Goal: Task Accomplishment & Management: Manage account settings

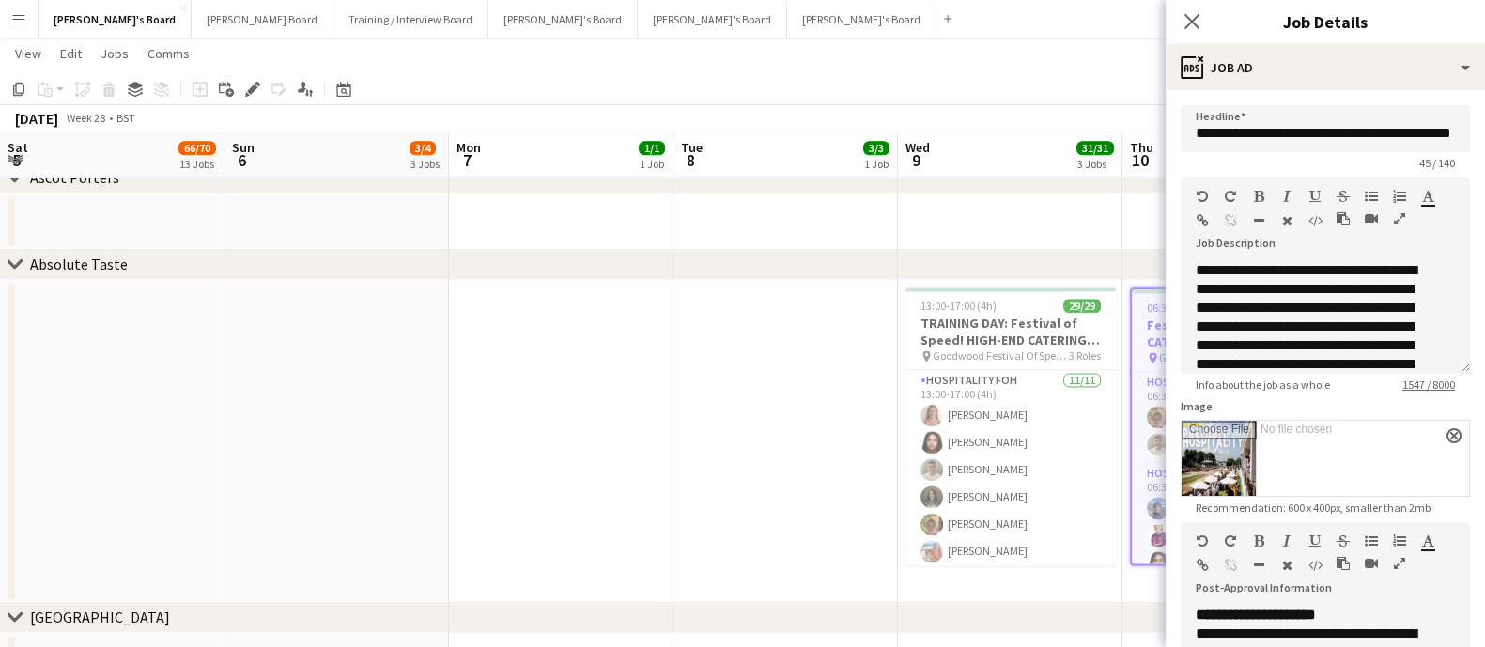
scroll to position [1085, 0]
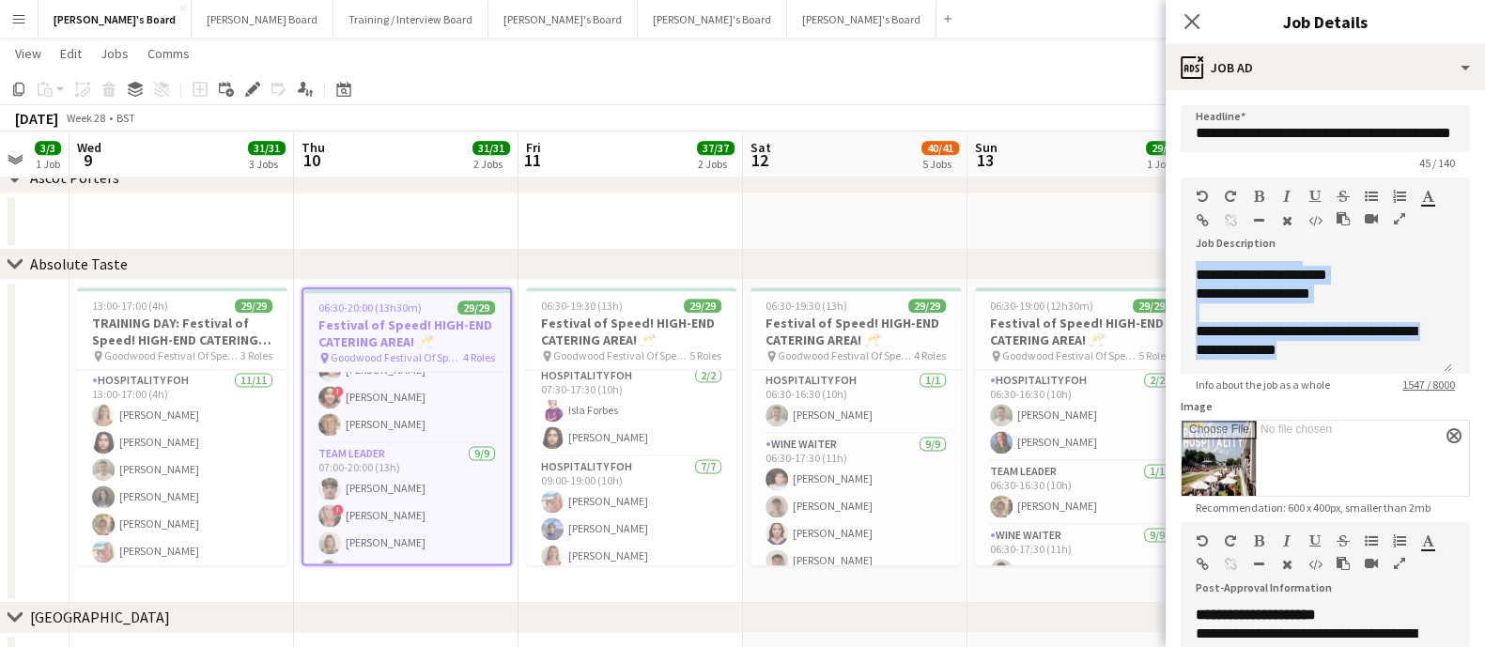
drag, startPoint x: 816, startPoint y: 238, endPoint x: 1022, endPoint y: 232, distance: 205.7
click at [816, 239] on app-date-cell at bounding box center [855, 221] width 224 height 56
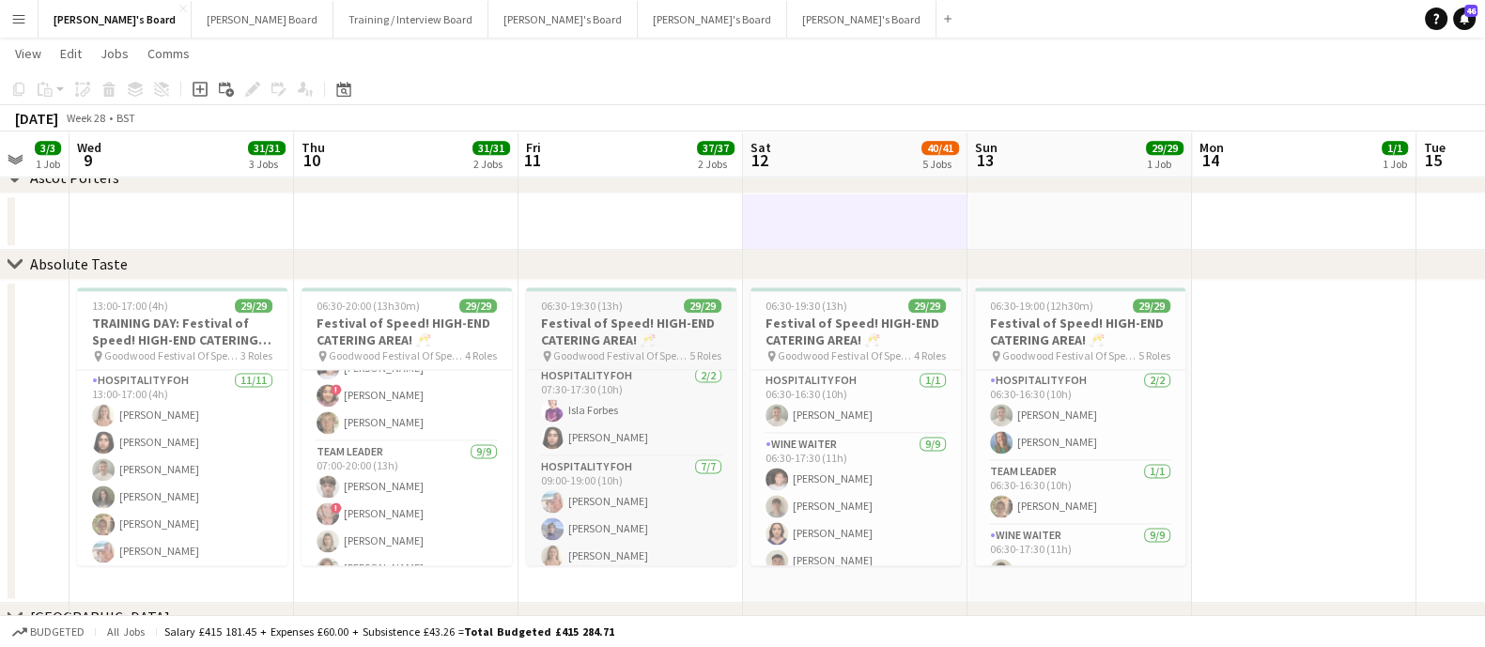
drag, startPoint x: 1269, startPoint y: 260, endPoint x: 639, endPoint y: 287, distance: 630.7
drag, startPoint x: 861, startPoint y: 343, endPoint x: 674, endPoint y: 355, distance: 187.3
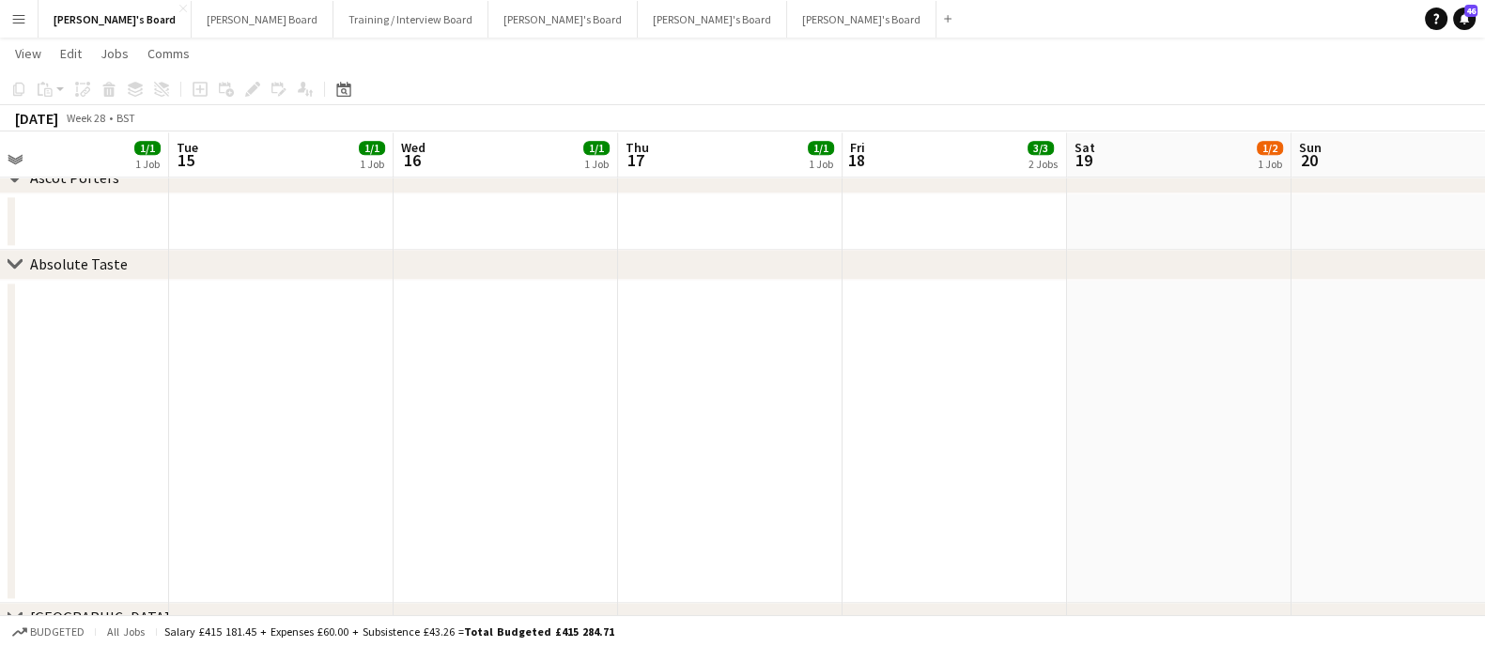
drag, startPoint x: 488, startPoint y: 424, endPoint x: 903, endPoint y: 423, distance: 415.1
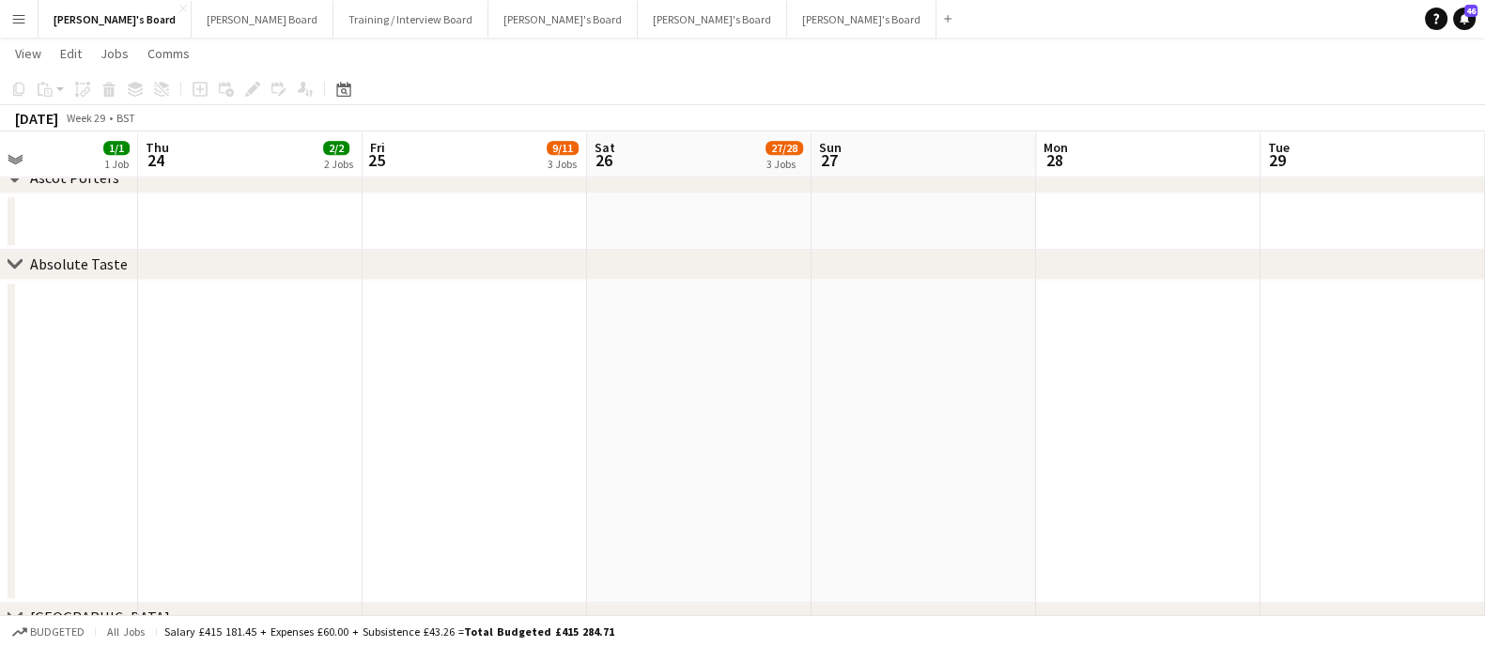
drag, startPoint x: 521, startPoint y: 415, endPoint x: 898, endPoint y: 353, distance: 381.6
drag, startPoint x: 898, startPoint y: 353, endPoint x: 230, endPoint y: 365, distance: 667.8
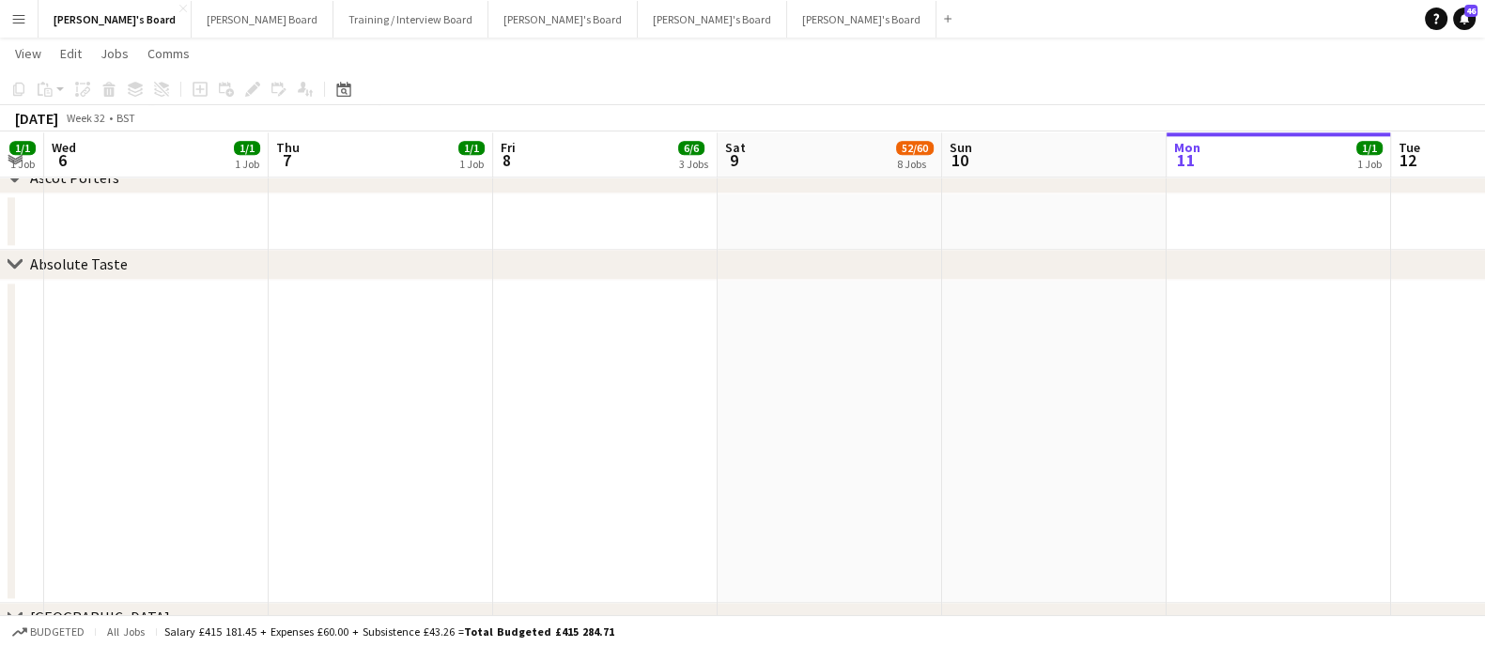
click at [1210, 375] on app-date-cell at bounding box center [1278, 441] width 224 height 323
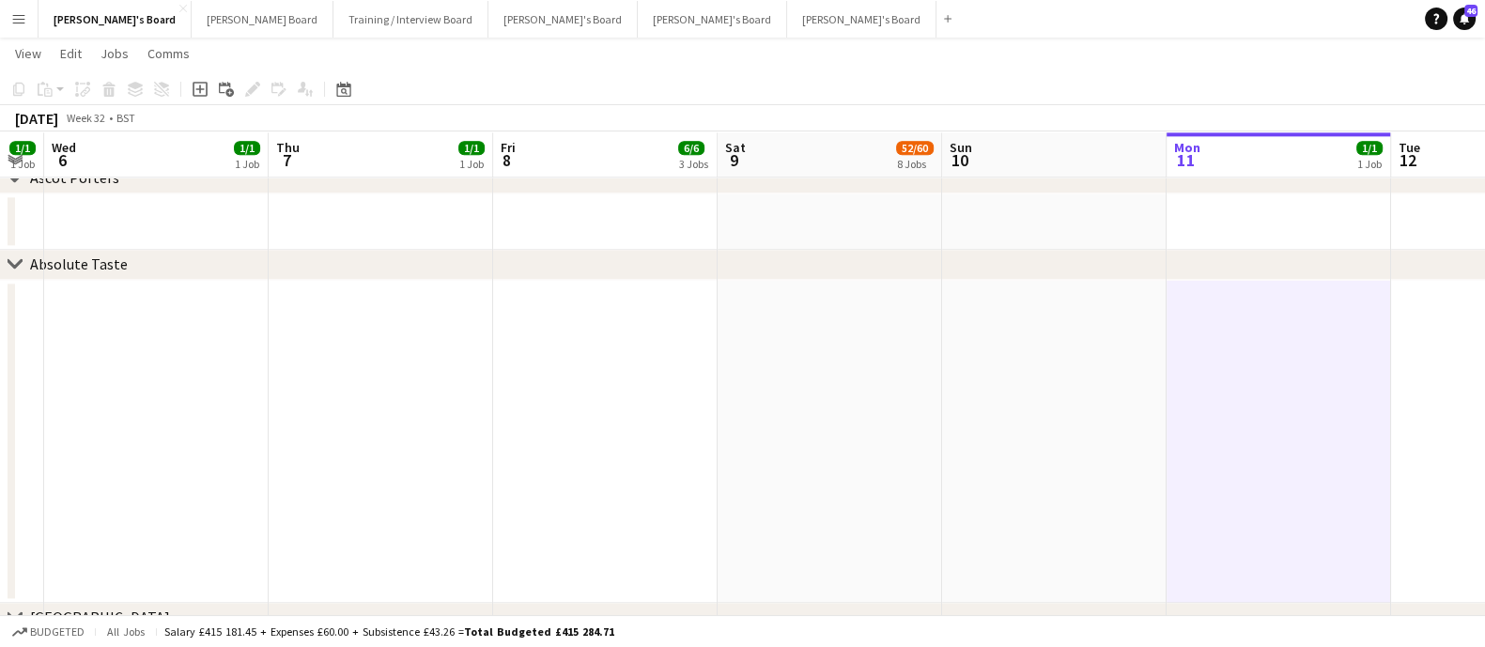
drag, startPoint x: 284, startPoint y: 365, endPoint x: 177, endPoint y: 378, distance: 107.9
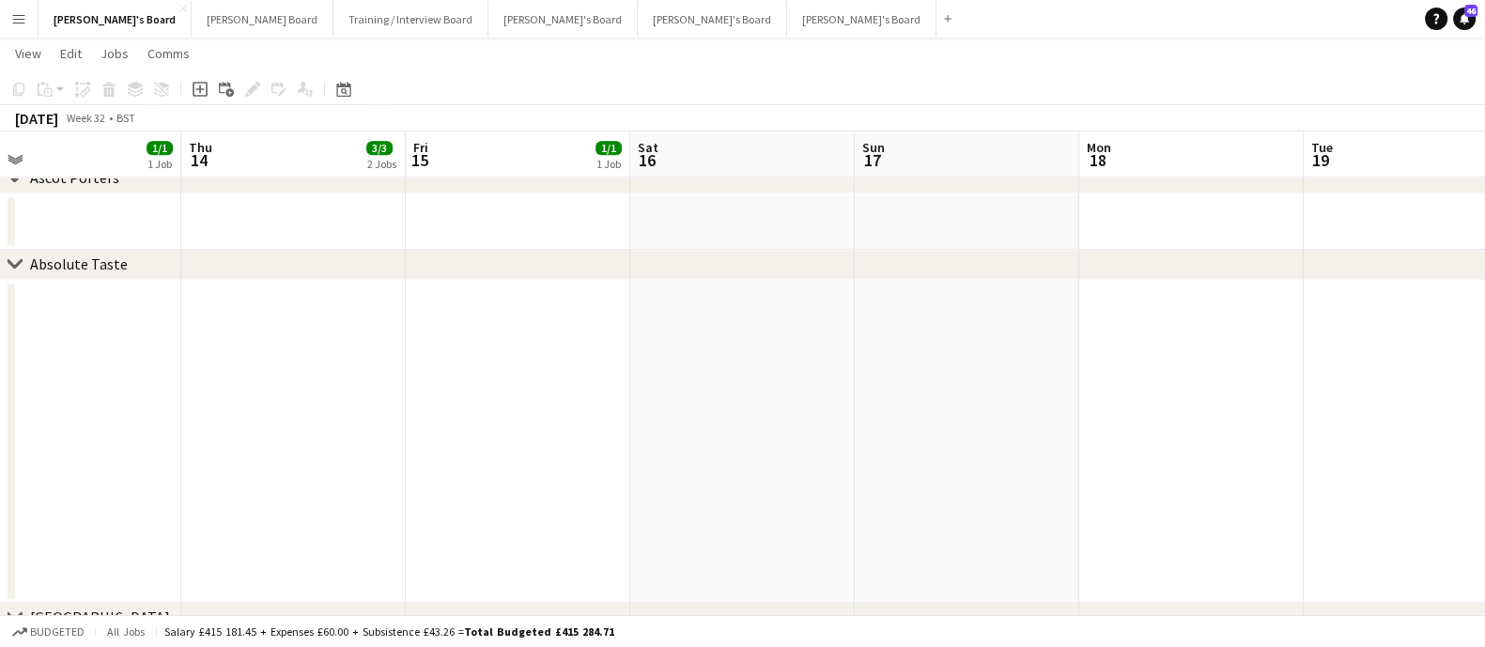
drag, startPoint x: 999, startPoint y: 372, endPoint x: 392, endPoint y: 402, distance: 608.3
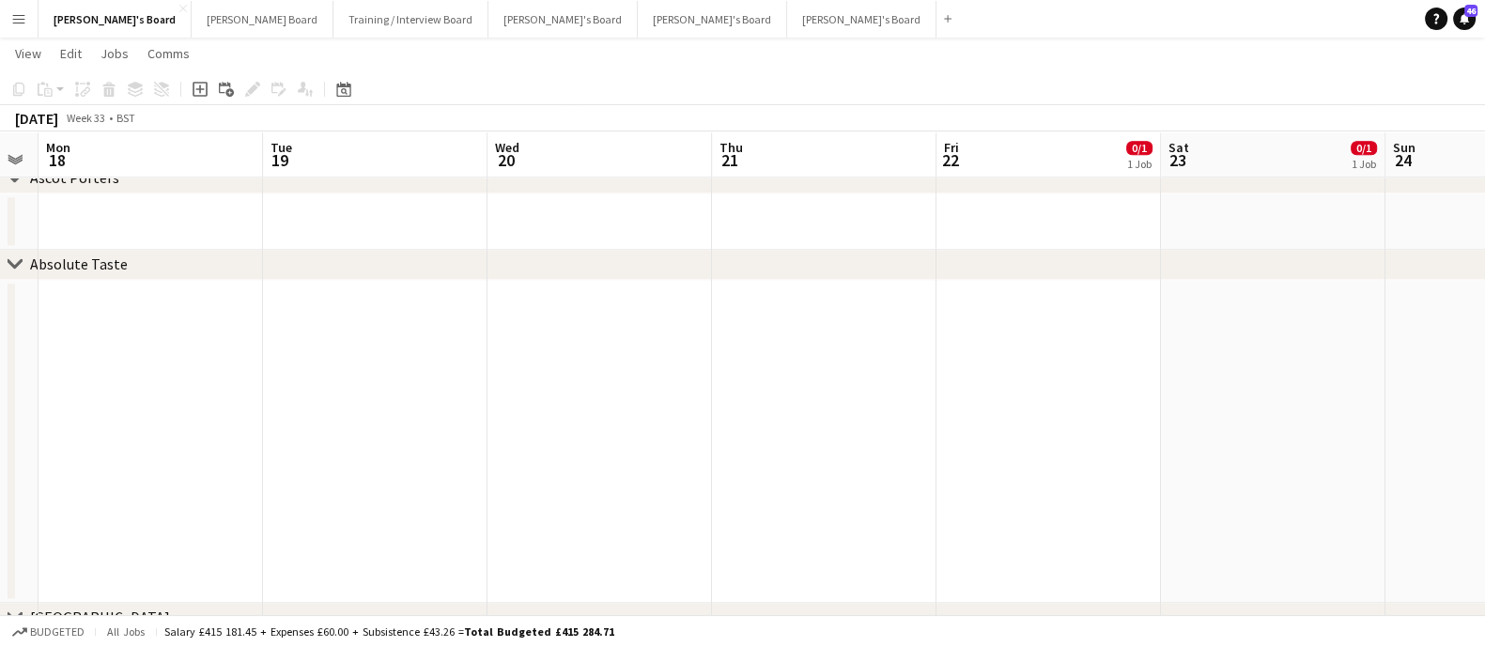
drag, startPoint x: 966, startPoint y: 368, endPoint x: 174, endPoint y: 385, distance: 792.8
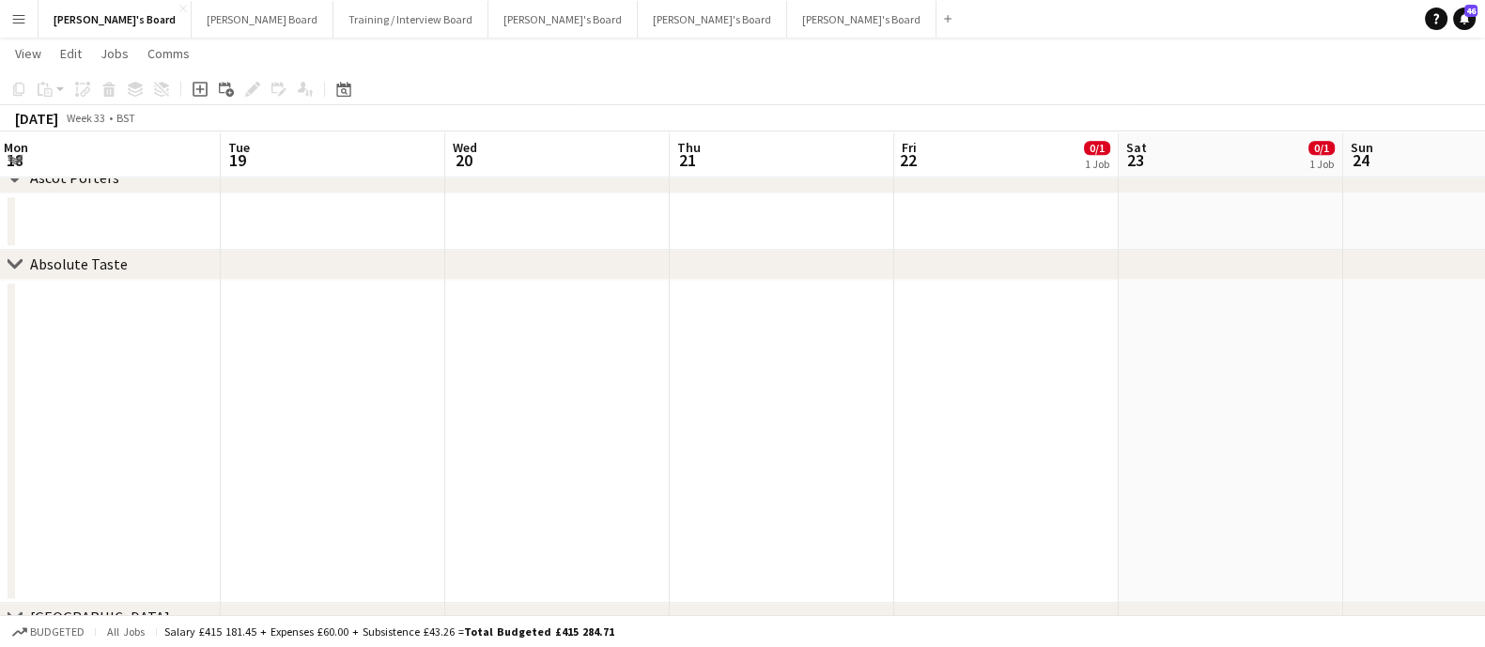
drag, startPoint x: 408, startPoint y: 399, endPoint x: 194, endPoint y: 402, distance: 214.1
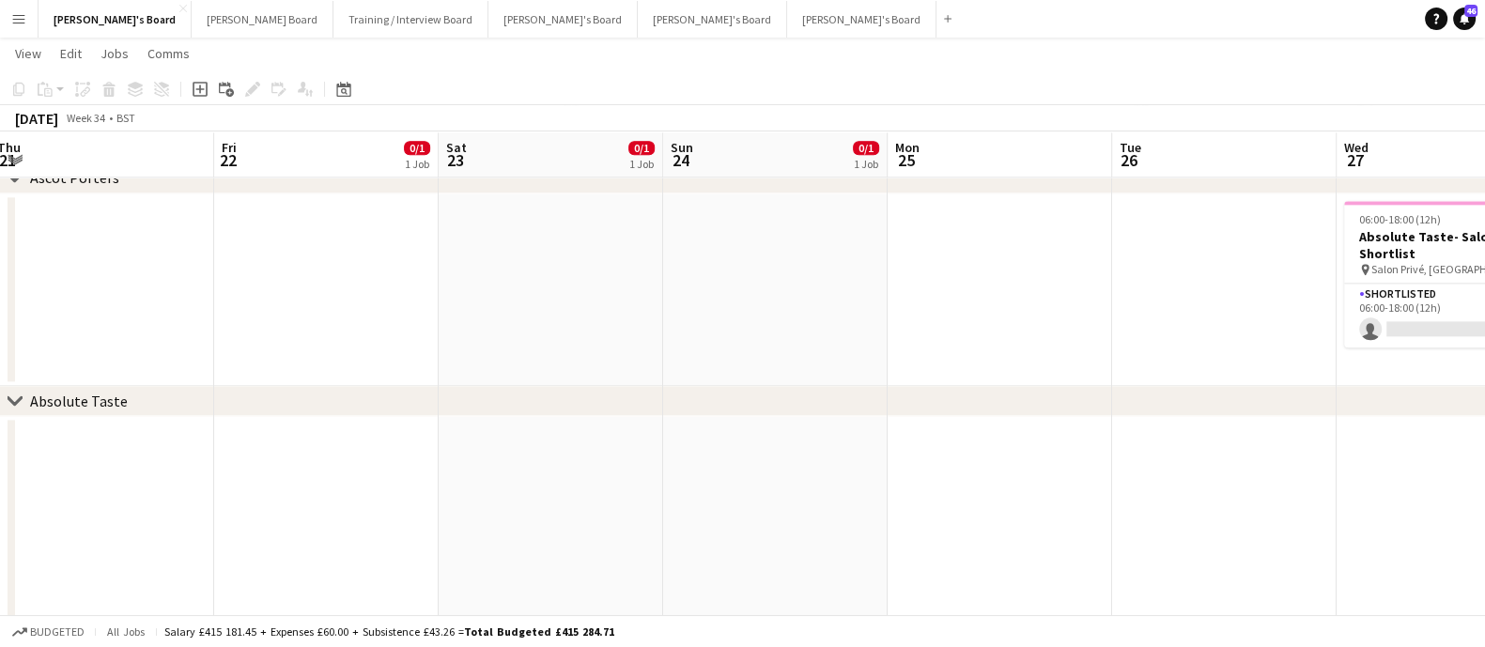
drag, startPoint x: 1047, startPoint y: 386, endPoint x: 380, endPoint y: 394, distance: 666.8
click at [294, 411] on div "chevron-right Absolute Taste" at bounding box center [742, 401] width 1485 height 30
drag, startPoint x: 1174, startPoint y: 394, endPoint x: 887, endPoint y: 414, distance: 287.1
click at [886, 414] on div "chevron-right Absolute Taste" at bounding box center [742, 401] width 1485 height 30
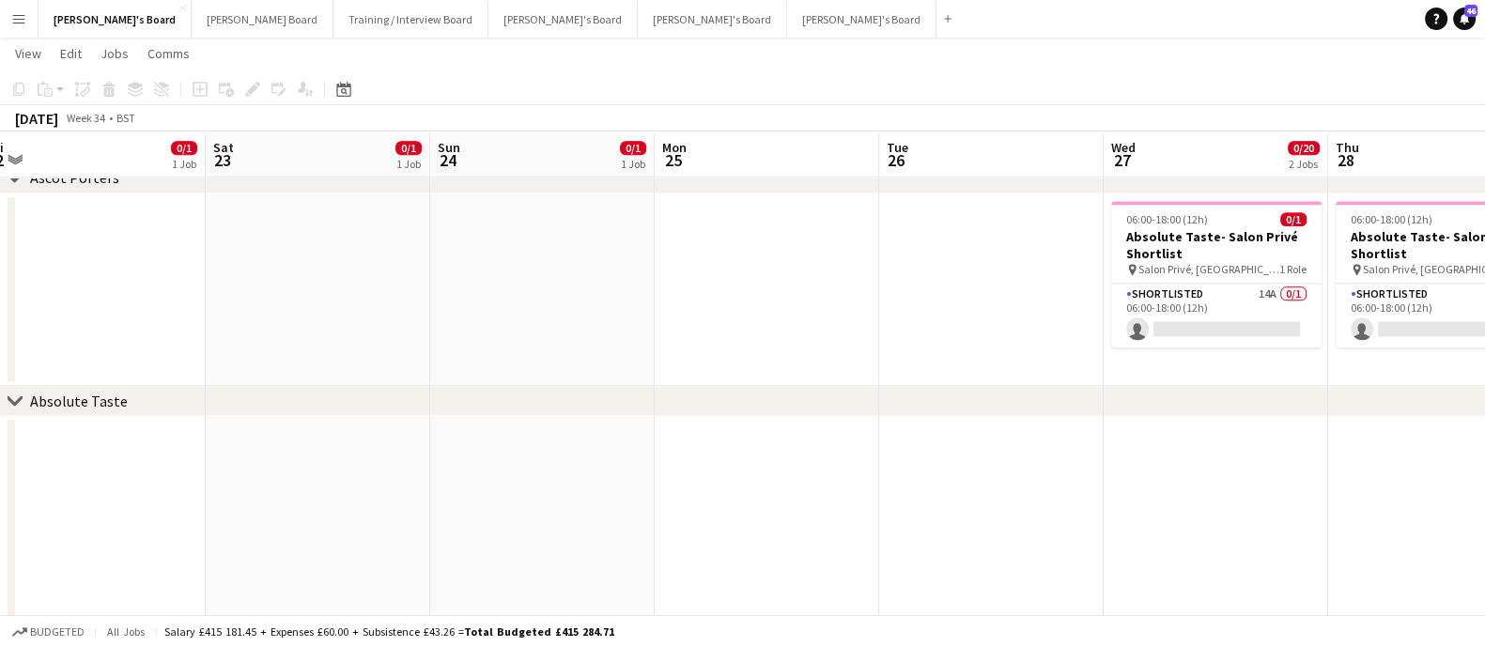
scroll to position [0, 828]
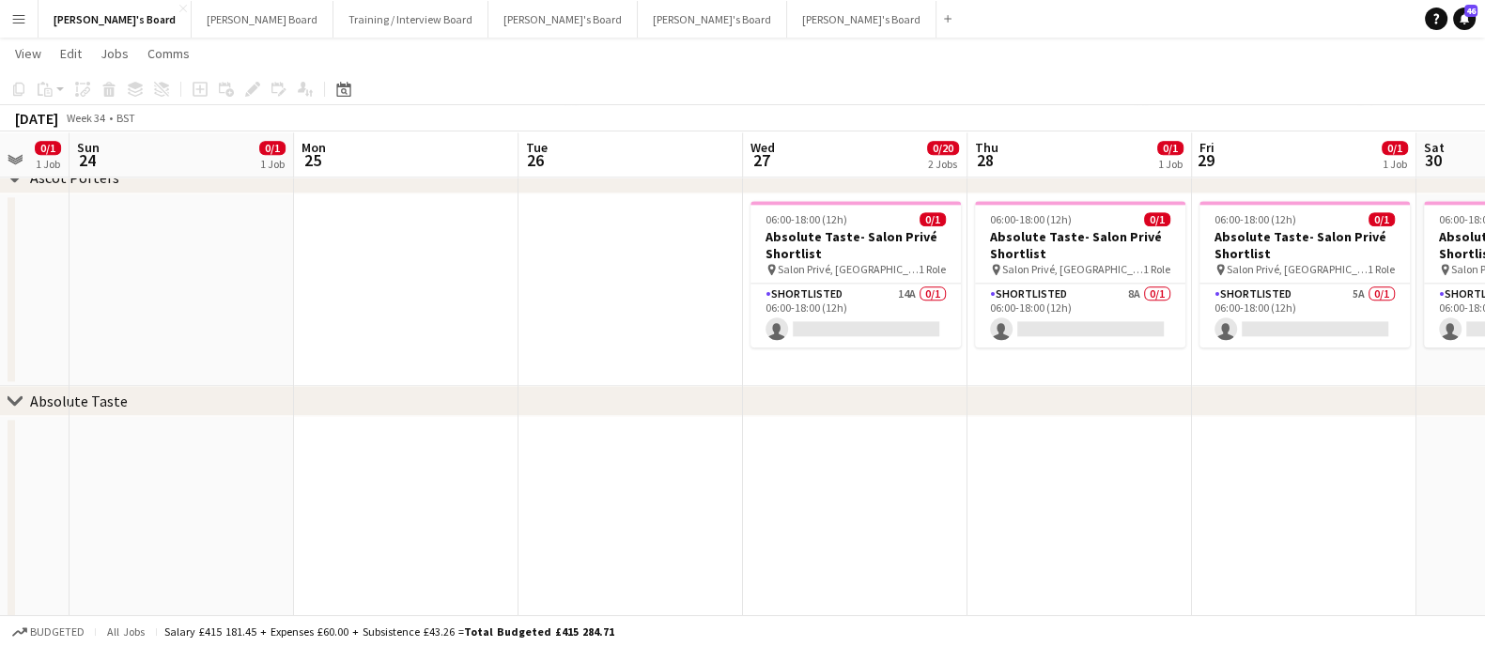
drag, startPoint x: 1173, startPoint y: 281, endPoint x: 579, endPoint y: 318, distance: 594.7
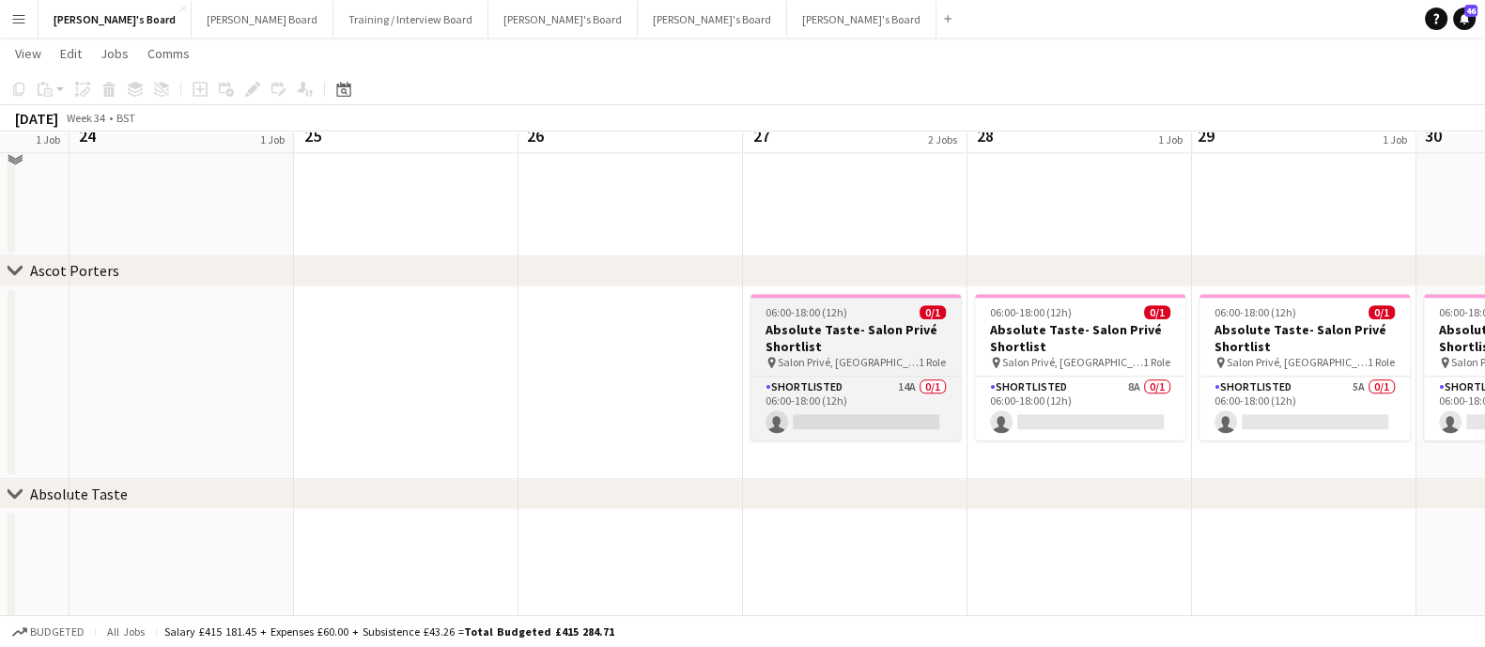
scroll to position [2943, 0]
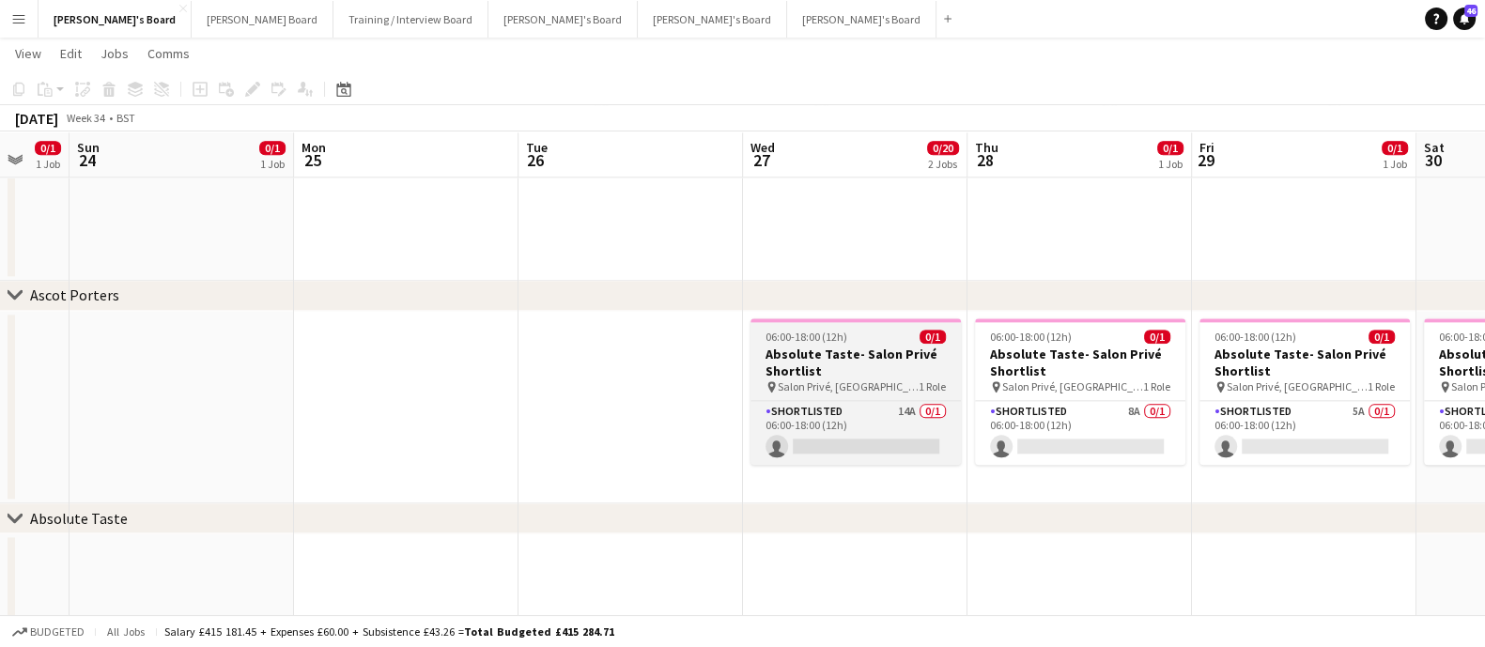
click at [871, 366] on h3 "Absolute Taste- Salon Privé Shortlist" at bounding box center [855, 363] width 210 height 34
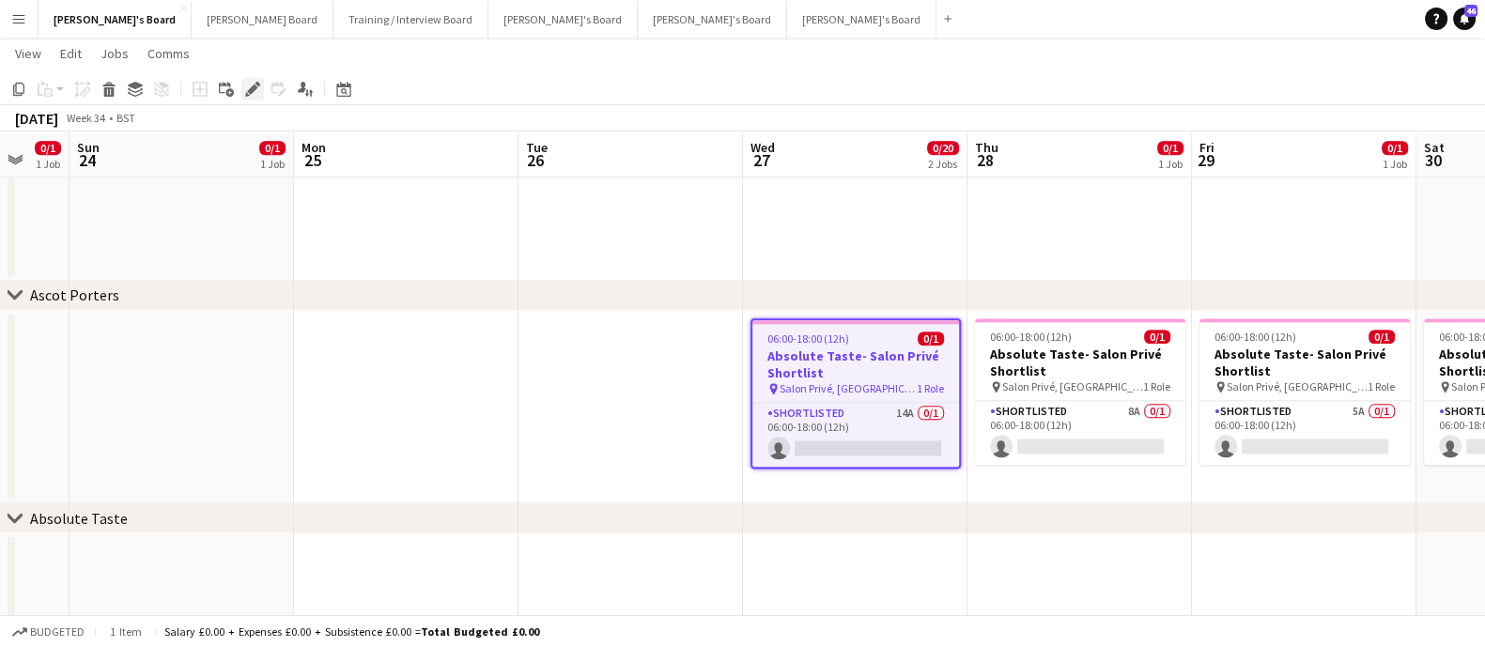
click at [258, 82] on div "Edit" at bounding box center [252, 89] width 23 height 23
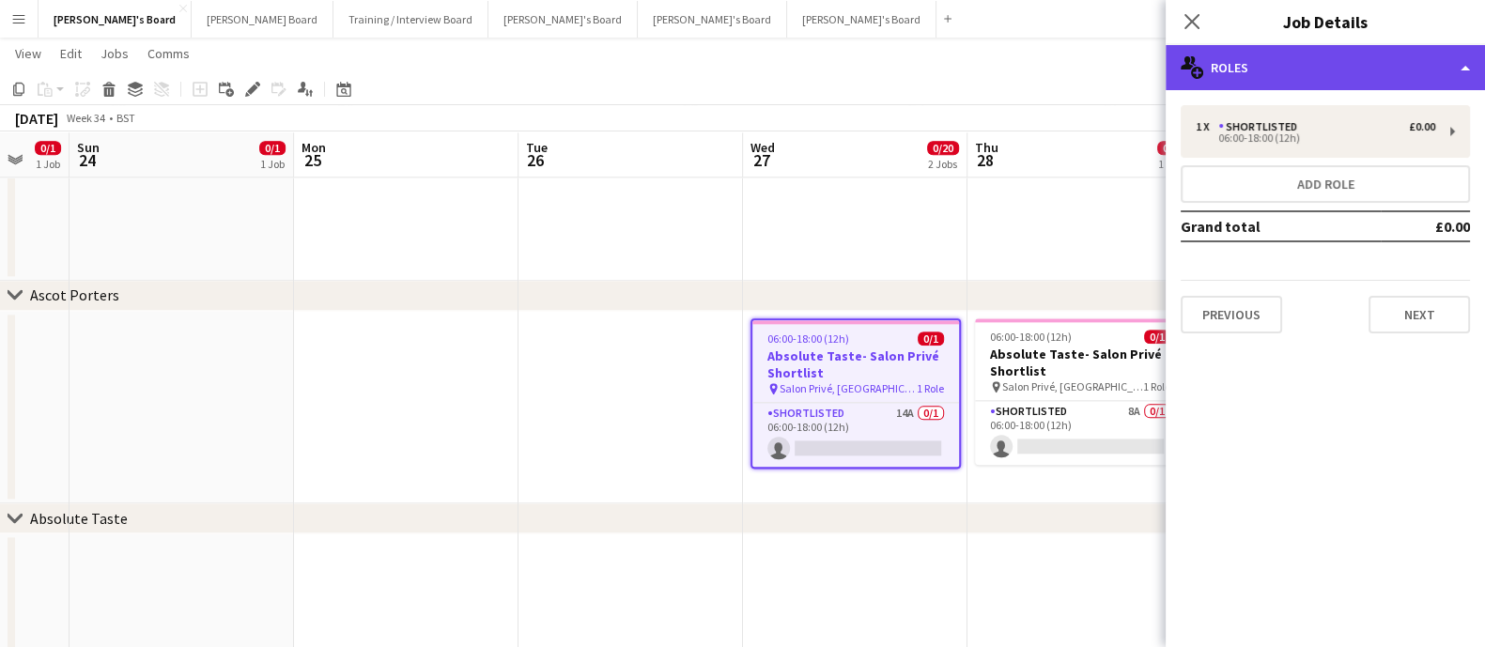
click at [1310, 57] on div "multiple-users-add Roles" at bounding box center [1324, 67] width 319 height 45
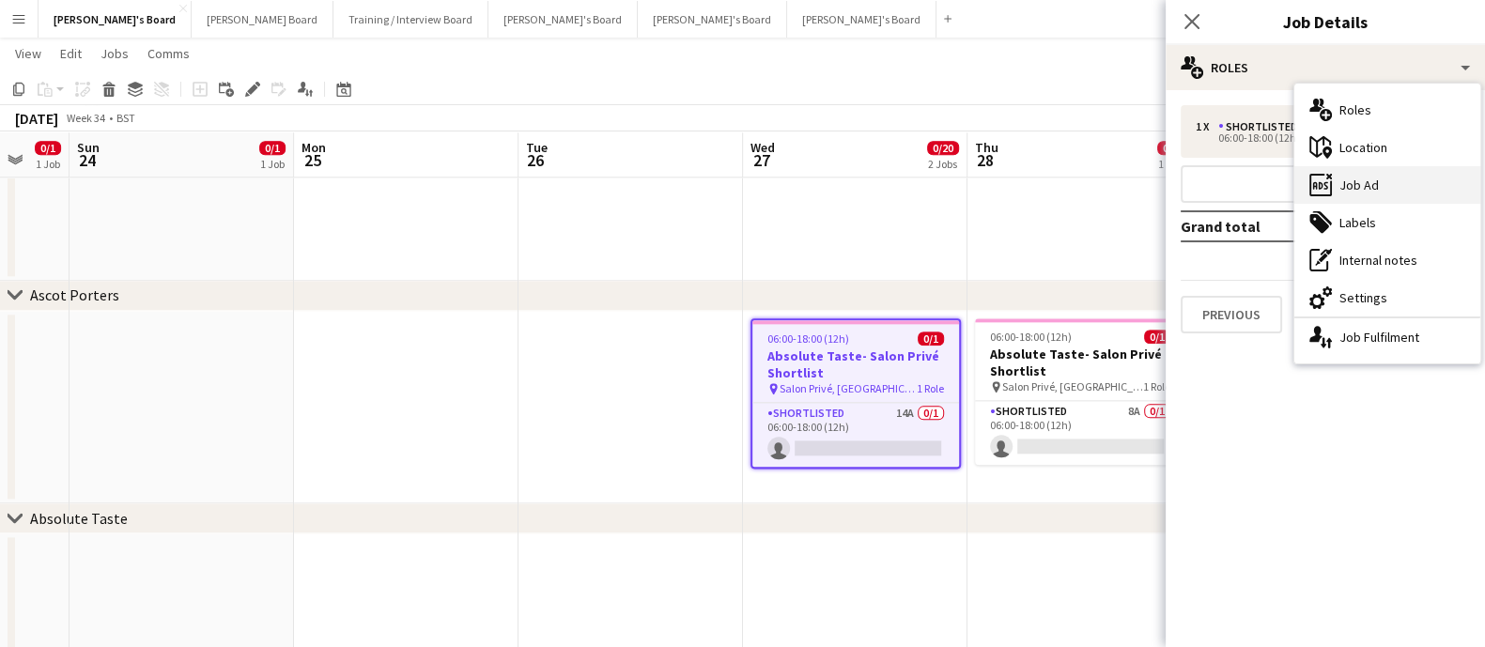
click at [1374, 177] on div "ads-window Job Ad" at bounding box center [1387, 185] width 186 height 38
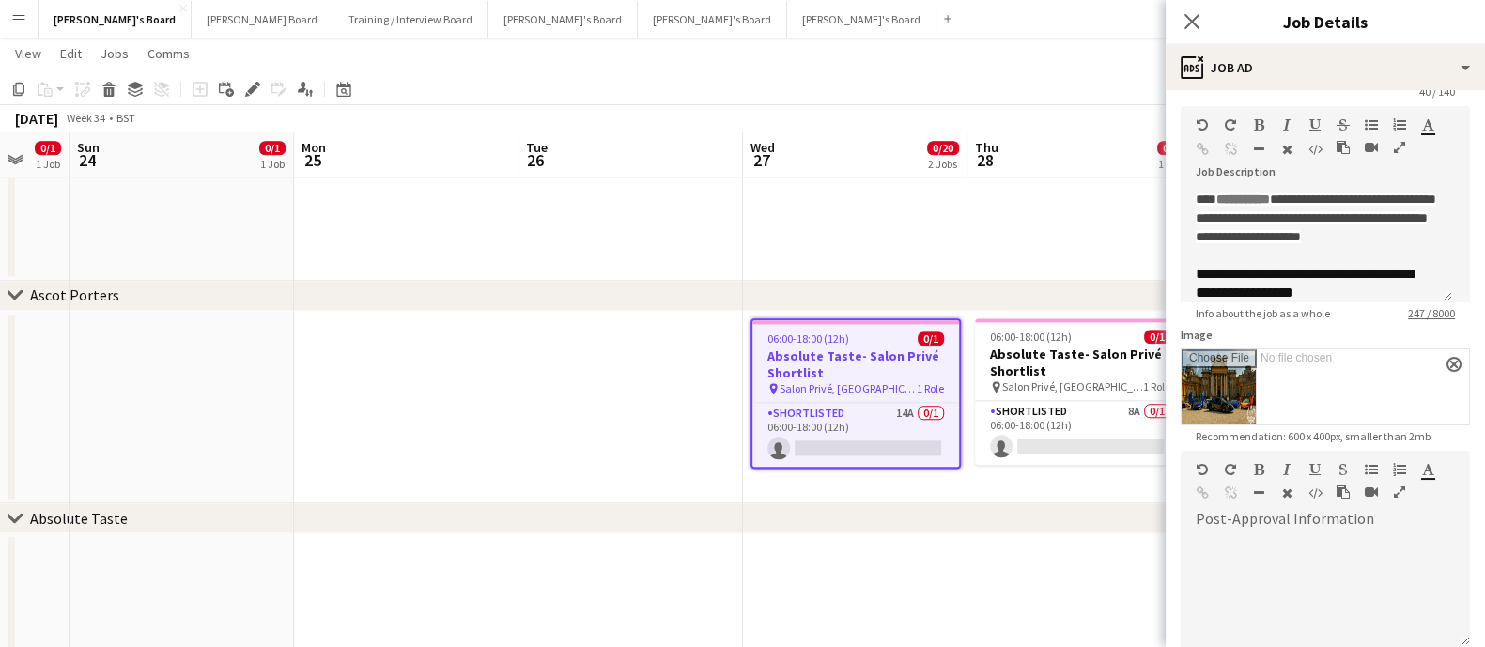
scroll to position [116, 0]
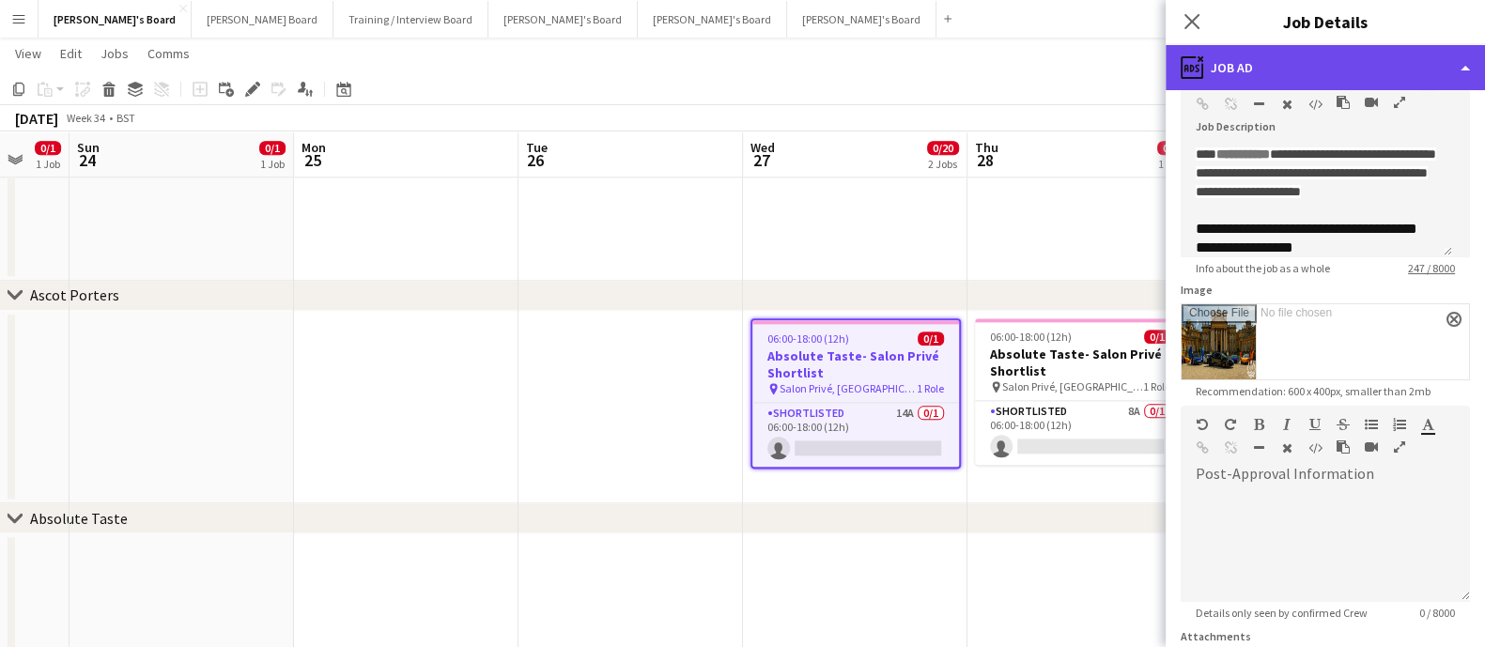
click at [1211, 54] on div "ads-window Job Ad" at bounding box center [1324, 67] width 319 height 45
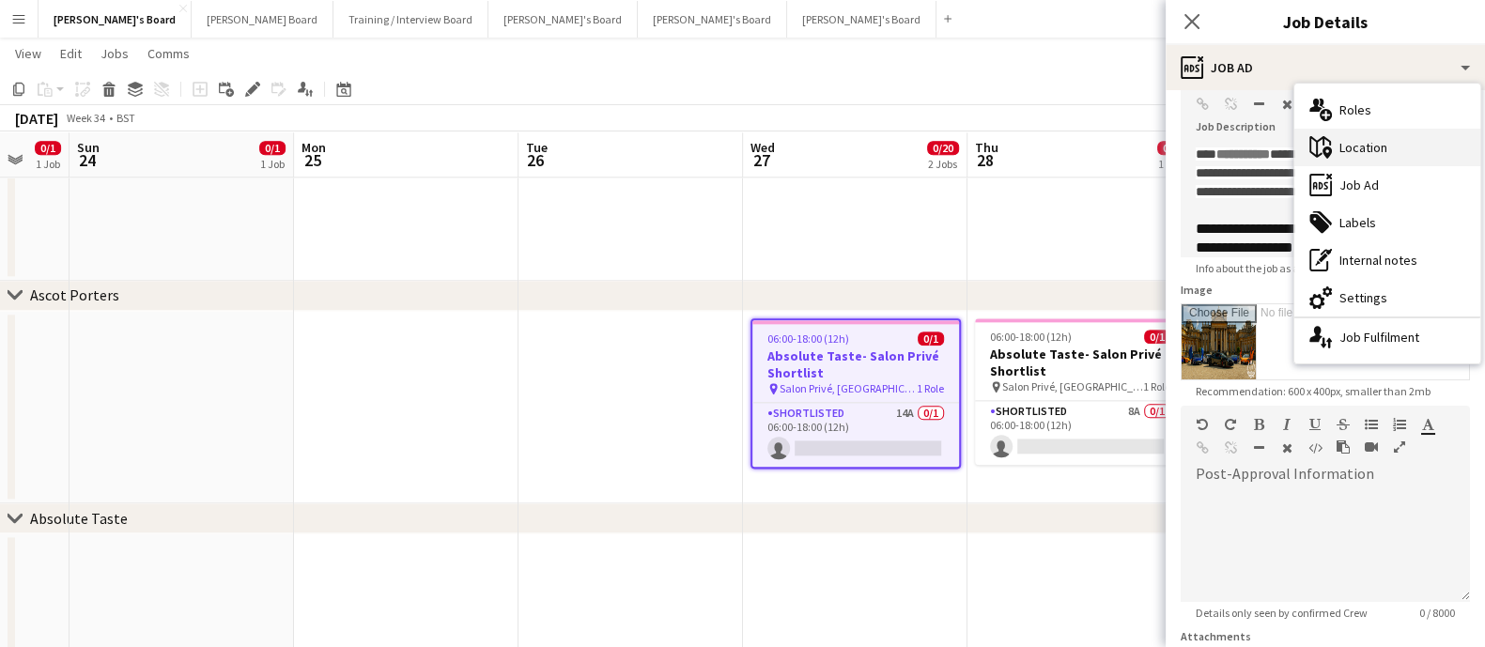
click at [1381, 153] on div "maps-pin-1 Location" at bounding box center [1387, 148] width 186 height 38
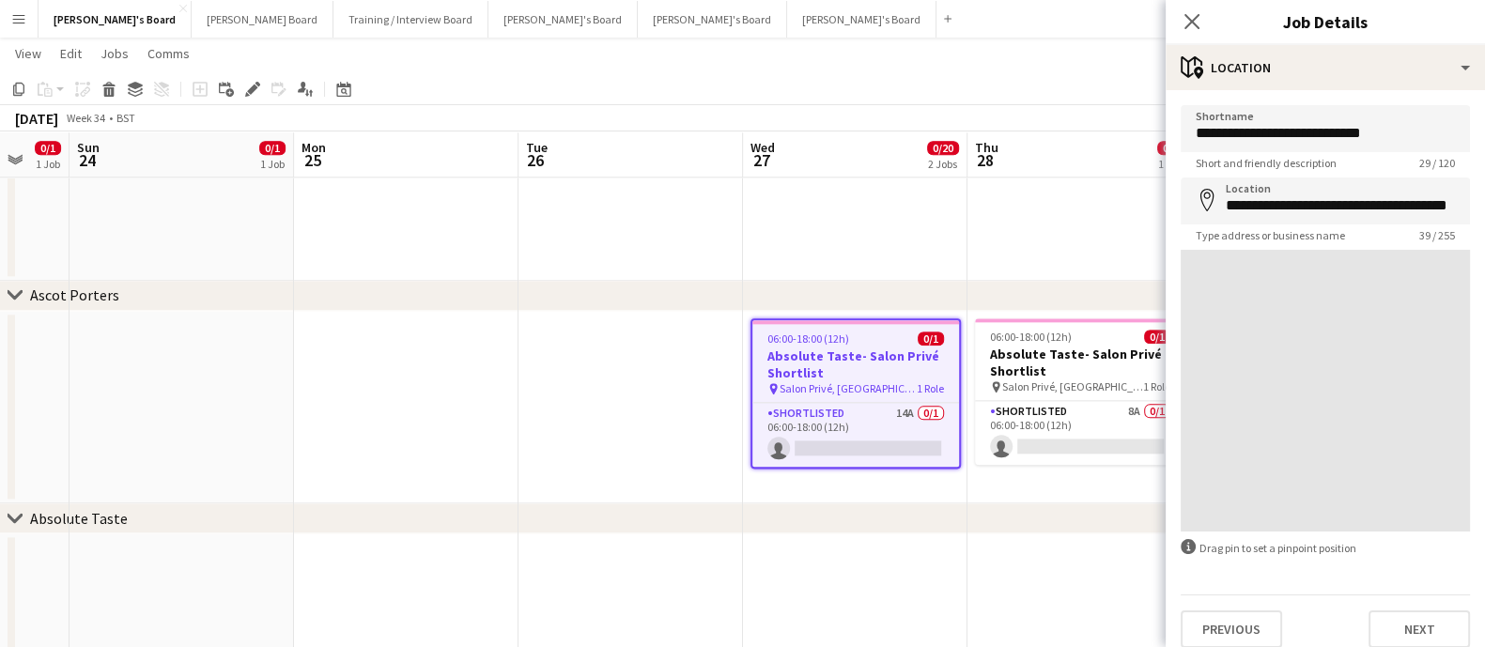
scroll to position [0, 0]
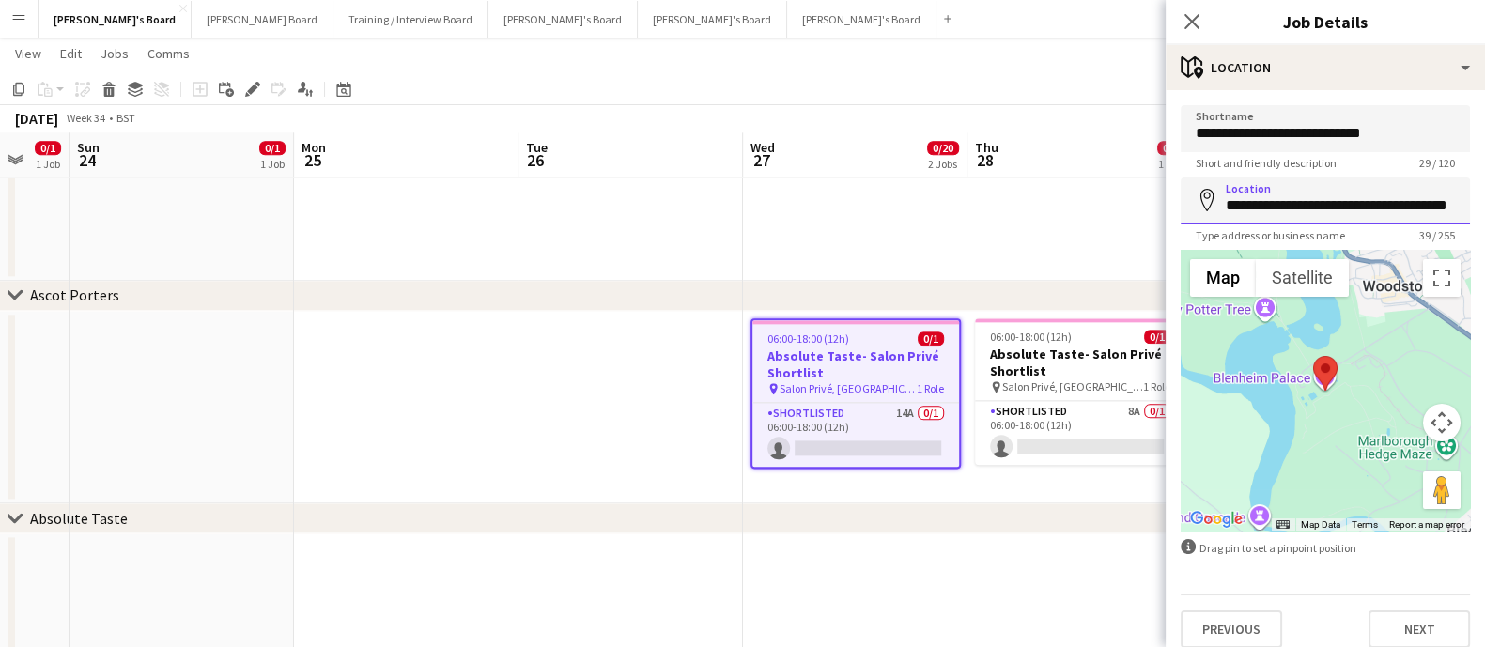
click at [1254, 200] on input "**********" at bounding box center [1324, 200] width 289 height 47
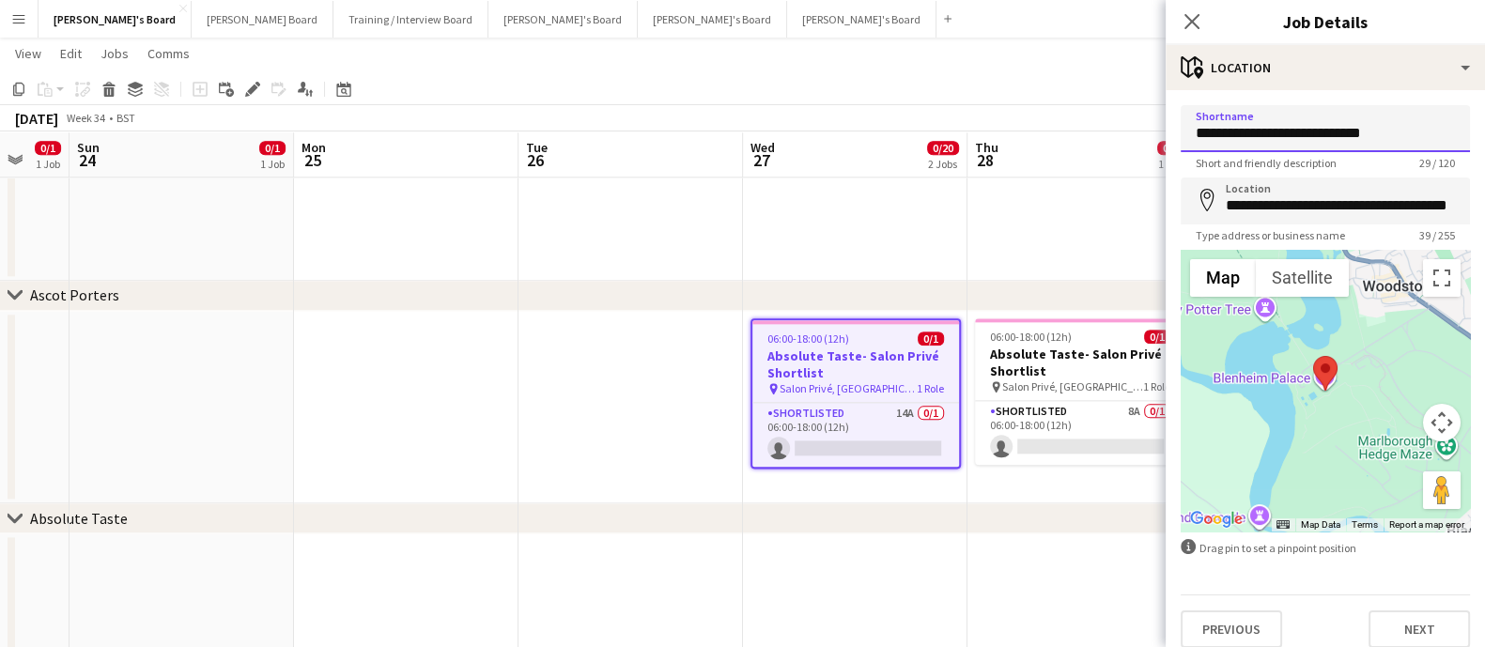
click at [1309, 127] on input "**********" at bounding box center [1324, 128] width 289 height 47
click at [1311, 126] on input "**********" at bounding box center [1324, 128] width 289 height 47
click at [1312, 125] on input "**********" at bounding box center [1324, 128] width 289 height 47
click at [1315, 121] on input "**********" at bounding box center [1324, 128] width 289 height 47
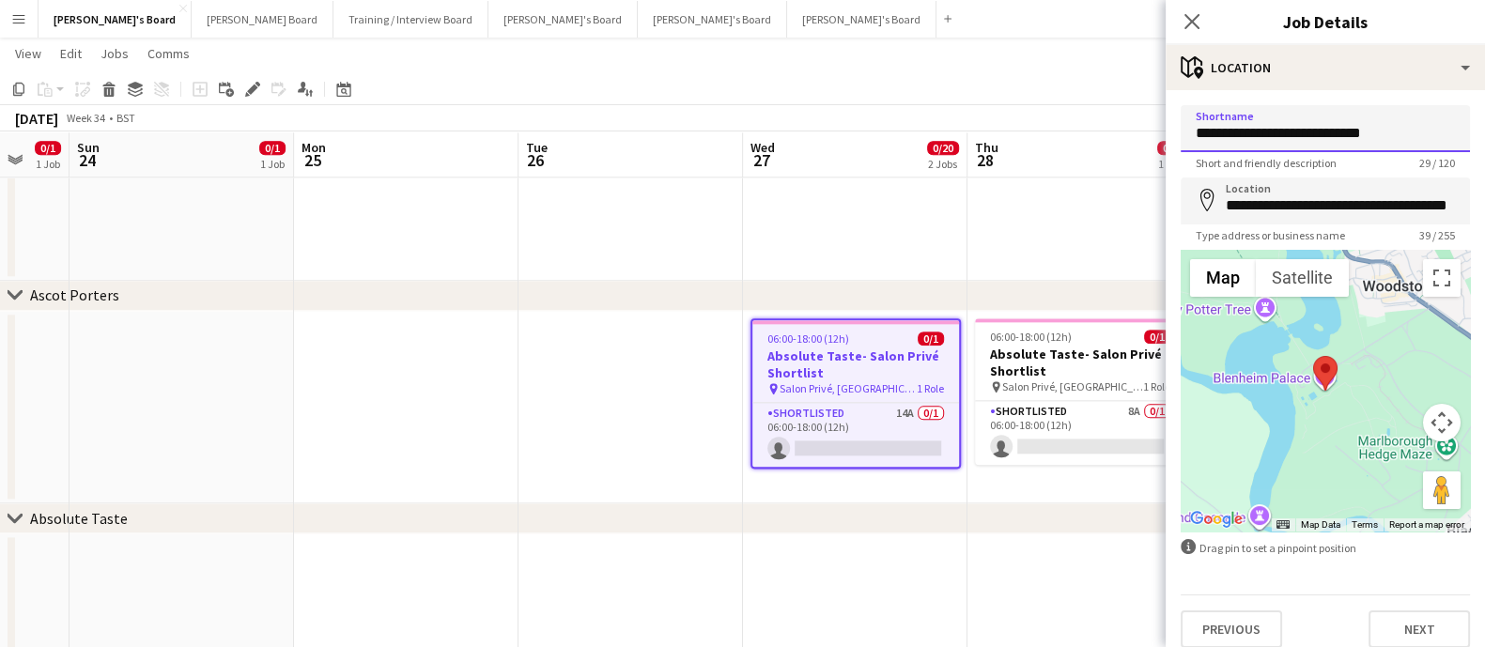
click at [1315, 121] on input "**********" at bounding box center [1324, 128] width 289 height 47
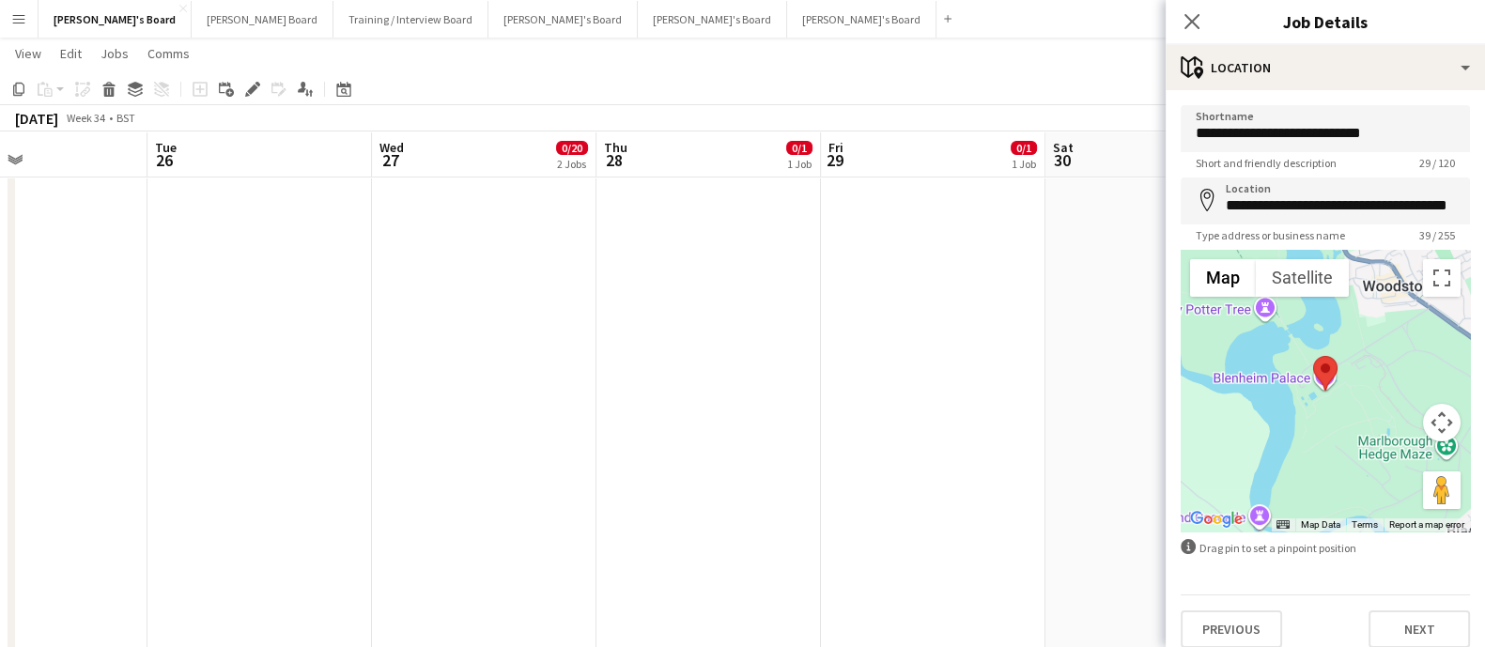
scroll to position [0, 382]
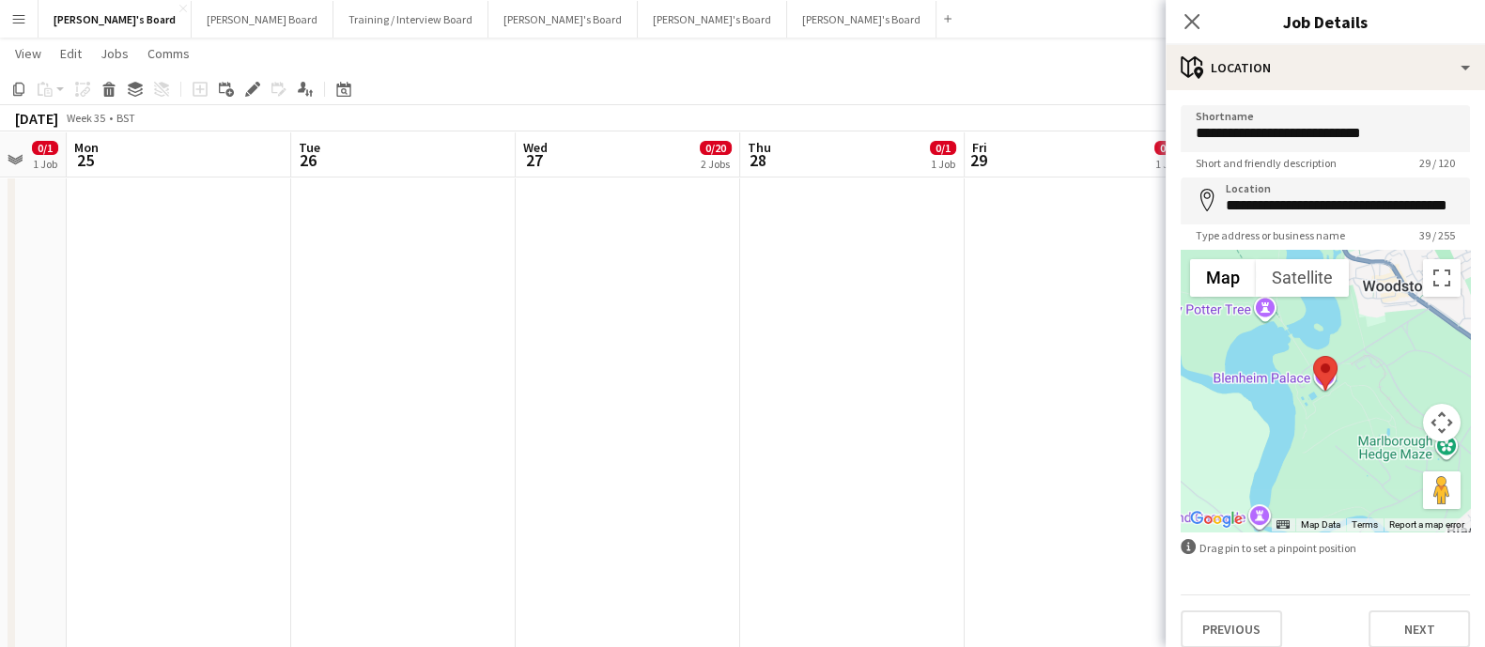
drag, startPoint x: 953, startPoint y: 392, endPoint x: 726, endPoint y: 406, distance: 227.7
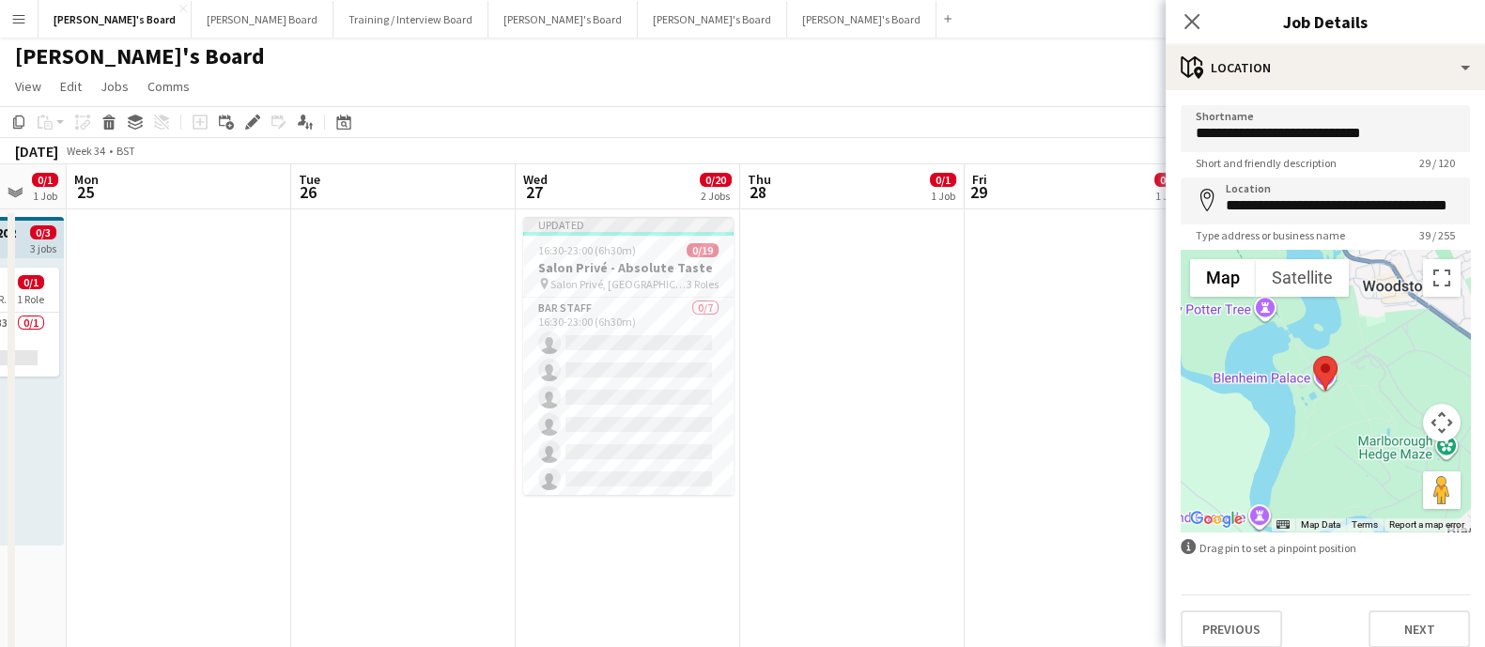
scroll to position [0, 0]
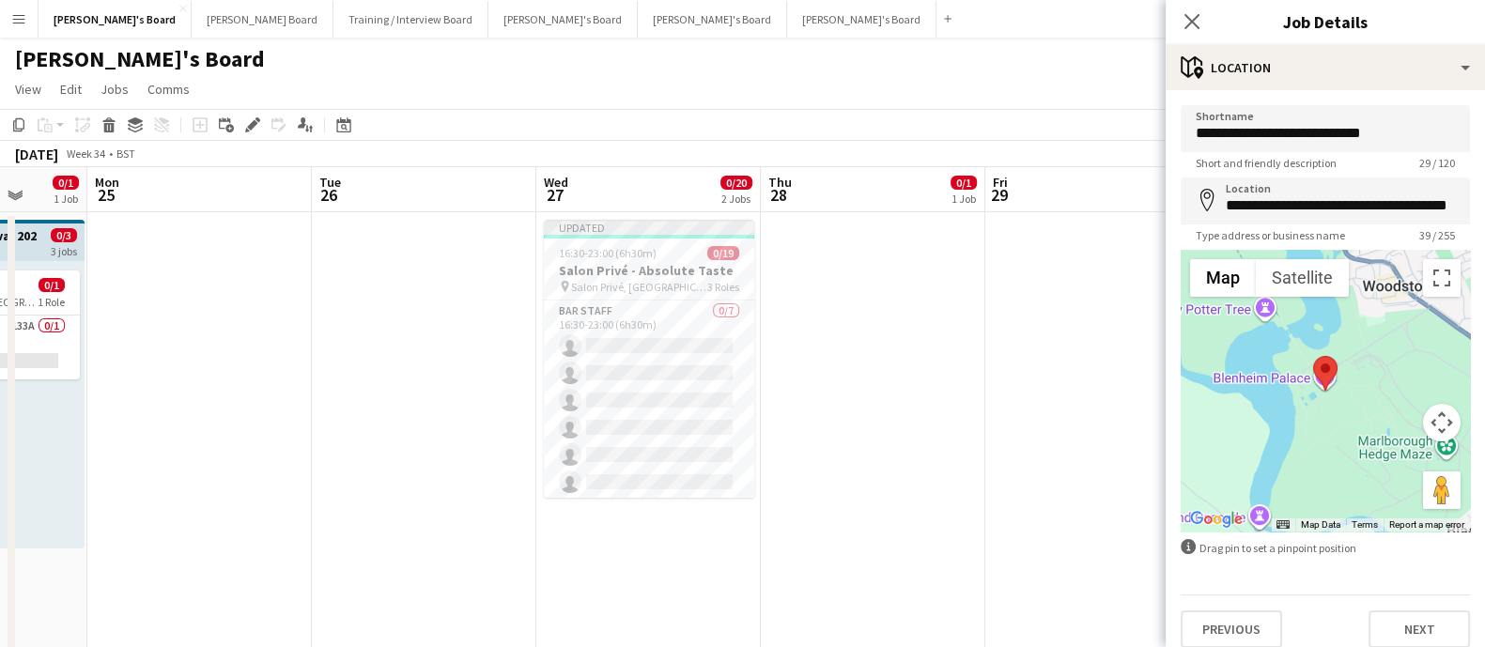
drag, startPoint x: 488, startPoint y: 390, endPoint x: 949, endPoint y: 360, distance: 462.1
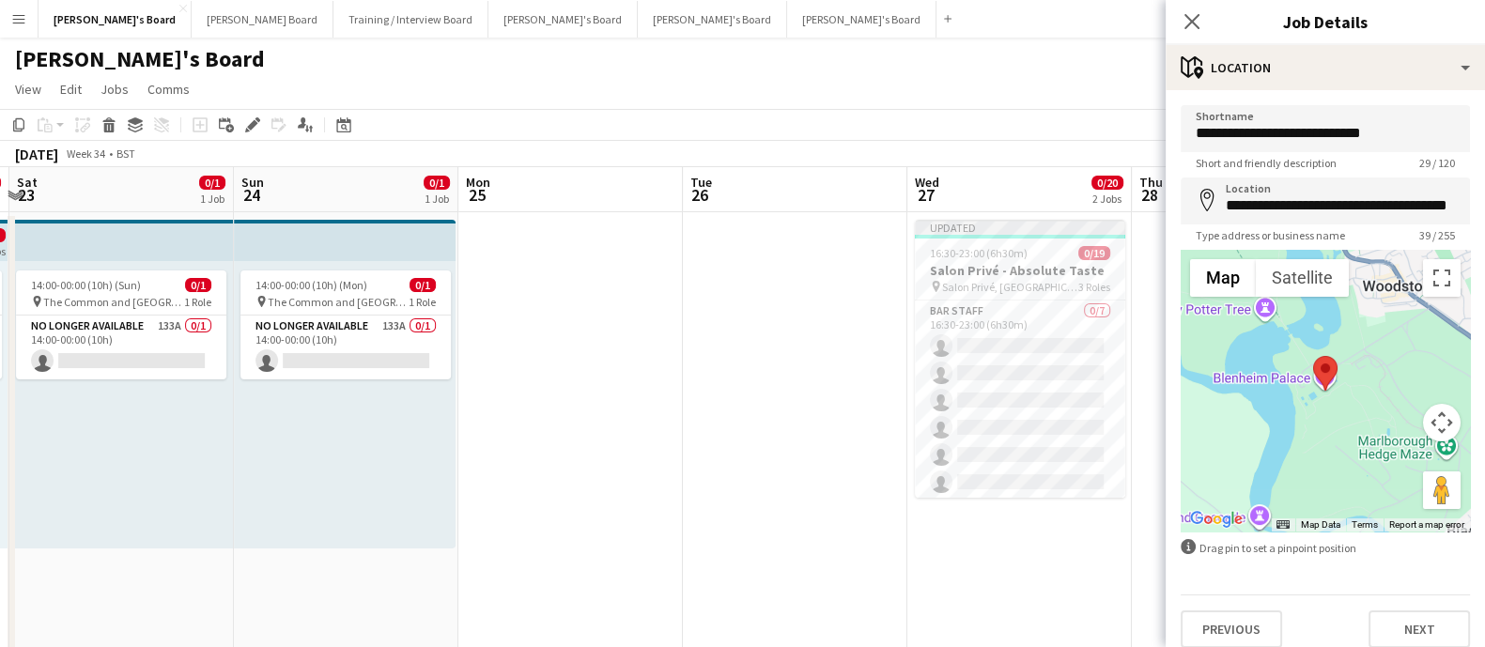
drag, startPoint x: 546, startPoint y: 395, endPoint x: 1165, endPoint y: 373, distance: 620.2
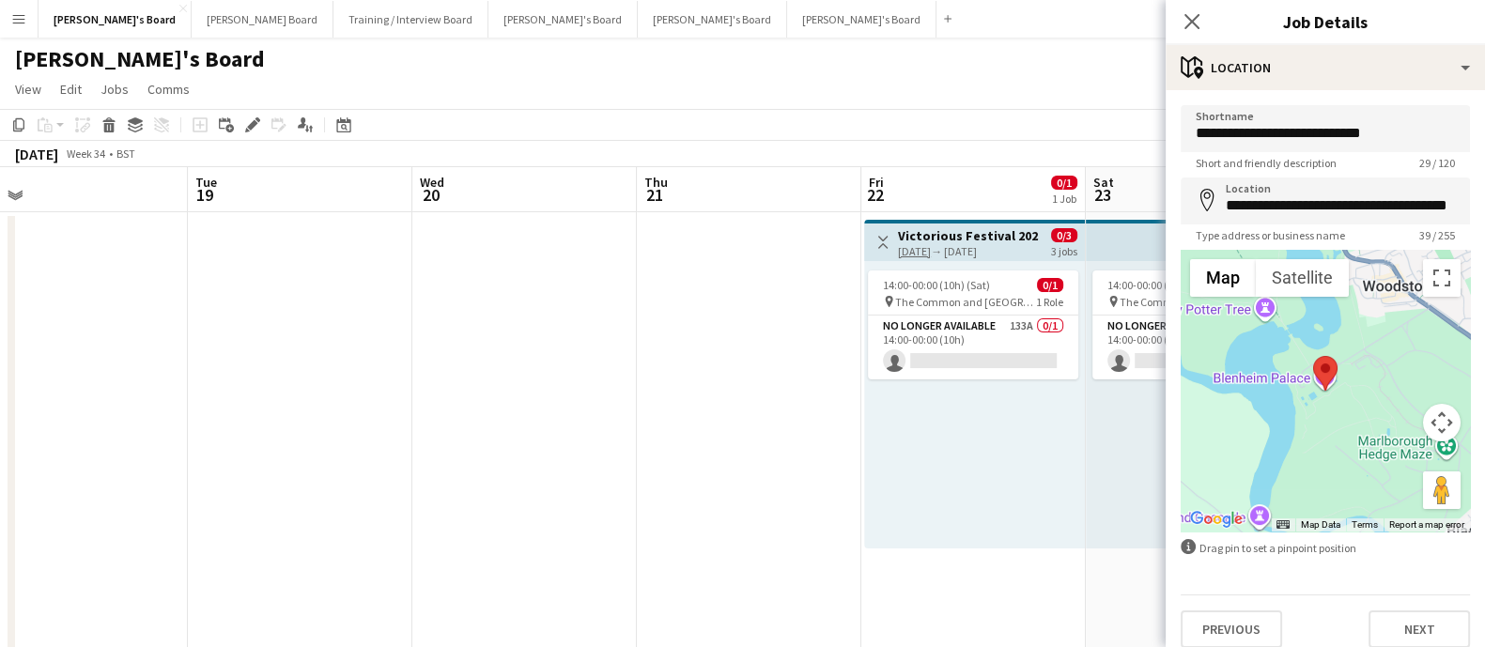
drag, startPoint x: 458, startPoint y: 431, endPoint x: 450, endPoint y: 290, distance: 141.1
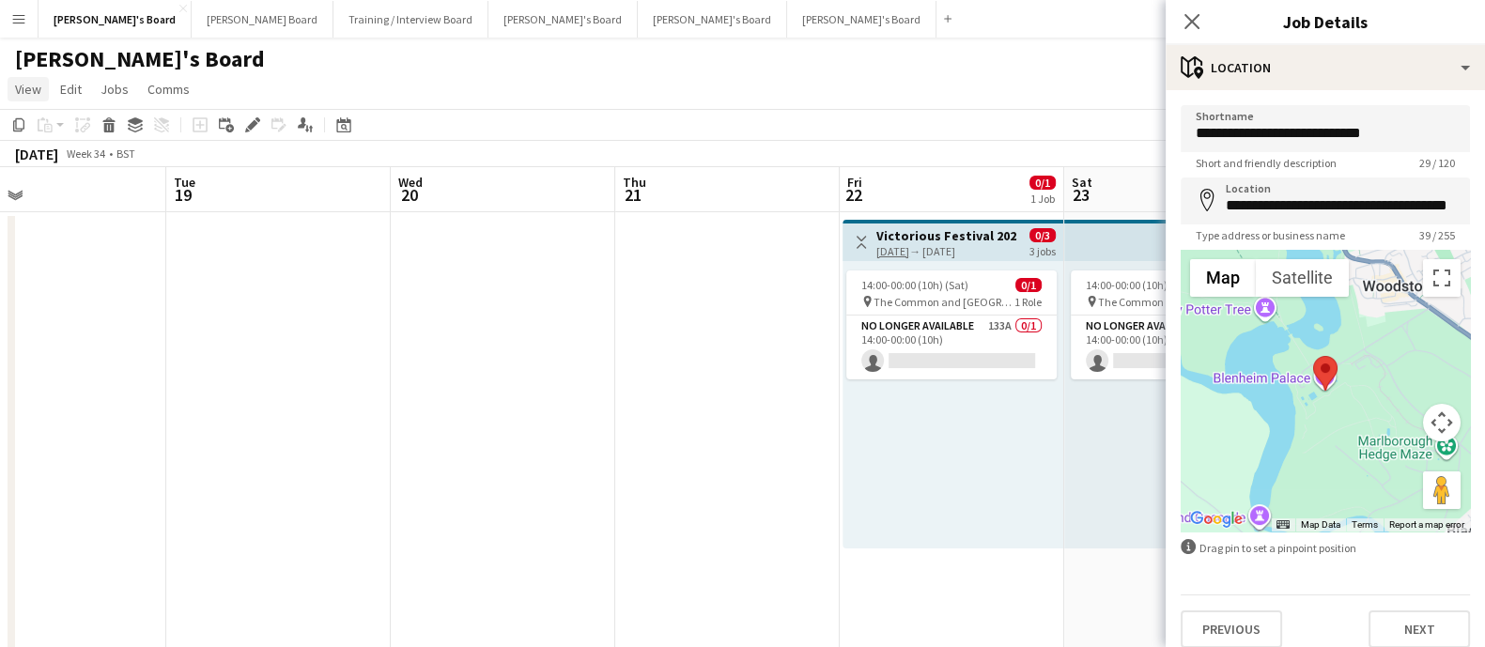
click at [48, 88] on link "View" at bounding box center [28, 89] width 41 height 24
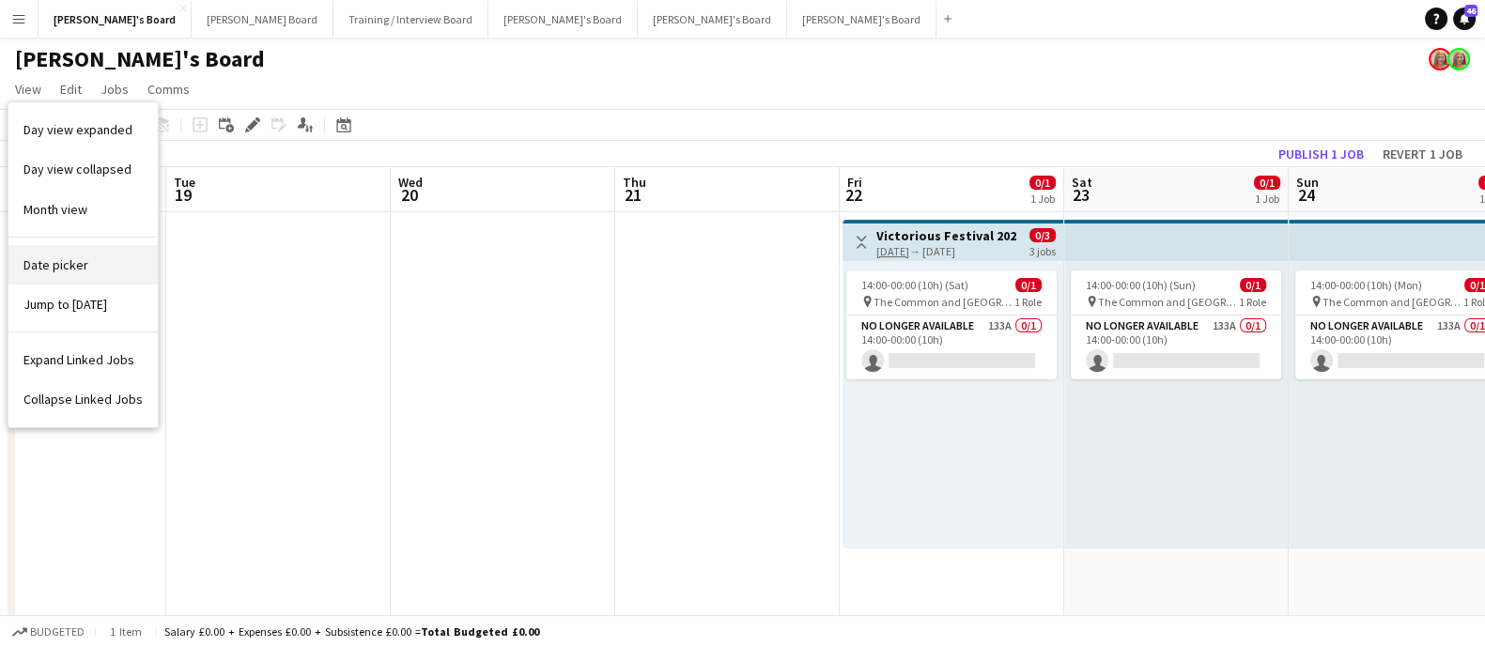
click at [92, 273] on link "Date picker" at bounding box center [82, 264] width 149 height 39
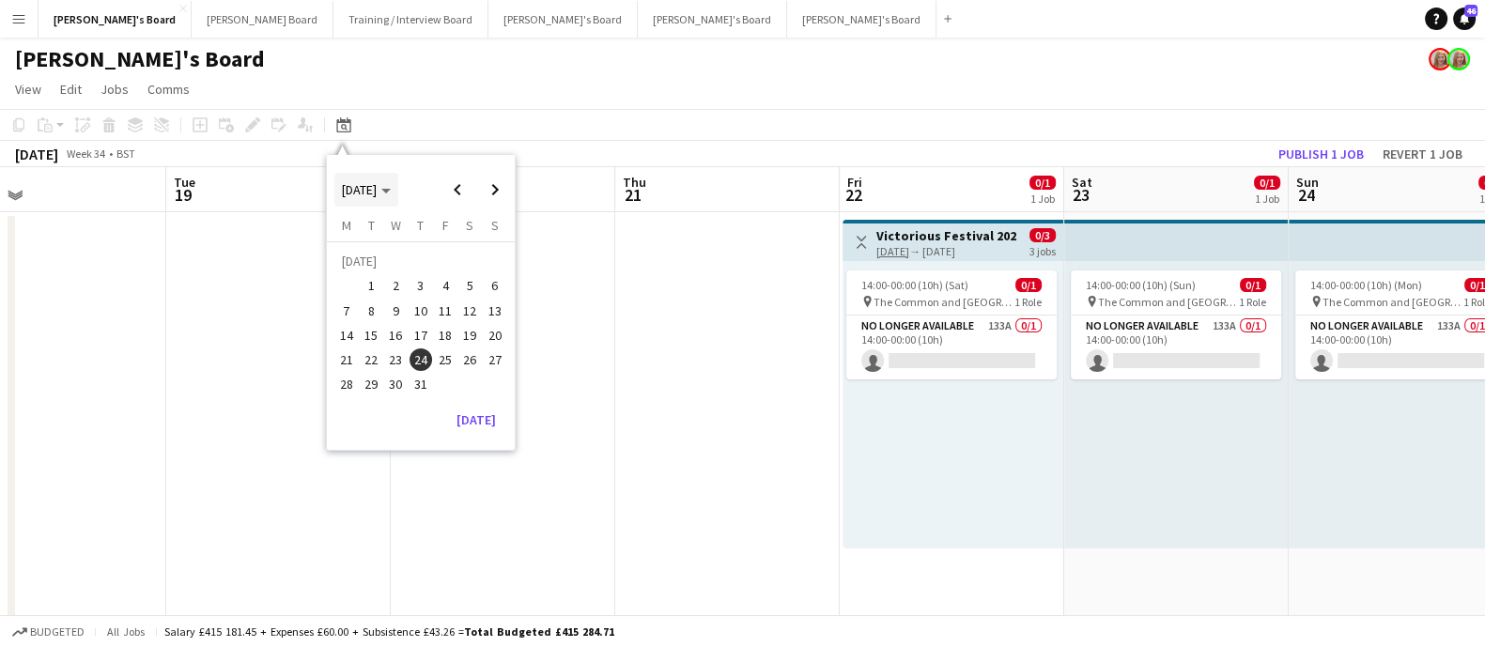
click at [391, 185] on span "[DATE]" at bounding box center [366, 189] width 49 height 17
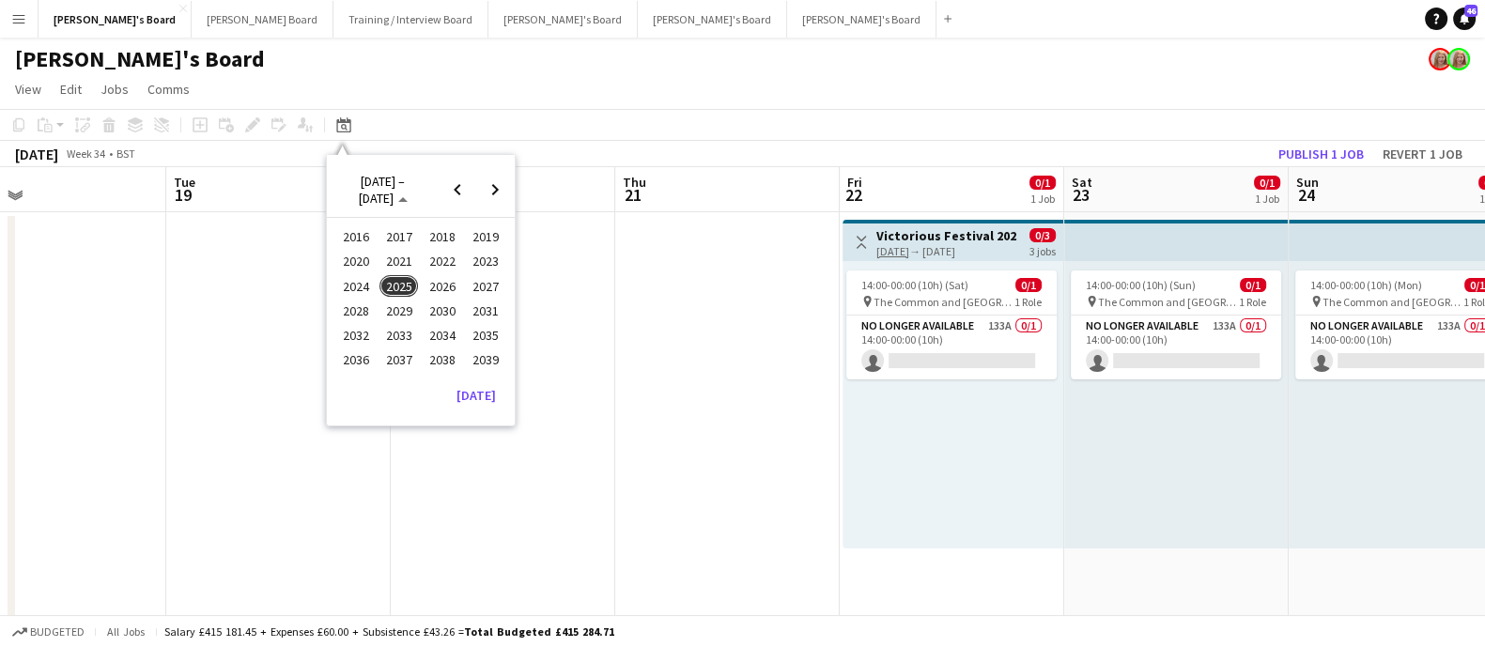
click at [393, 278] on span "2025" at bounding box center [398, 286] width 39 height 23
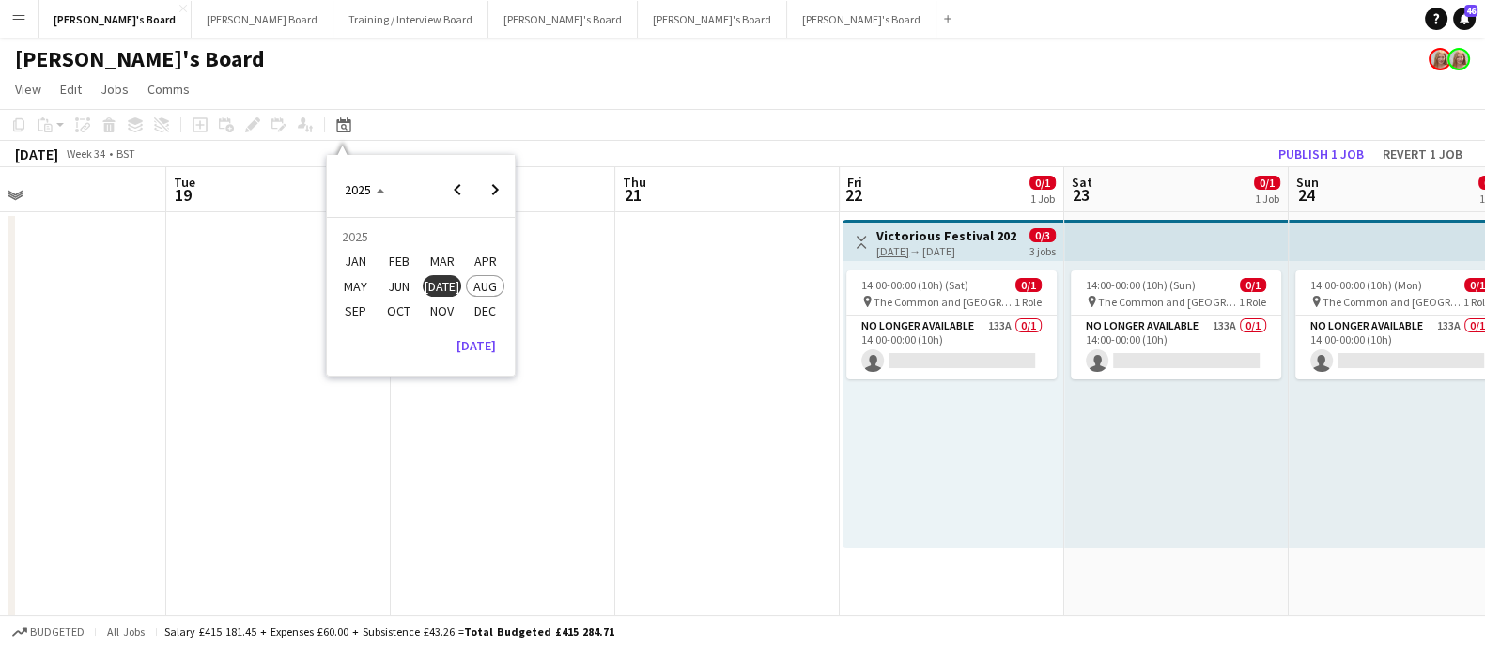
click at [444, 283] on span "[DATE]" at bounding box center [442, 286] width 39 height 23
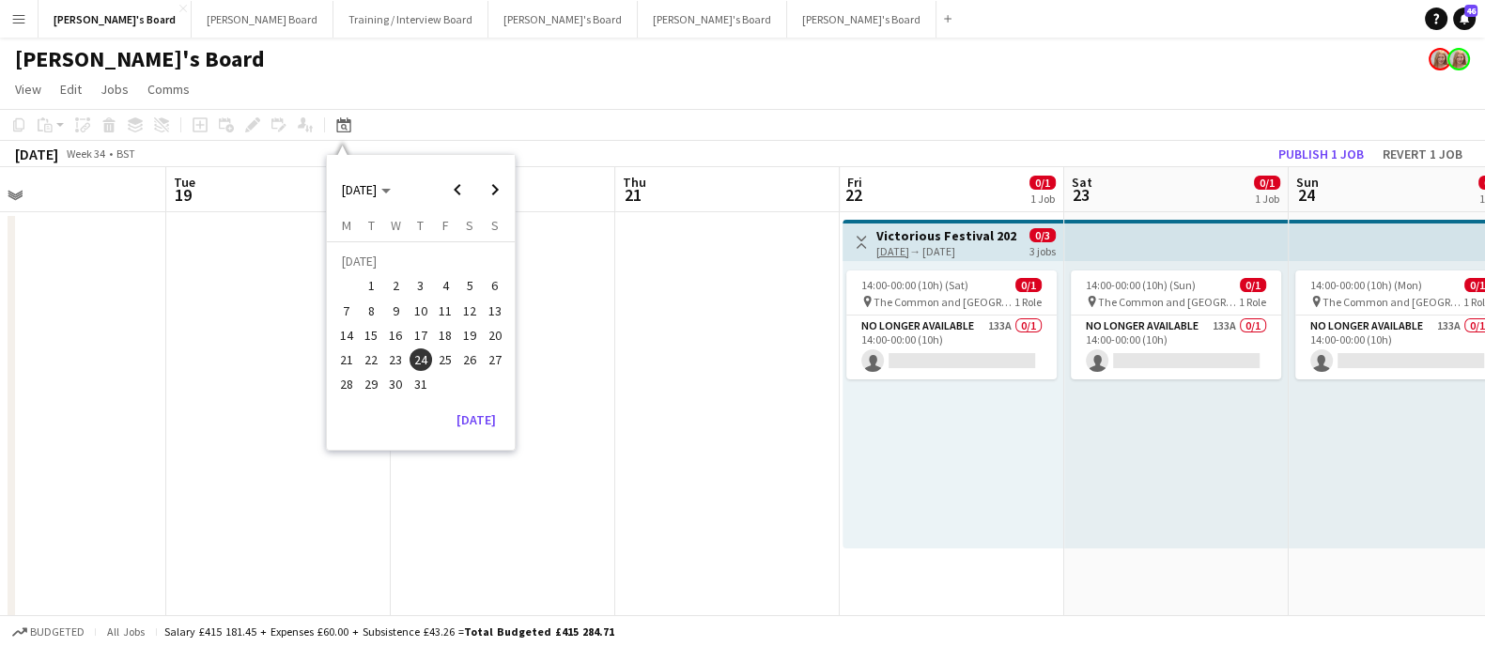
click at [403, 350] on span "23" at bounding box center [396, 359] width 23 height 23
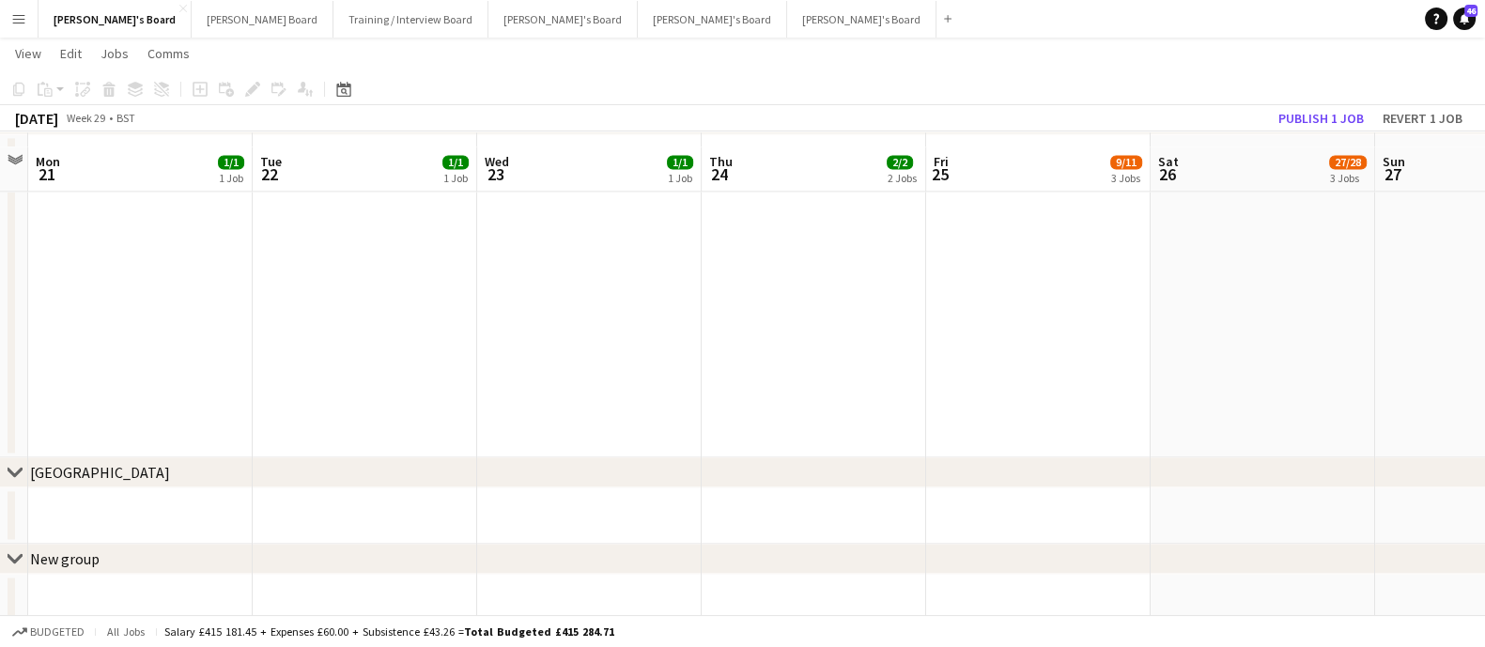
scroll to position [3356, 0]
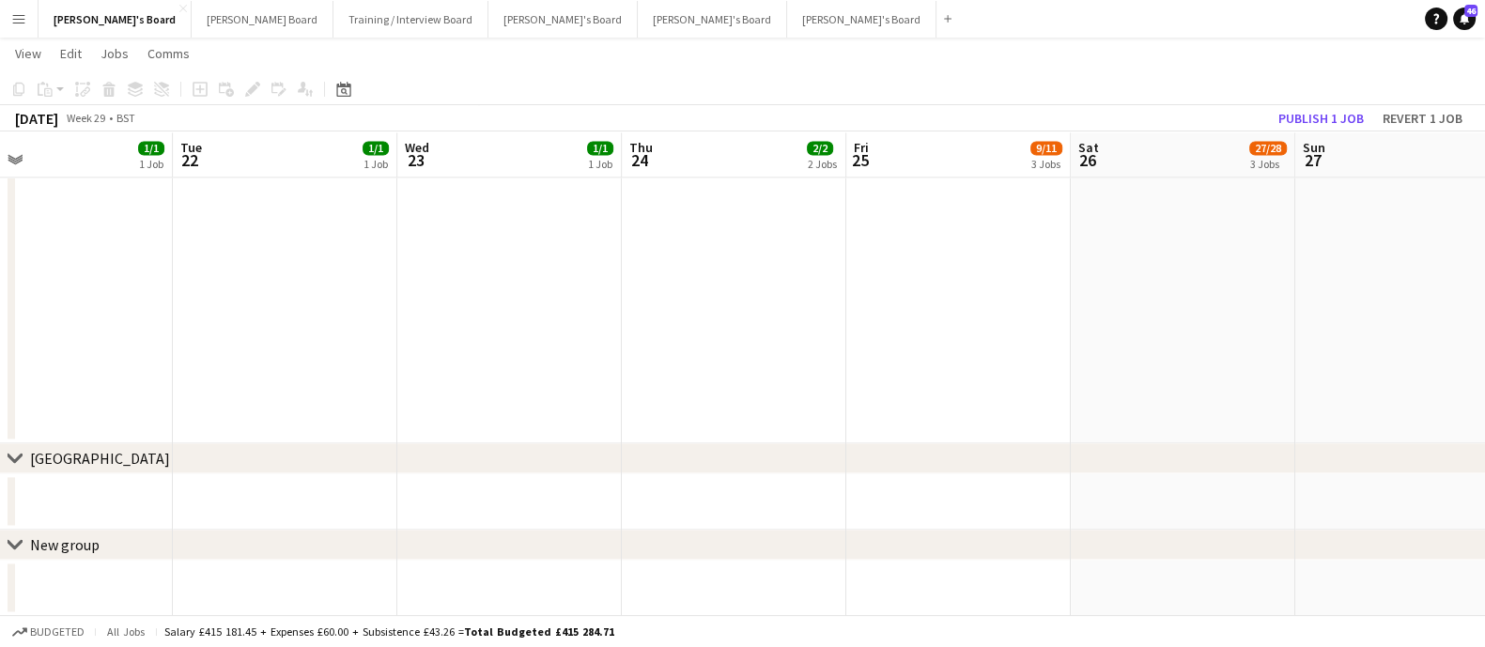
drag, startPoint x: 408, startPoint y: 407, endPoint x: 192, endPoint y: 413, distance: 217.0
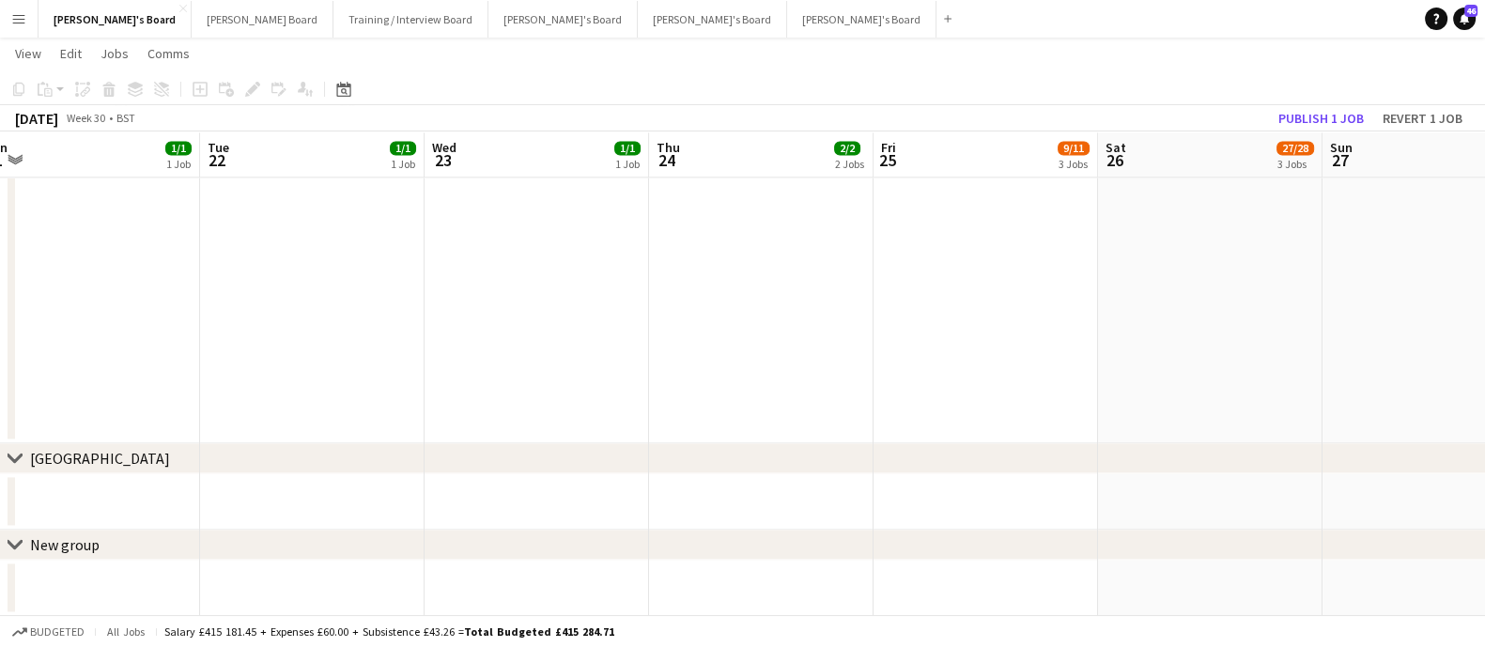
drag, startPoint x: 566, startPoint y: 387, endPoint x: 1281, endPoint y: 334, distance: 716.6
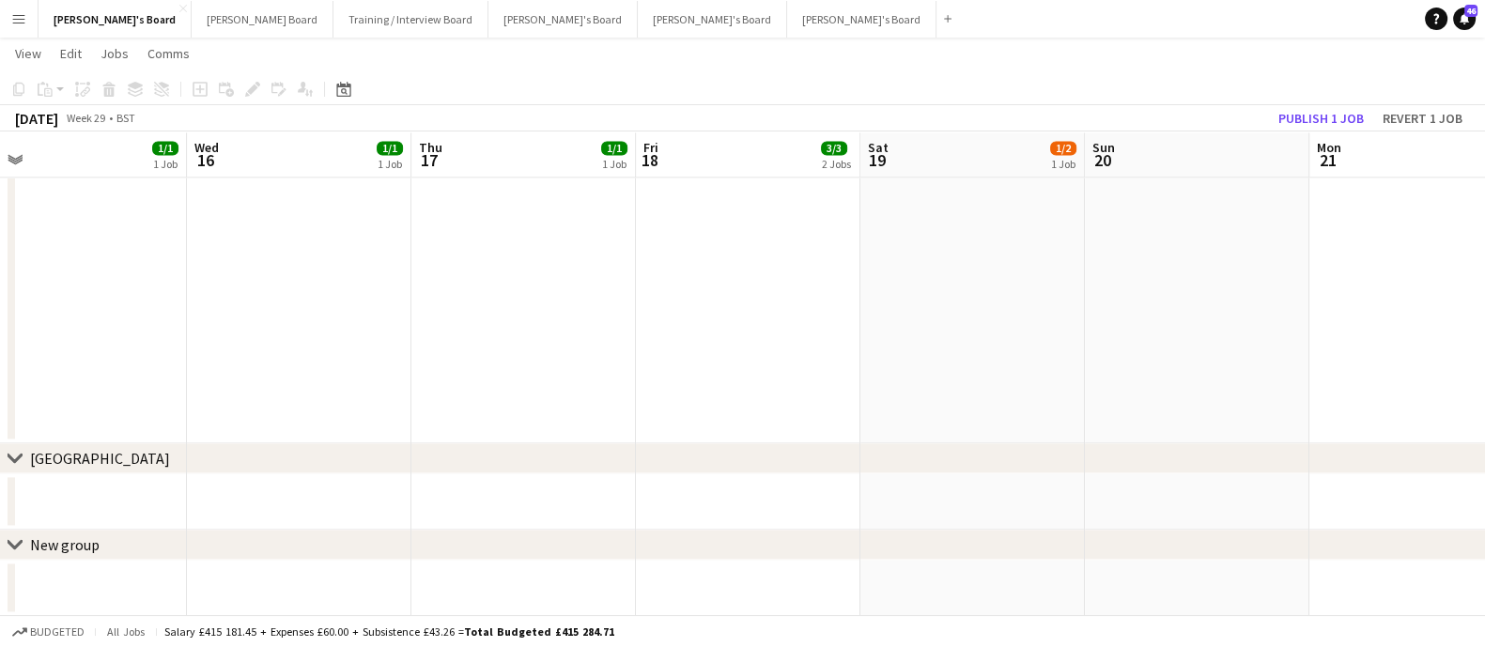
drag, startPoint x: 1277, startPoint y: 325, endPoint x: 833, endPoint y: 335, distance: 444.3
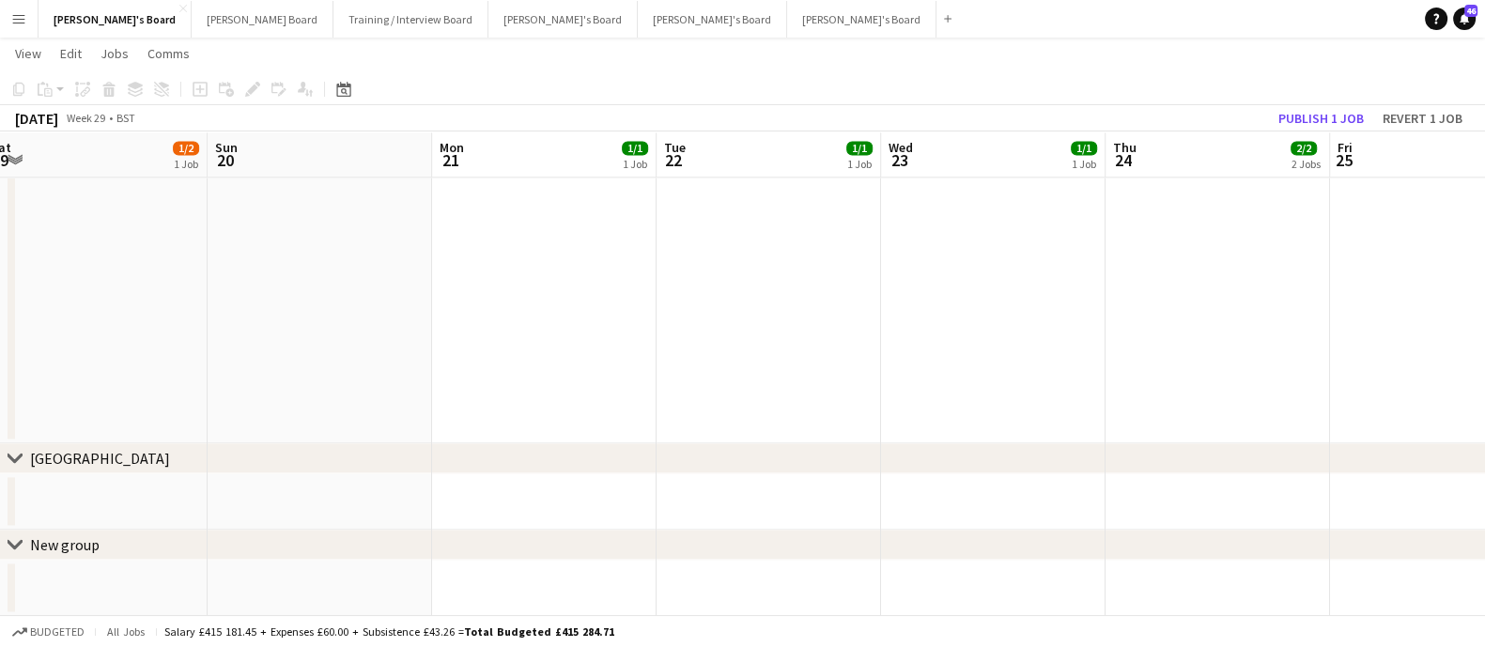
drag, startPoint x: 971, startPoint y: 336, endPoint x: 329, endPoint y: 375, distance: 643.5
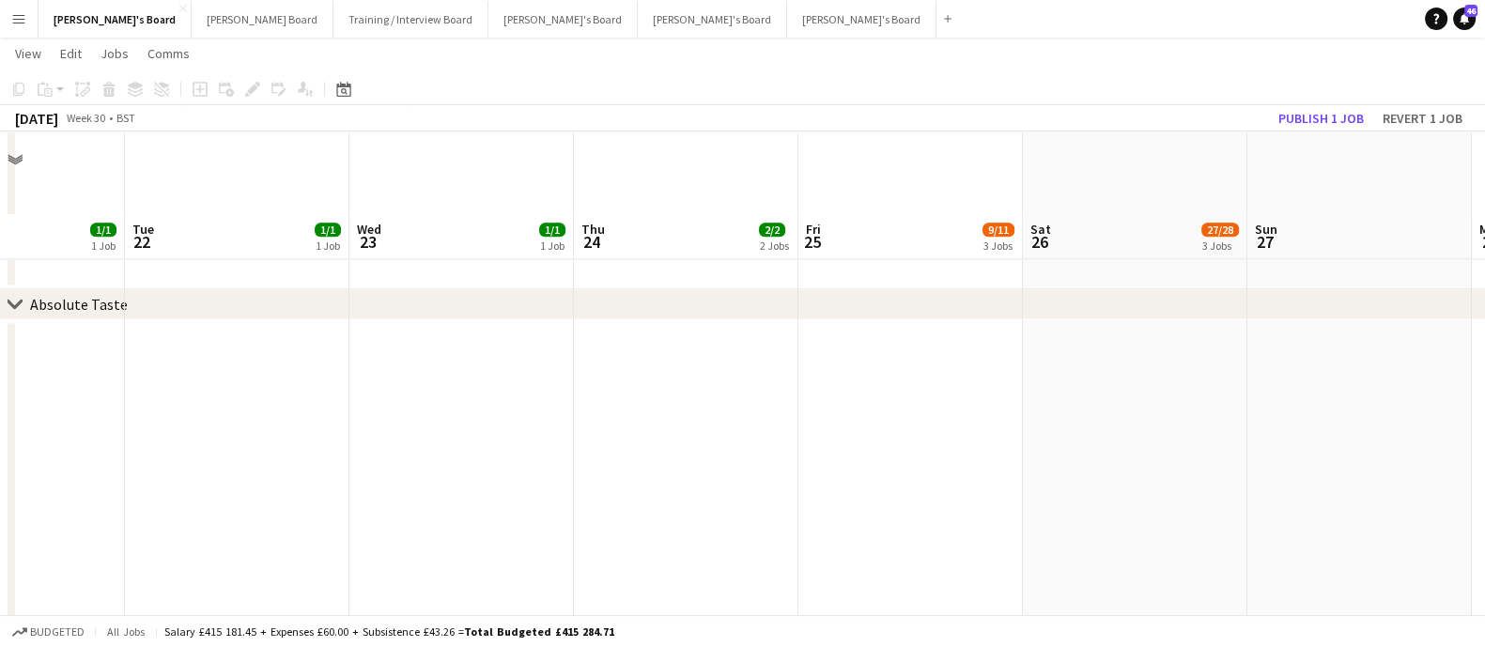
scroll to position [3239, 0]
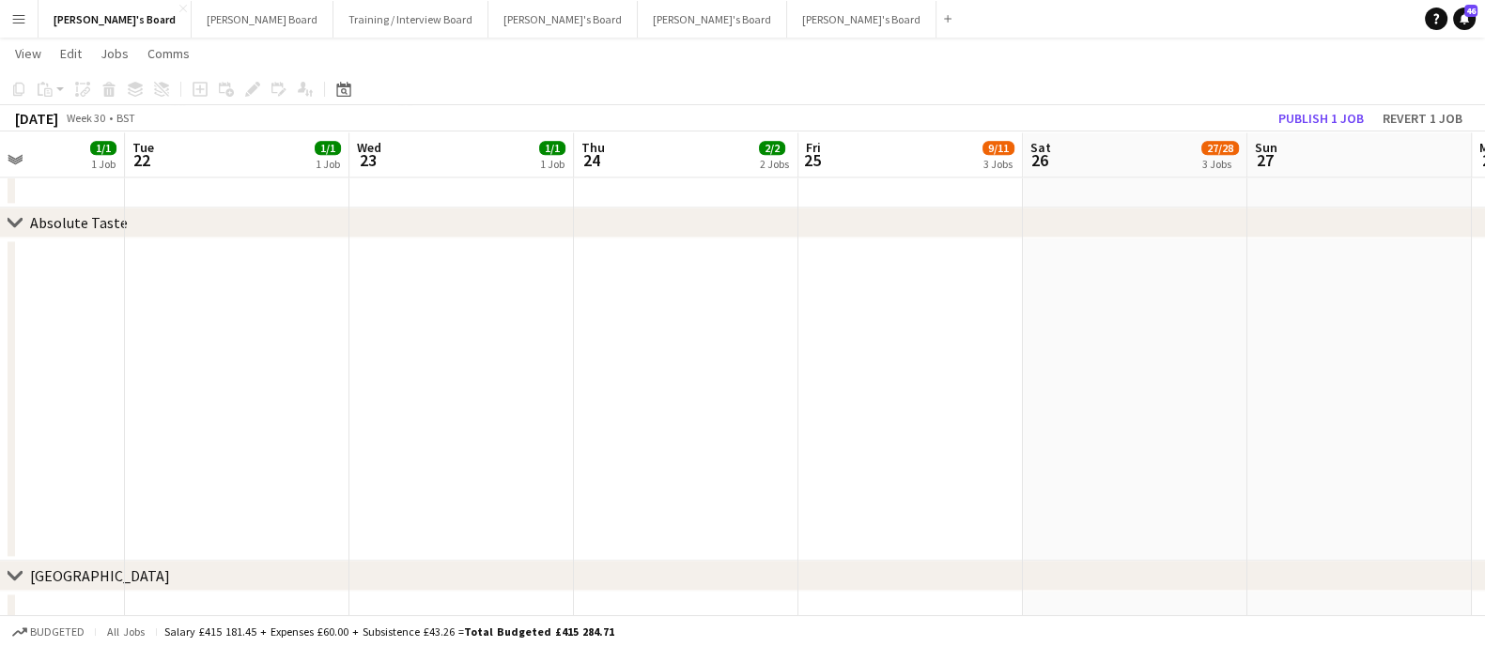
drag, startPoint x: 1123, startPoint y: 403, endPoint x: 281, endPoint y: 434, distance: 842.9
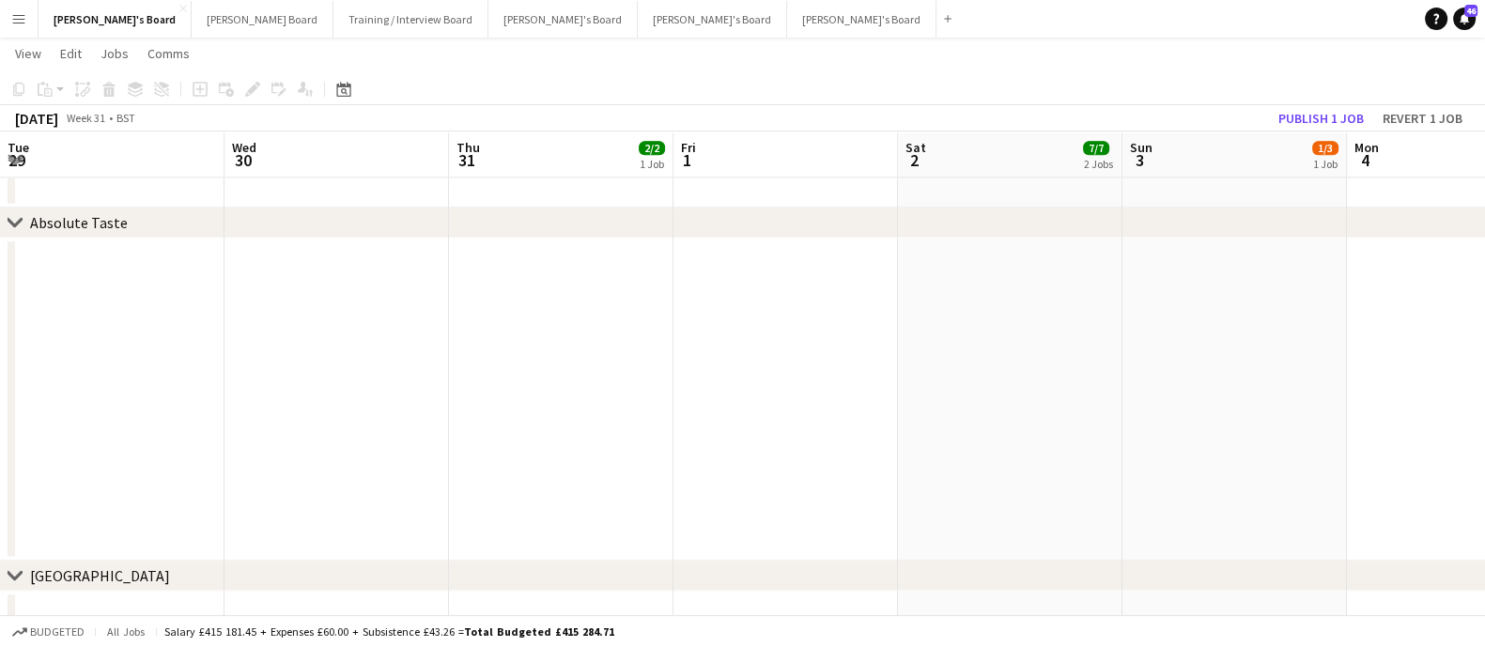
drag, startPoint x: 447, startPoint y: 425, endPoint x: 1467, endPoint y: 396, distance: 1020.2
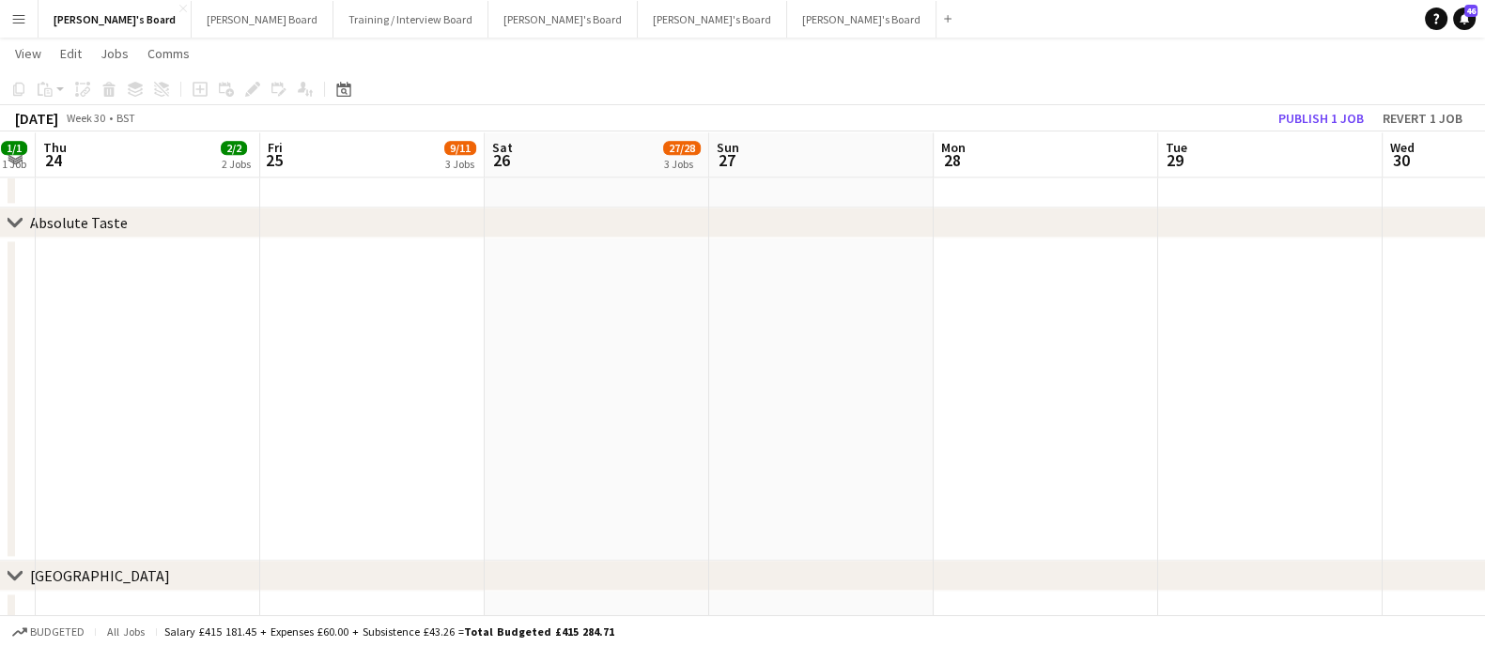
drag, startPoint x: 788, startPoint y: 457, endPoint x: 847, endPoint y: 418, distance: 71.1
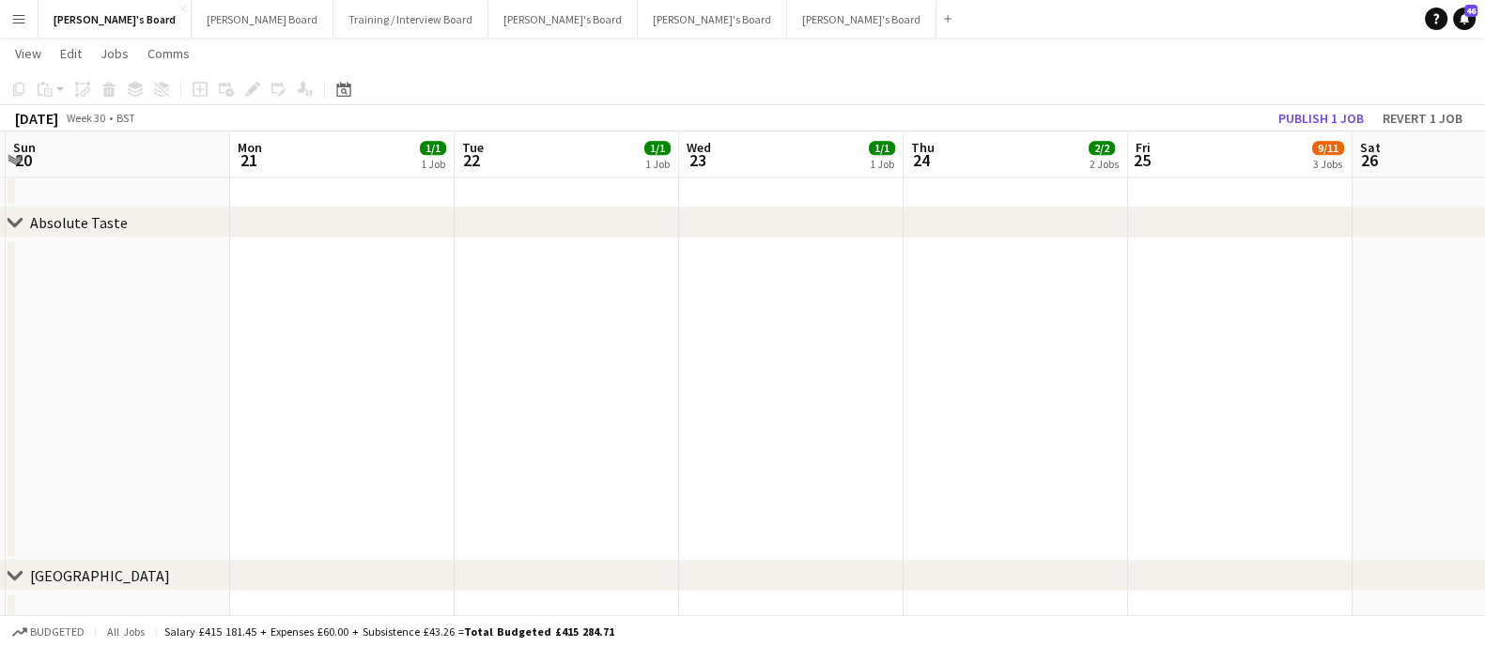
drag, startPoint x: 919, startPoint y: 425, endPoint x: 1424, endPoint y: 402, distance: 504.8
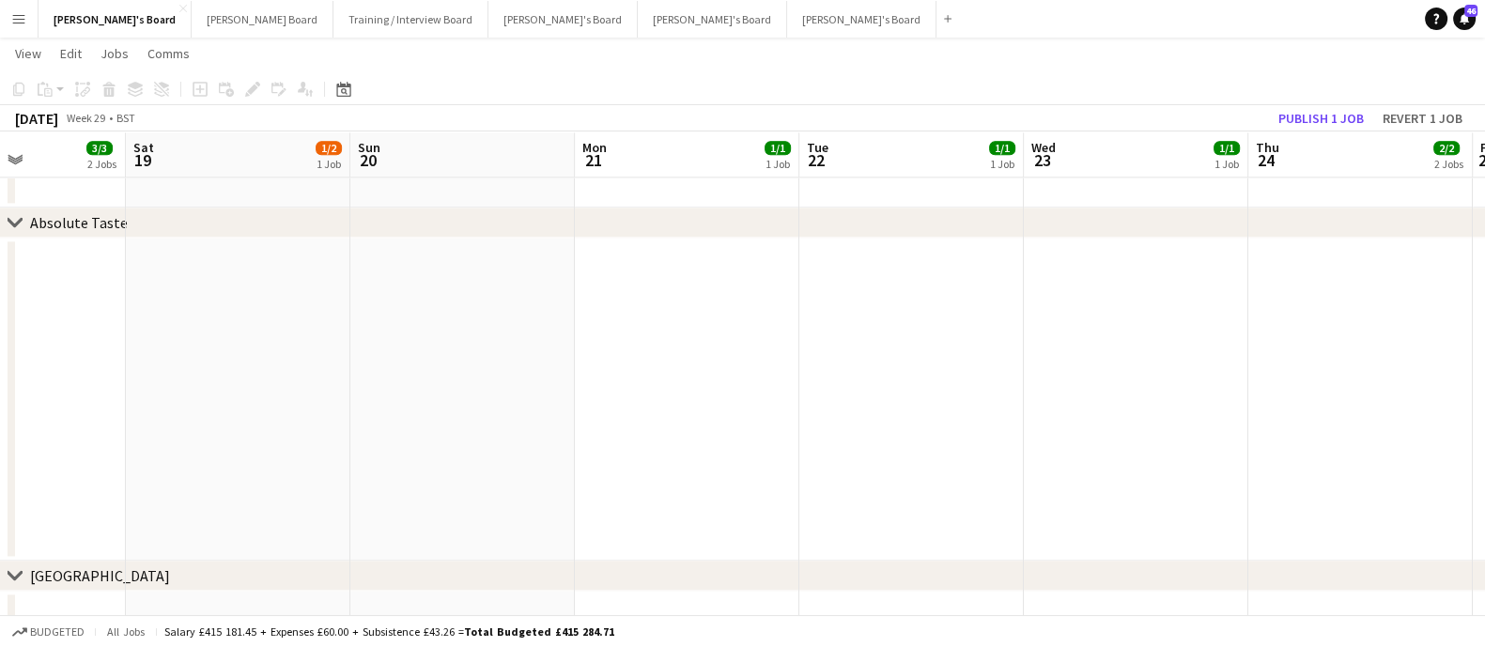
drag, startPoint x: 836, startPoint y: 410, endPoint x: 1348, endPoint y: 415, distance: 511.8
drag, startPoint x: 1621, startPoint y: 369, endPoint x: 1648, endPoint y: 371, distance: 27.3
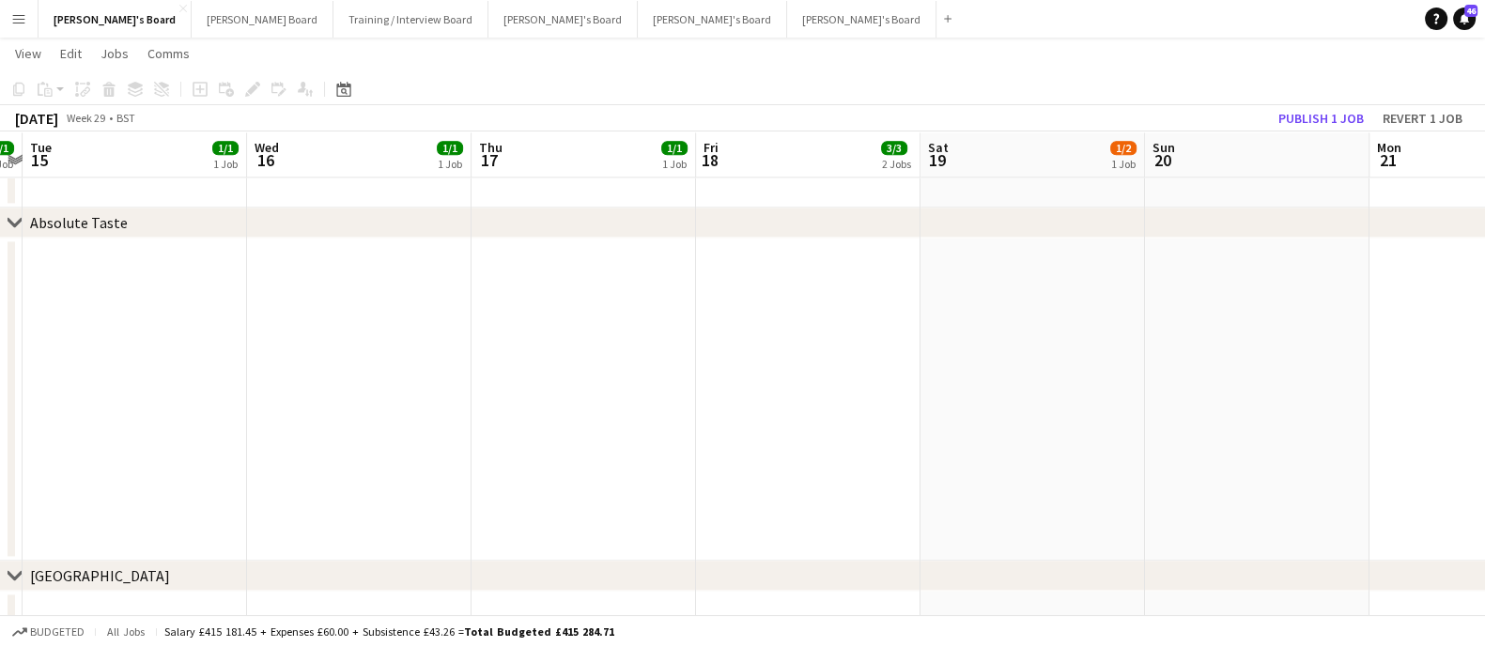
drag, startPoint x: 857, startPoint y: 384, endPoint x: 1437, endPoint y: 384, distance: 579.4
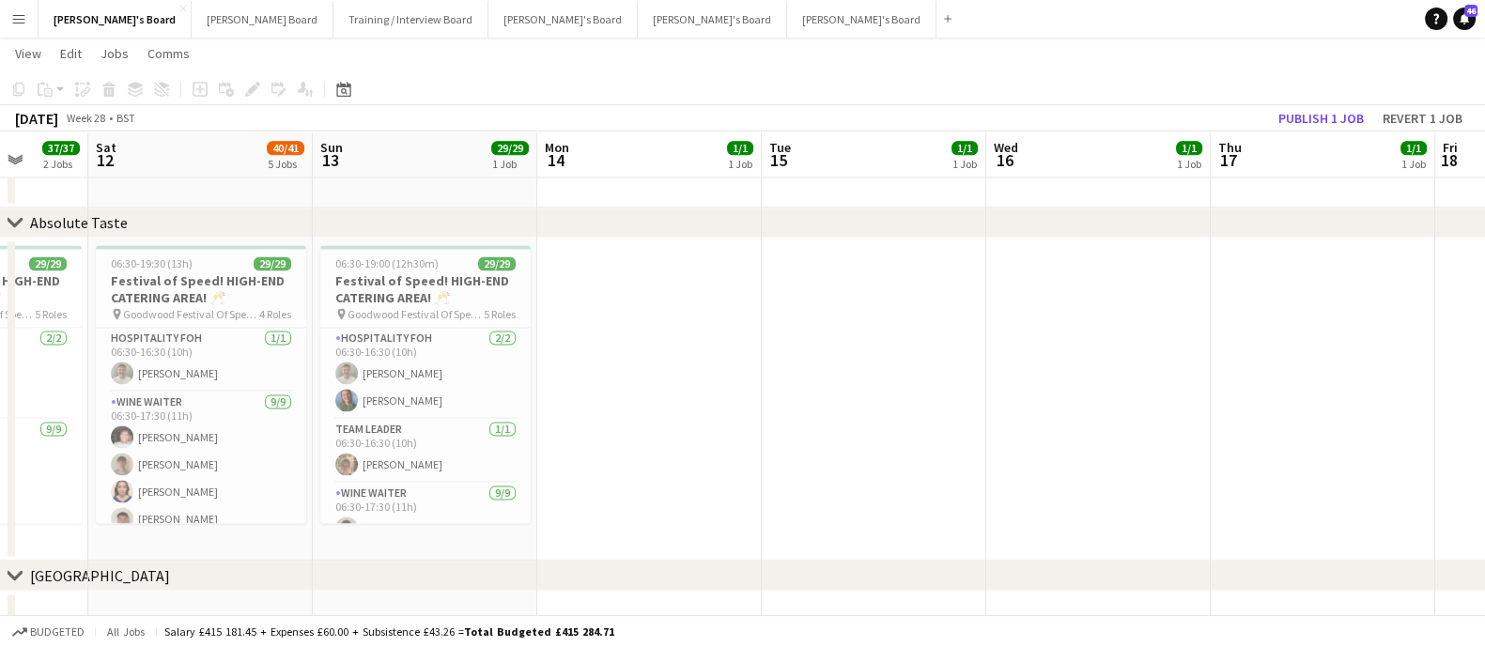
drag, startPoint x: 498, startPoint y: 418, endPoint x: 1254, endPoint y: 379, distance: 756.9
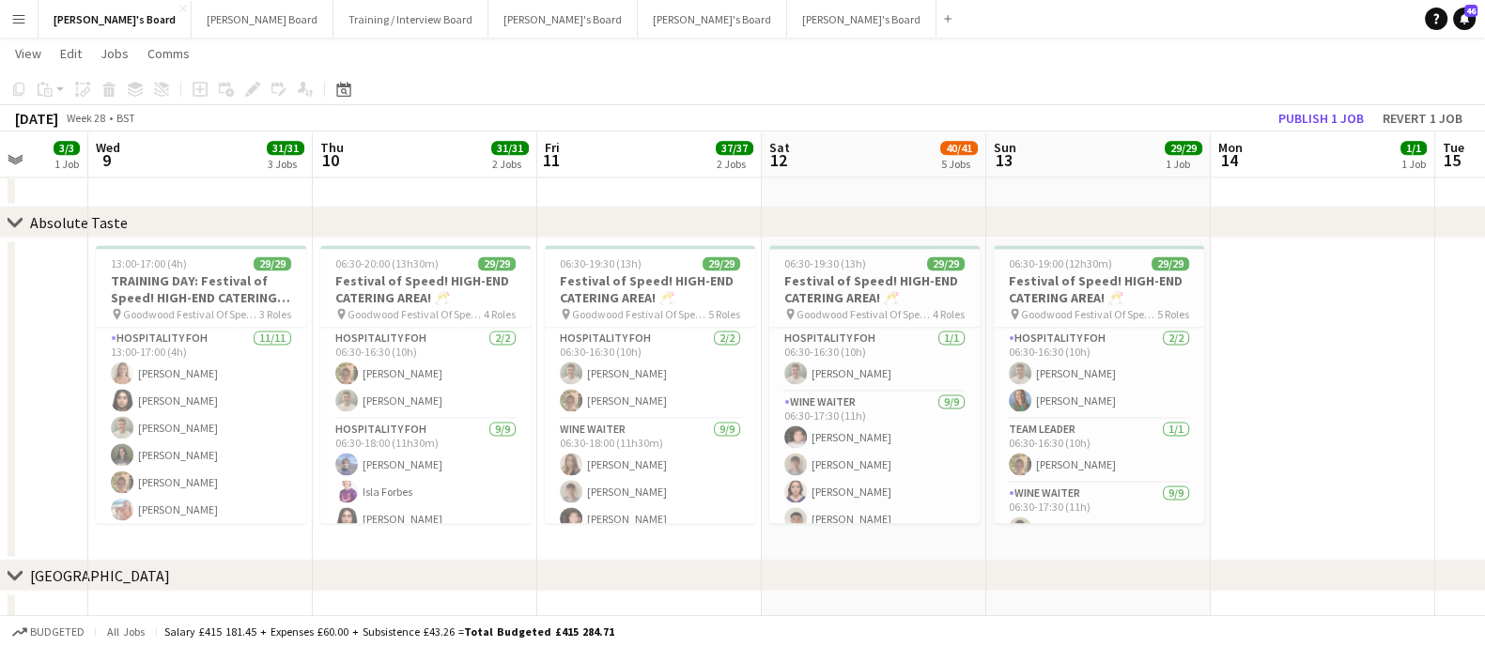
scroll to position [0, 585]
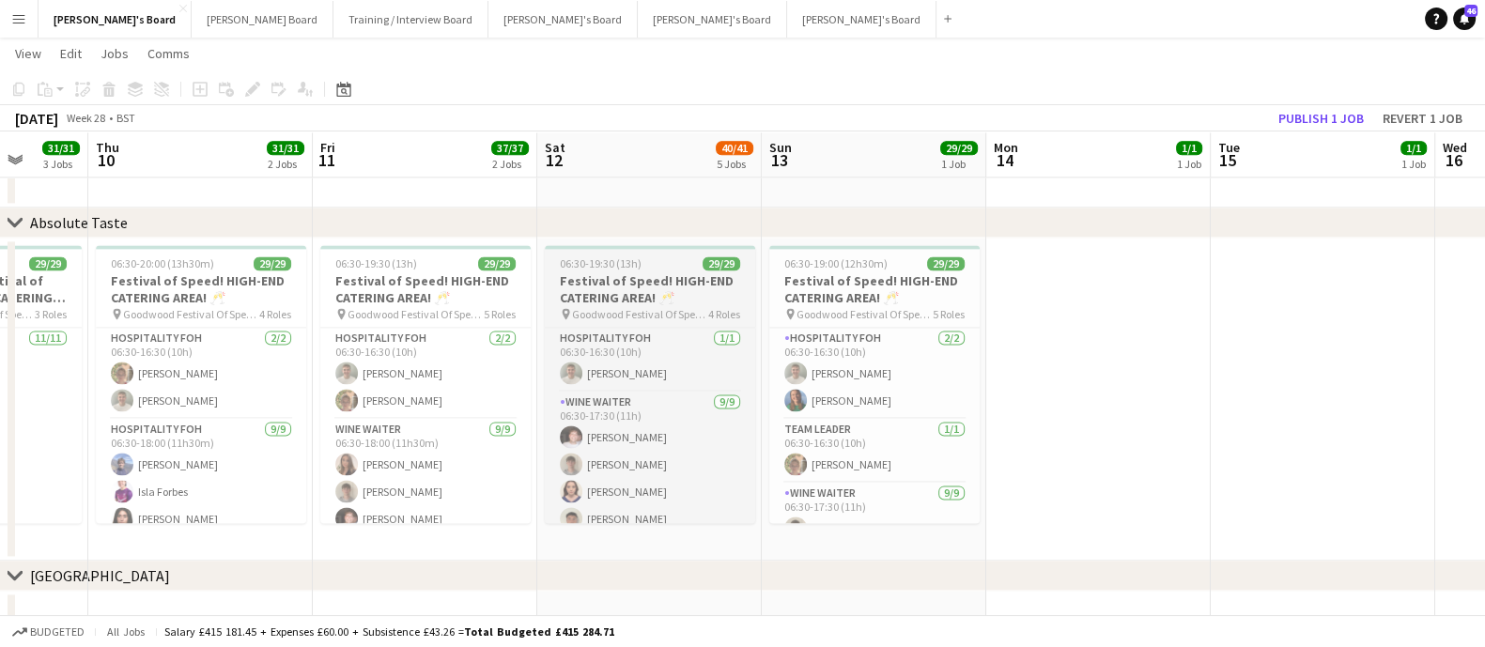
click at [648, 275] on h3 "Festival of Speed! HIGH-END CATERING AREA! 🥂" at bounding box center [650, 289] width 210 height 34
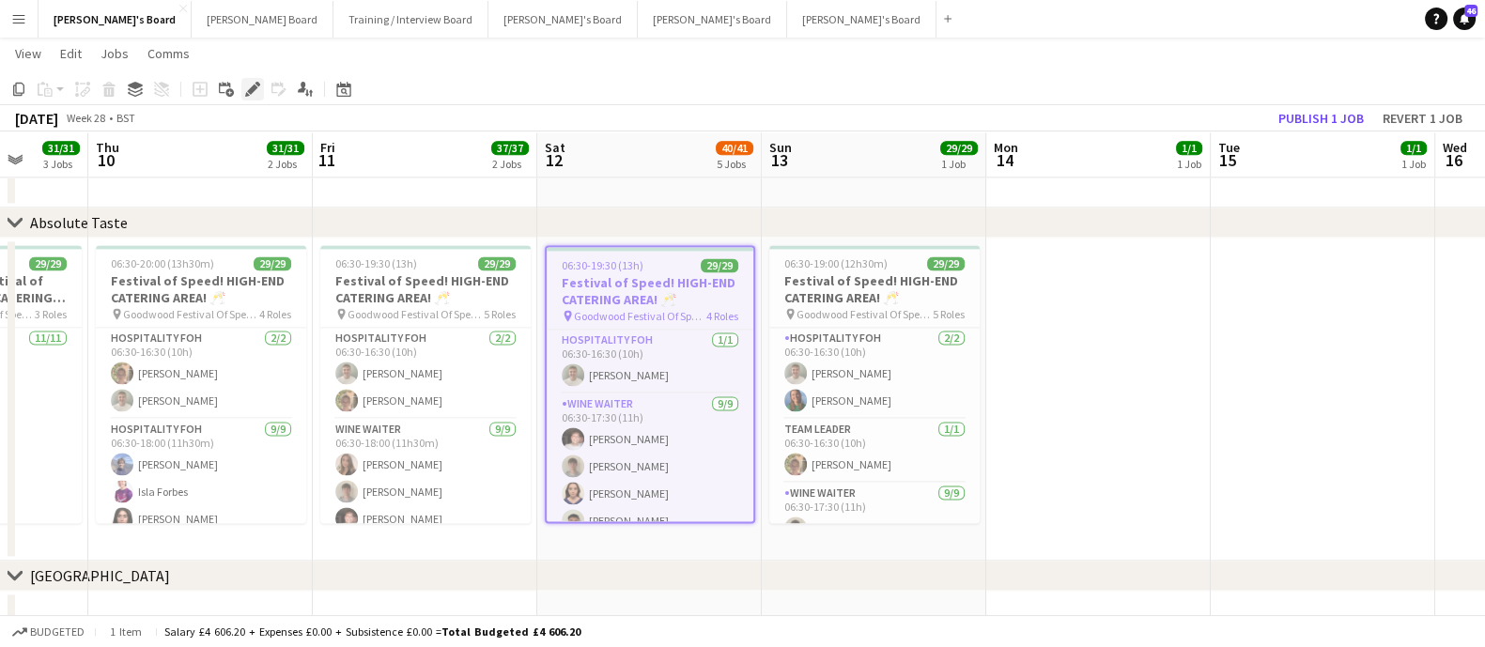
click at [251, 85] on icon "Edit" at bounding box center [252, 89] width 15 height 15
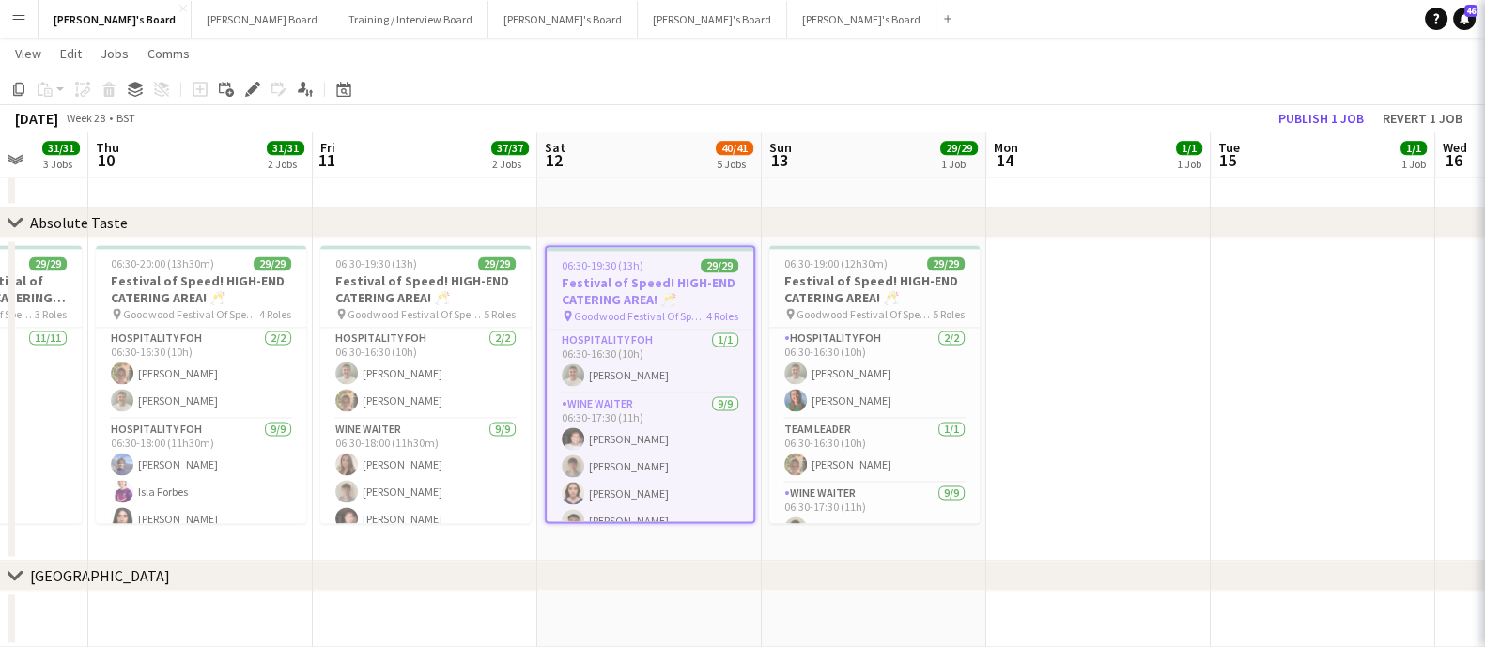
type input "**********"
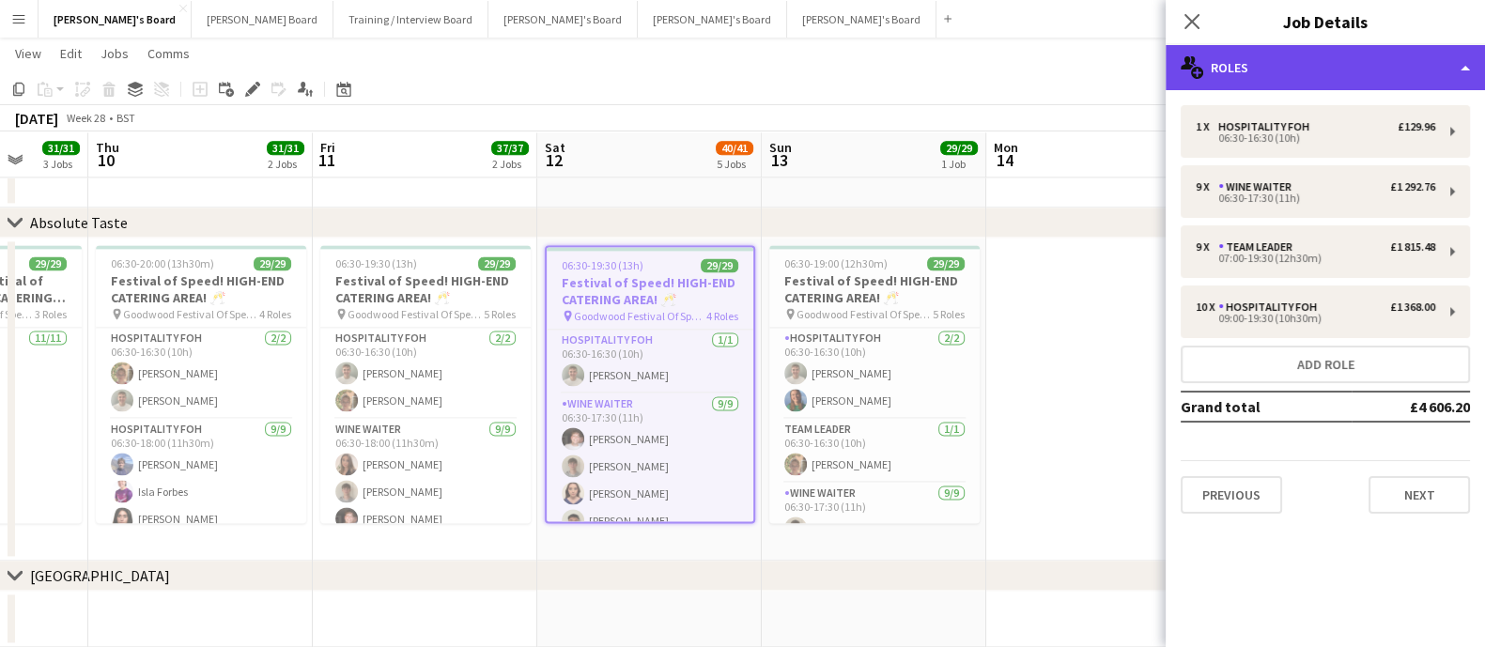
click at [1299, 56] on div "multiple-users-add Roles" at bounding box center [1324, 67] width 319 height 45
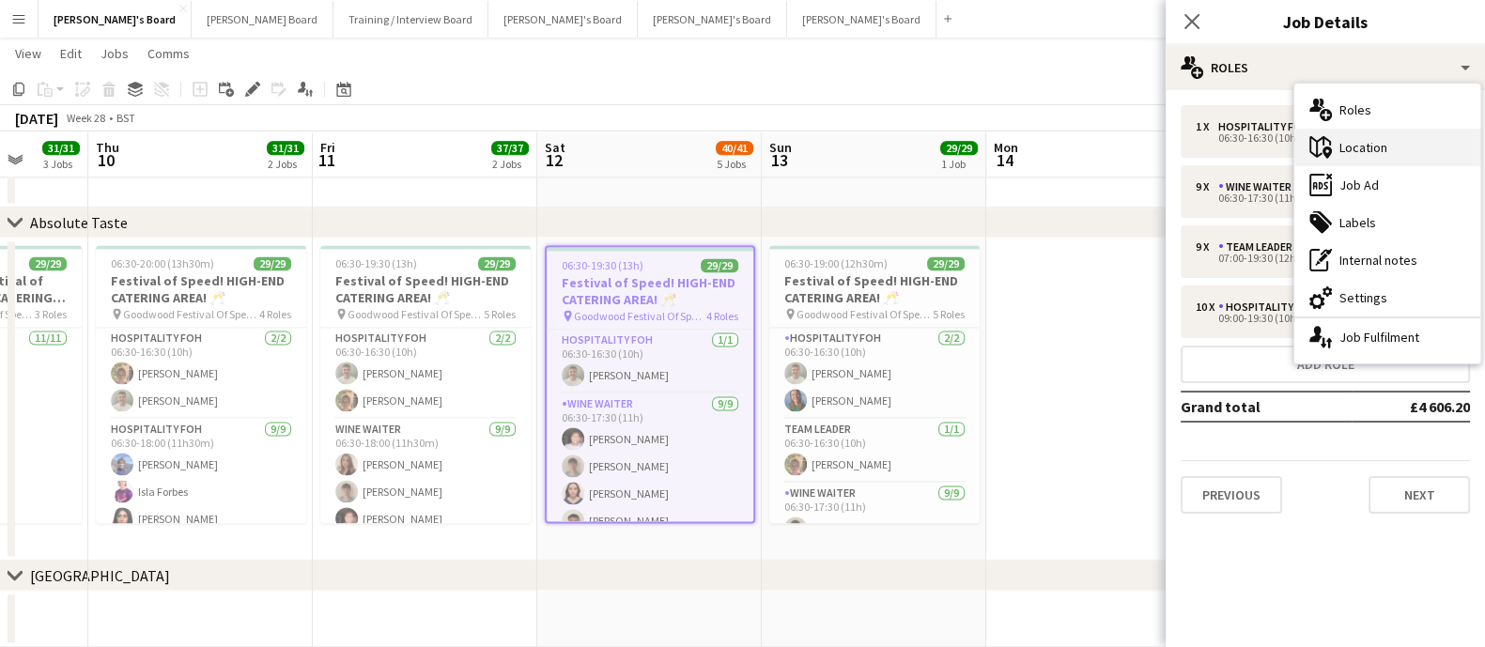
click at [1389, 148] on div "maps-pin-1 Location" at bounding box center [1387, 148] width 186 height 38
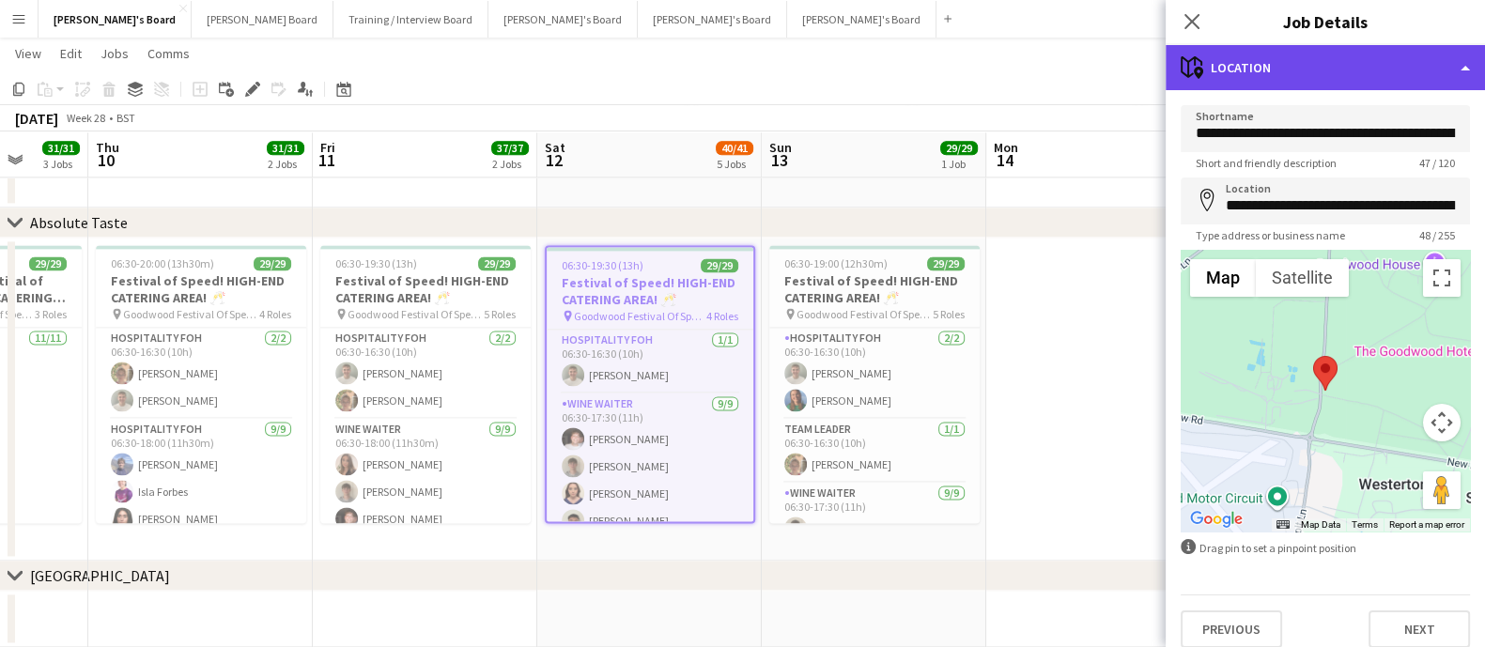
click at [1357, 56] on div "maps-pin-1 Location" at bounding box center [1324, 67] width 319 height 45
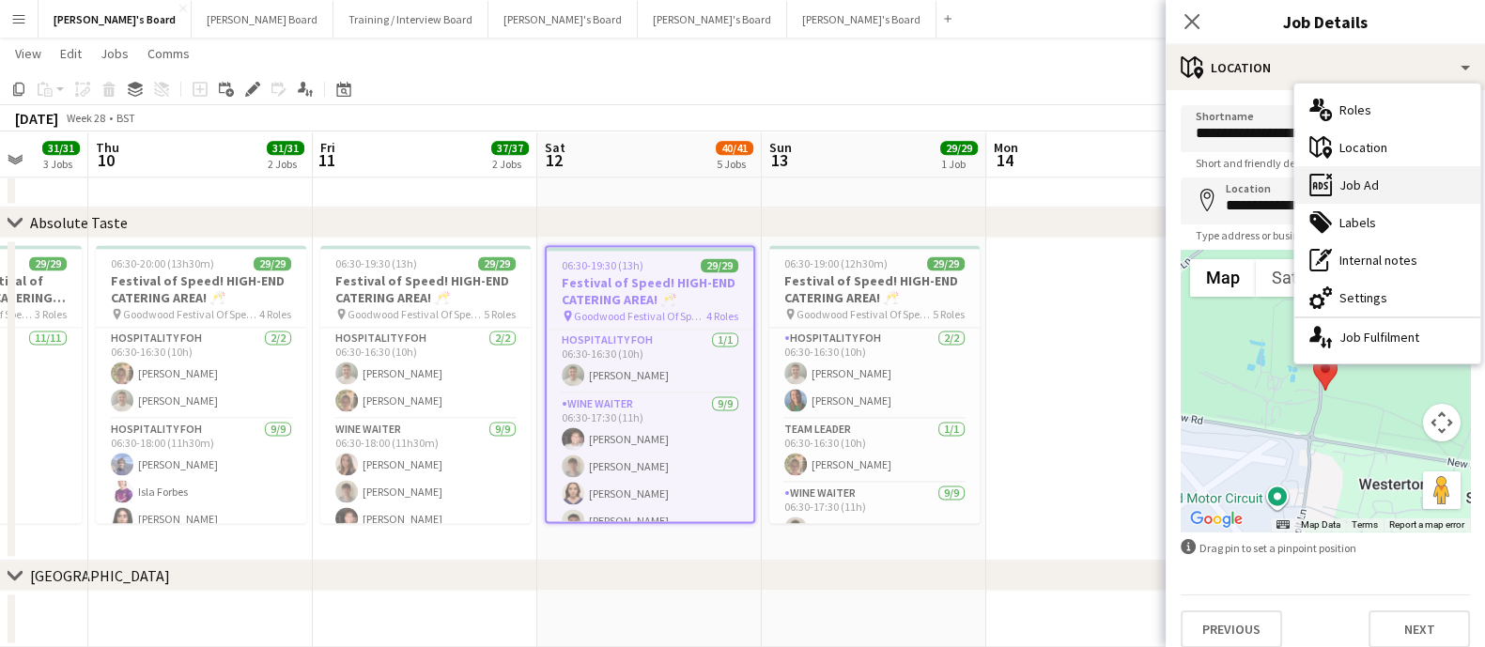
click at [1379, 176] on div "ads-window Job Ad" at bounding box center [1387, 185] width 186 height 38
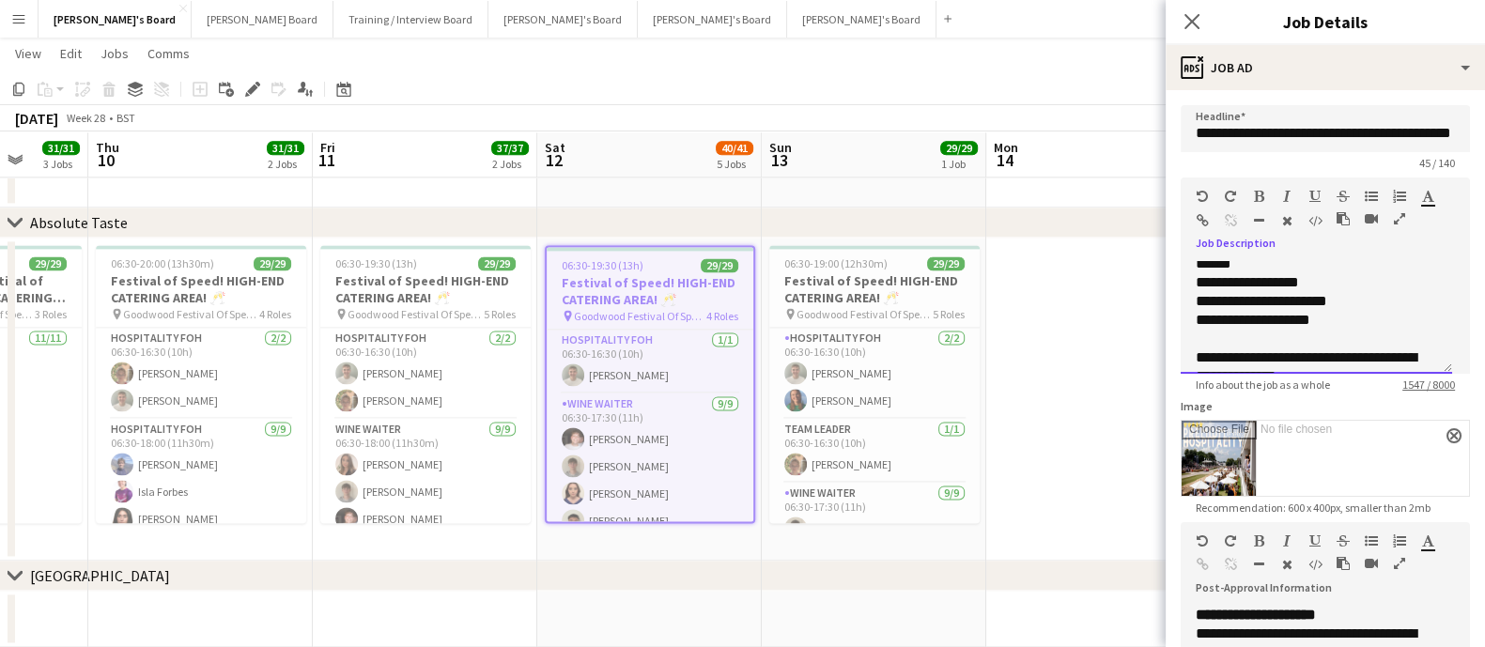
scroll to position [1085, 0]
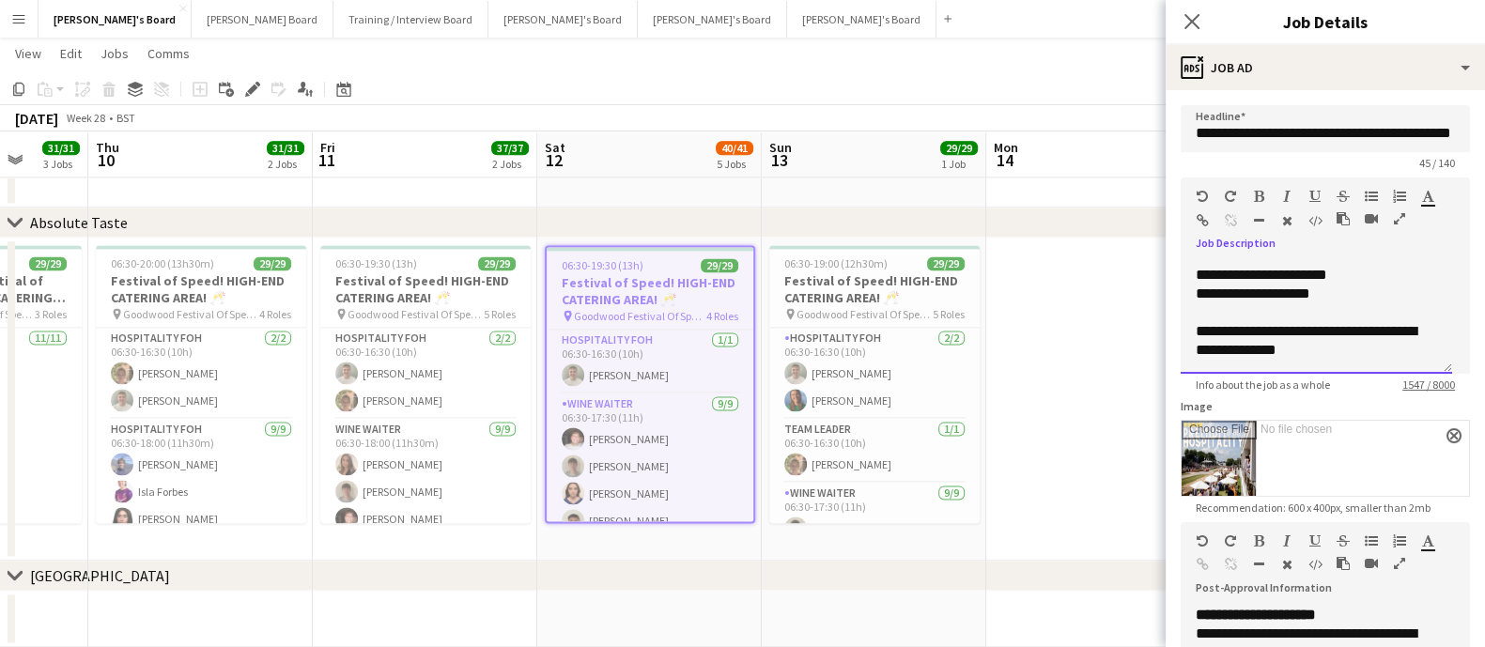
drag, startPoint x: 1196, startPoint y: 346, endPoint x: 1377, endPoint y: 356, distance: 180.6
click at [1377, 356] on div "**********" at bounding box center [1315, 317] width 271 height 113
copy div "**********"
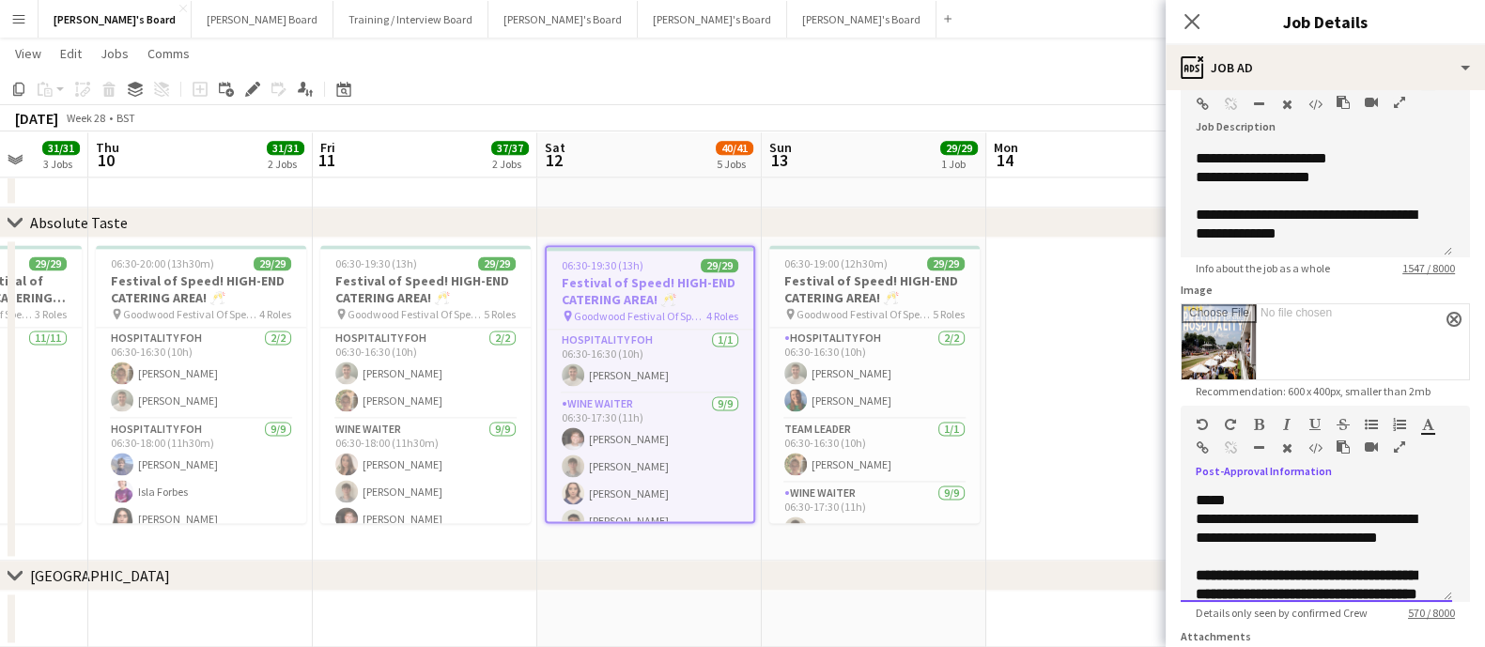
scroll to position [146, 0]
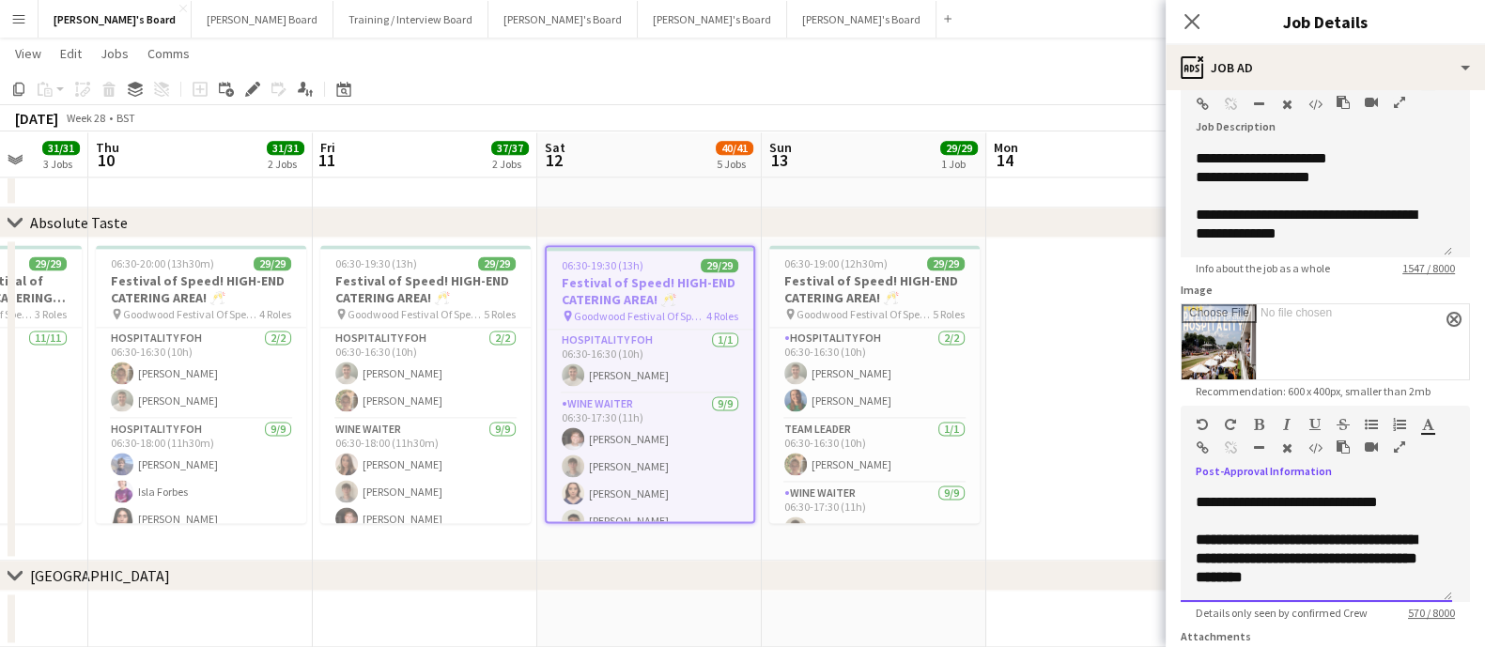
drag, startPoint x: 1193, startPoint y: 493, endPoint x: 1405, endPoint y: 519, distance: 213.9
click at [1405, 519] on div "**********" at bounding box center [1315, 545] width 271 height 113
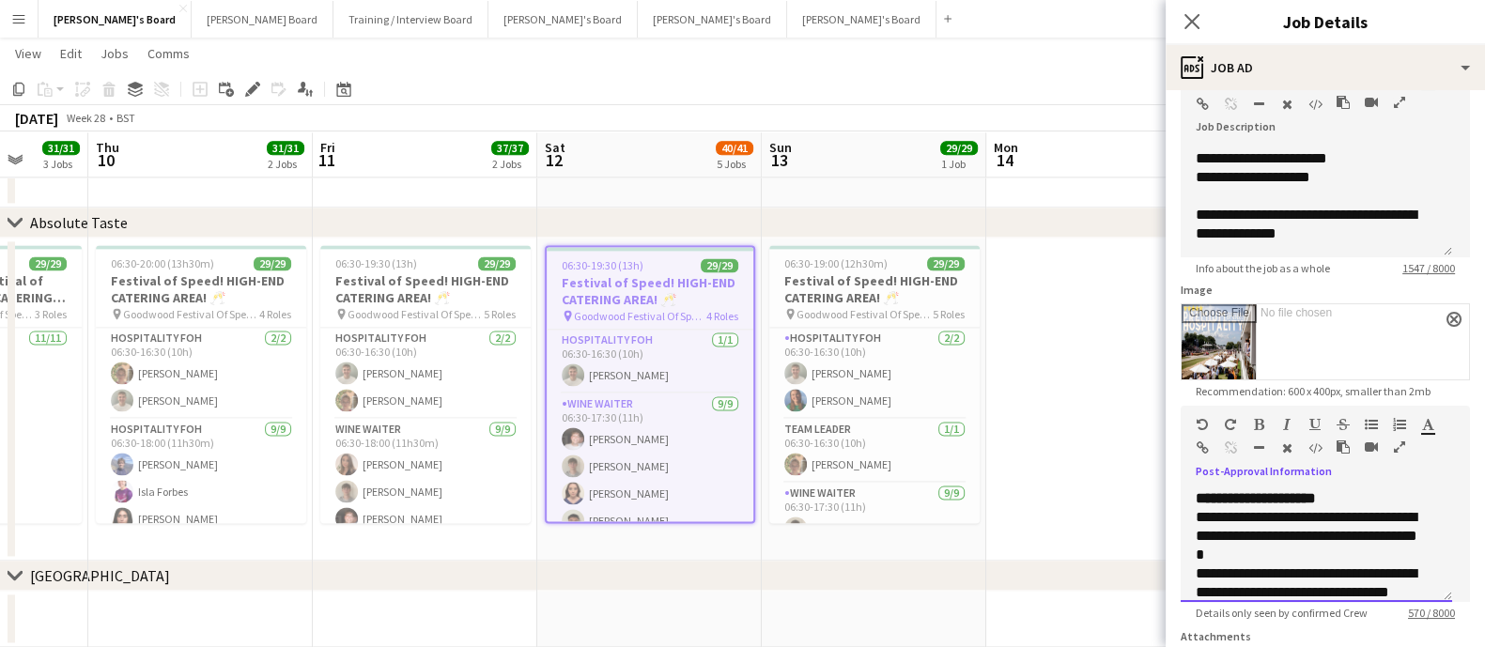
scroll to position [116, 0]
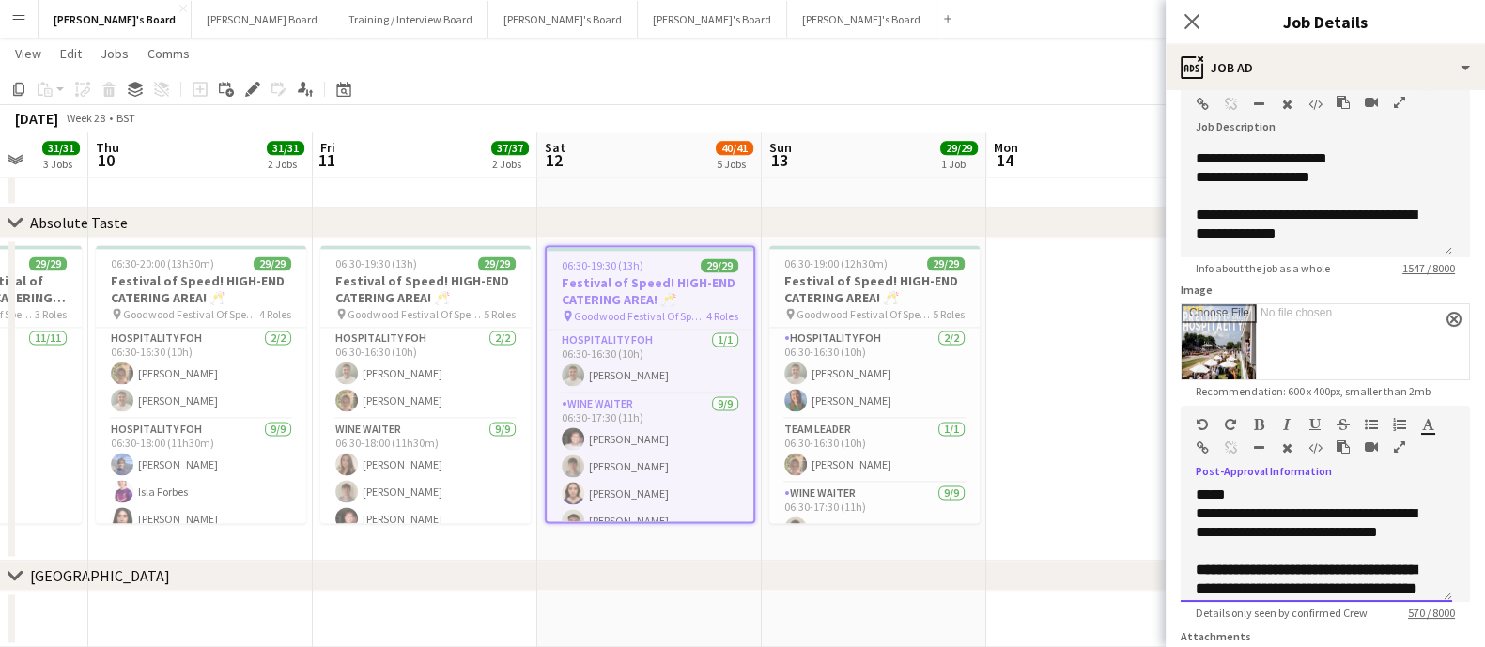
copy div "**********"
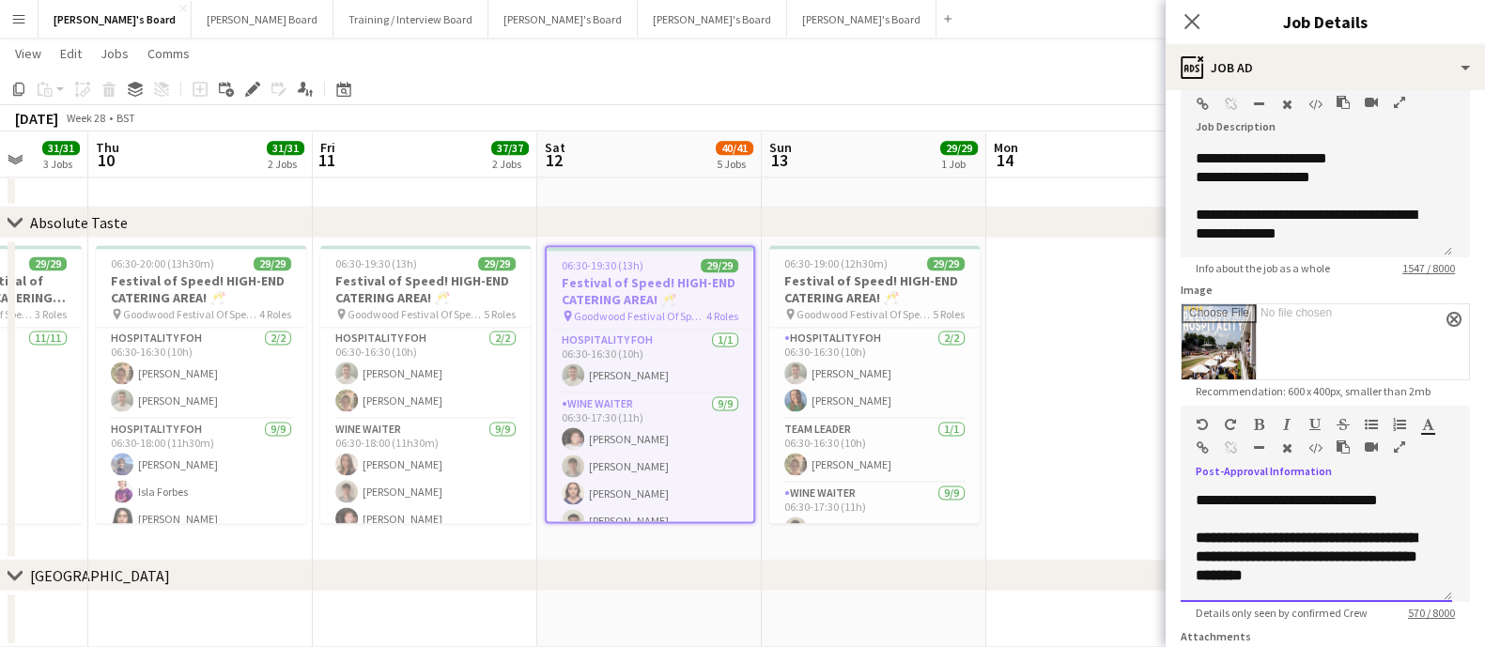
drag, startPoint x: 1197, startPoint y: 568, endPoint x: 1416, endPoint y: 571, distance: 218.8
click at [1416, 571] on div "**********" at bounding box center [1315, 557] width 241 height 56
copy b "**********"
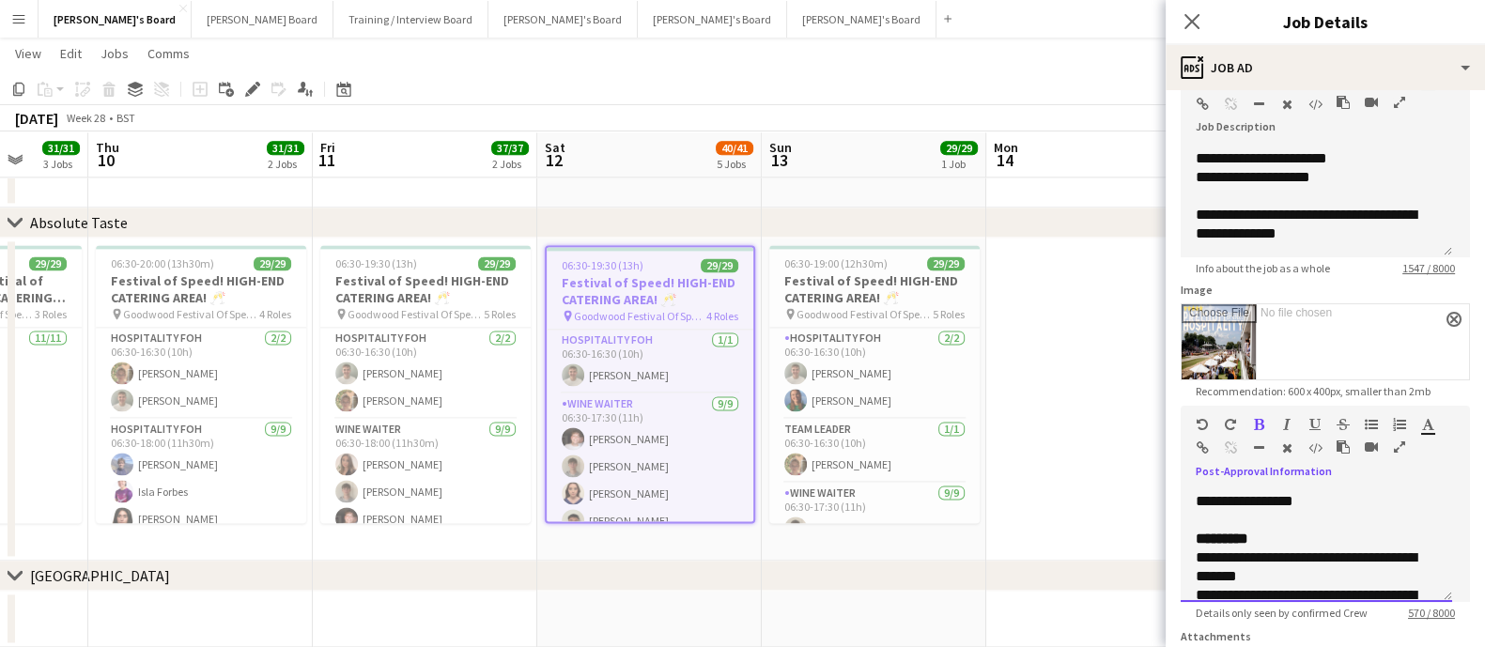
drag, startPoint x: 1340, startPoint y: 583, endPoint x: 1187, endPoint y: 541, distance: 158.8
click at [1187, 541] on div "**********" at bounding box center [1315, 545] width 271 height 113
copy div "**********"
click at [163, 355] on app-card-role "Hospitality FOH [DATE] 06:30-16:30 (10h) [PERSON_NAME] [PERSON_NAME]" at bounding box center [201, 373] width 210 height 91
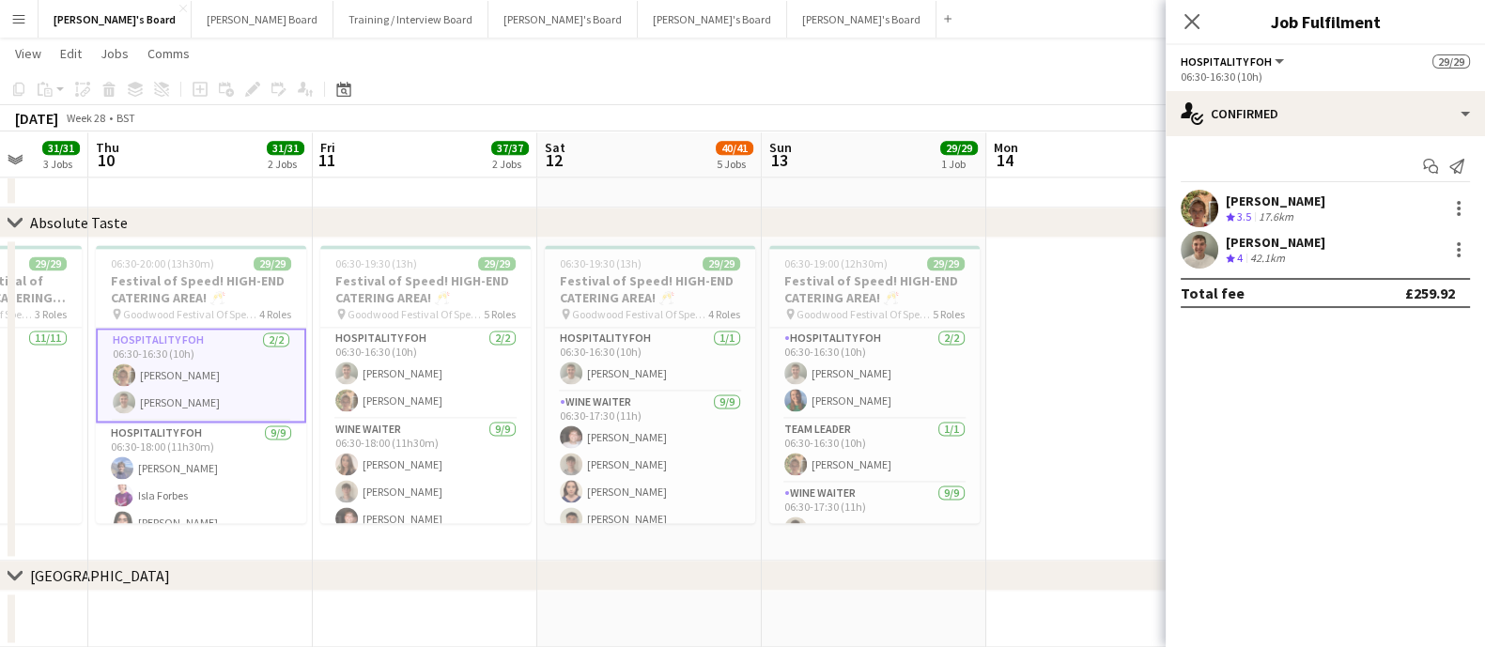
click at [1094, 291] on app-date-cell at bounding box center [1098, 399] width 224 height 323
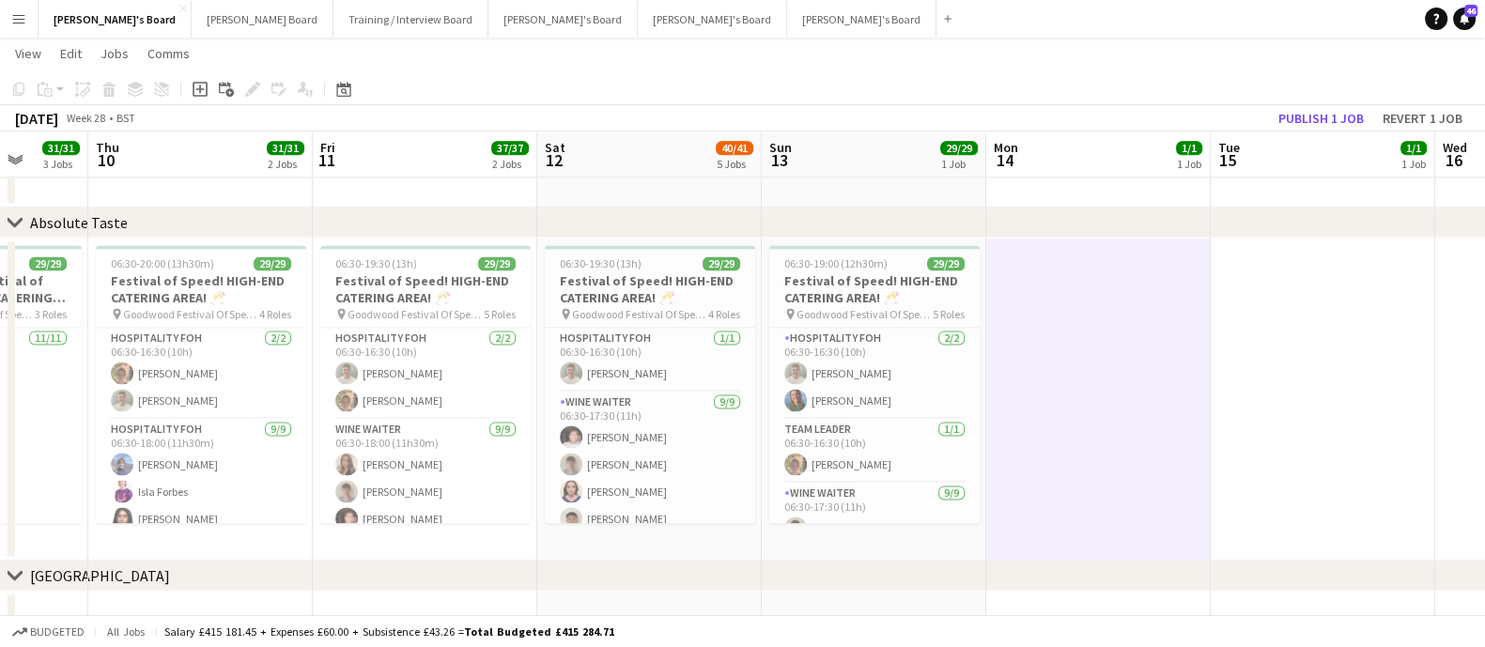
drag, startPoint x: 1110, startPoint y: 325, endPoint x: 694, endPoint y: 349, distance: 416.7
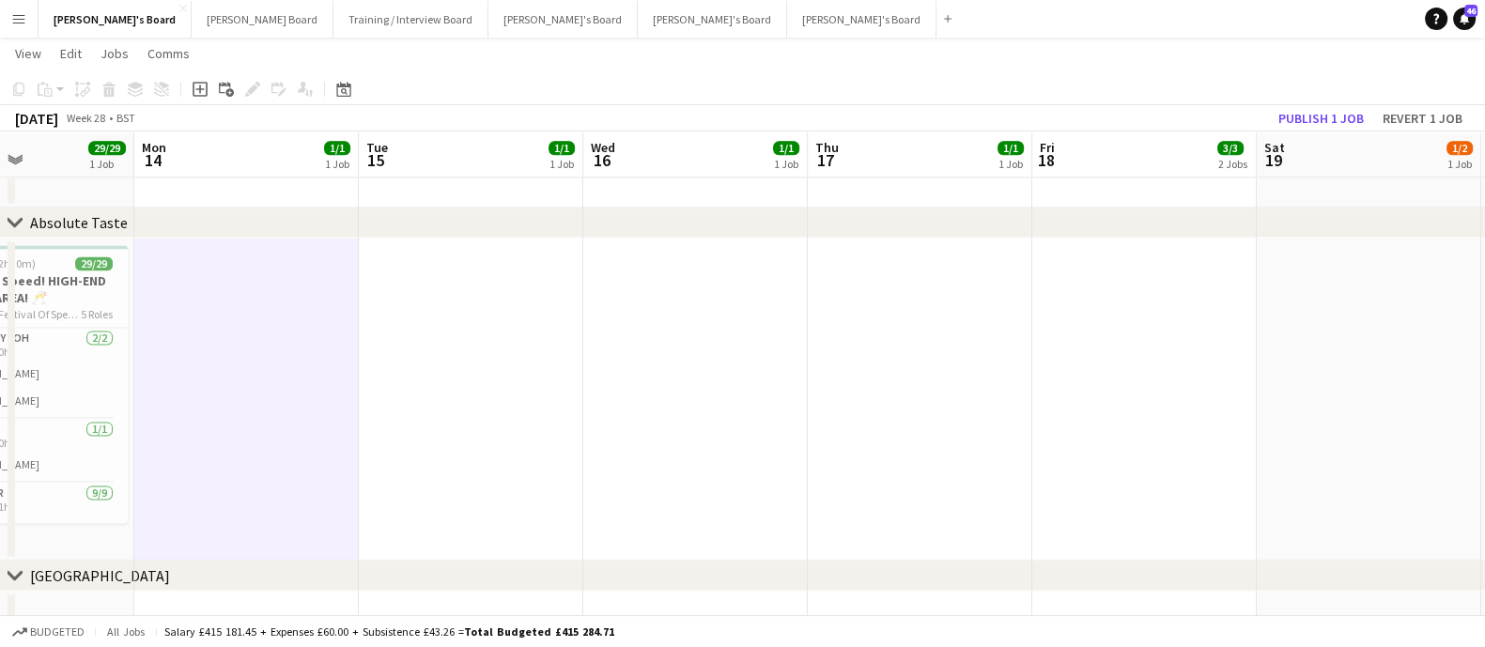
drag, startPoint x: 765, startPoint y: 371, endPoint x: 920, endPoint y: 385, distance: 155.6
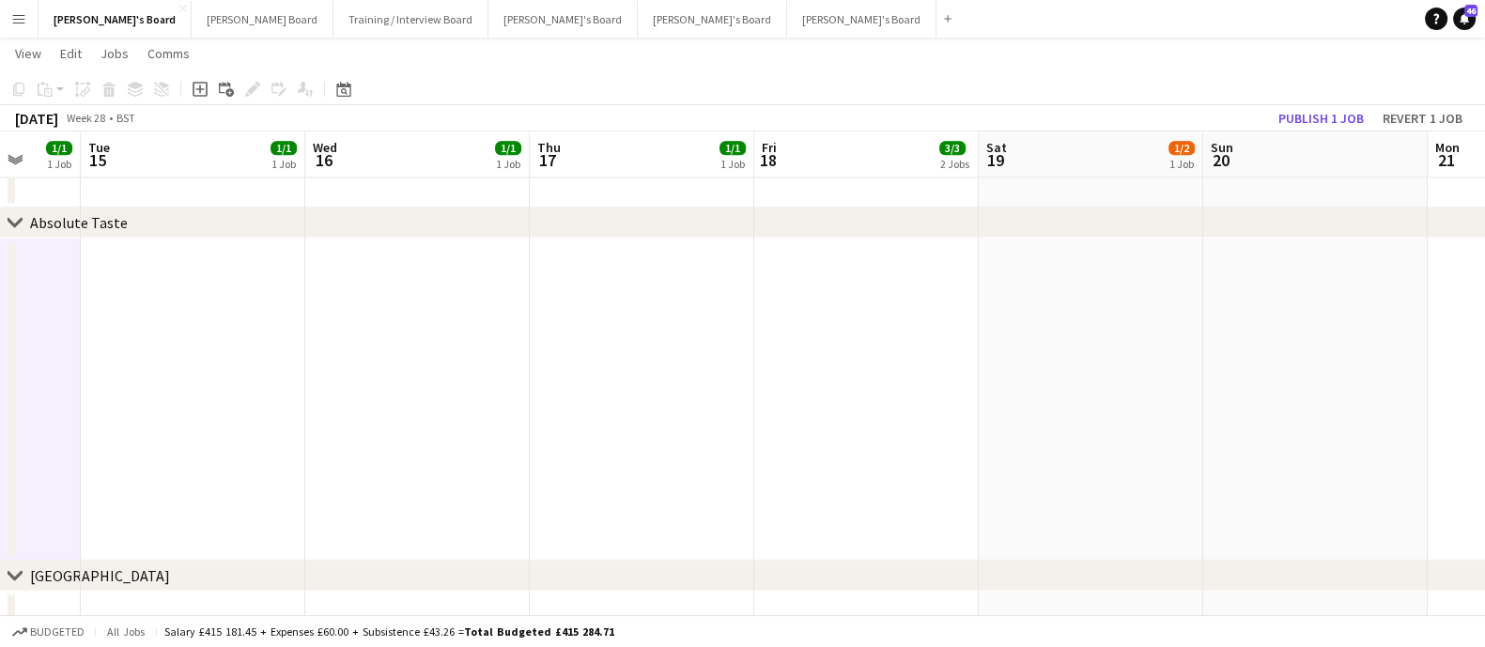
drag, startPoint x: 378, startPoint y: 436, endPoint x: 486, endPoint y: 424, distance: 109.5
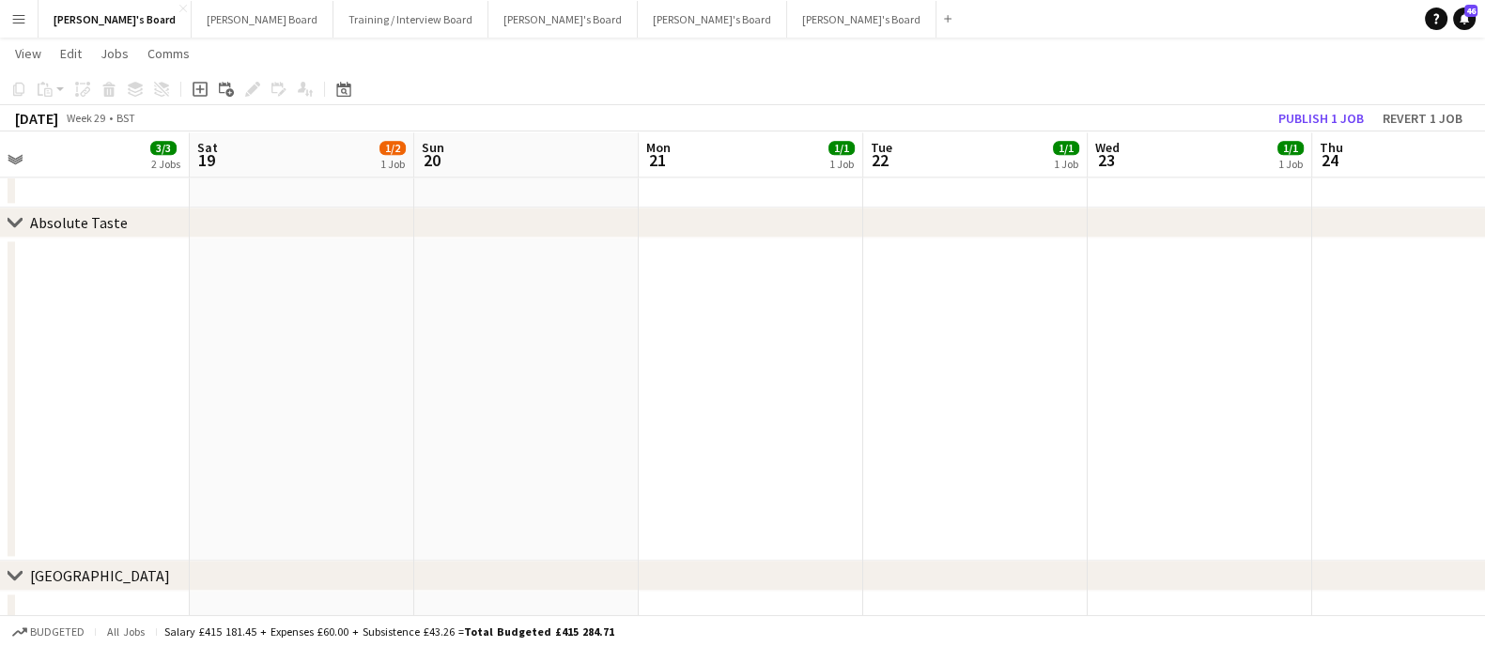
drag, startPoint x: 329, startPoint y: 438, endPoint x: 648, endPoint y: 408, distance: 320.7
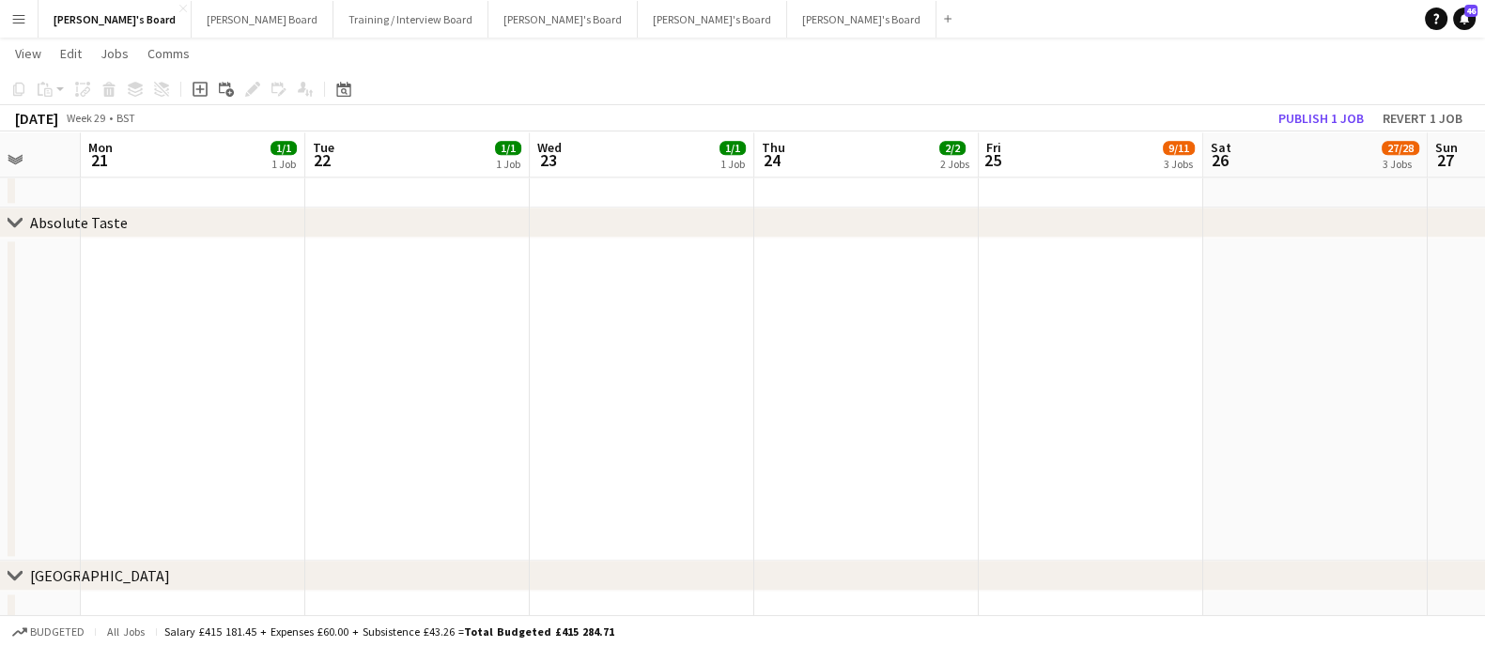
drag, startPoint x: 495, startPoint y: 433, endPoint x: 472, endPoint y: 413, distance: 29.9
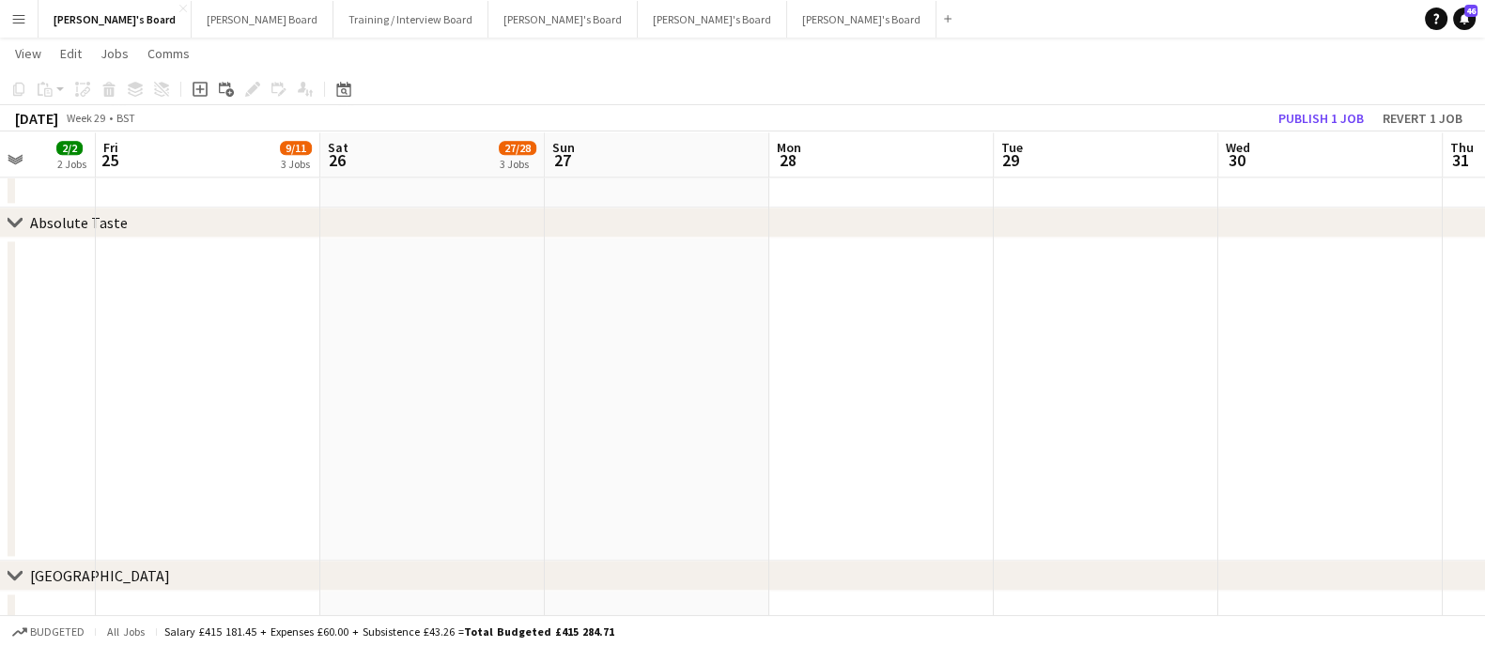
drag, startPoint x: 1109, startPoint y: 365, endPoint x: 727, endPoint y: 401, distance: 383.9
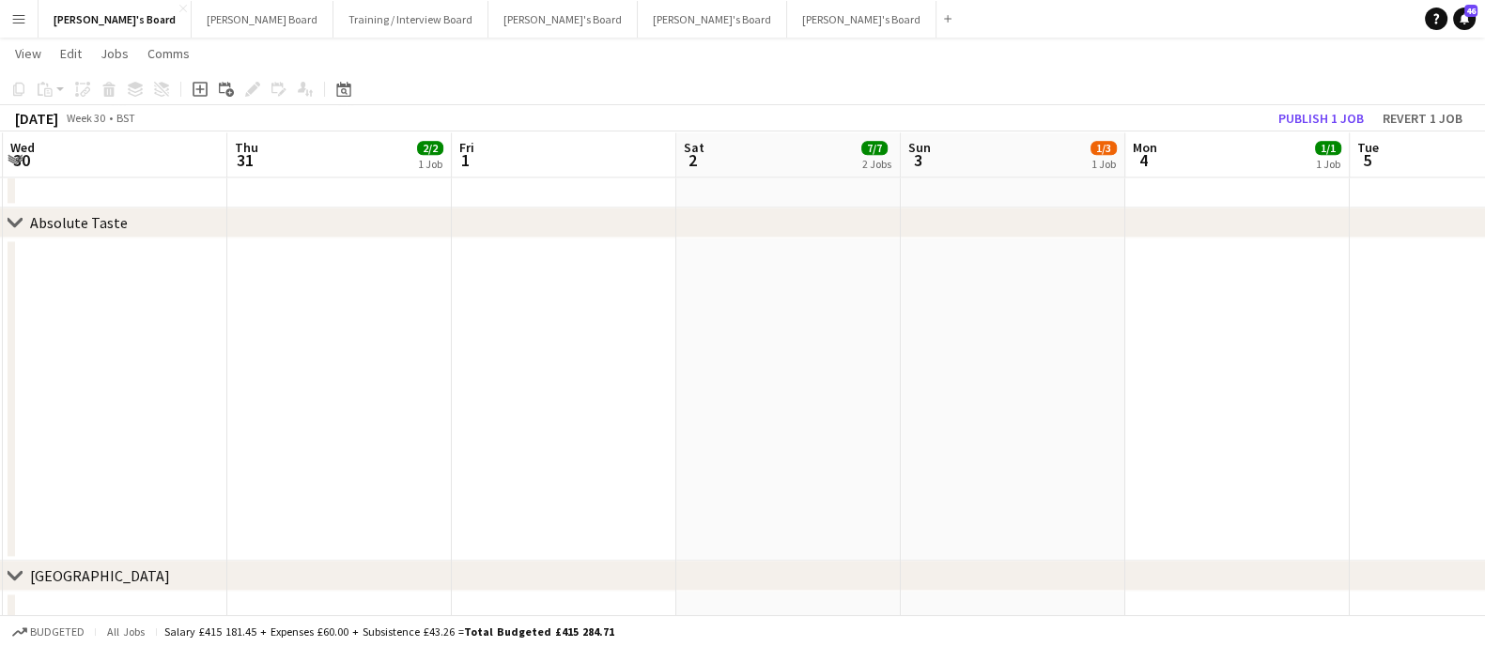
drag, startPoint x: 343, startPoint y: 402, endPoint x: 1202, endPoint y: 378, distance: 859.6
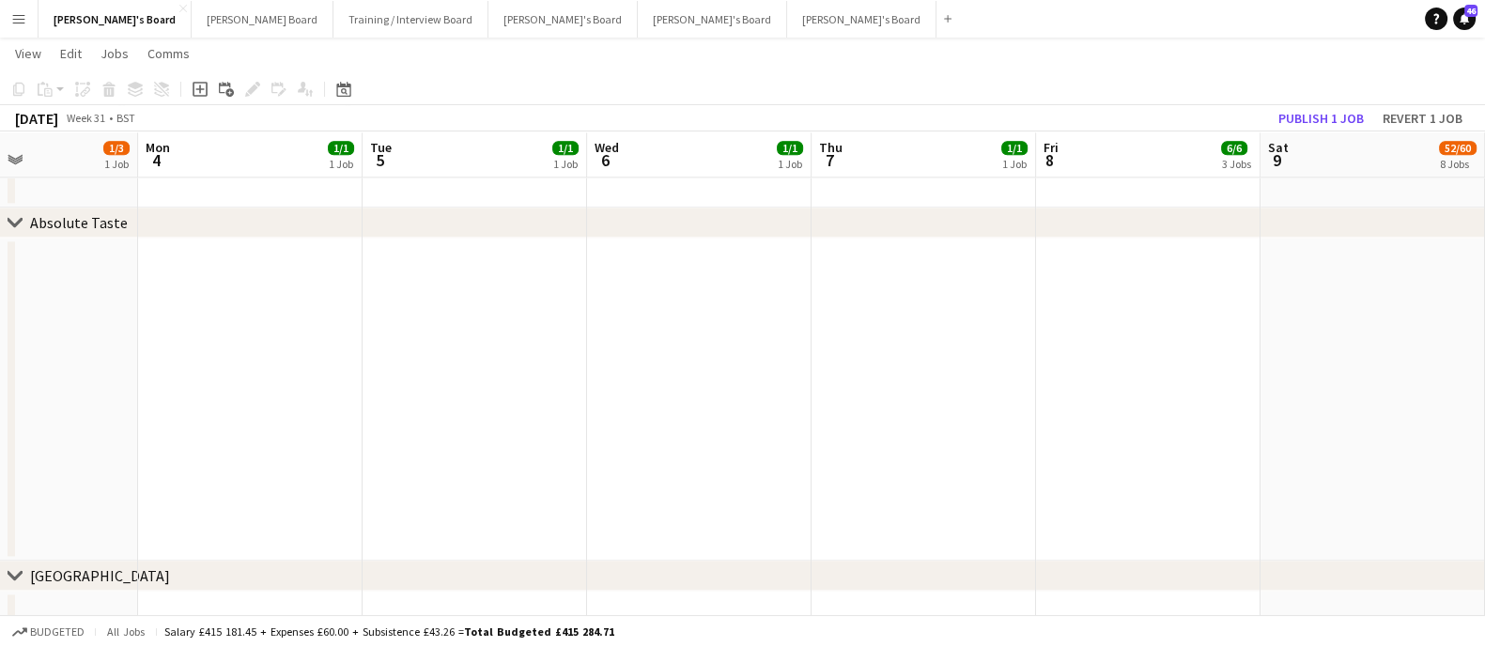
drag, startPoint x: 380, startPoint y: 388, endPoint x: 224, endPoint y: 401, distance: 156.4
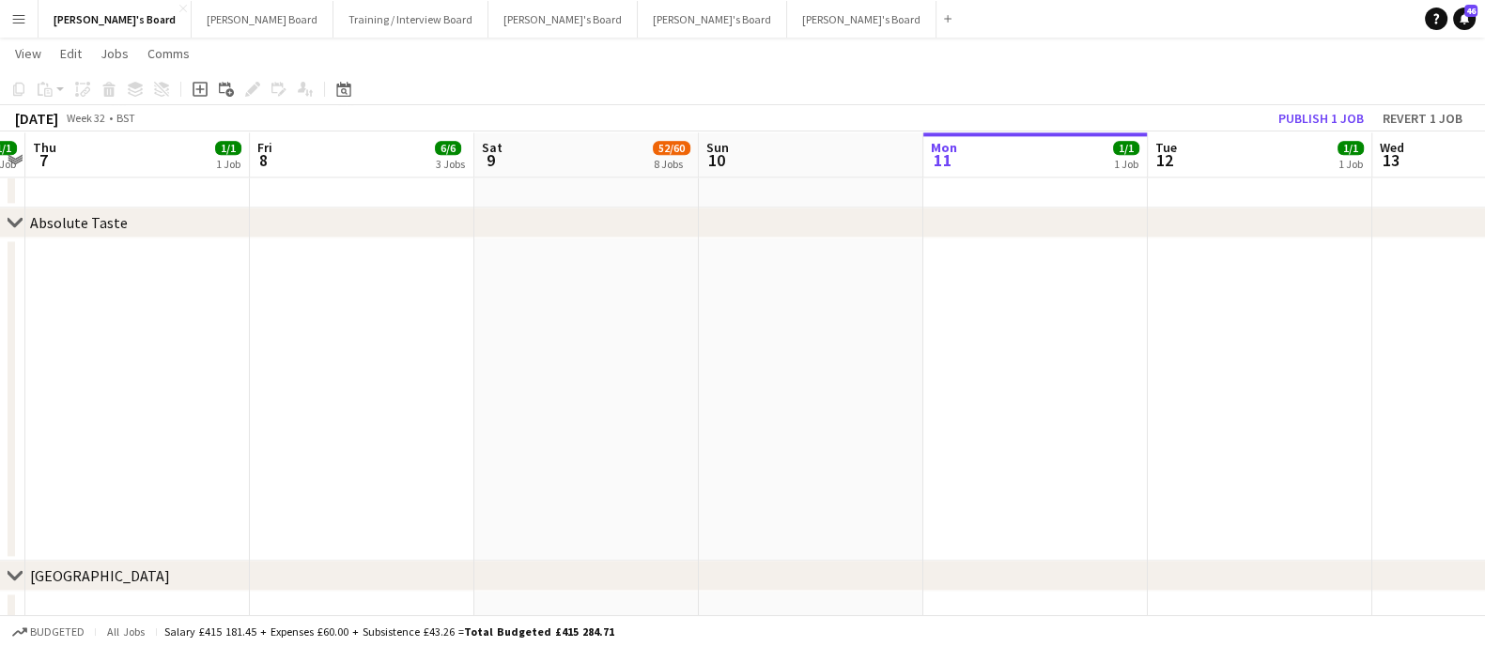
scroll to position [0, 397]
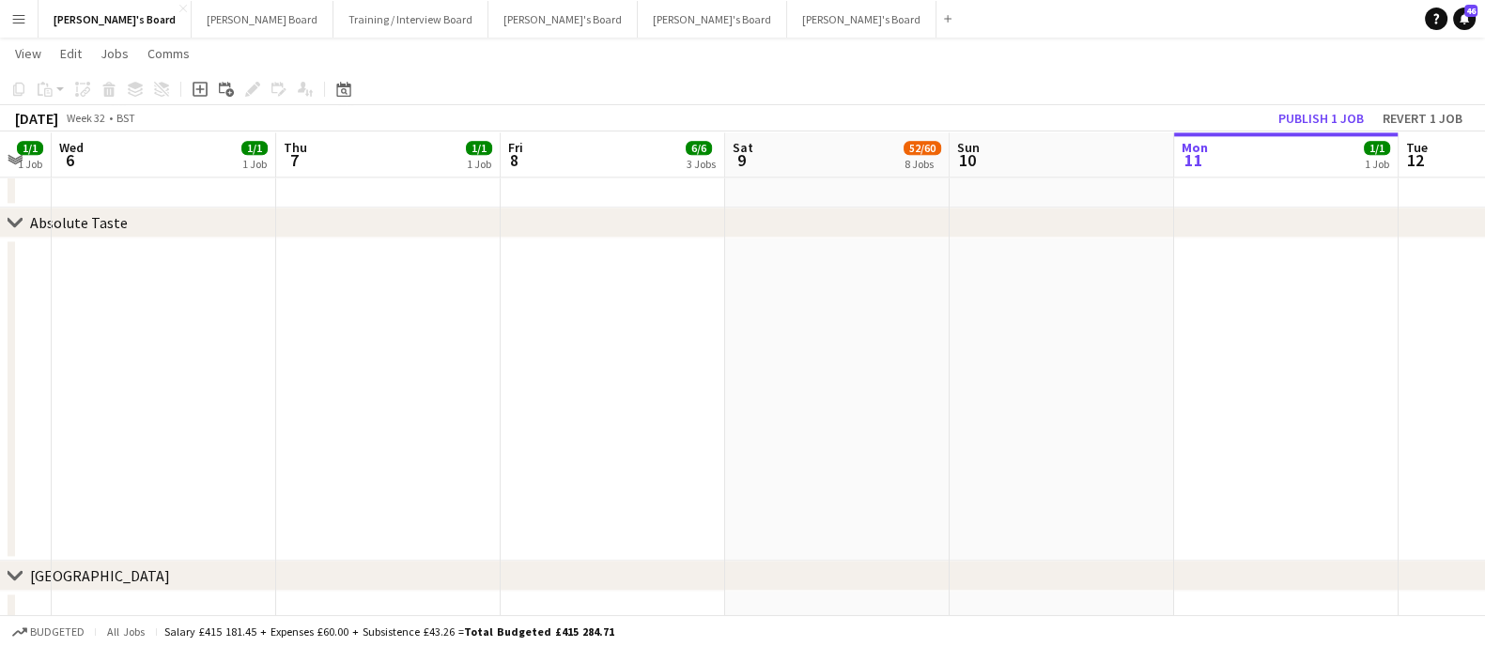
drag, startPoint x: 732, startPoint y: 374, endPoint x: 771, endPoint y: 374, distance: 38.5
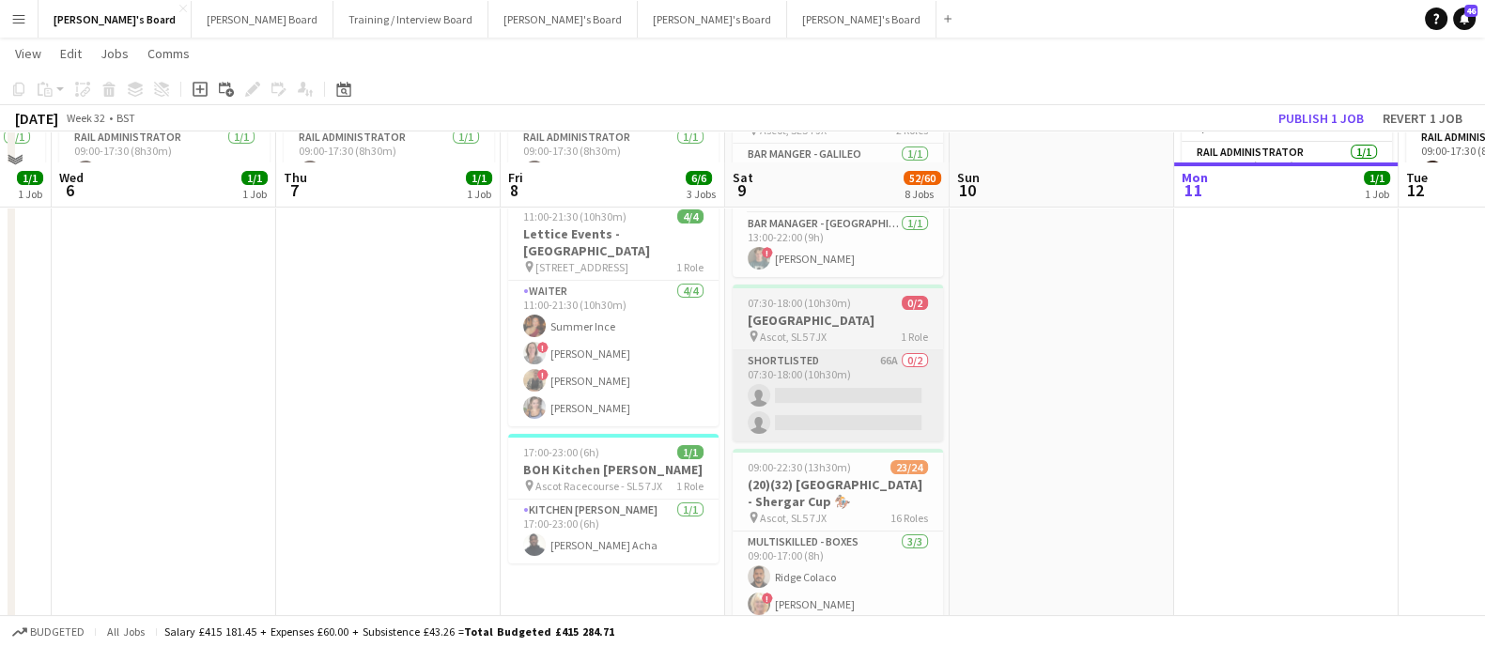
scroll to position [187, 0]
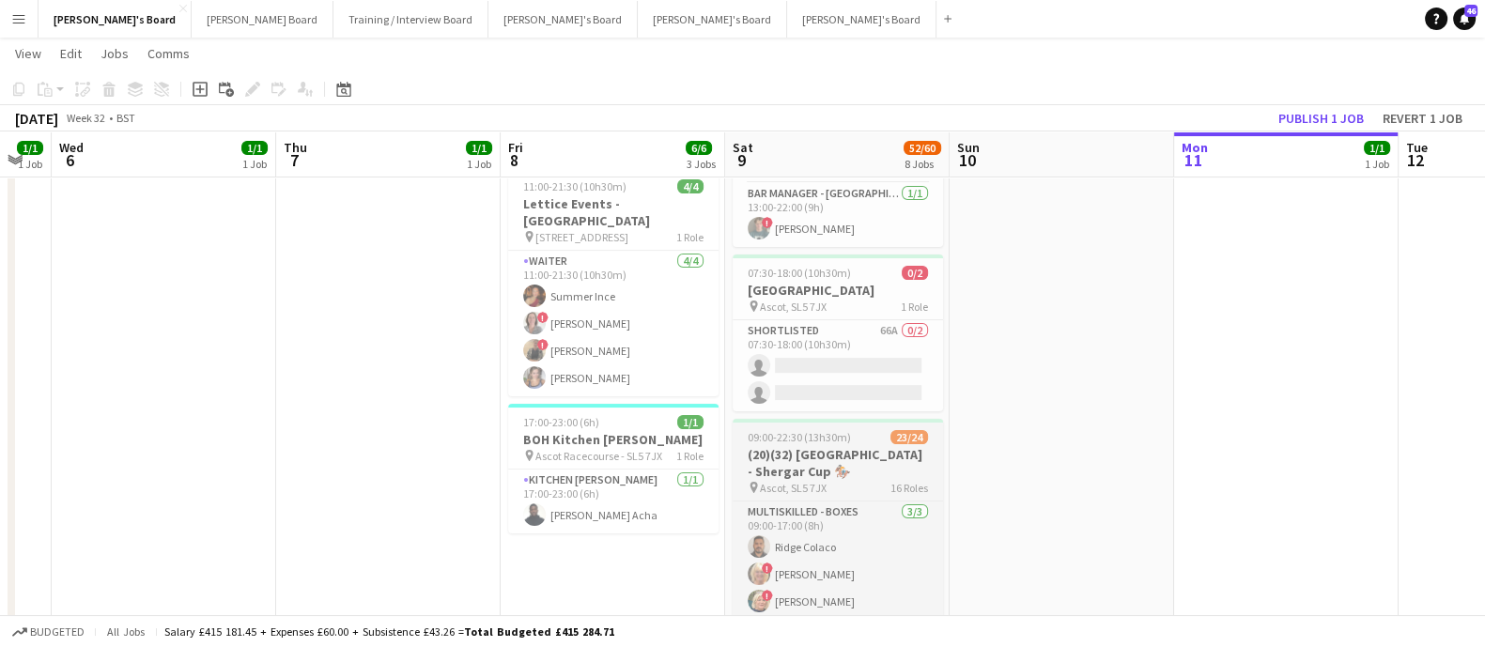
click at [869, 480] on div "pin Ascot, SL5 7JX 16 Roles" at bounding box center [837, 487] width 210 height 15
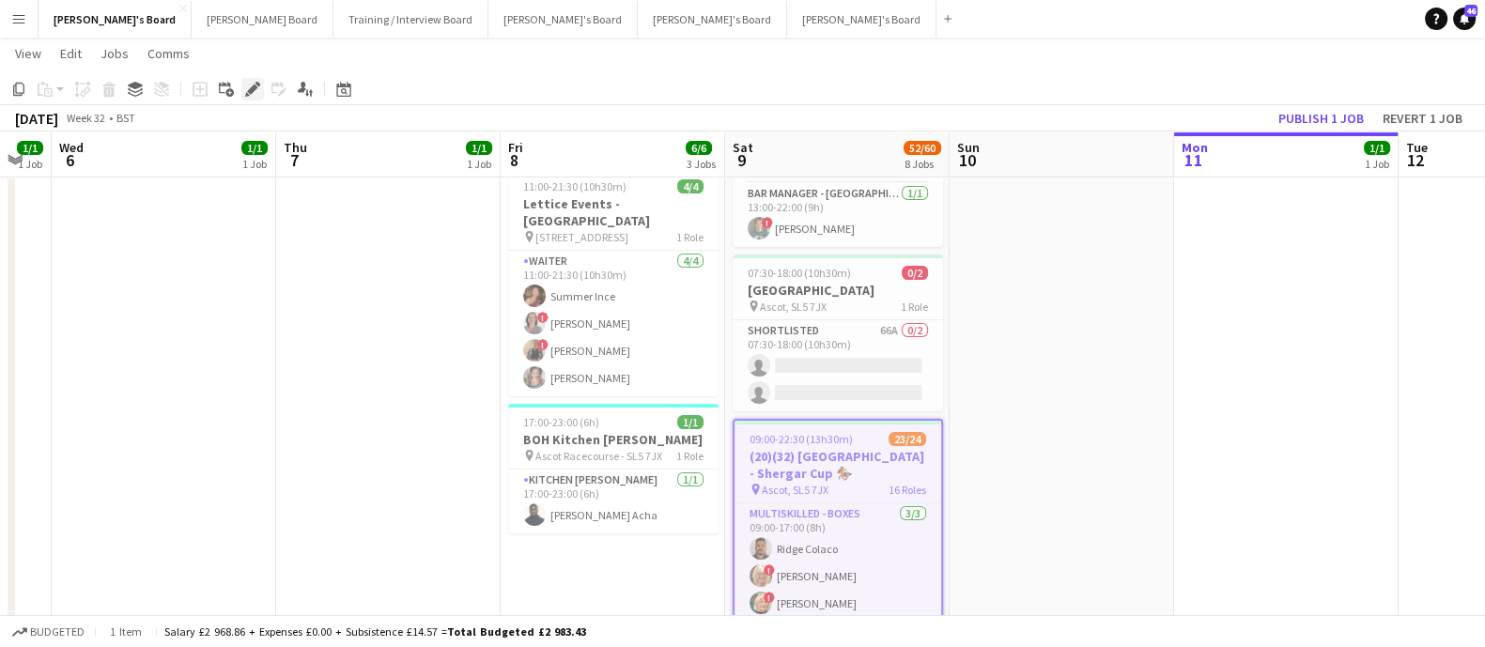
click at [251, 85] on icon "Edit" at bounding box center [252, 89] width 15 height 15
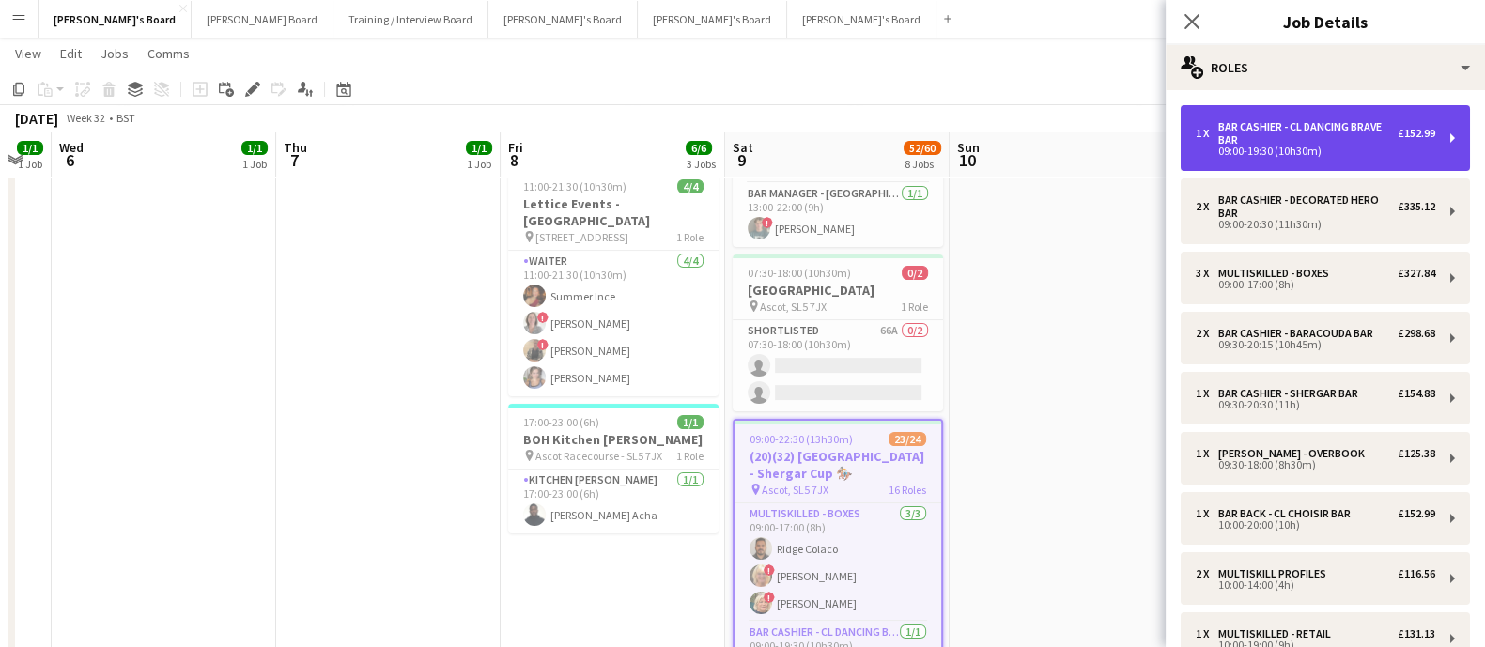
click at [1375, 152] on div "09:00-19:30 (10h30m)" at bounding box center [1314, 150] width 239 height 9
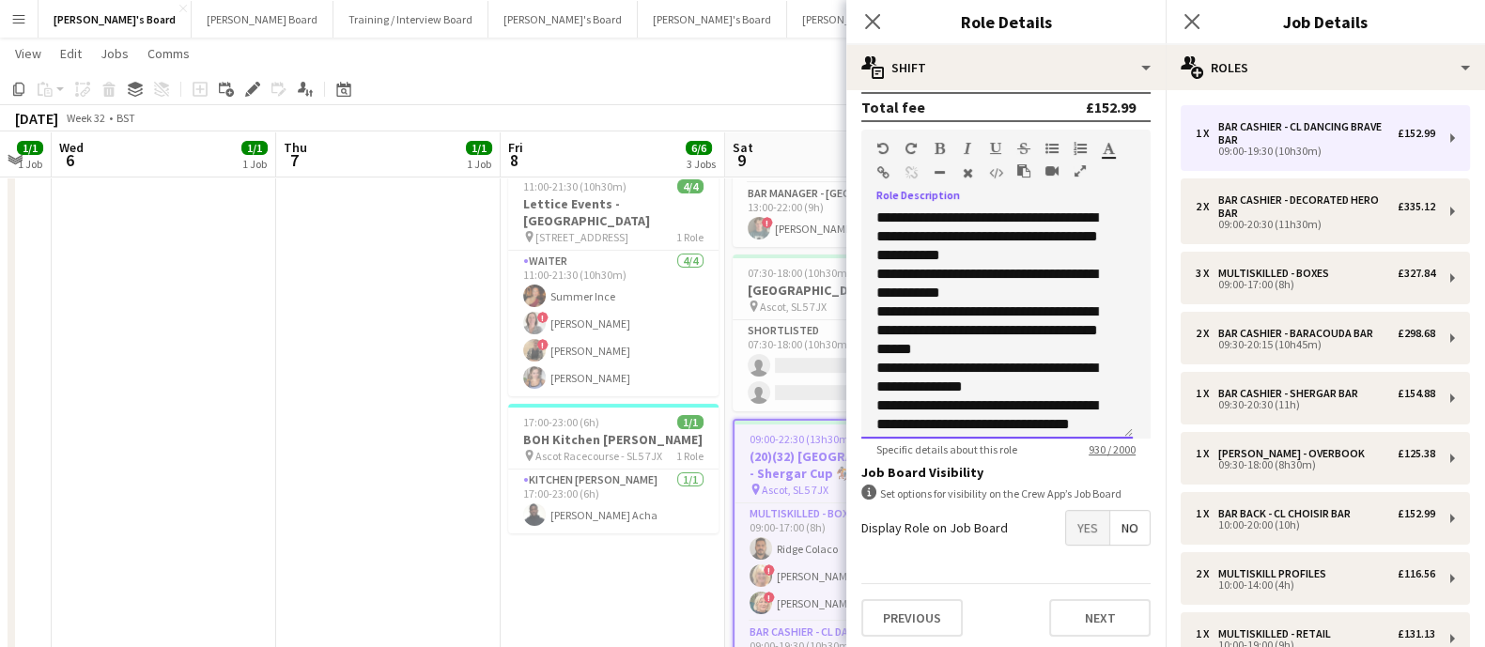
scroll to position [0, 0]
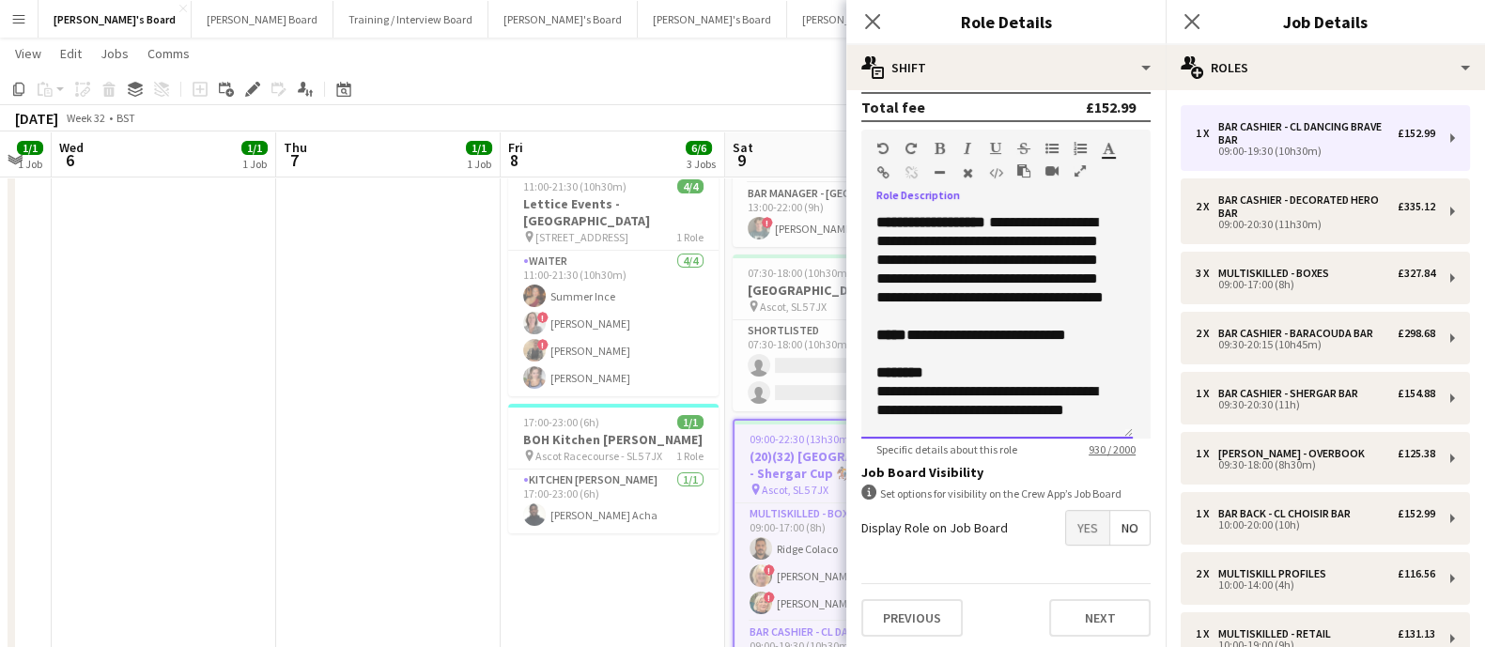
drag, startPoint x: 1088, startPoint y: 406, endPoint x: 724, endPoint y: 158, distance: 440.7
copy div "**********"
drag, startPoint x: 353, startPoint y: 378, endPoint x: 324, endPoint y: 256, distance: 125.5
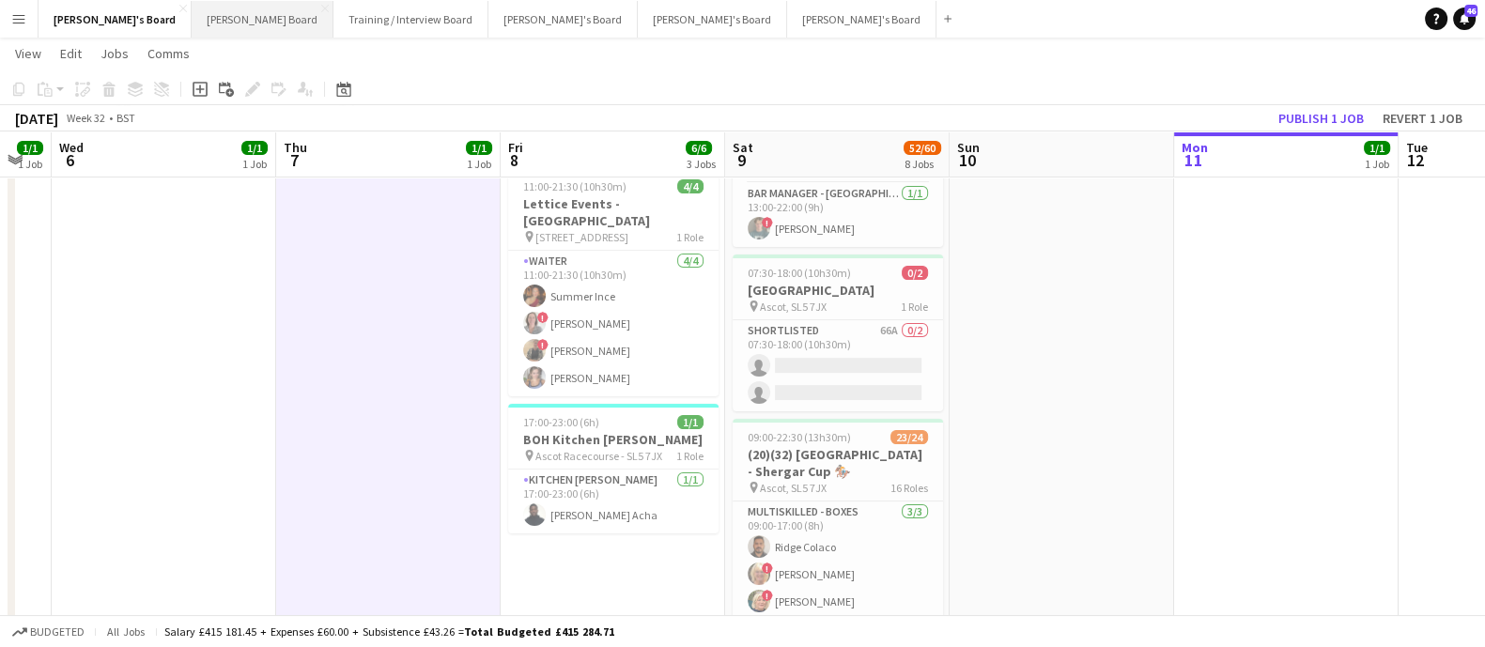
click at [192, 14] on button "[PERSON_NAME] Board Close" at bounding box center [263, 19] width 142 height 37
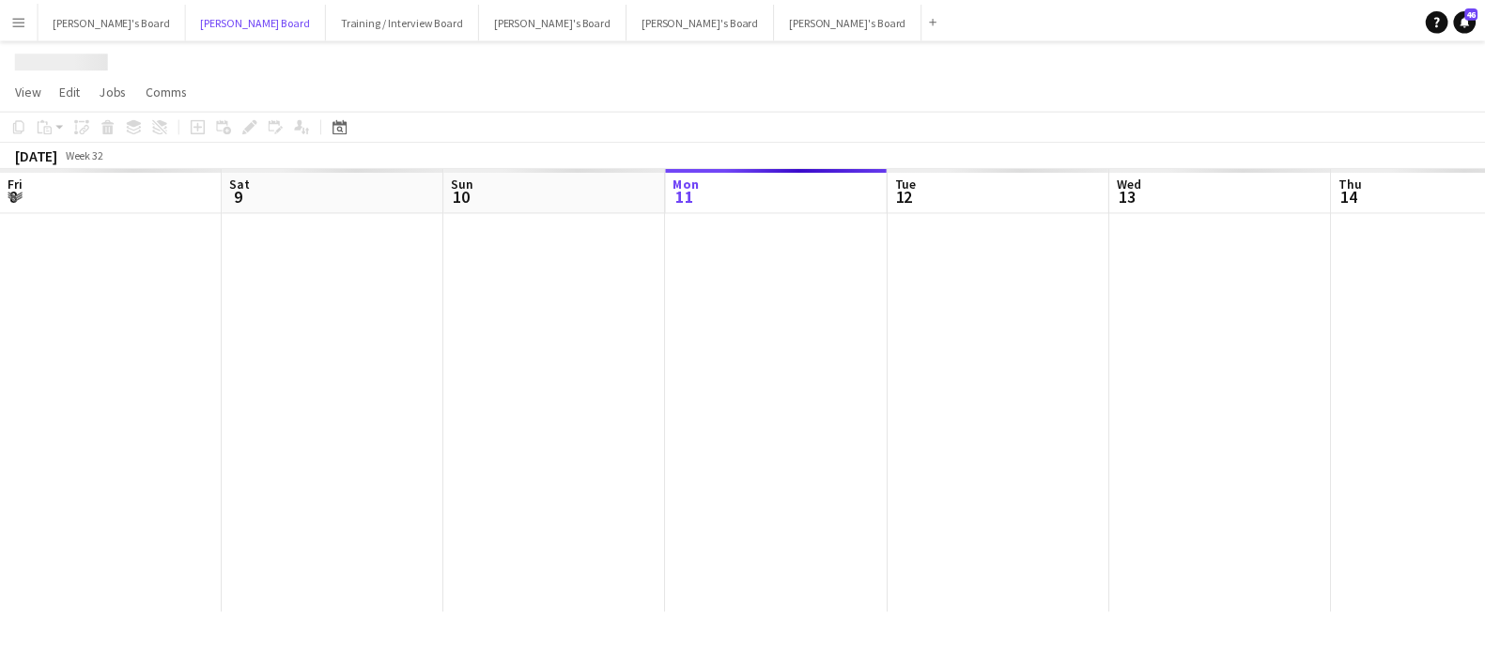
scroll to position [0, 449]
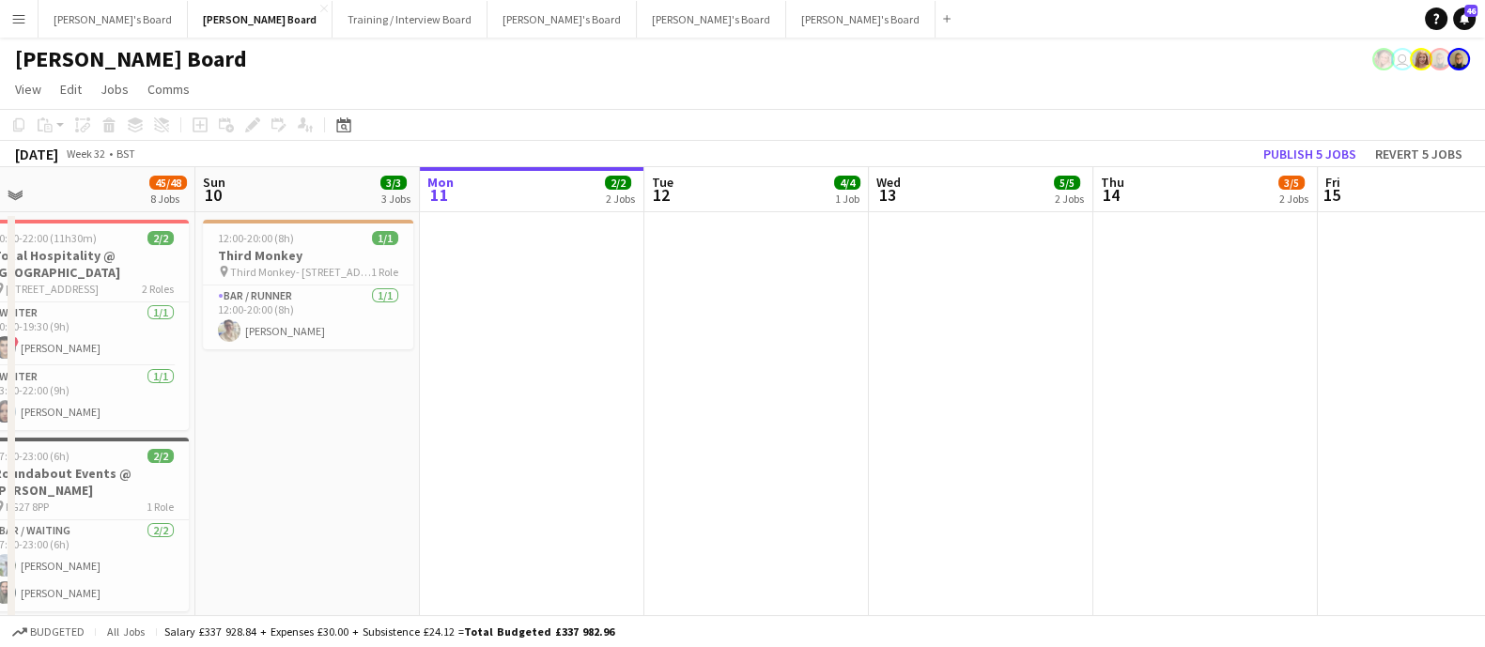
drag, startPoint x: 547, startPoint y: 378, endPoint x: 743, endPoint y: 380, distance: 195.3
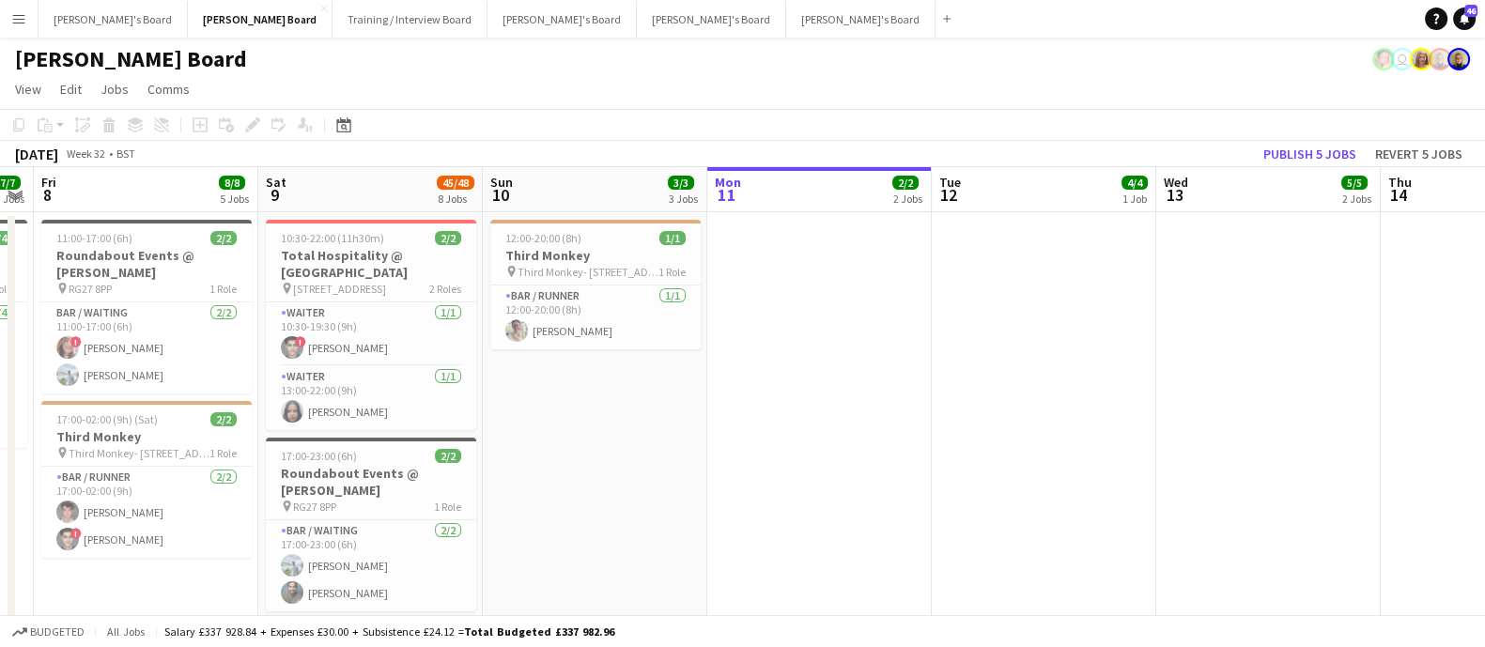
drag, startPoint x: 559, startPoint y: 372, endPoint x: 1067, endPoint y: 377, distance: 508.1
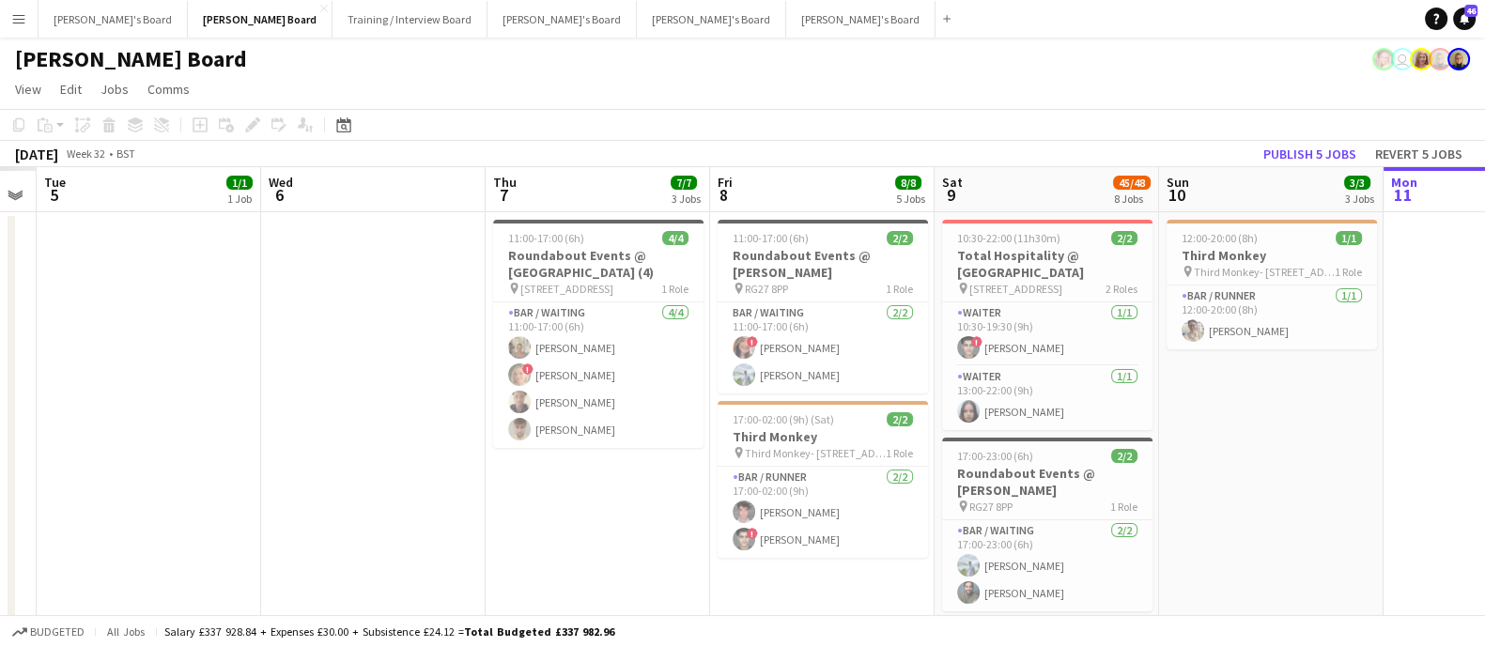
scroll to position [0, 609]
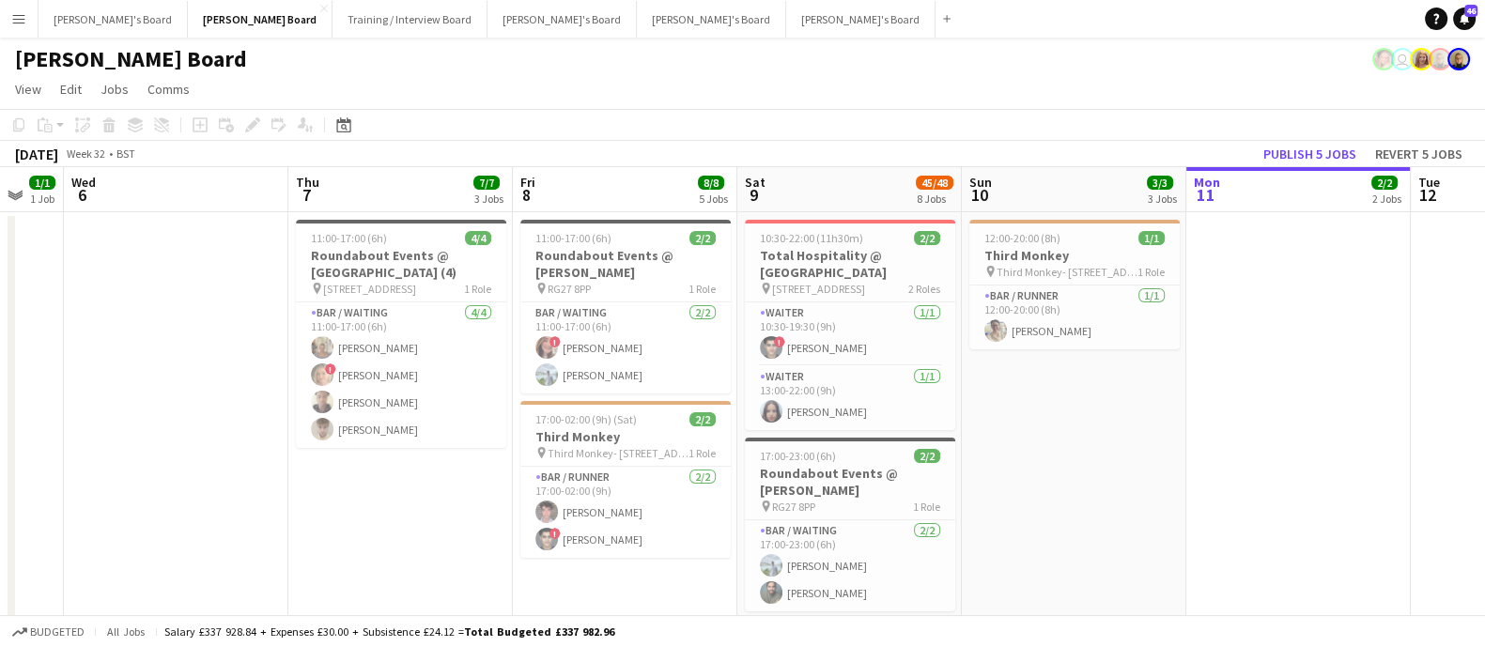
drag, startPoint x: 826, startPoint y: 387, endPoint x: 919, endPoint y: 387, distance: 93.0
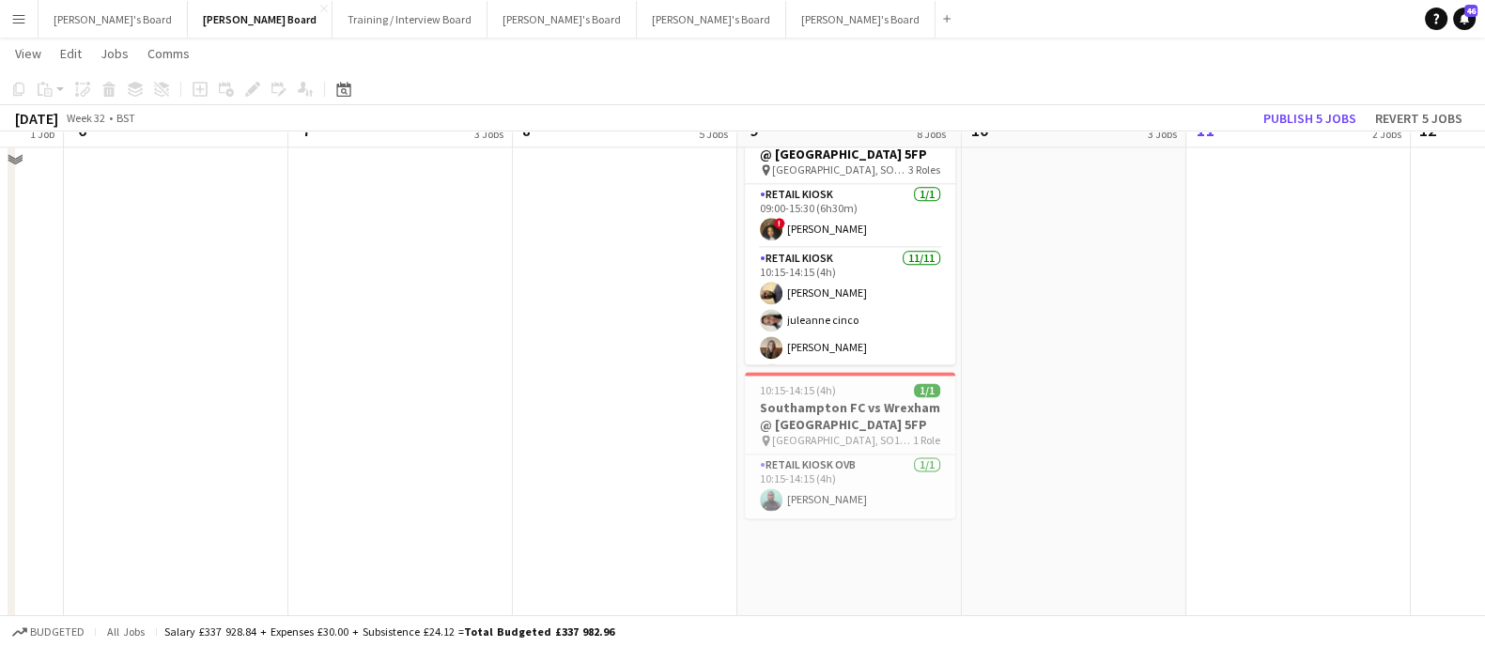
scroll to position [2891, 0]
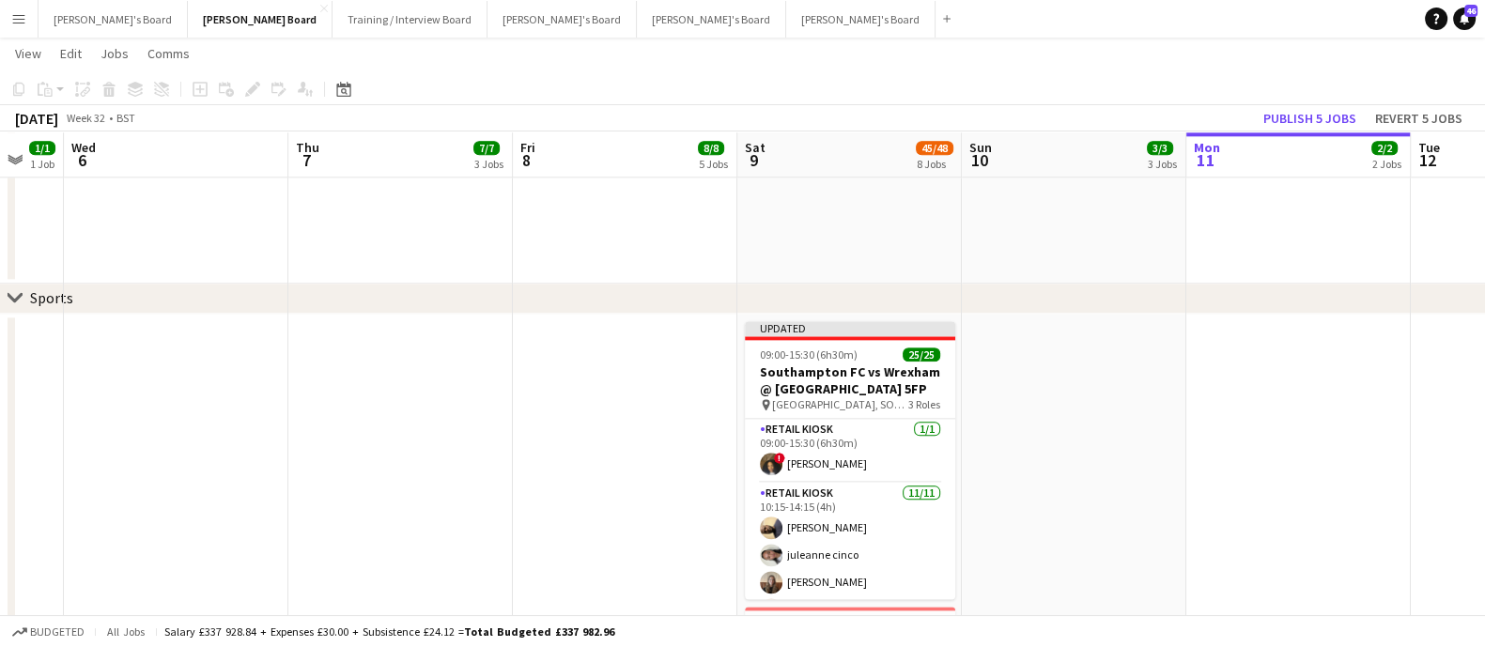
drag, startPoint x: 261, startPoint y: 472, endPoint x: 502, endPoint y: 448, distance: 242.6
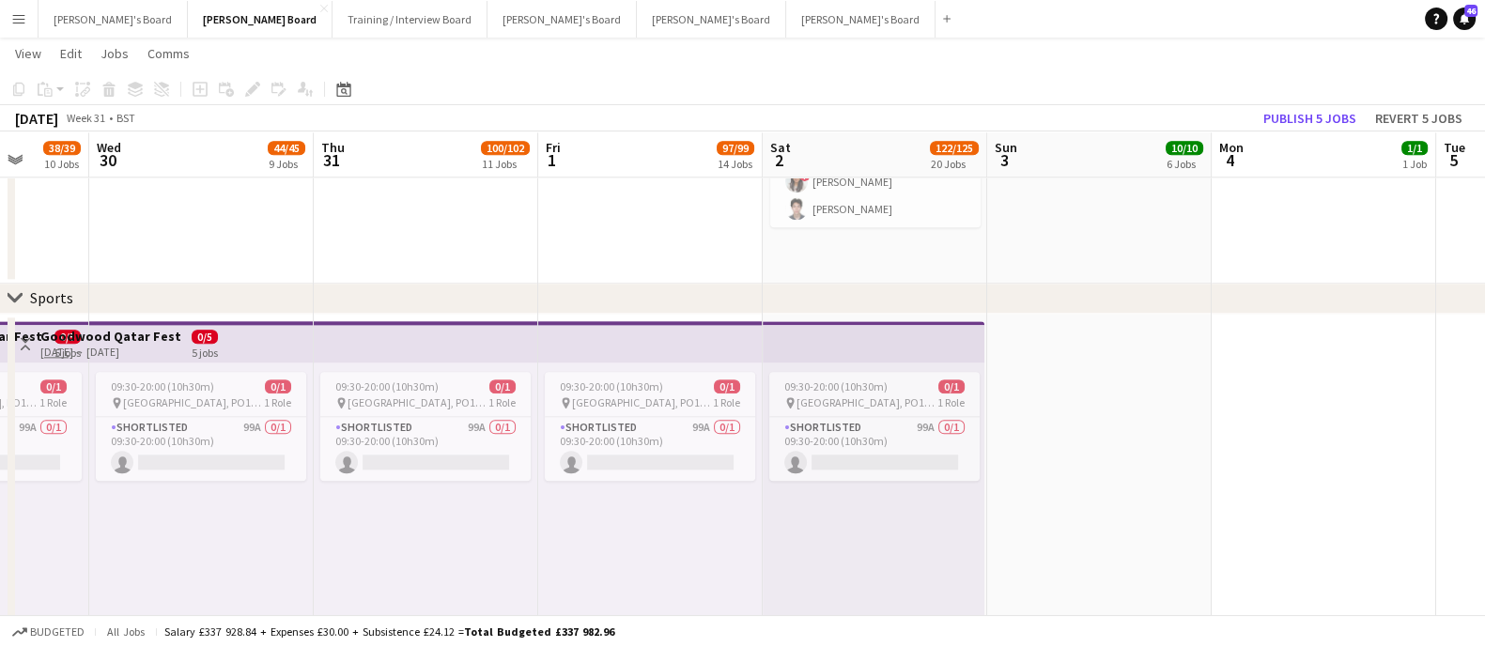
drag, startPoint x: 613, startPoint y: 466, endPoint x: 510, endPoint y: 466, distance: 103.3
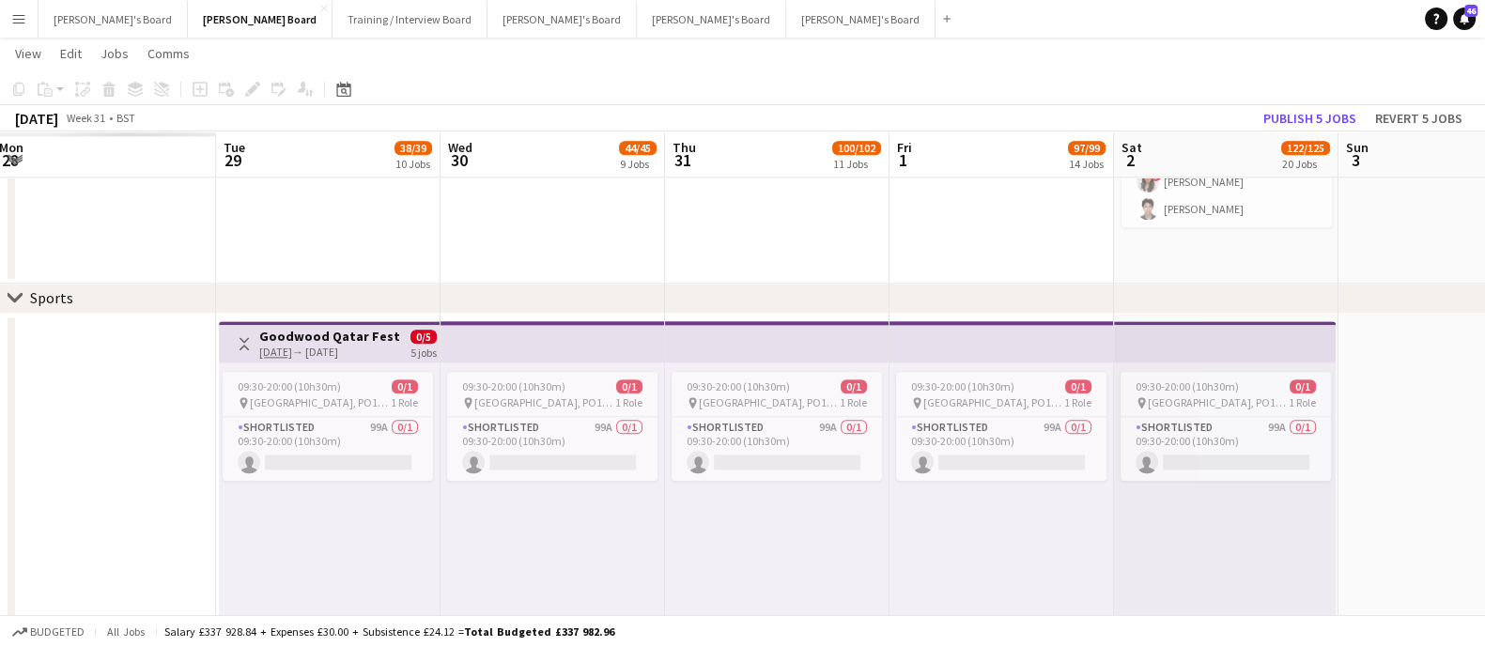
drag, startPoint x: 925, startPoint y: 465, endPoint x: 1135, endPoint y: 465, distance: 210.4
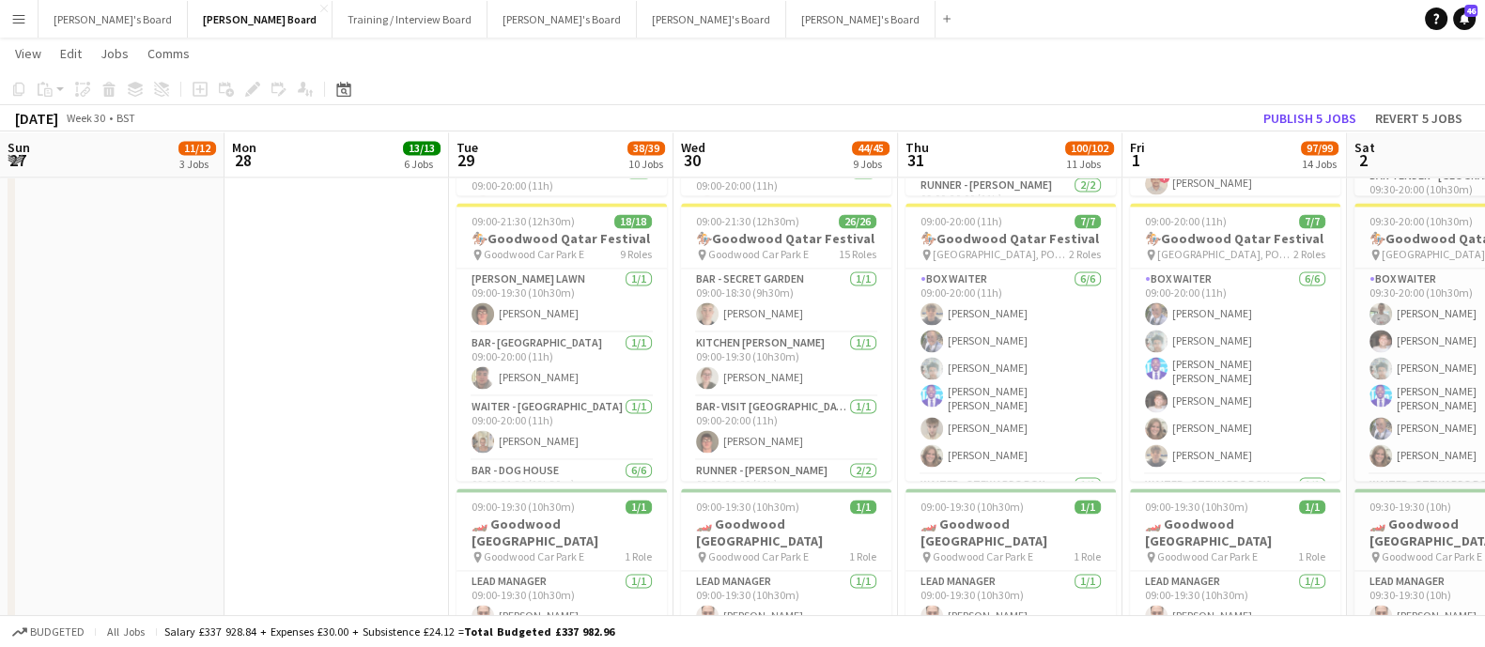
scroll to position [0, 551]
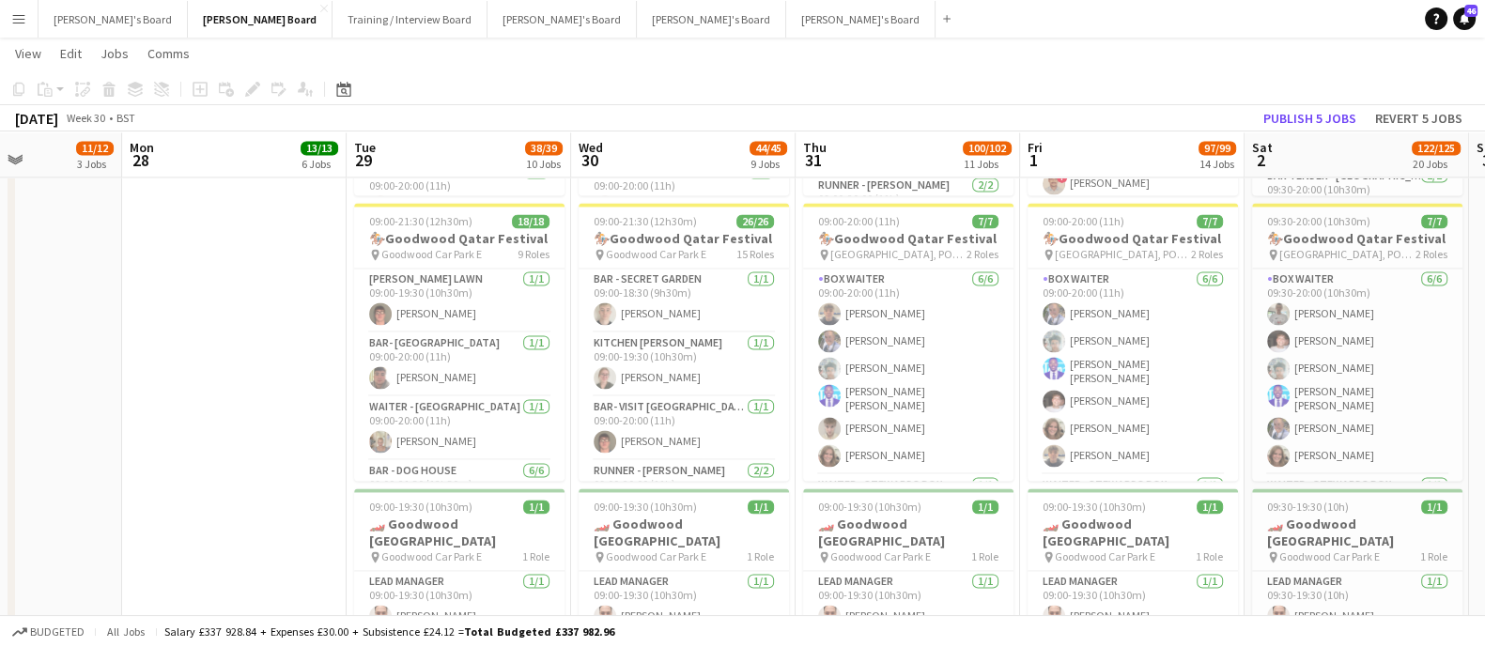
drag, startPoint x: 887, startPoint y: 415, endPoint x: 826, endPoint y: 424, distance: 61.8
click at [673, 299] on app-card-role "BAR - SECRET GARDEN [DATE] 09:00-18:30 (9h30m) [PERSON_NAME]" at bounding box center [683, 301] width 210 height 64
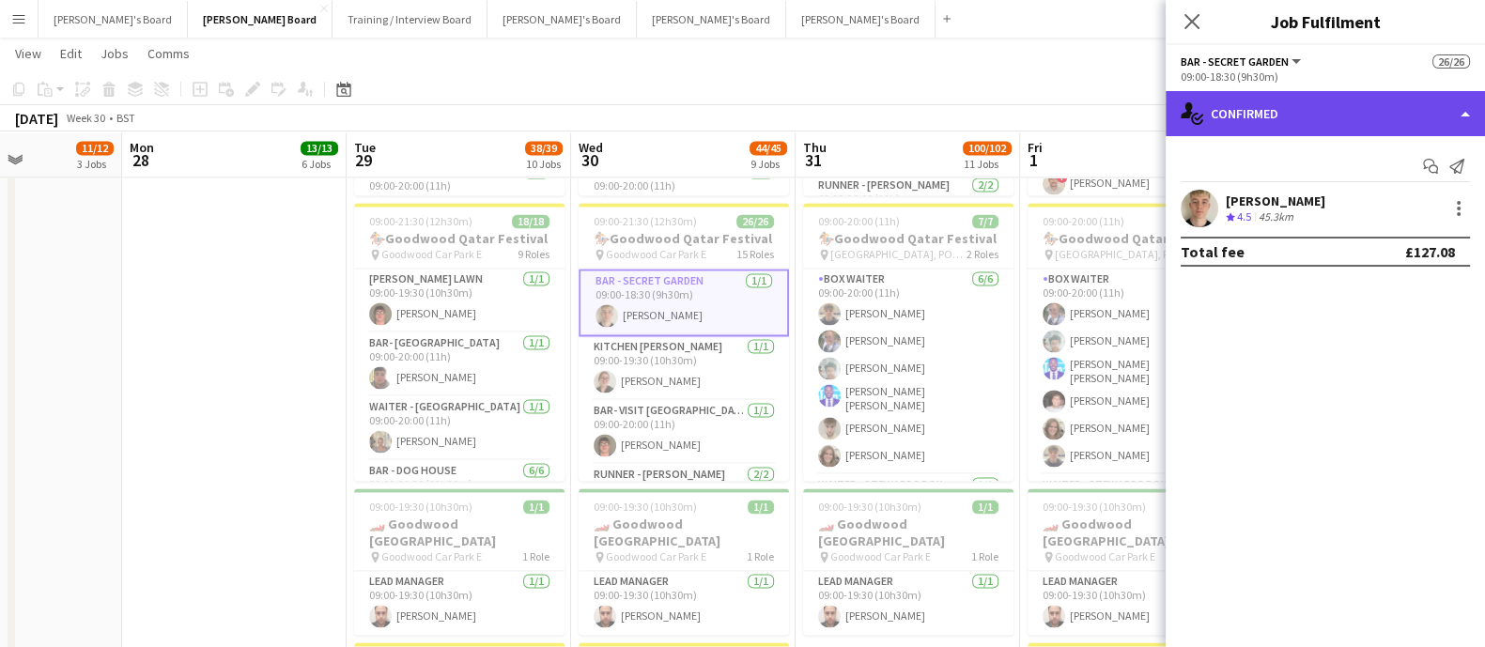
click at [1249, 100] on div "single-neutral-actions-check-2 Confirmed" at bounding box center [1324, 113] width 319 height 45
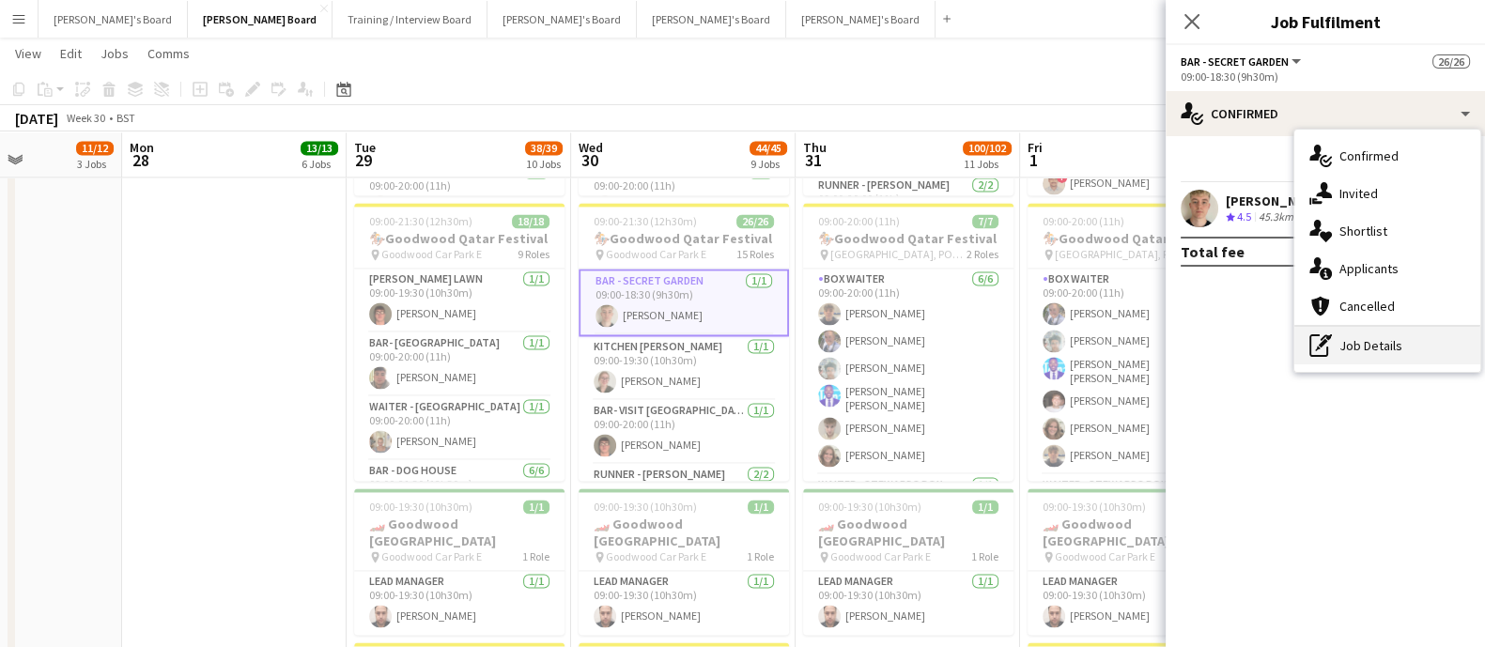
click at [1351, 346] on div "pen-write Job Details" at bounding box center [1387, 346] width 186 height 38
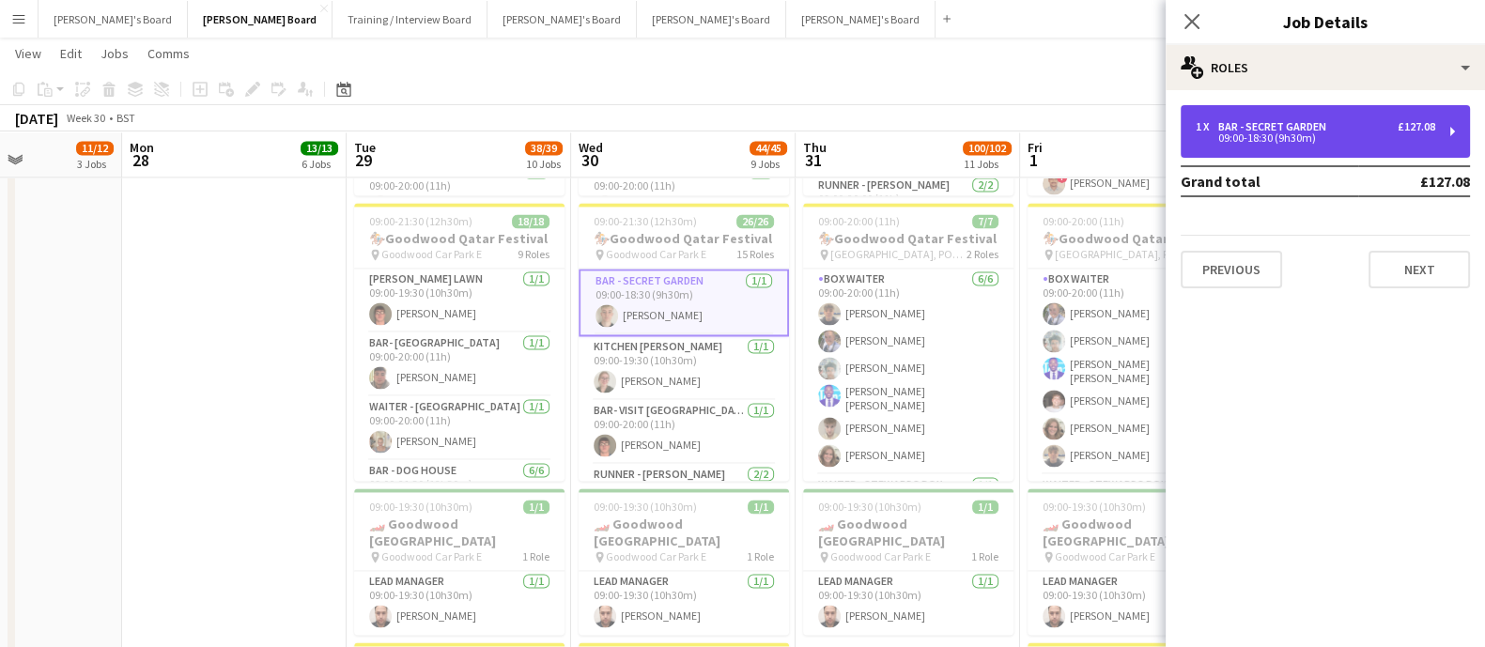
click at [1313, 116] on div "1 x BAR - SECRET GARDEN £127.08 09:00-18:30 (9h30m)" at bounding box center [1324, 131] width 289 height 53
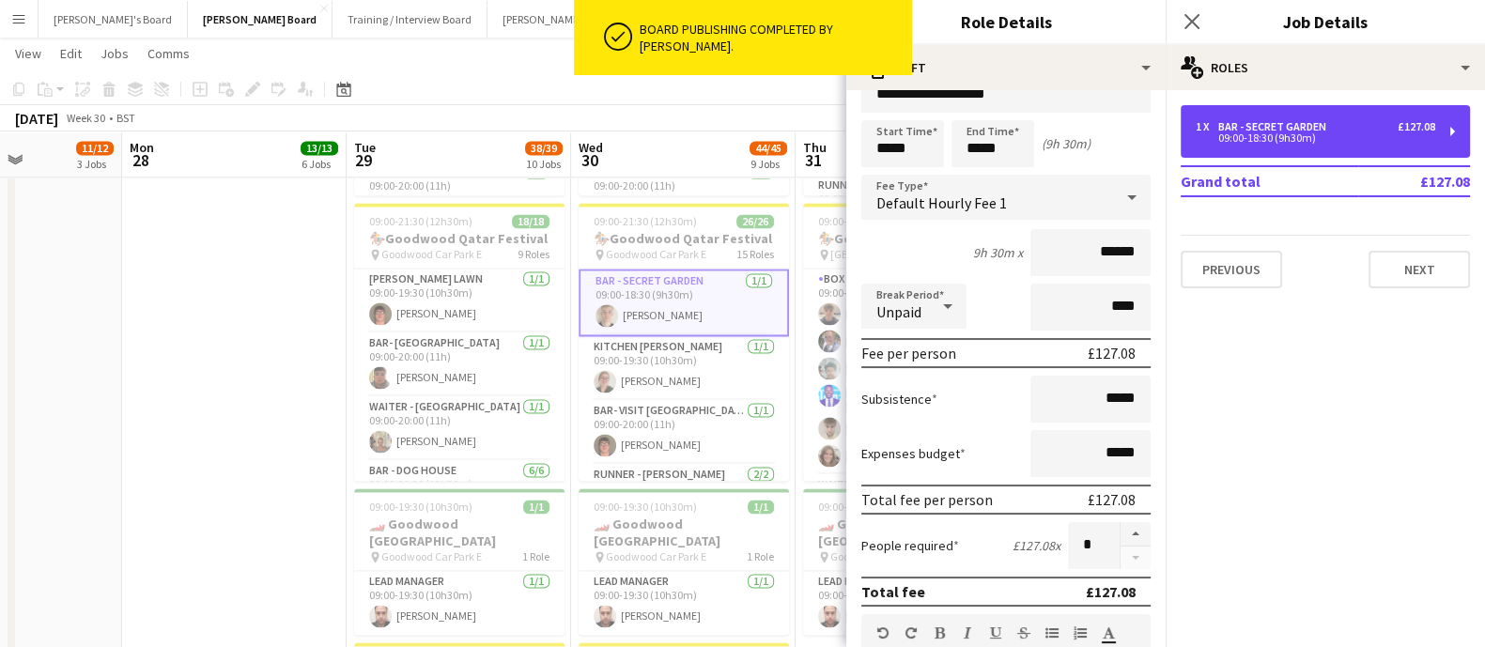
scroll to position [0, 0]
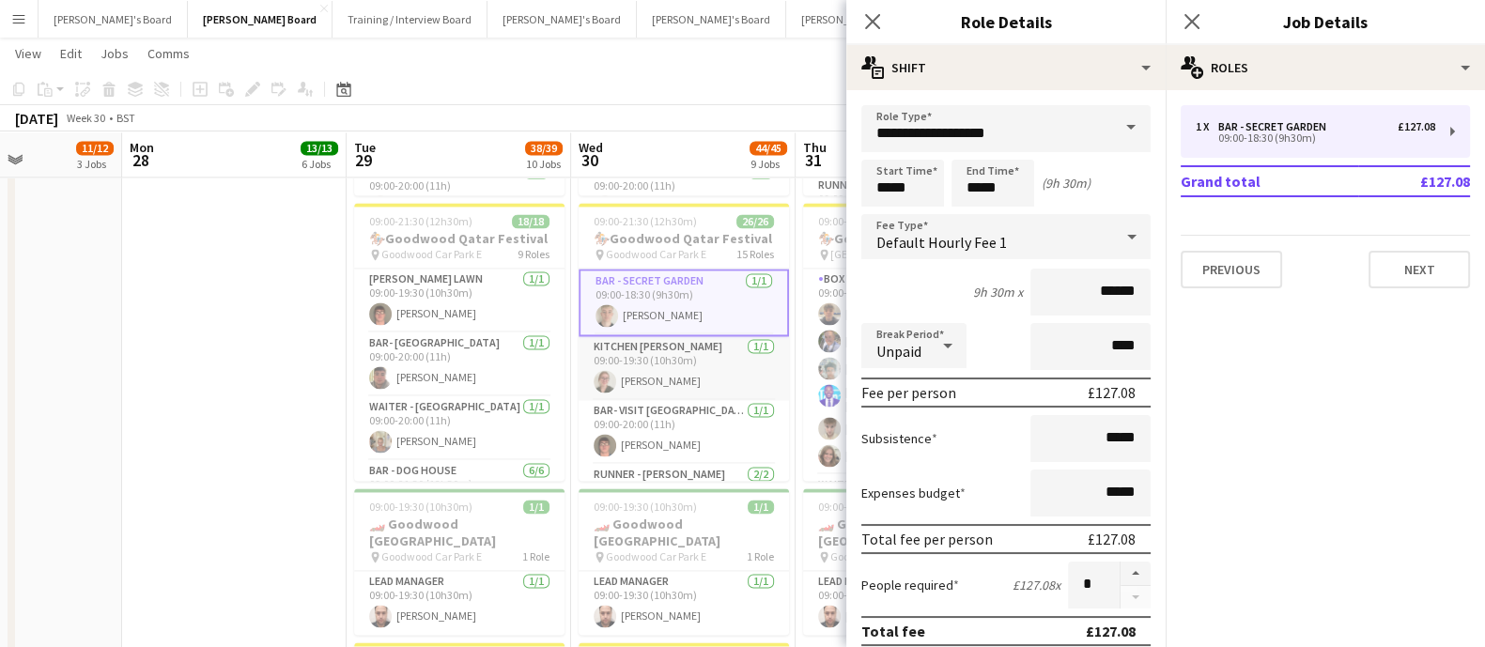
click at [624, 375] on app-card-role "Kitchen [PERSON_NAME] [DATE] 09:00-19:30 (10h30m) [PERSON_NAME]" at bounding box center [683, 368] width 210 height 64
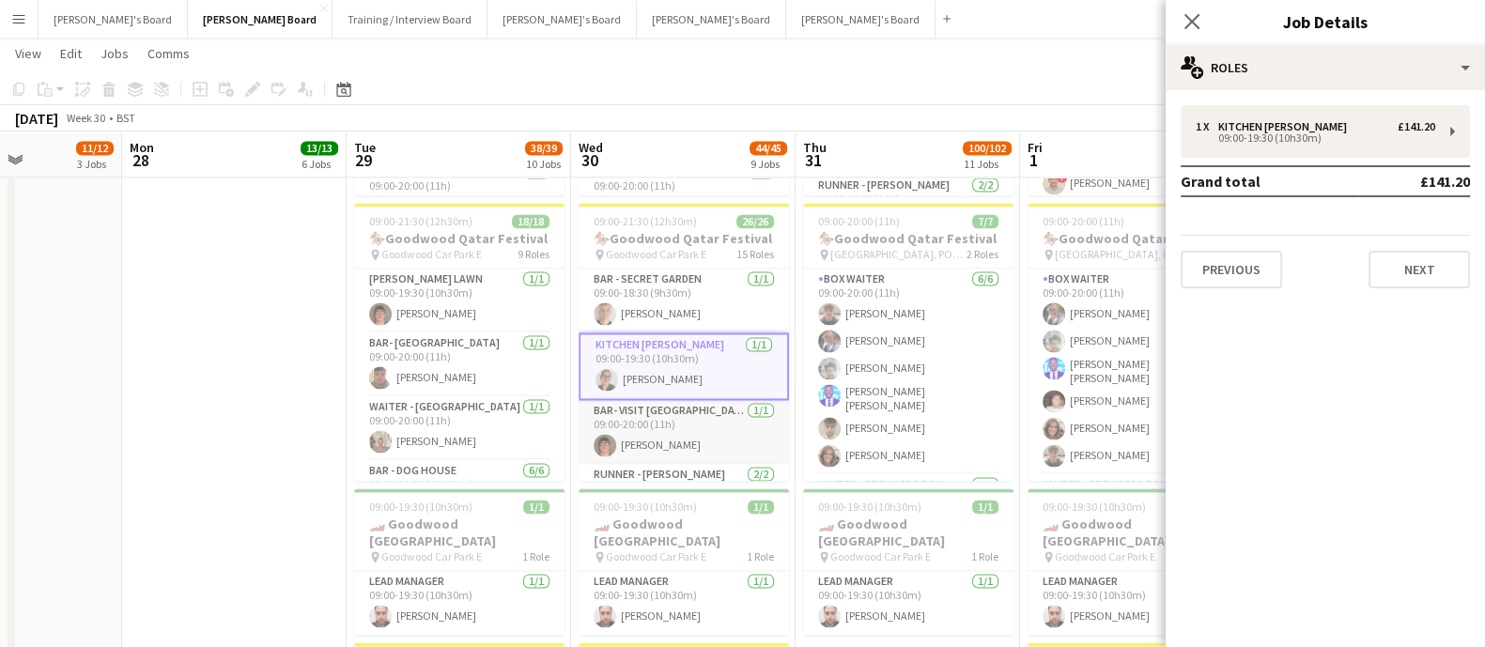
click at [657, 411] on app-card-role "Bar- Visit [GEOGRAPHIC_DATA] Lounge [DATE] 09:00-20:00 (11h) [PERSON_NAME]" at bounding box center [683, 432] width 210 height 64
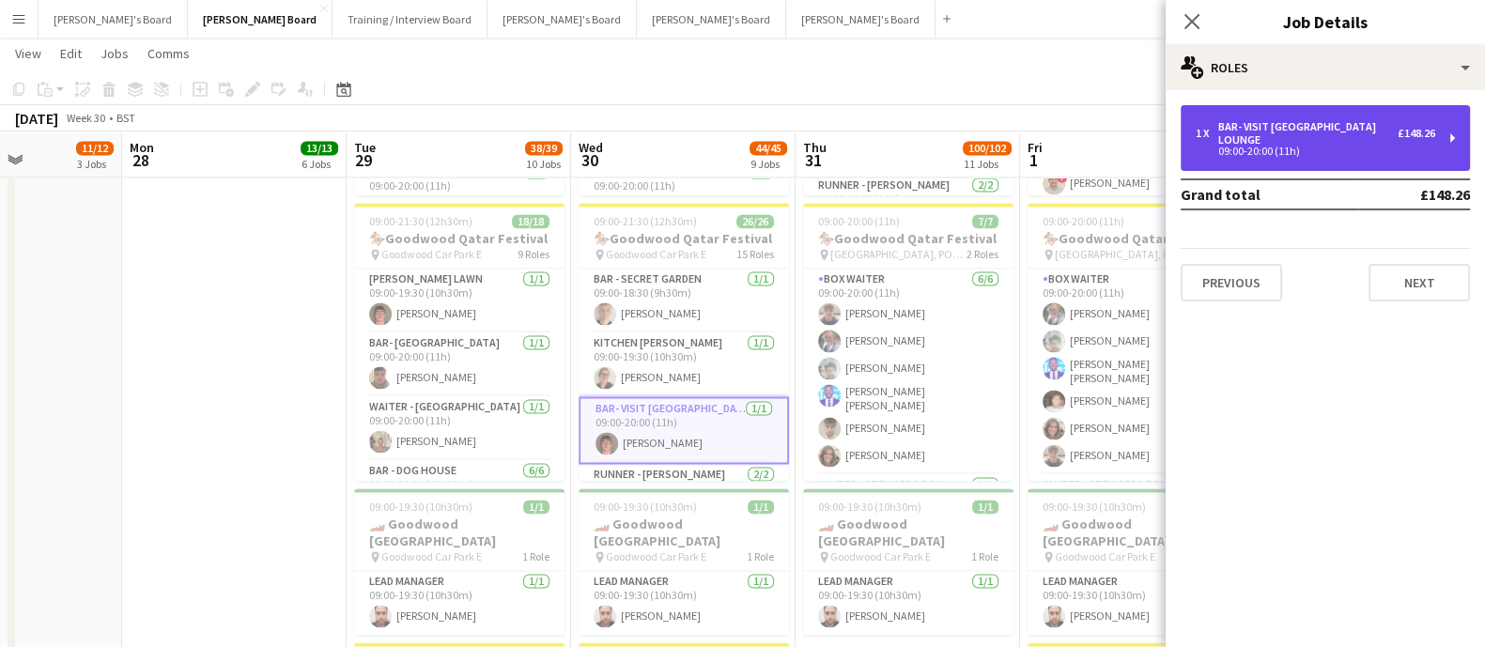
click at [1289, 146] on div "09:00-20:00 (11h)" at bounding box center [1314, 150] width 239 height 9
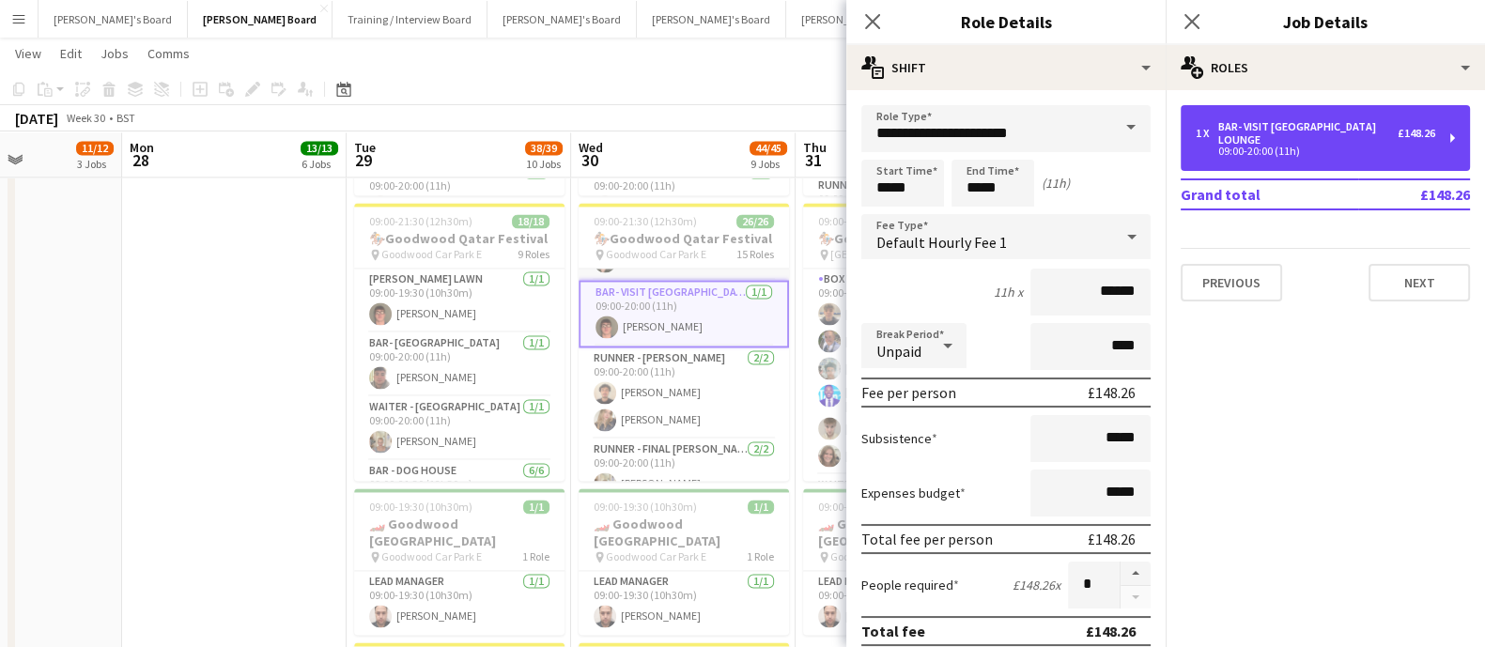
scroll to position [234, 0]
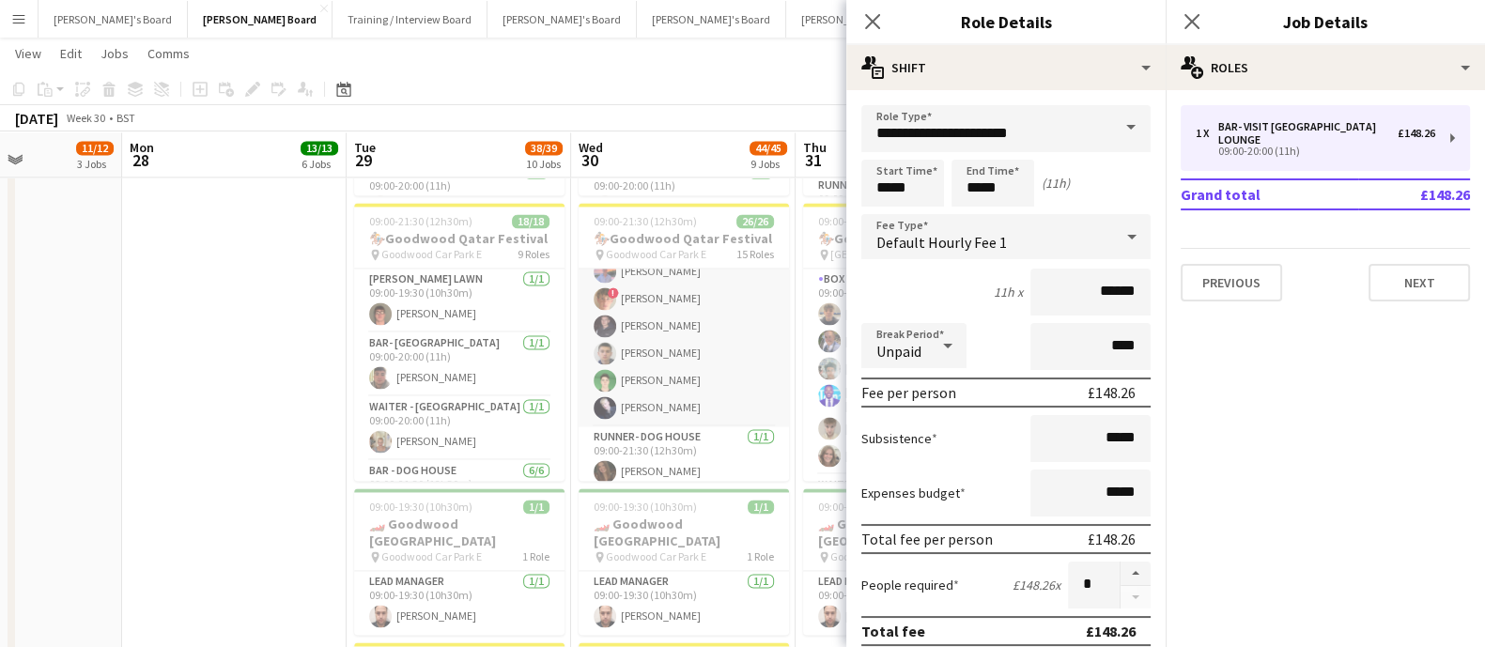
click at [685, 363] on app-card-role "BAR - DOG HOUSE [DATE] 09:00-21:30 (12h30m) [PERSON_NAME] ! [PERSON_NAME] [PERS…" at bounding box center [683, 326] width 210 height 200
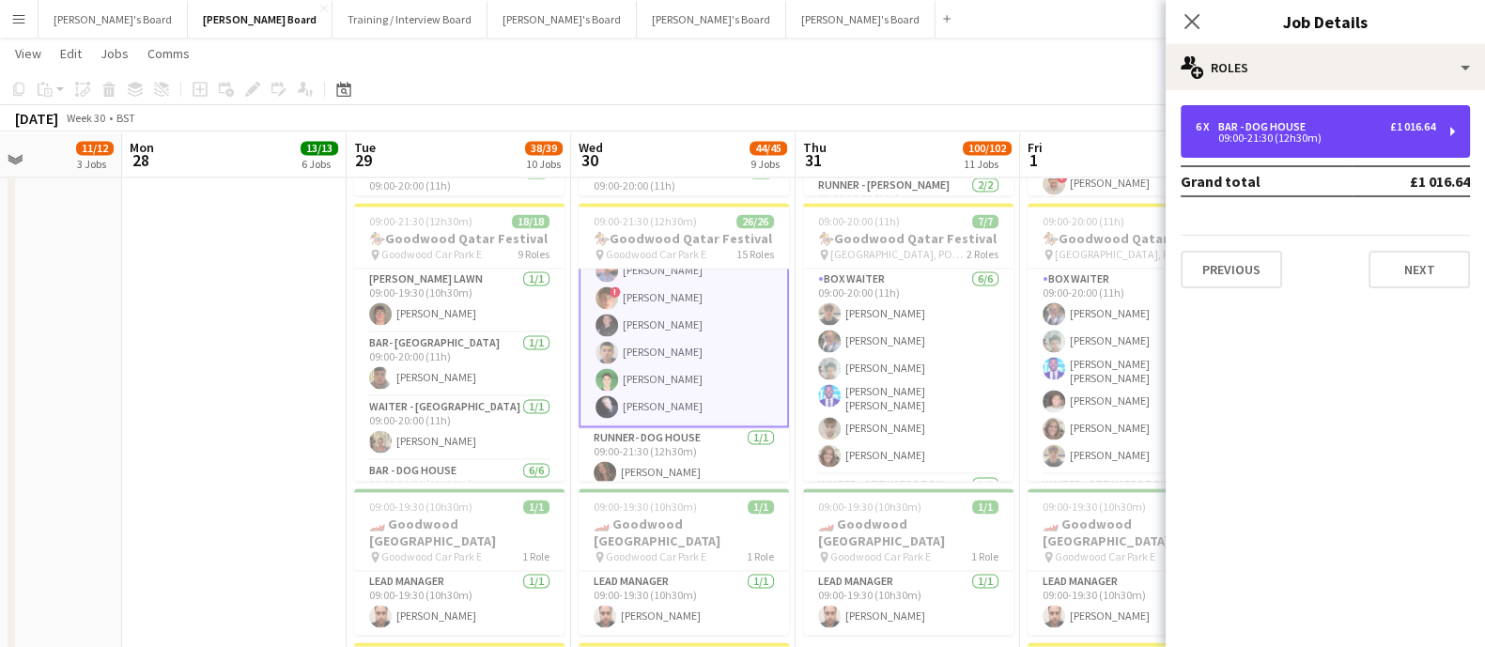
drag, startPoint x: 1278, startPoint y: 112, endPoint x: 1186, endPoint y: 193, distance: 123.1
click at [1279, 111] on div "6 x BAR - DOG HOUSE £1 016.64 09:00-21:30 (12h30m)" at bounding box center [1324, 131] width 289 height 53
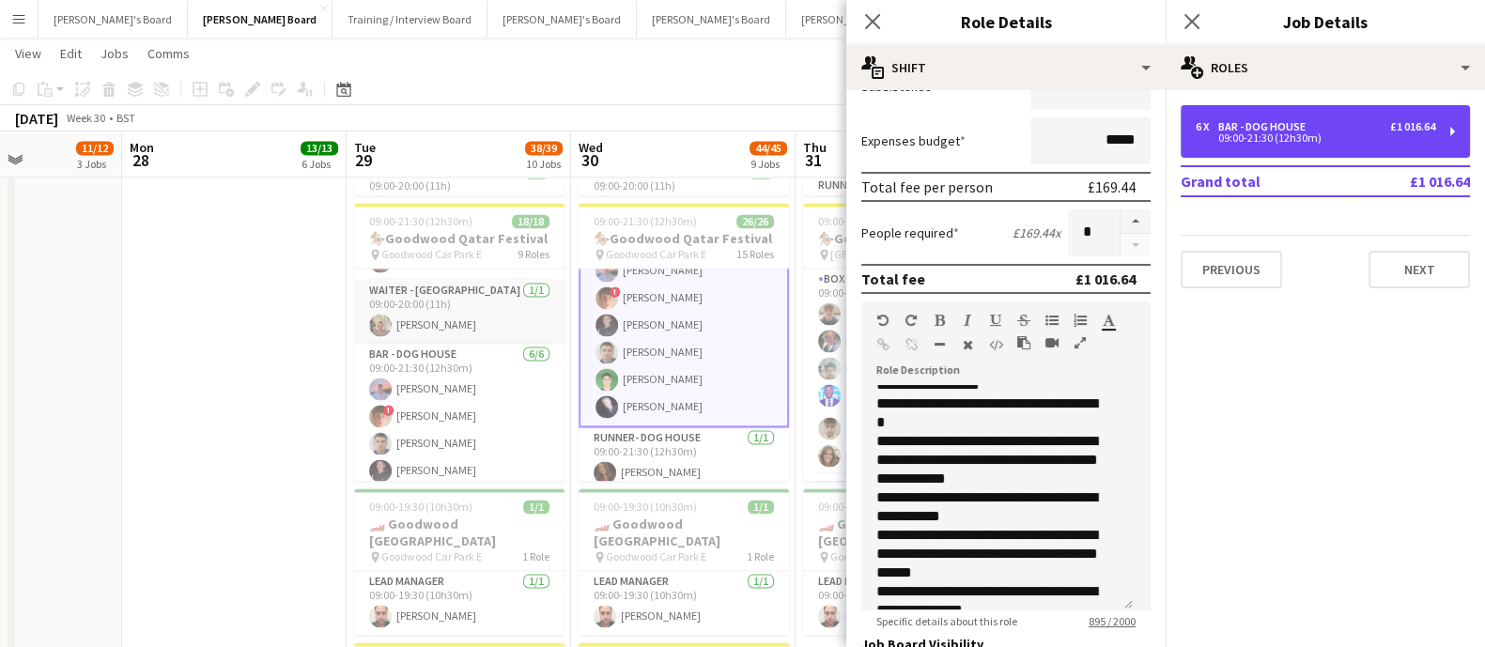
scroll to position [0, 0]
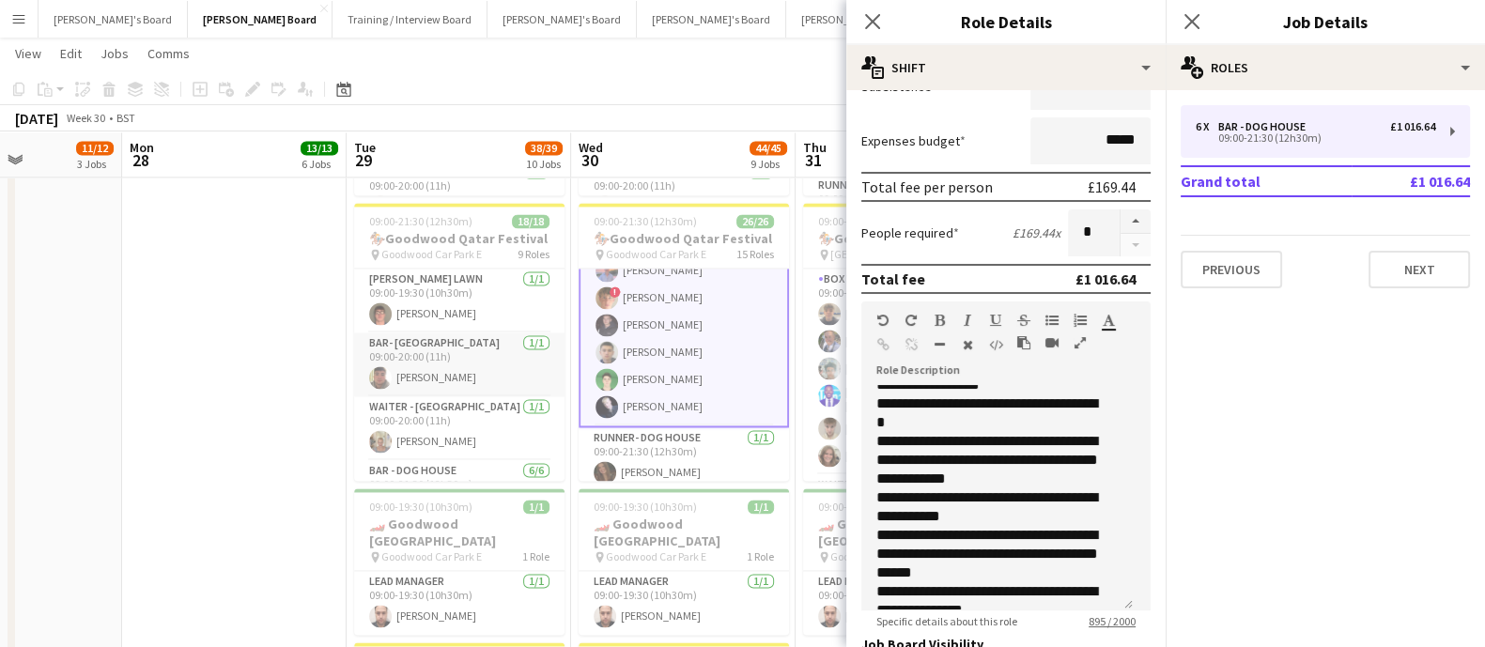
click at [448, 354] on app-card-role "Bar- Longview [DATE] 09:00-20:00 (11h) [PERSON_NAME]" at bounding box center [459, 364] width 210 height 64
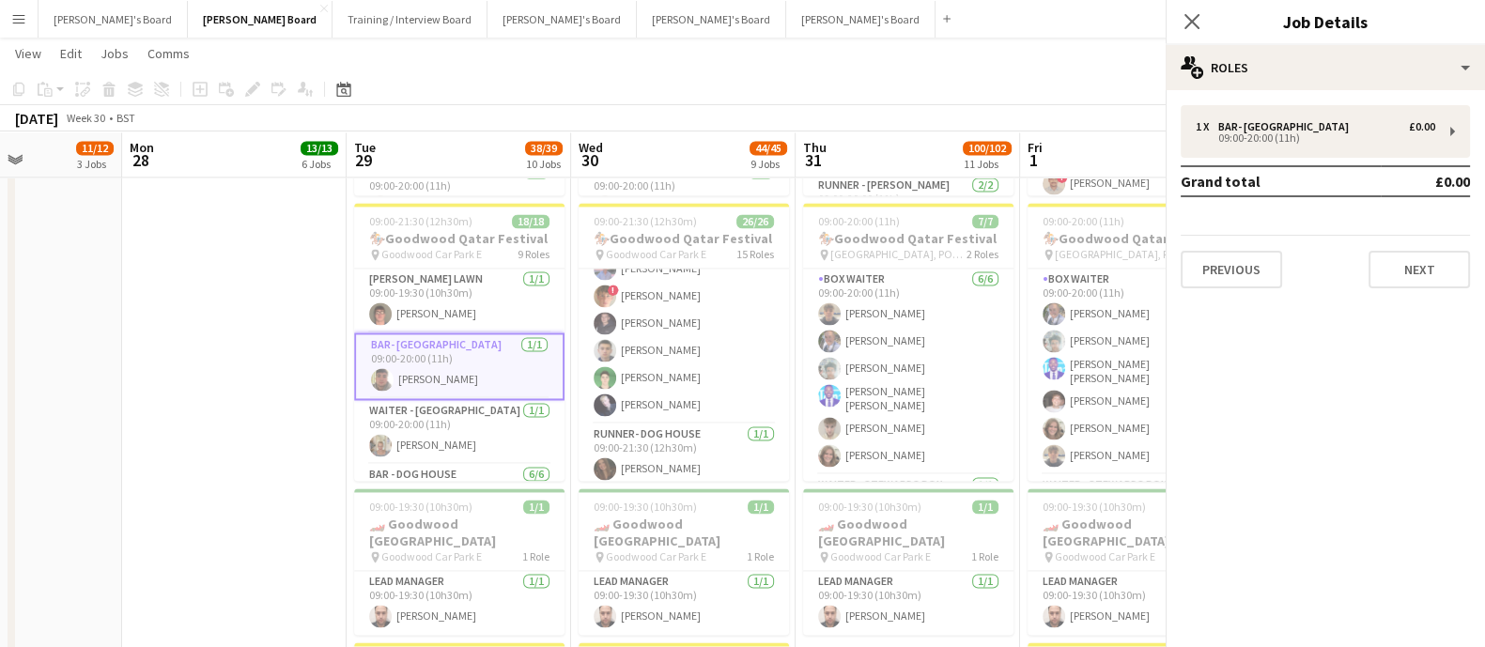
scroll to position [818, 0]
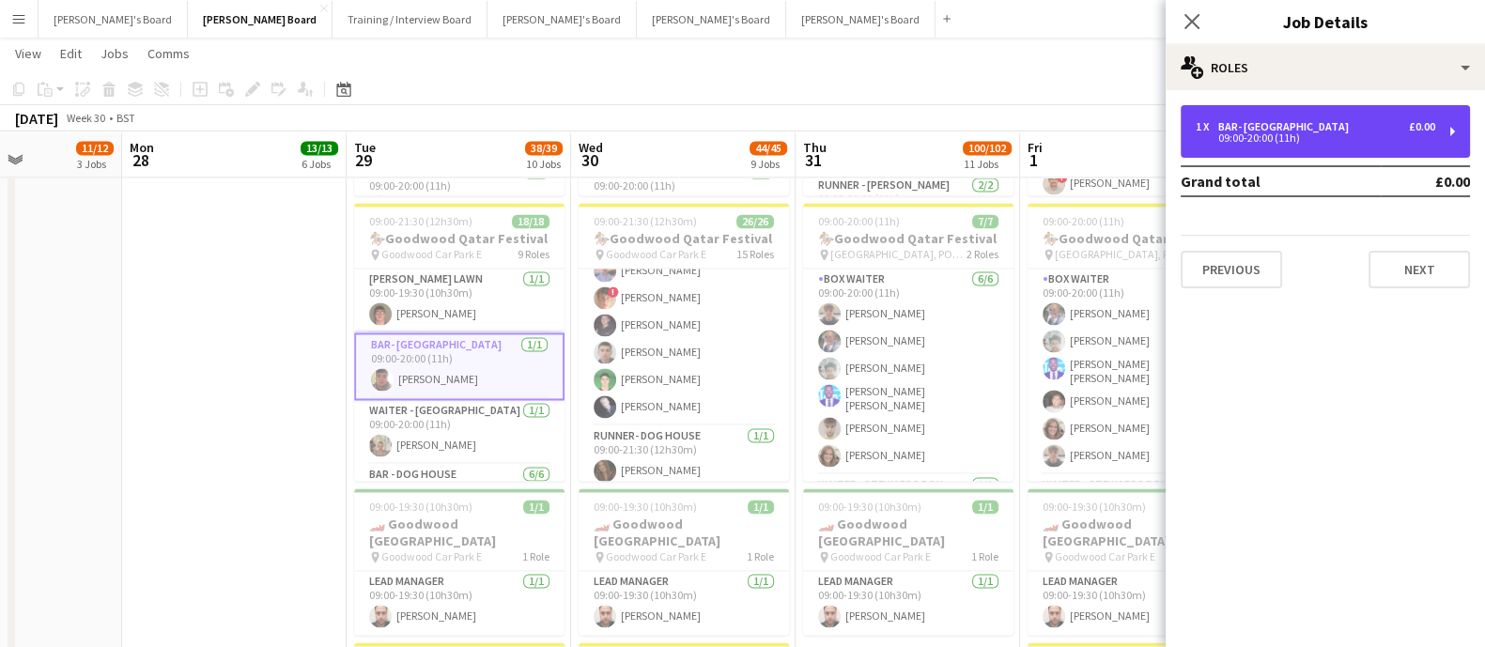
click at [1263, 137] on div "09:00-20:00 (11h)" at bounding box center [1314, 137] width 239 height 9
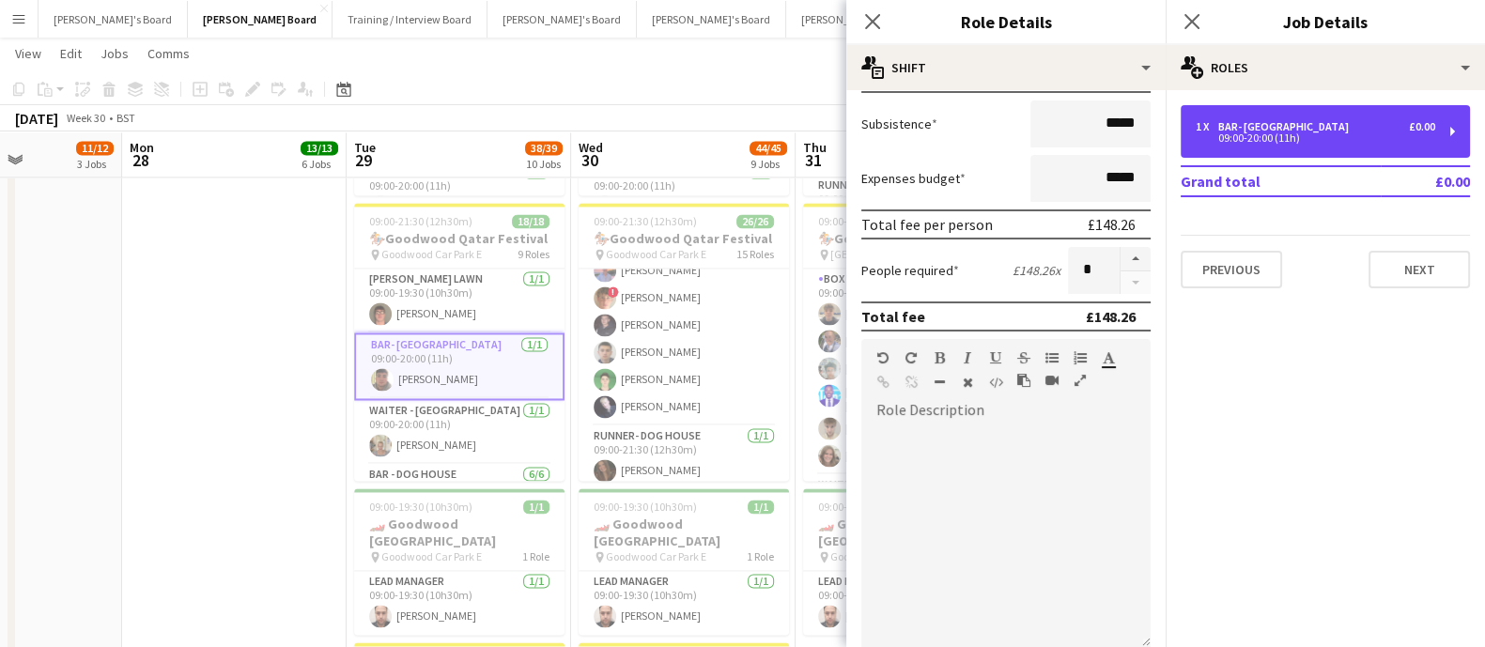
scroll to position [352, 0]
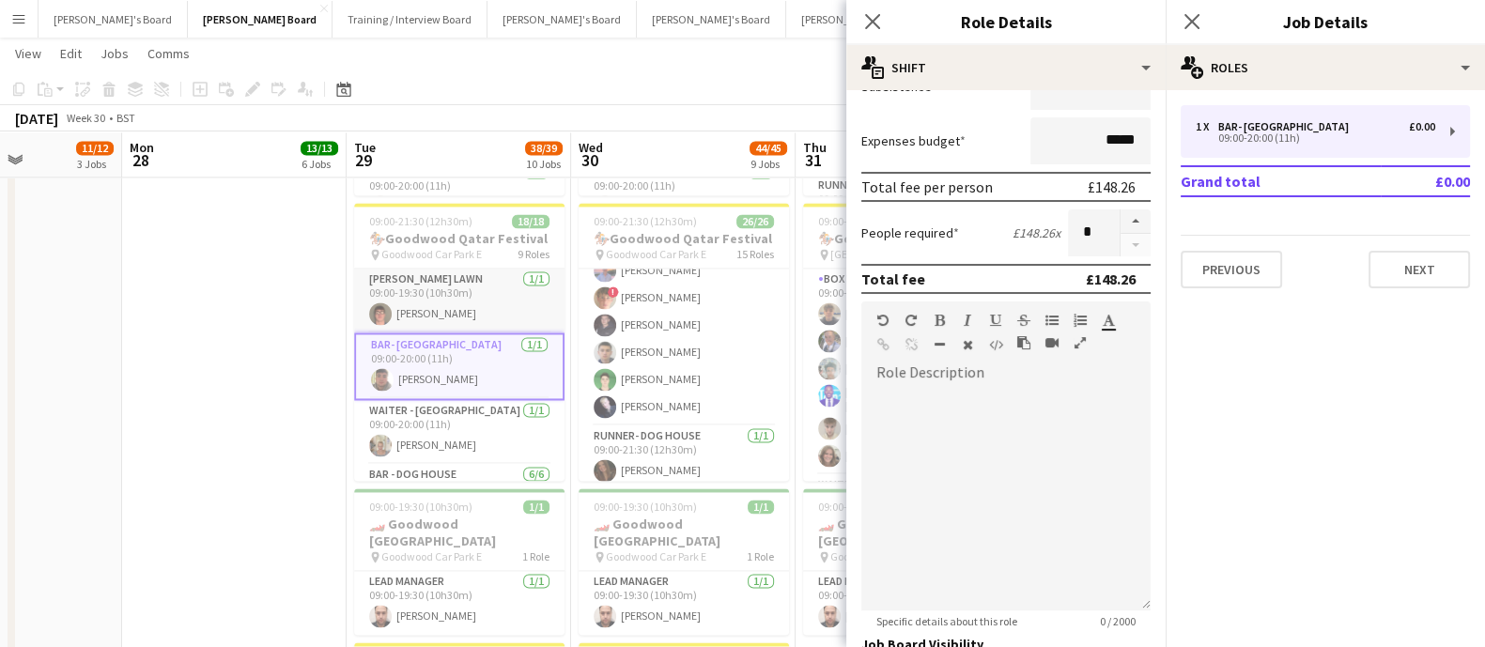
click at [442, 295] on app-card-role "[PERSON_NAME] LAWN [DATE] 09:00-19:30 (10h30m) [PERSON_NAME]" at bounding box center [459, 301] width 210 height 64
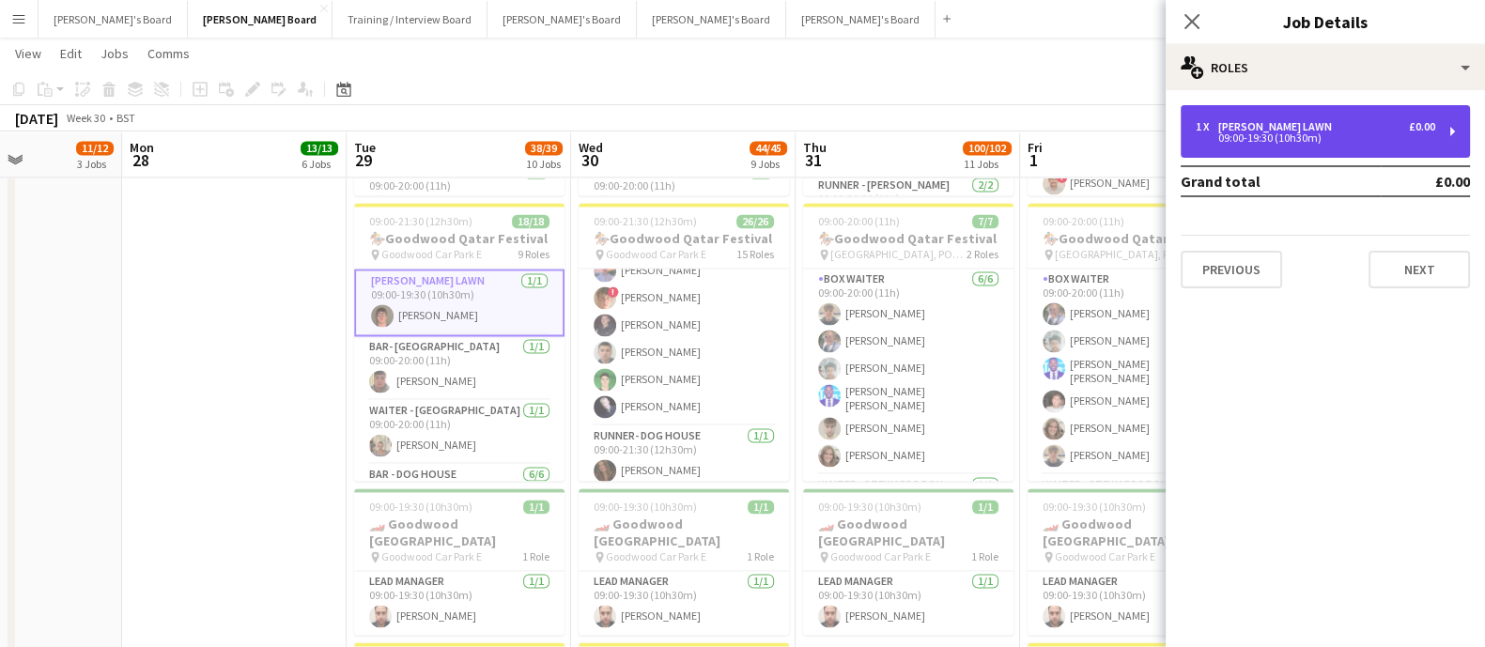
click at [1267, 133] on div "09:00-19:30 (10h30m)" at bounding box center [1314, 137] width 239 height 9
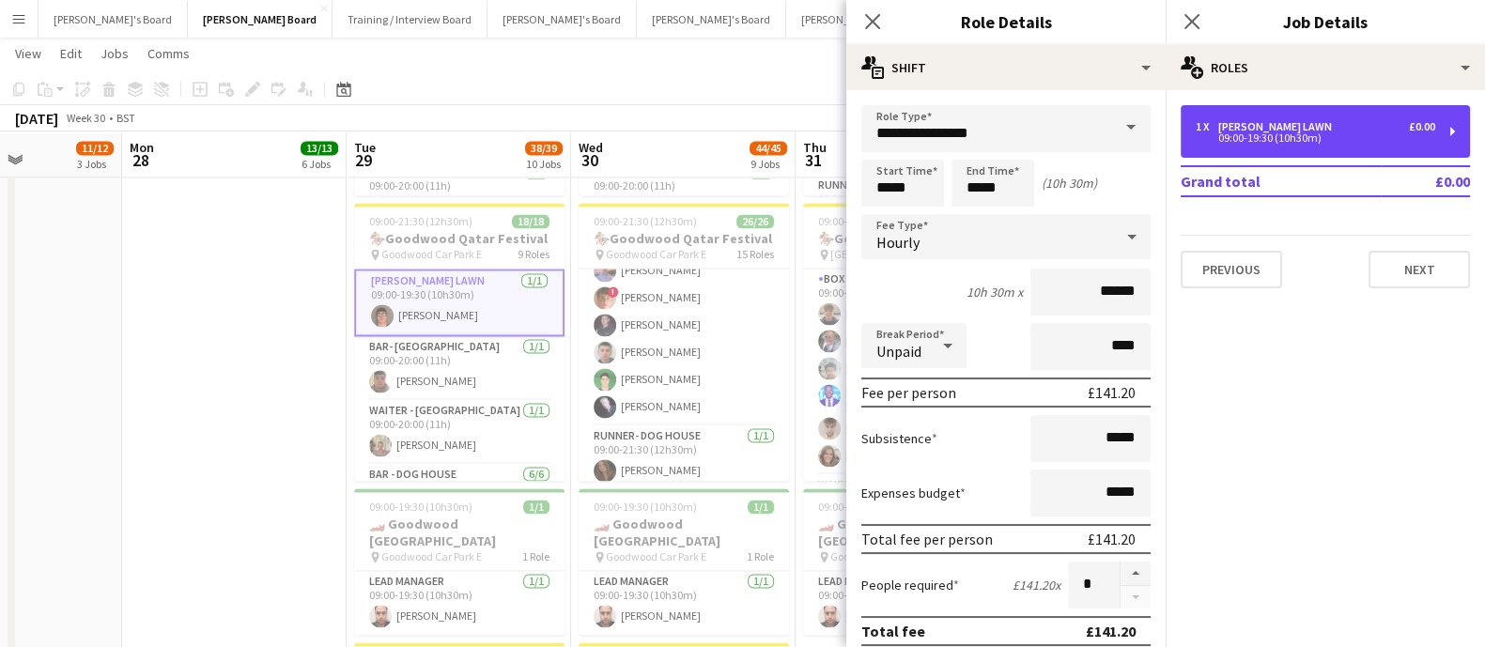
scroll to position [469, 0]
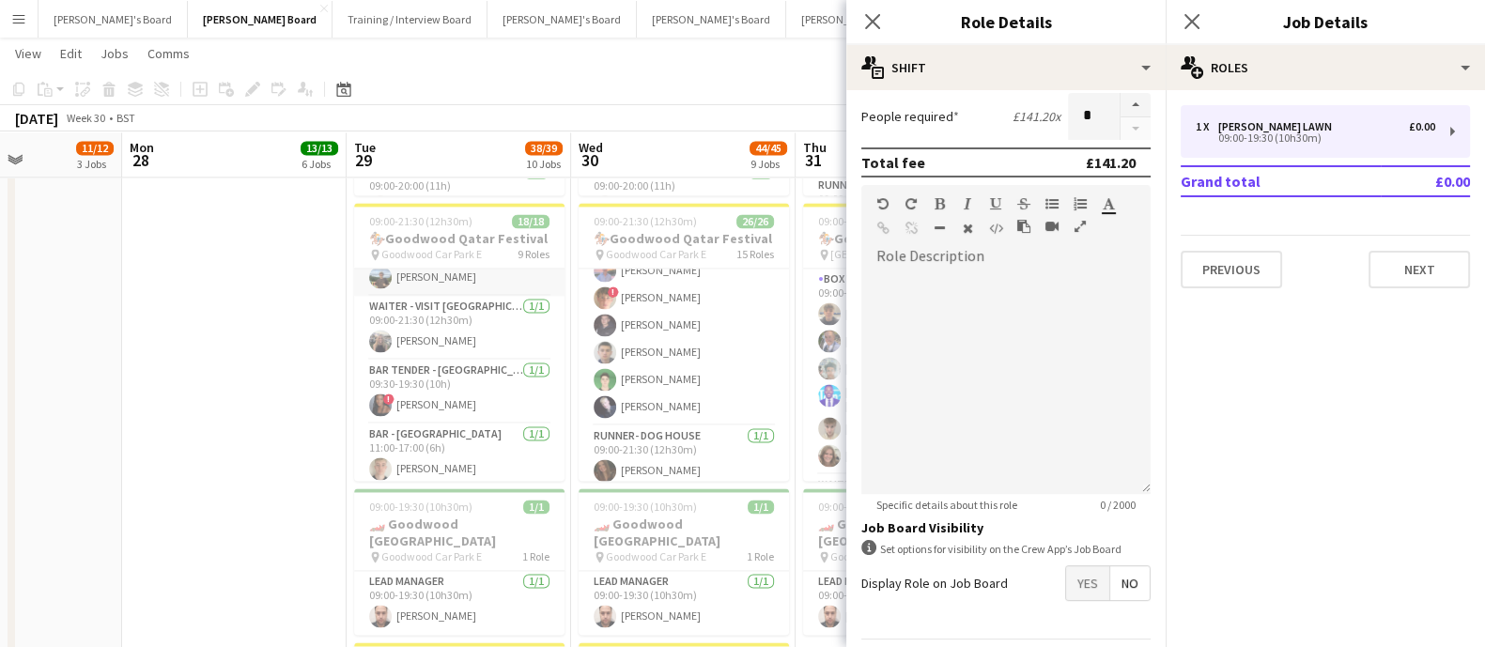
click at [488, 377] on app-card-role "BAR TENDER - [GEOGRAPHIC_DATA] [DATE] 09:30-19:30 (10h) ! [GEOGRAPHIC_DATA][PER…" at bounding box center [459, 392] width 210 height 64
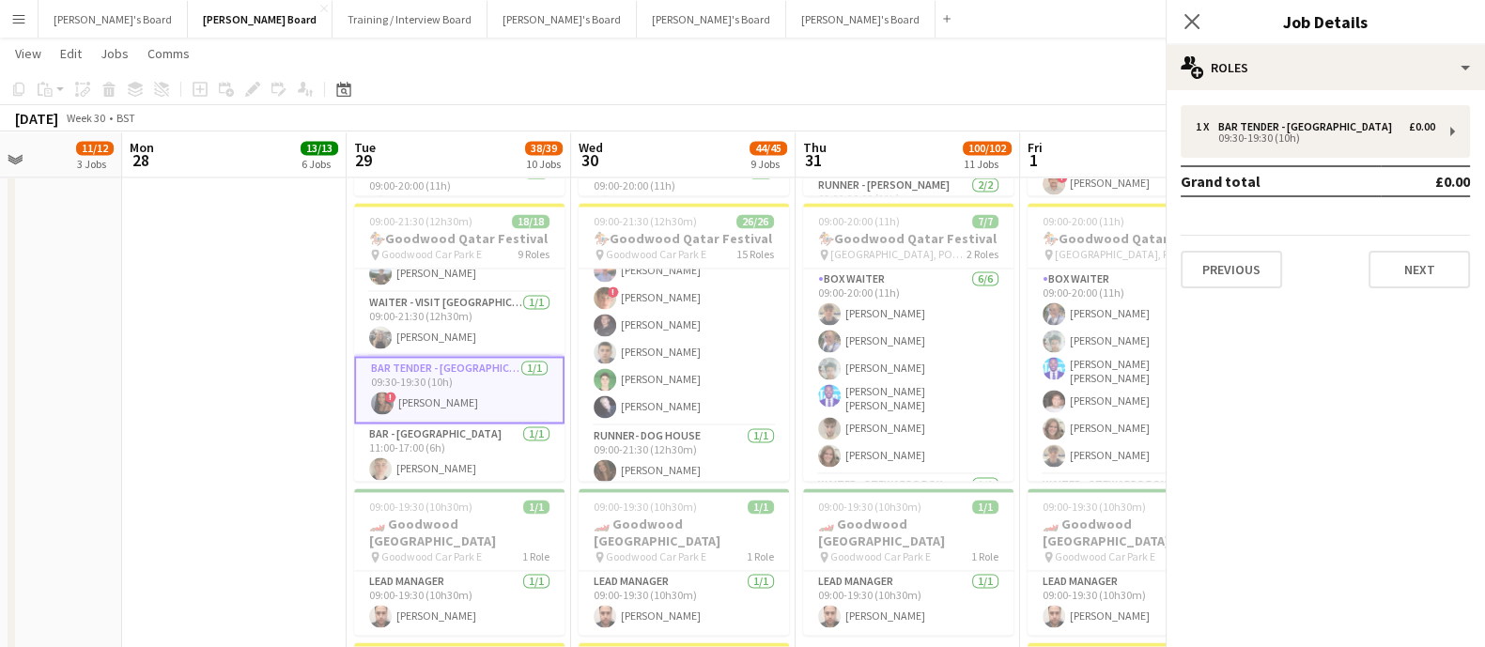
scroll to position [607, 0]
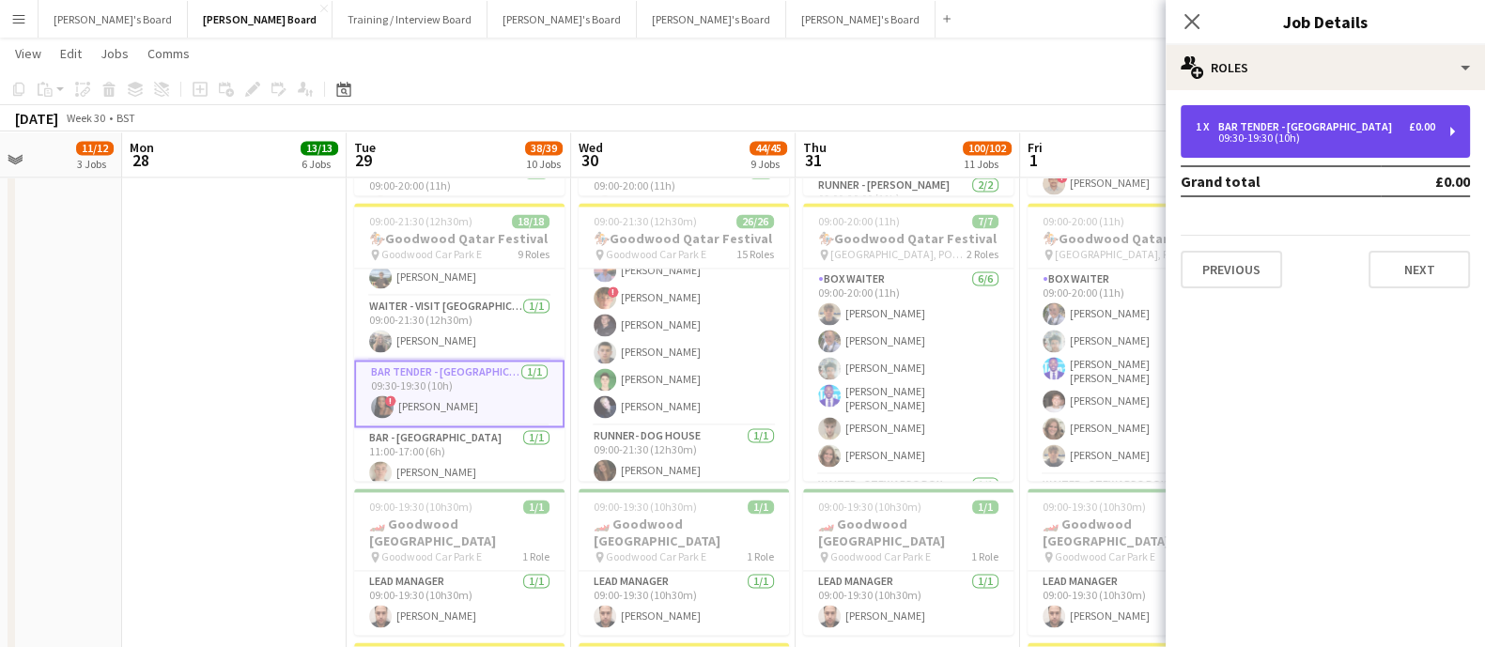
click at [1273, 133] on div "BAR TENDER - [GEOGRAPHIC_DATA]" at bounding box center [1308, 126] width 181 height 13
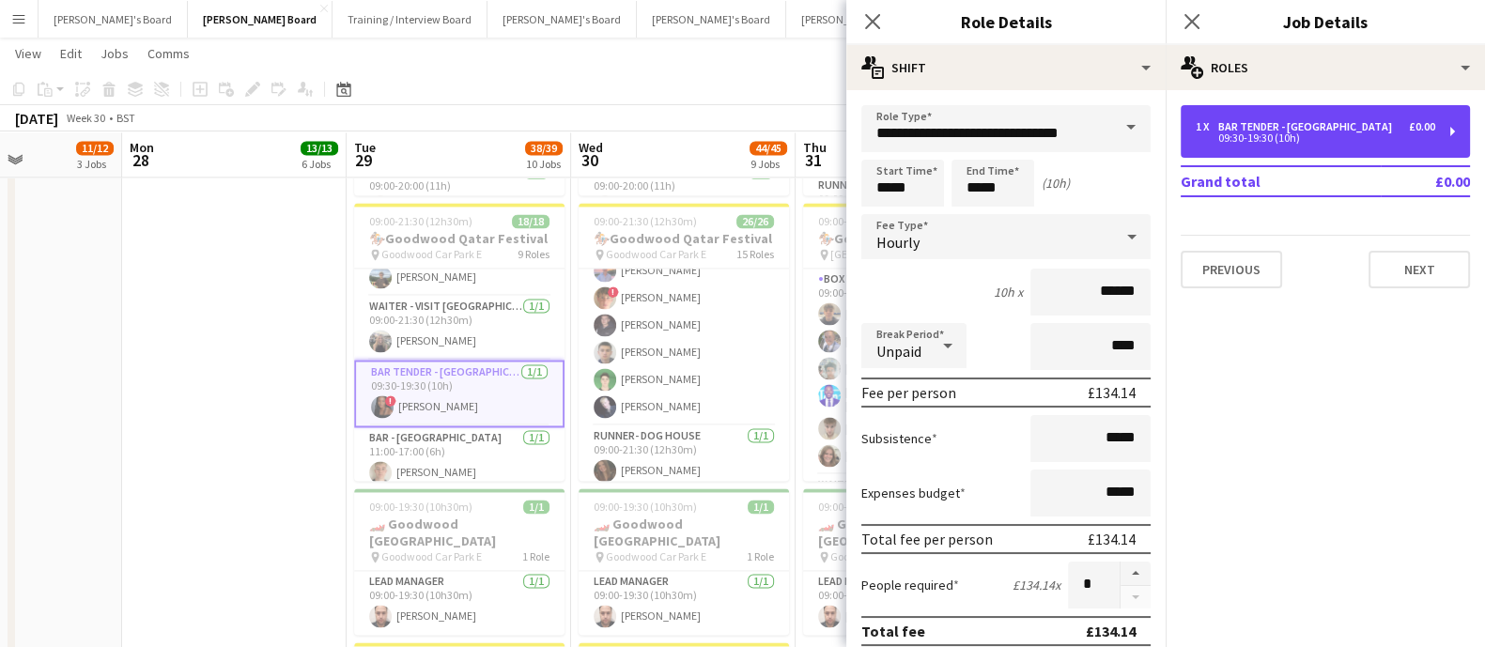
scroll to position [469, 0]
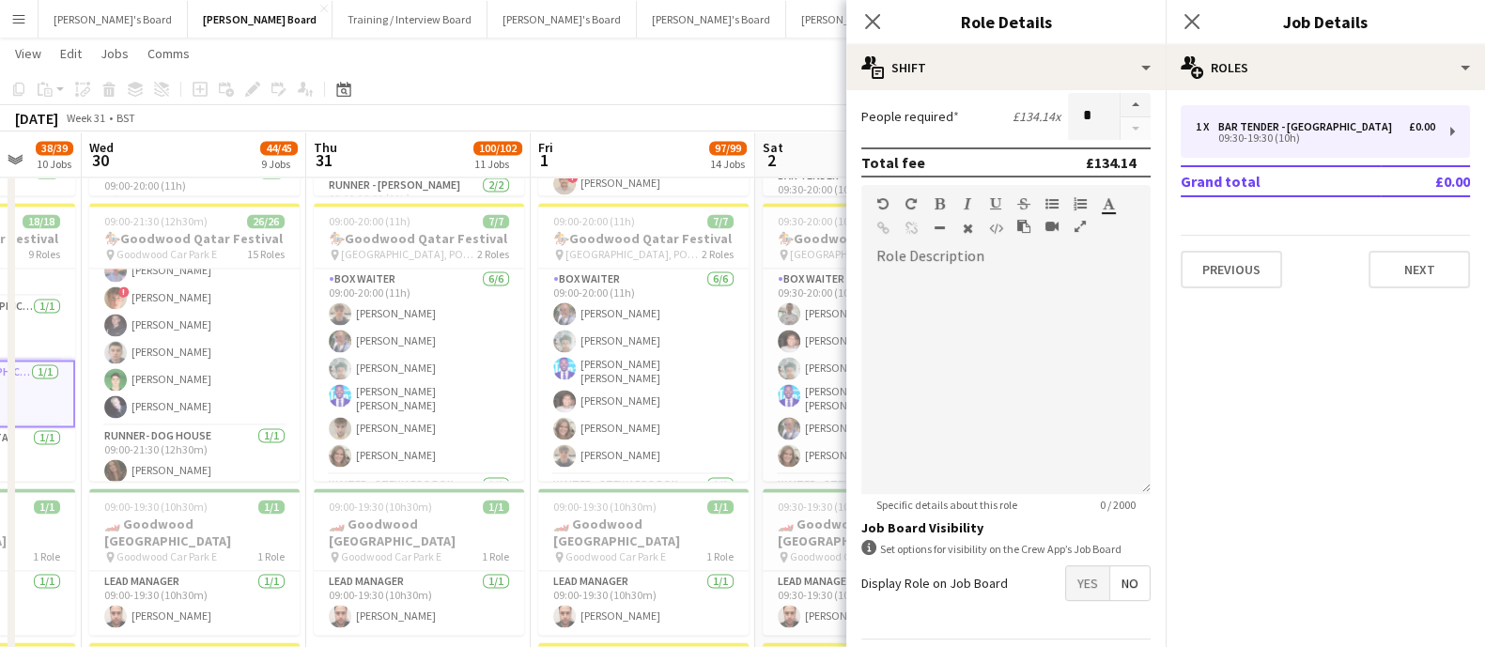
drag, startPoint x: 637, startPoint y: 385, endPoint x: 440, endPoint y: 399, distance: 196.8
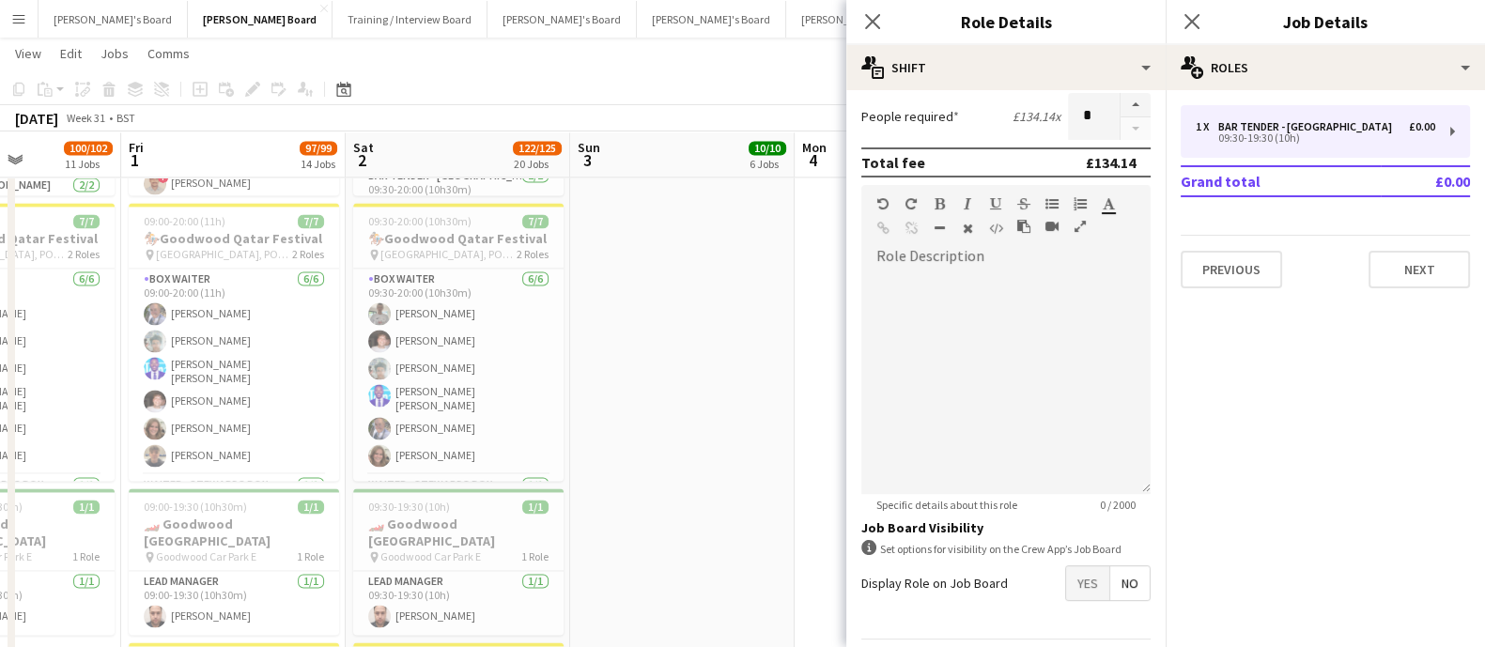
scroll to position [0, 518]
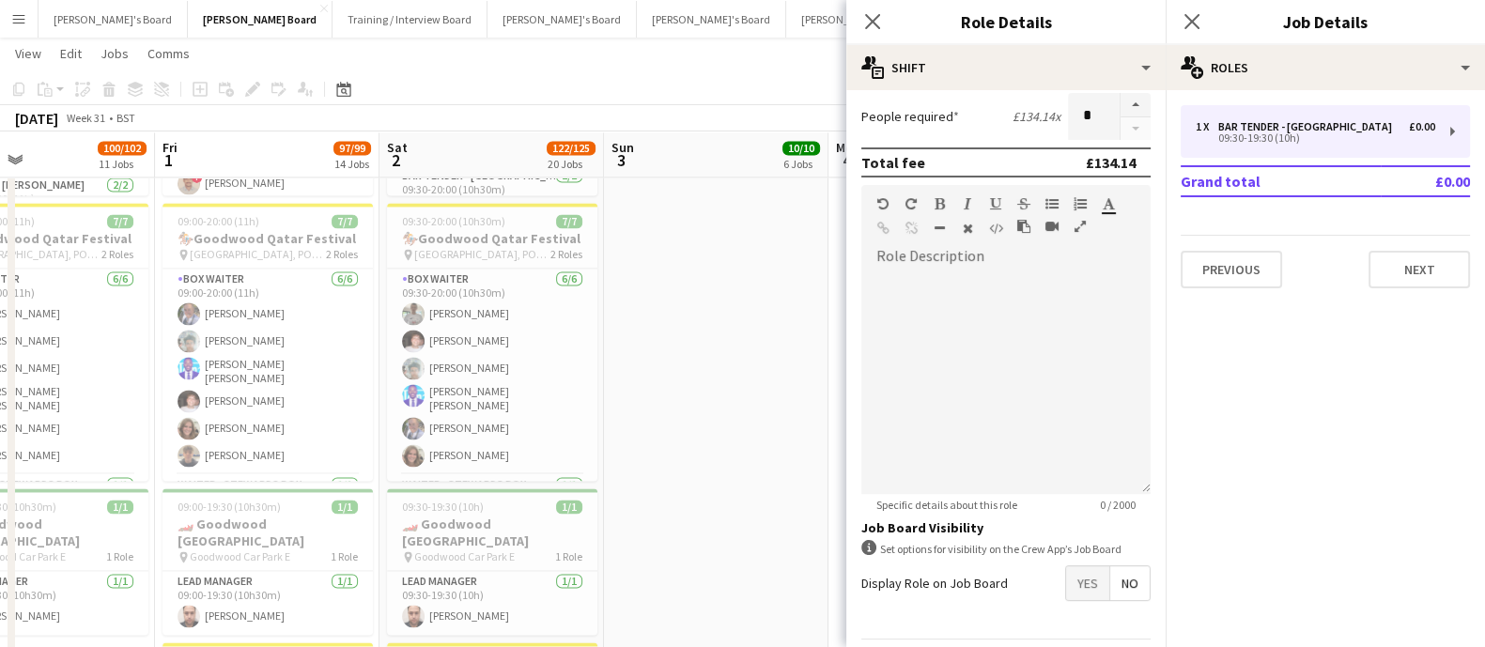
drag, startPoint x: 440, startPoint y: 399, endPoint x: 254, endPoint y: 413, distance: 186.5
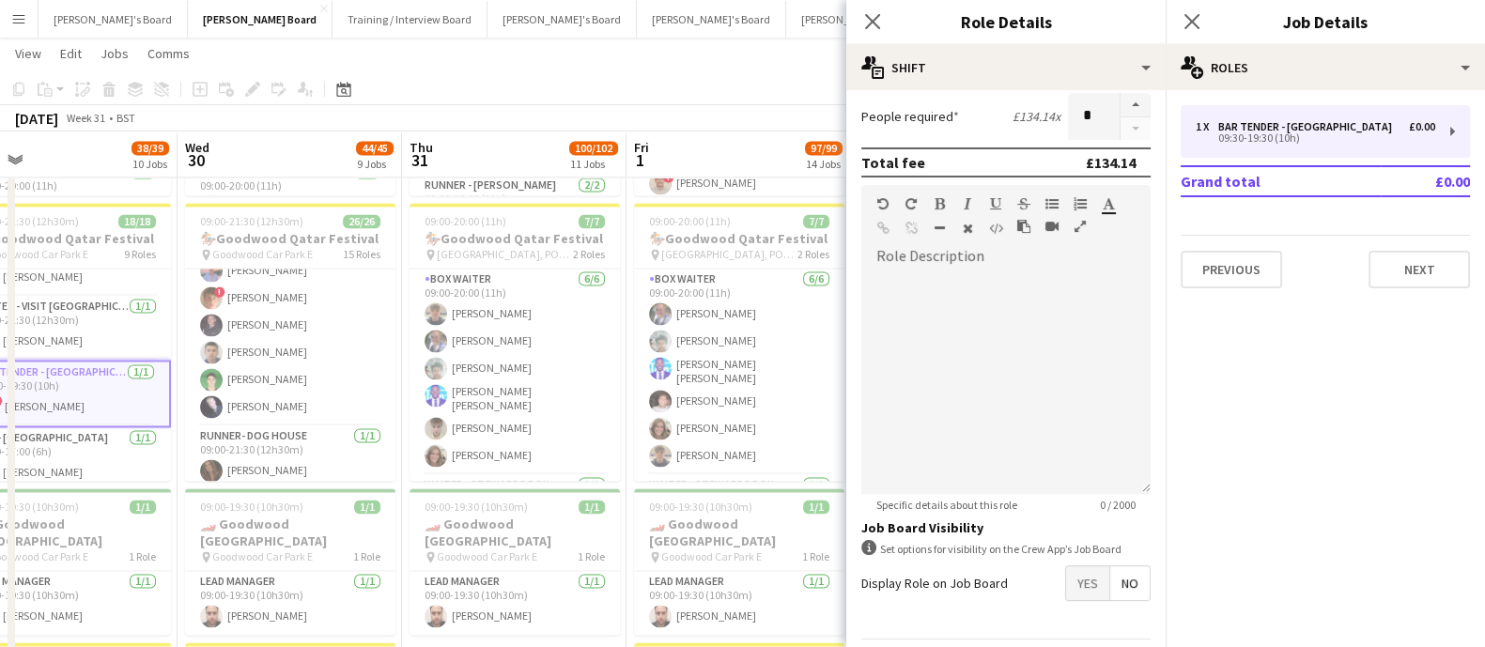
drag, startPoint x: 271, startPoint y: 373, endPoint x: 743, endPoint y: 382, distance: 471.5
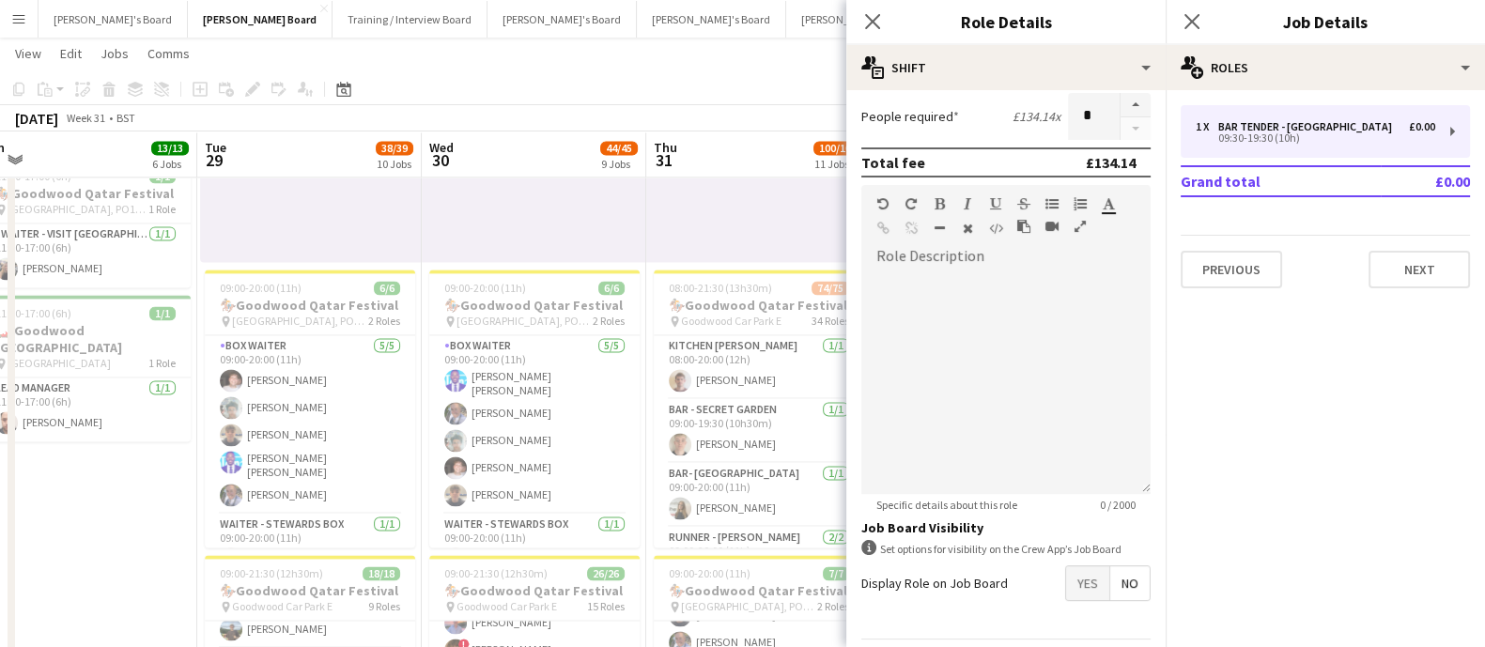
scroll to position [0, 459]
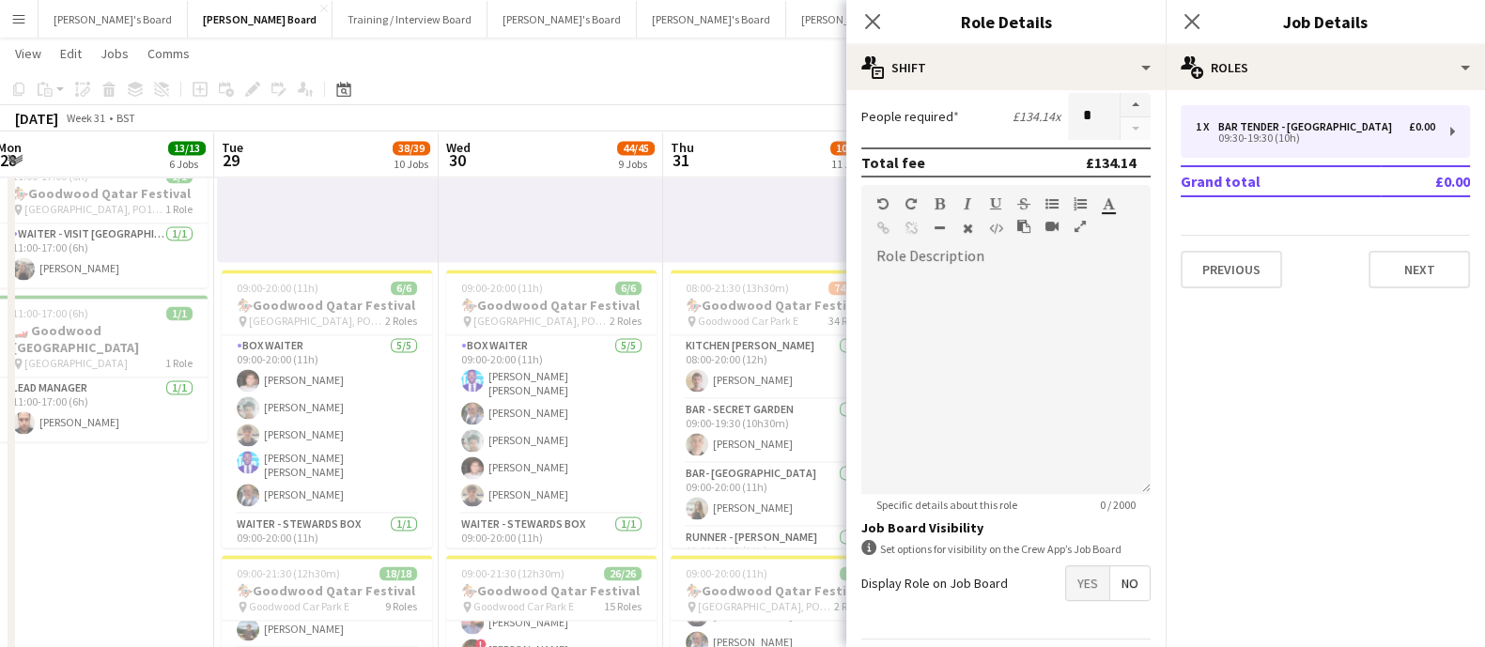
drag, startPoint x: 323, startPoint y: 408, endPoint x: 584, endPoint y: 415, distance: 261.2
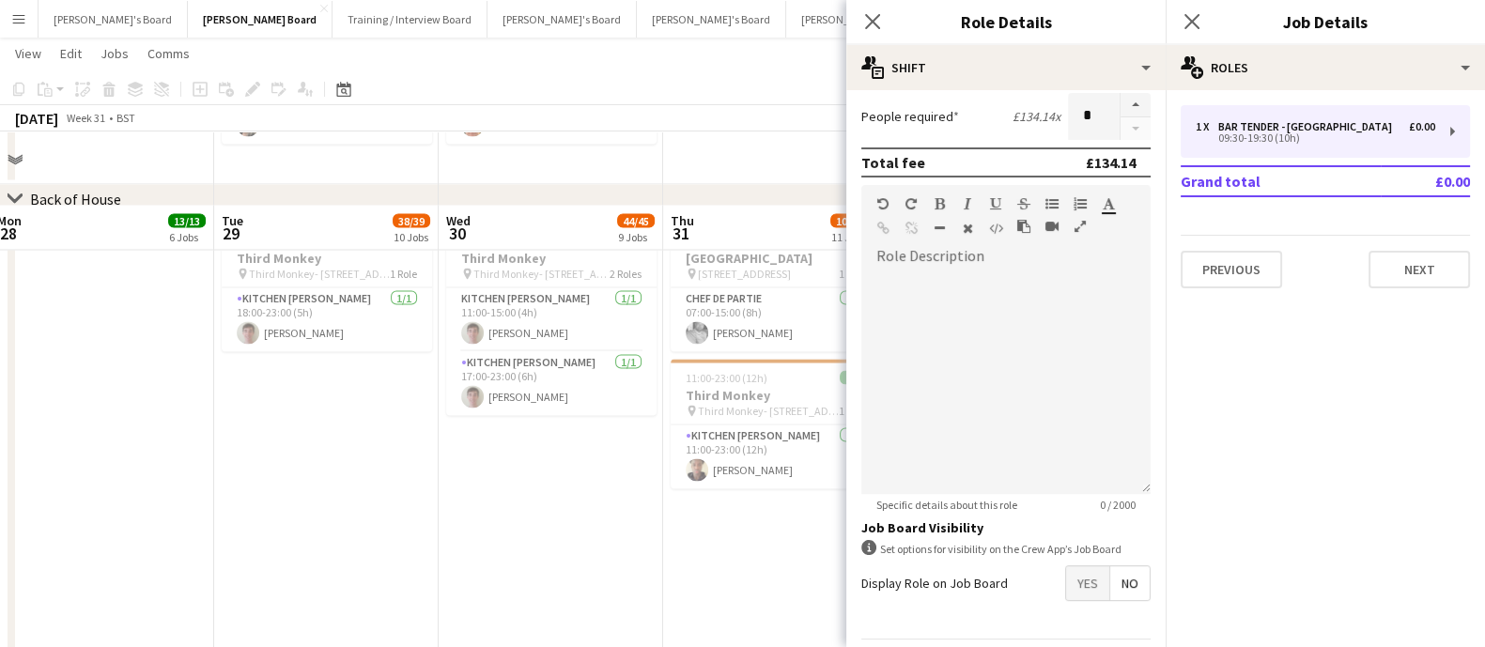
scroll to position [4418, 0]
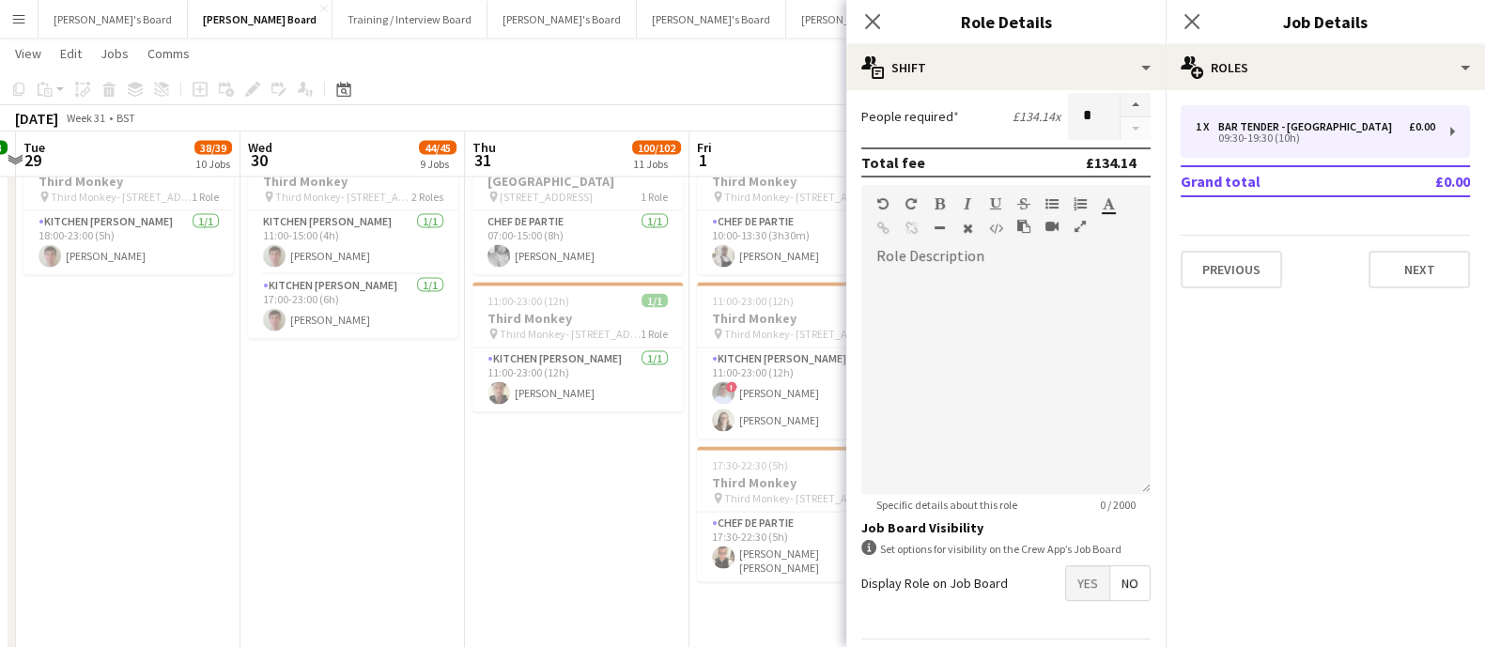
drag, startPoint x: 567, startPoint y: 384, endPoint x: 369, endPoint y: 391, distance: 198.3
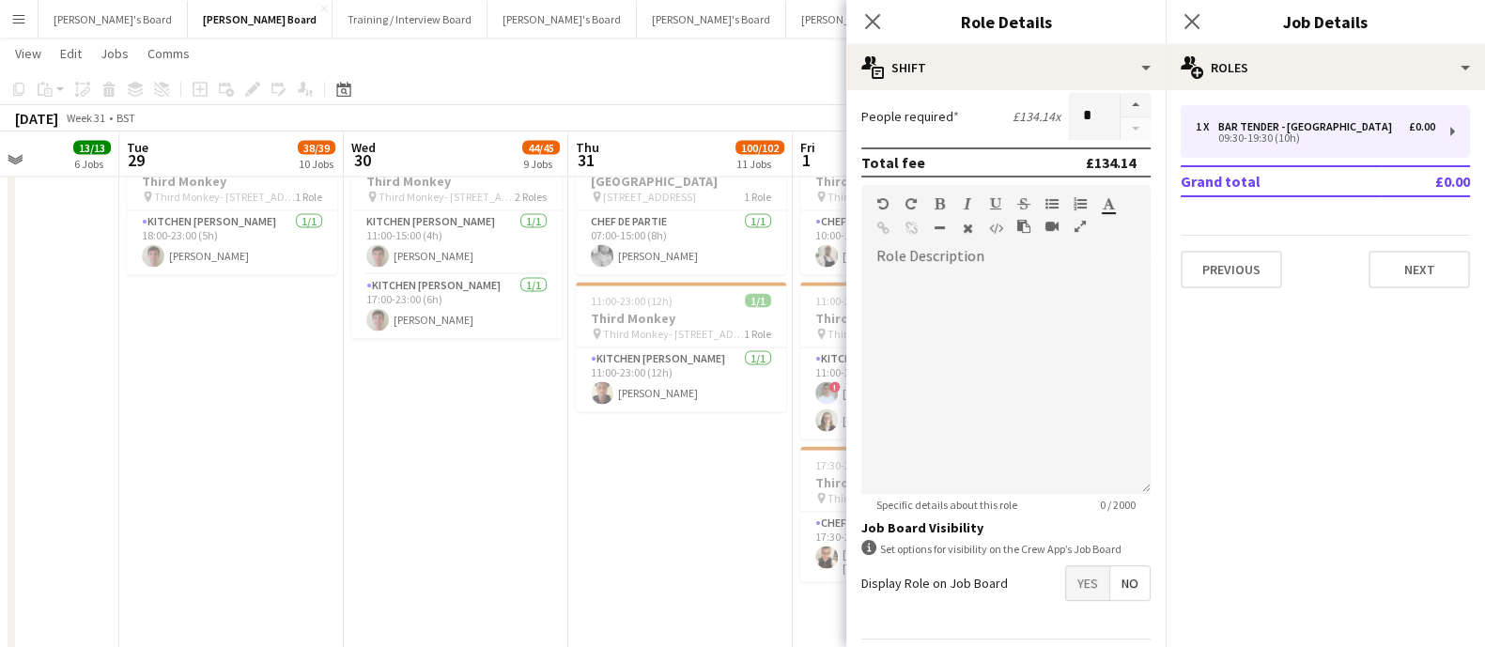
drag, startPoint x: 828, startPoint y: 396, endPoint x: 535, endPoint y: 396, distance: 293.0
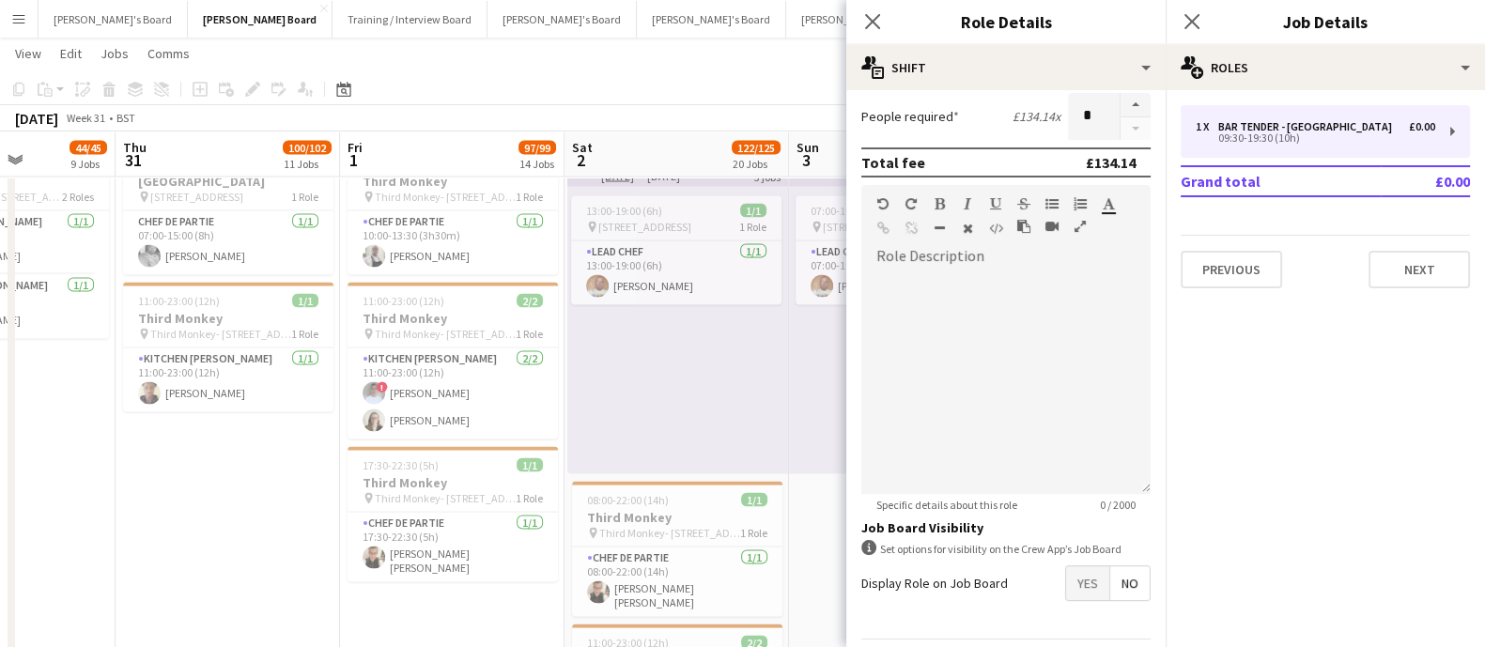
scroll to position [0, 772]
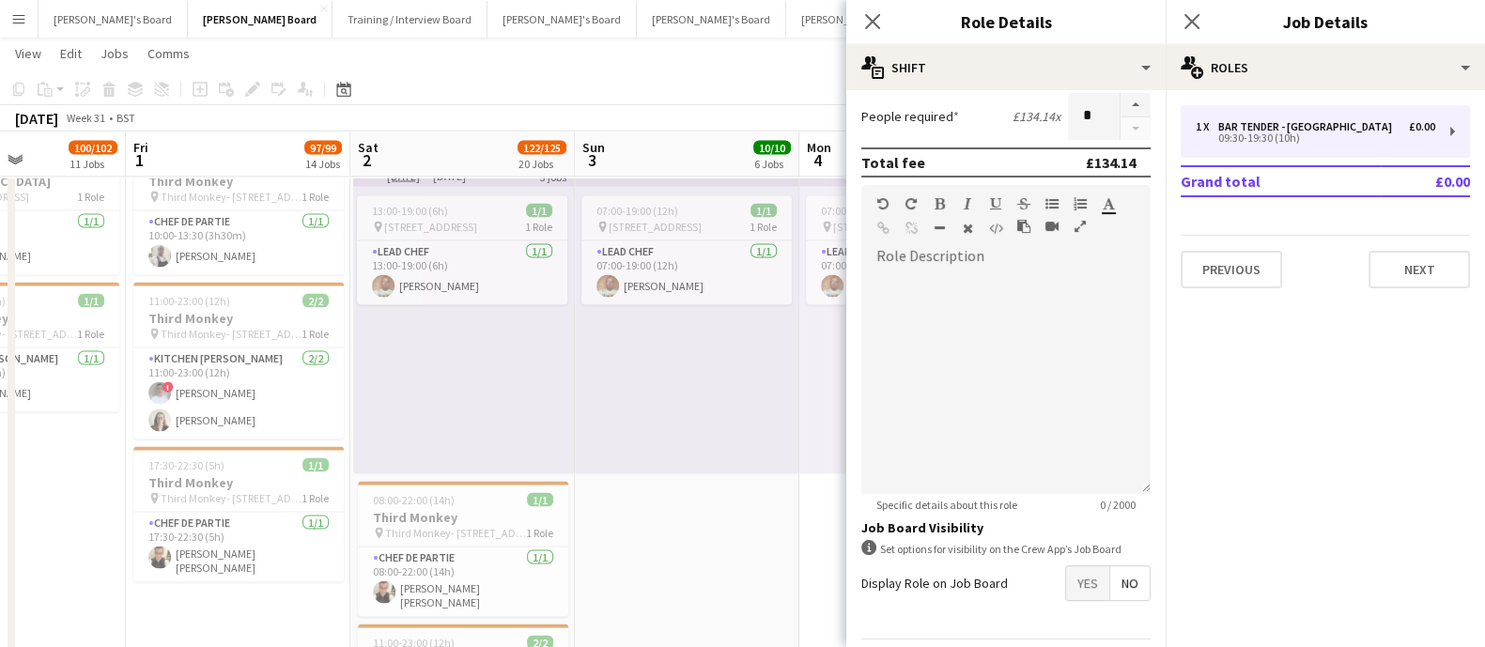
drag, startPoint x: 652, startPoint y: 386, endPoint x: 551, endPoint y: 393, distance: 100.7
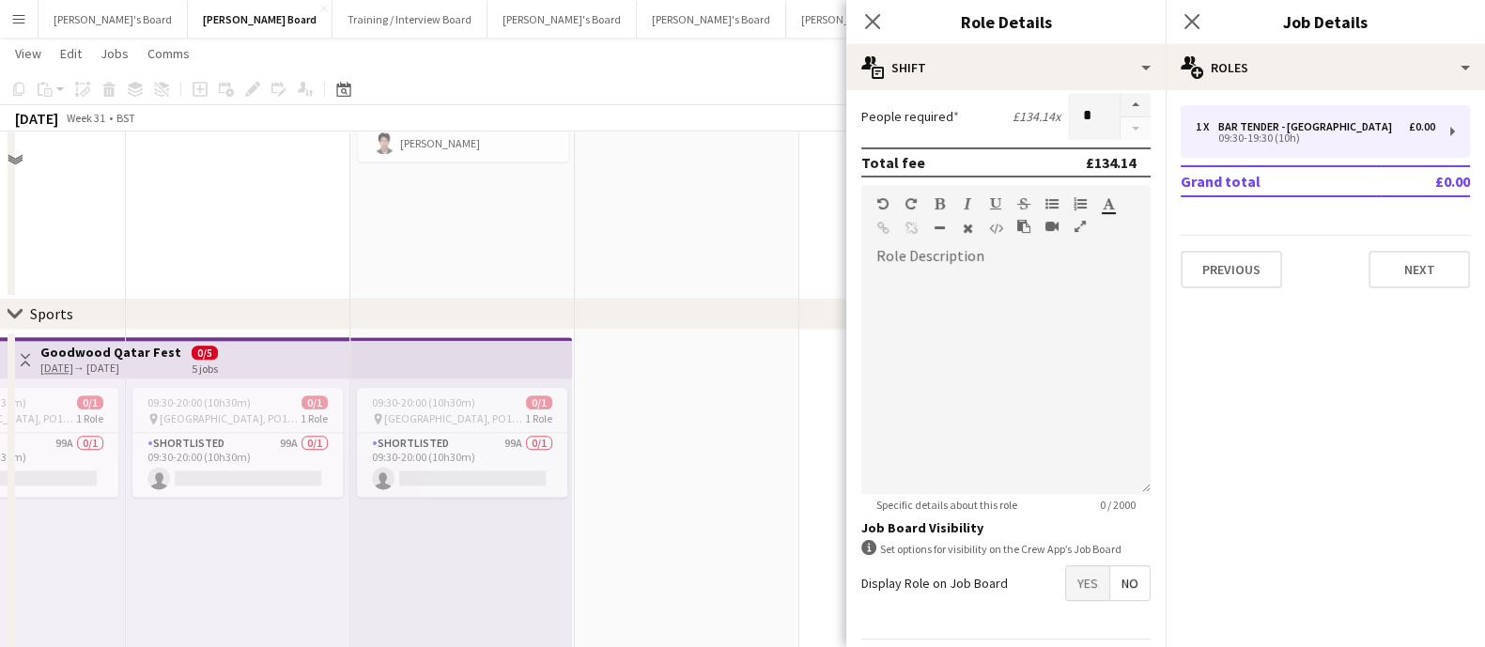
scroll to position [2891, 0]
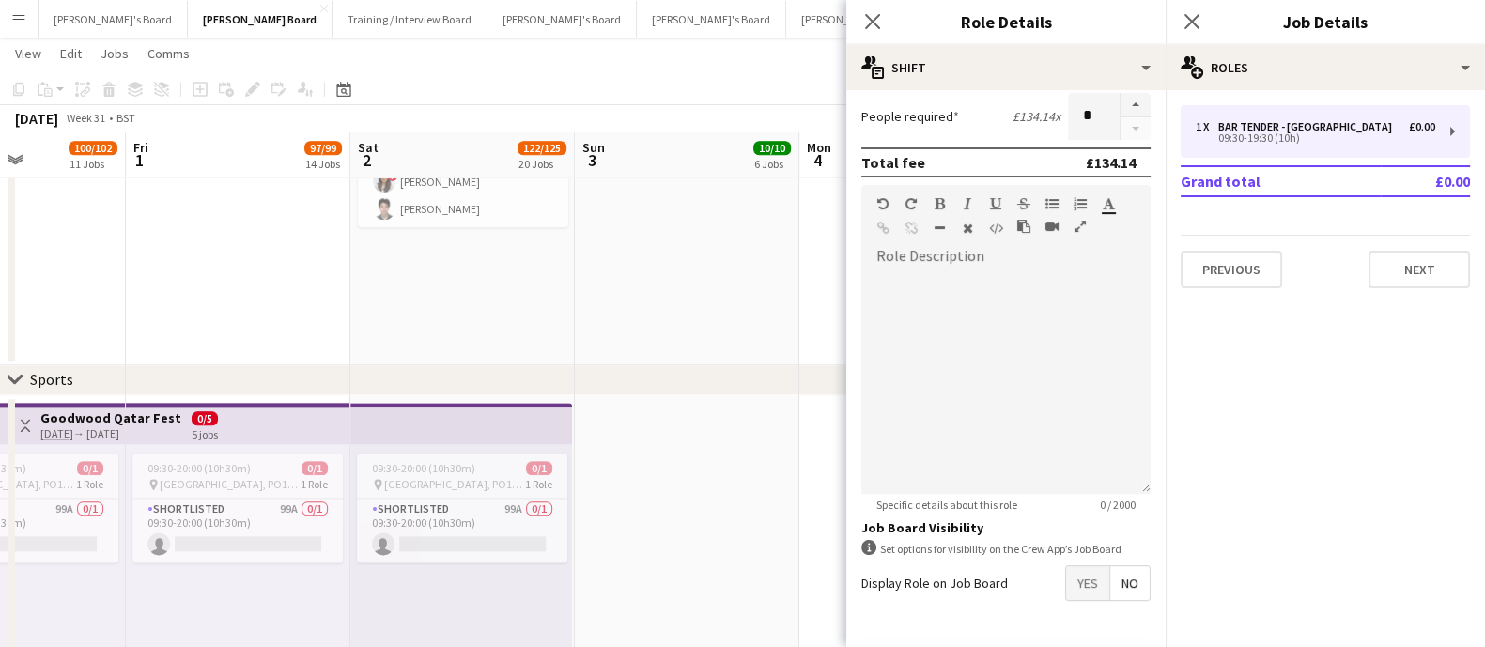
drag, startPoint x: 339, startPoint y: 385, endPoint x: 628, endPoint y: 384, distance: 289.2
click at [644, 382] on div "chevron-right Sports" at bounding box center [742, 380] width 1485 height 30
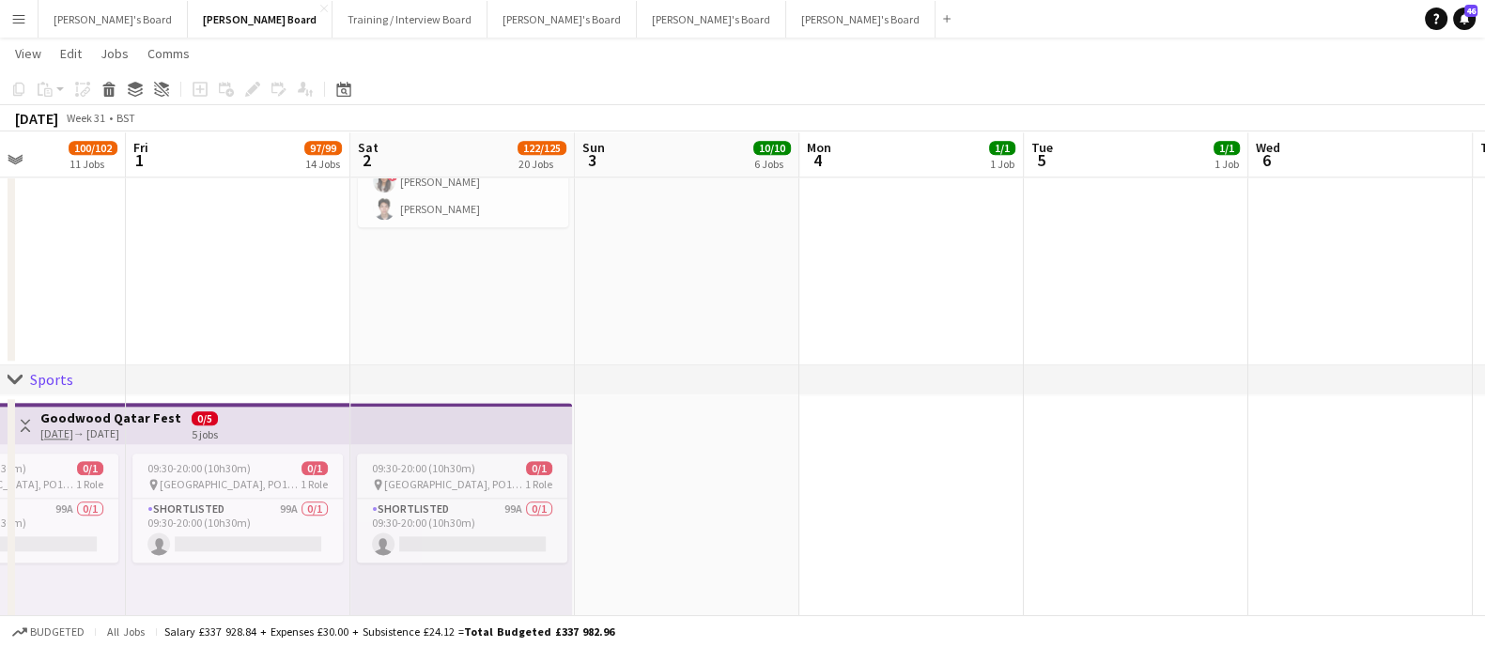
drag, startPoint x: 639, startPoint y: 312, endPoint x: 705, endPoint y: 330, distance: 69.0
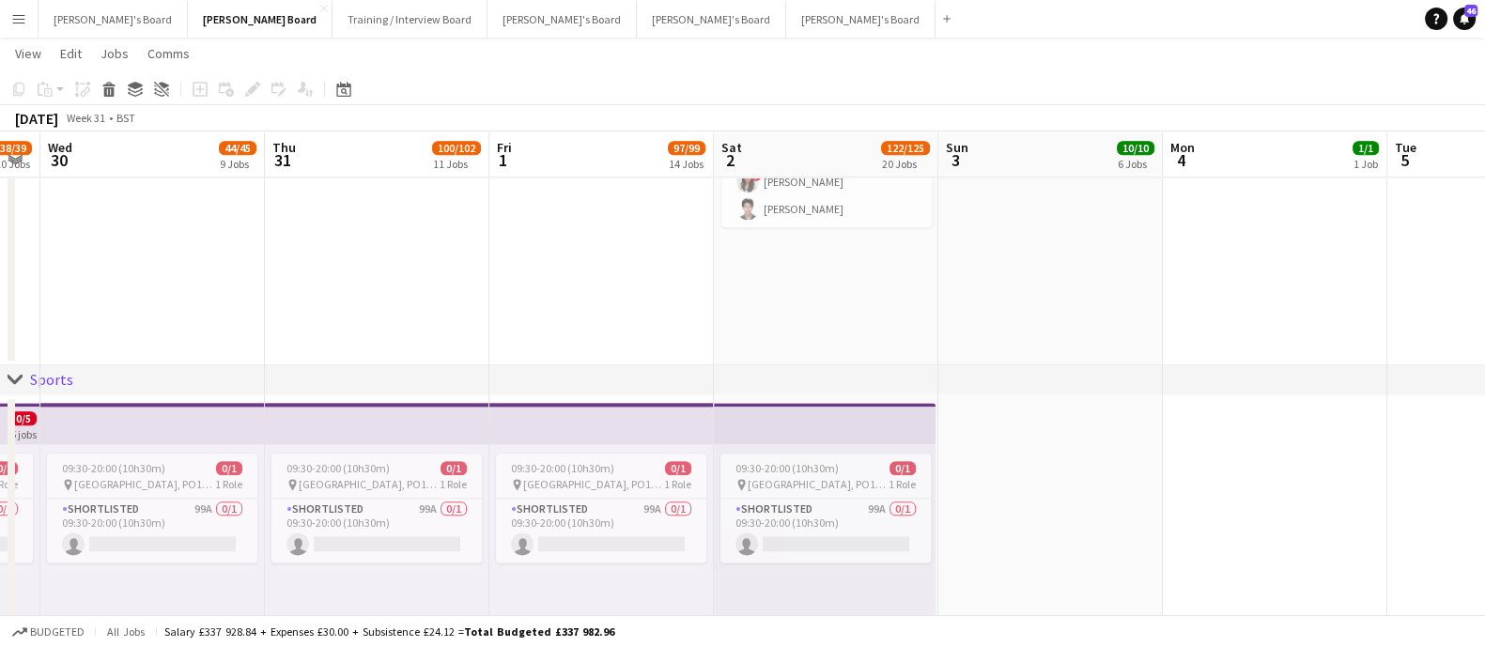
drag, startPoint x: 711, startPoint y: 332, endPoint x: 704, endPoint y: 340, distance: 10.0
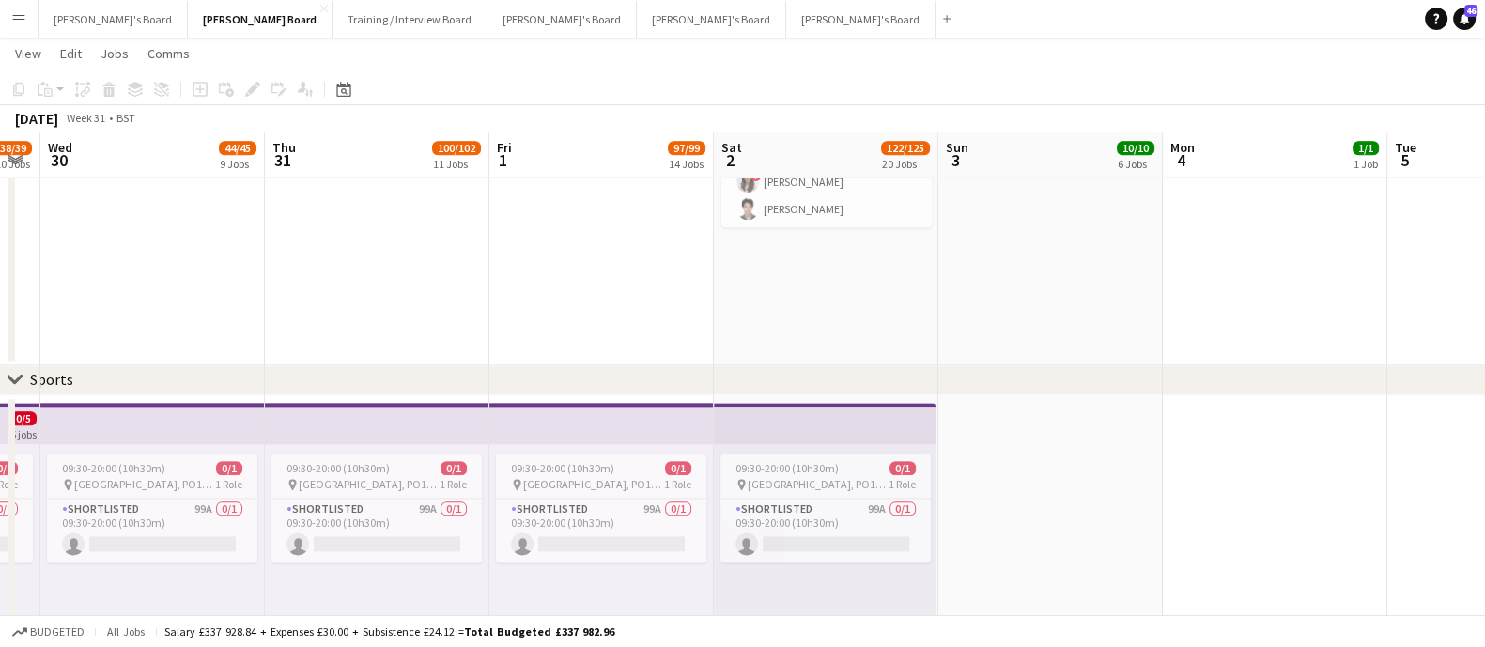
drag, startPoint x: 685, startPoint y: 328, endPoint x: 850, endPoint y: 341, distance: 165.8
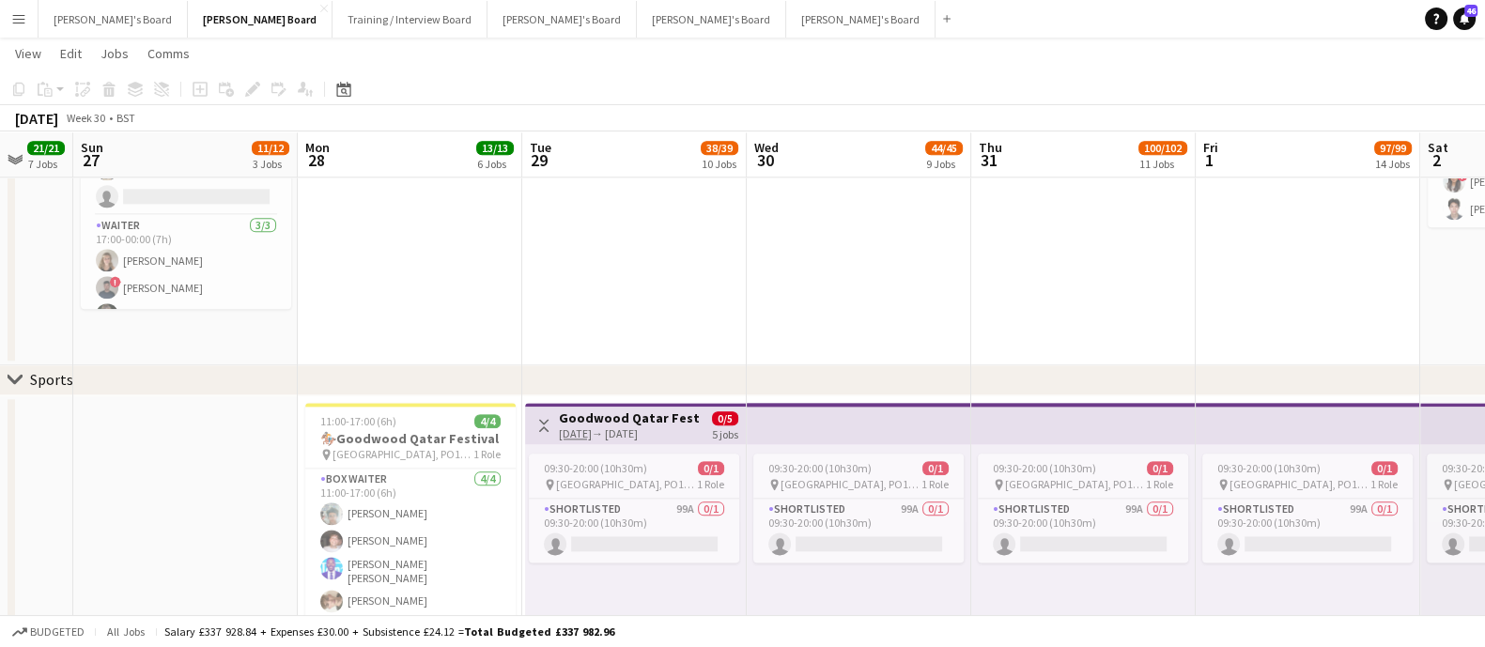
drag, startPoint x: 185, startPoint y: 481, endPoint x: 890, endPoint y: 469, distance: 705.3
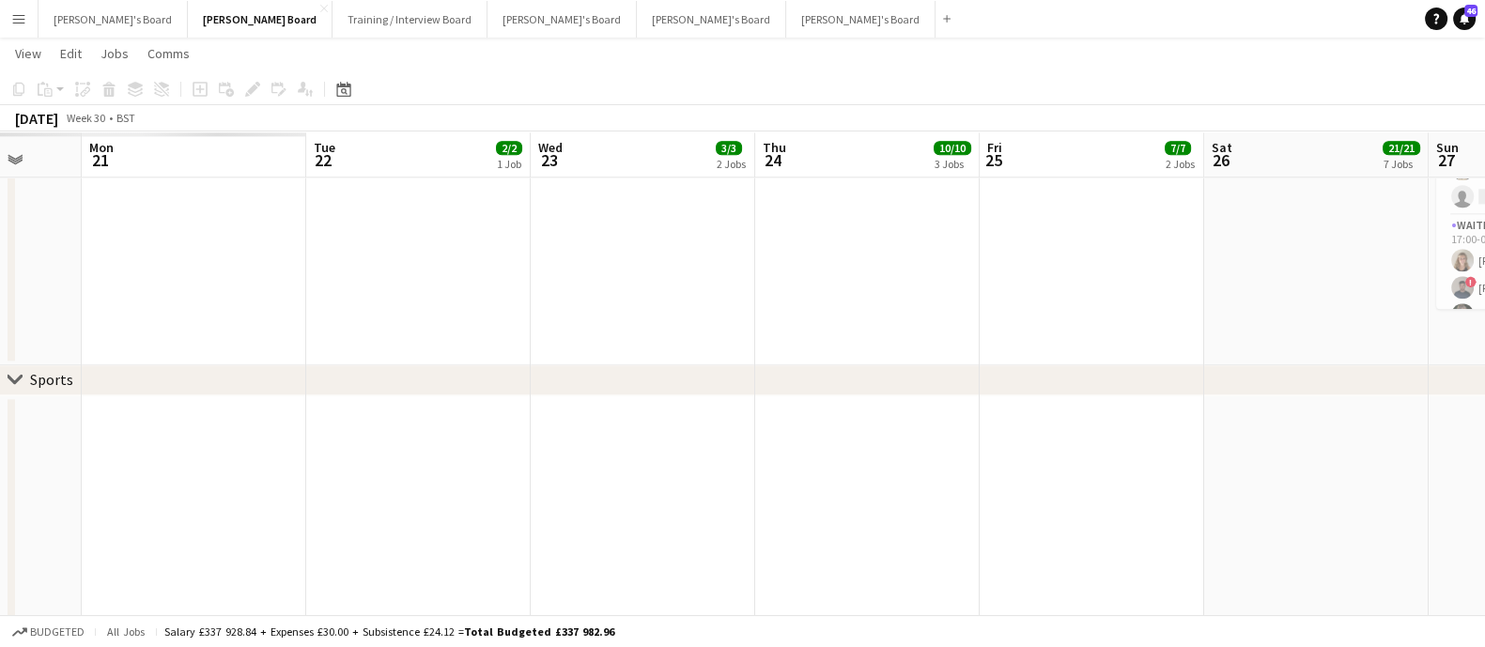
drag, startPoint x: 376, startPoint y: 477, endPoint x: 964, endPoint y: 465, distance: 588.9
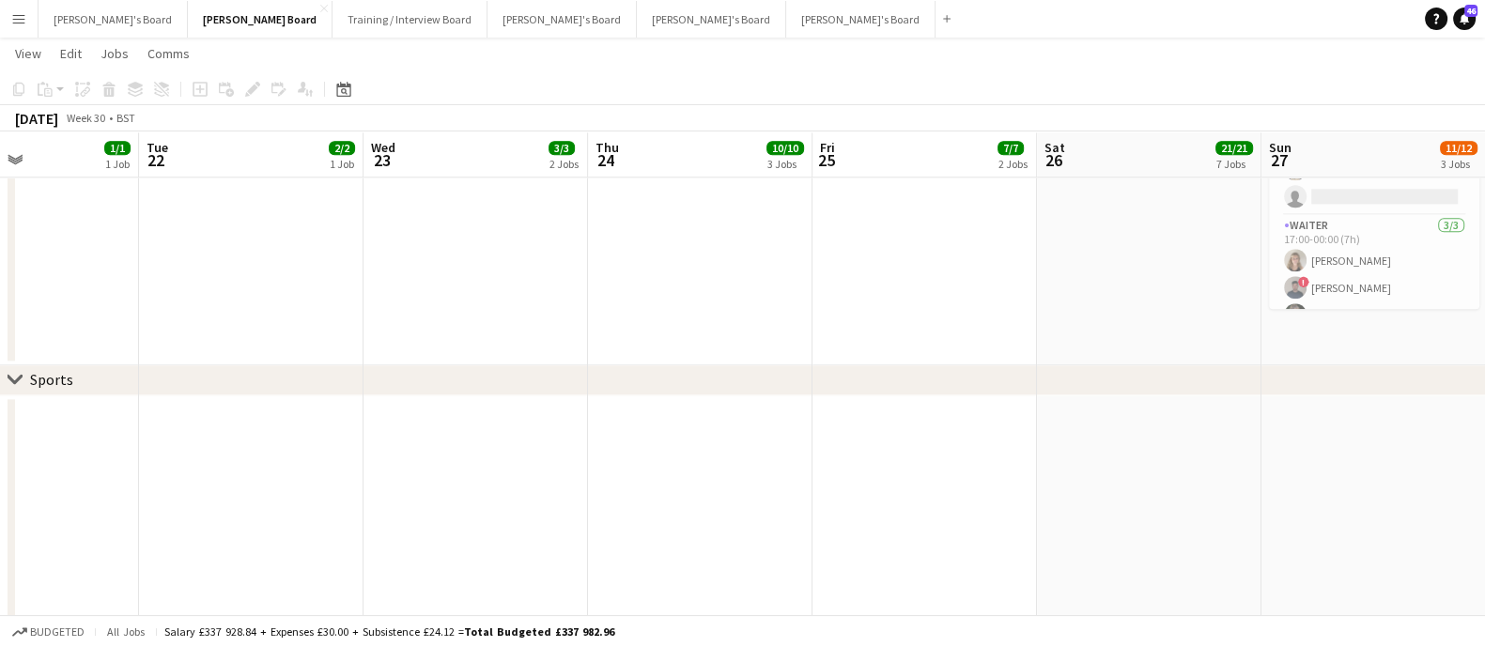
drag, startPoint x: 454, startPoint y: 475, endPoint x: 949, endPoint y: 457, distance: 496.2
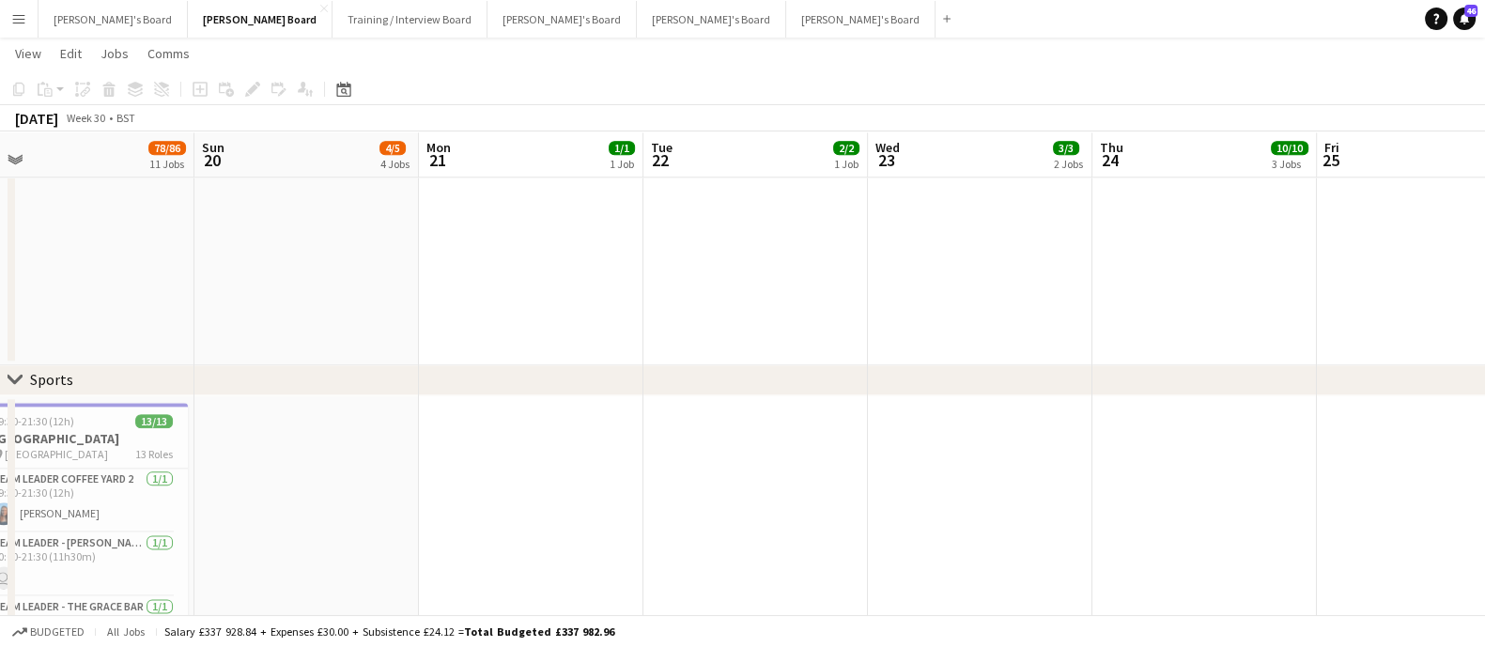
drag, startPoint x: 554, startPoint y: 471, endPoint x: 824, endPoint y: 465, distance: 269.6
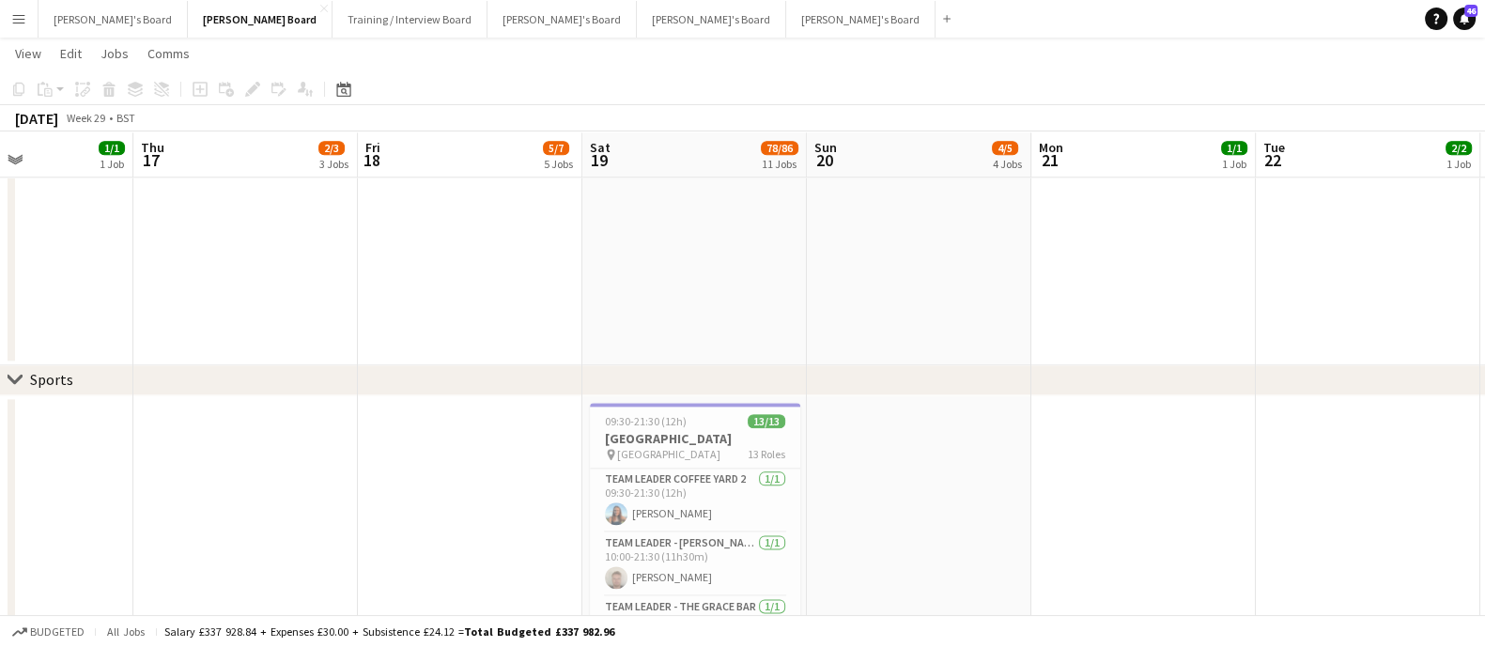
drag, startPoint x: 216, startPoint y: 470, endPoint x: 533, endPoint y: 424, distance: 320.7
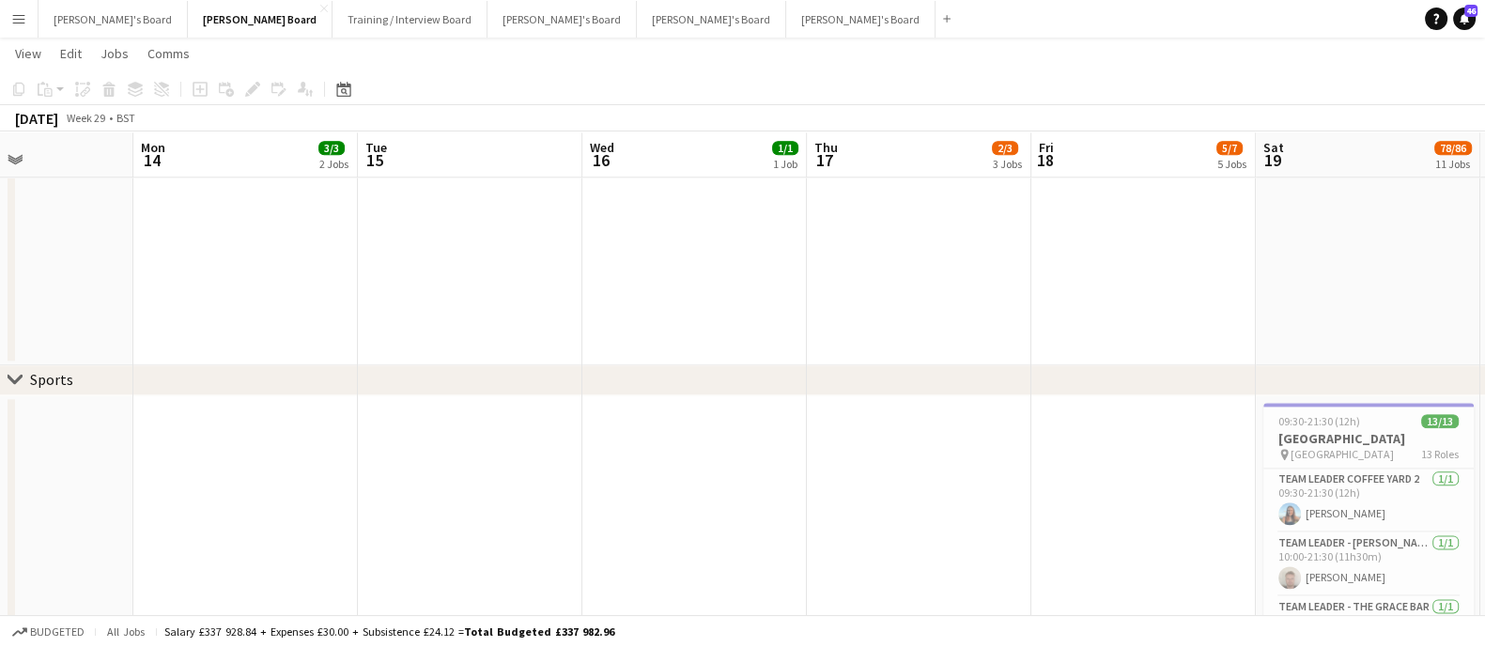
scroll to position [0, 553]
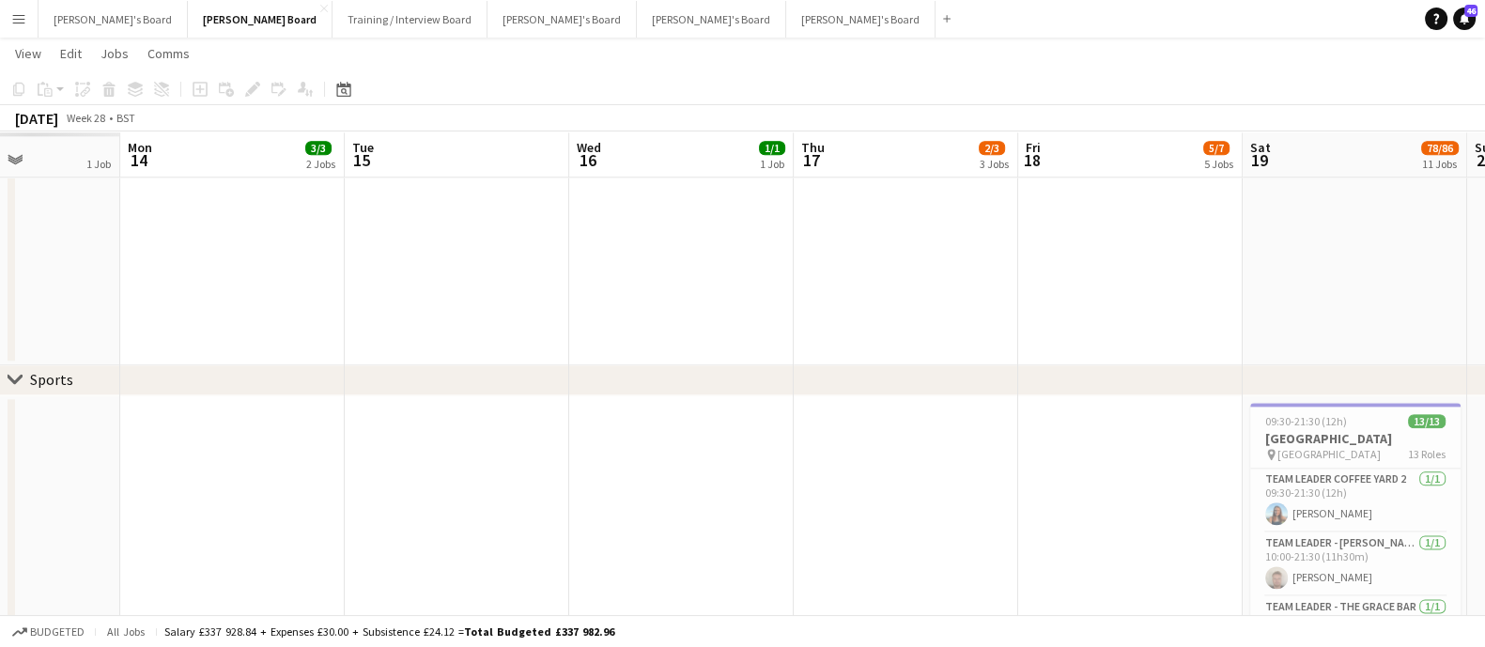
drag, startPoint x: 14, startPoint y: 423, endPoint x: 728, endPoint y: 402, distance: 714.0
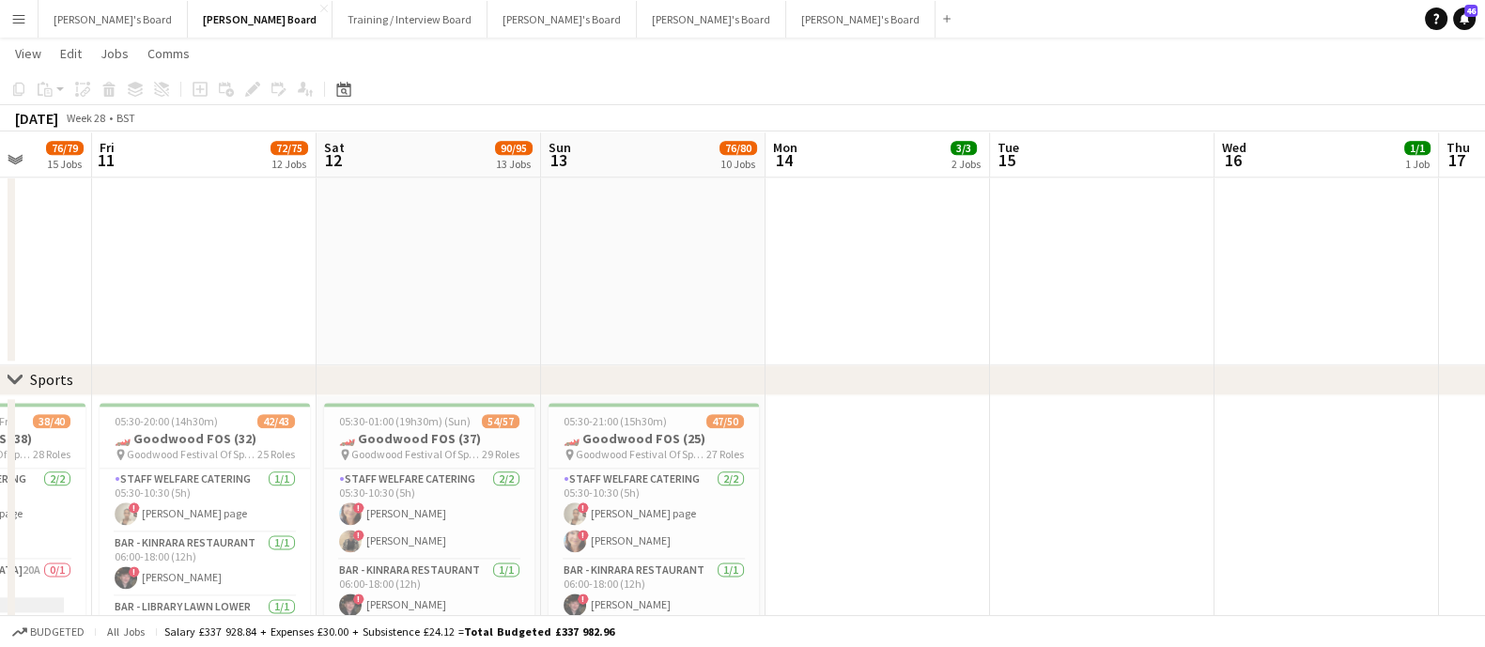
drag, startPoint x: 228, startPoint y: 467, endPoint x: 722, endPoint y: 440, distance: 494.7
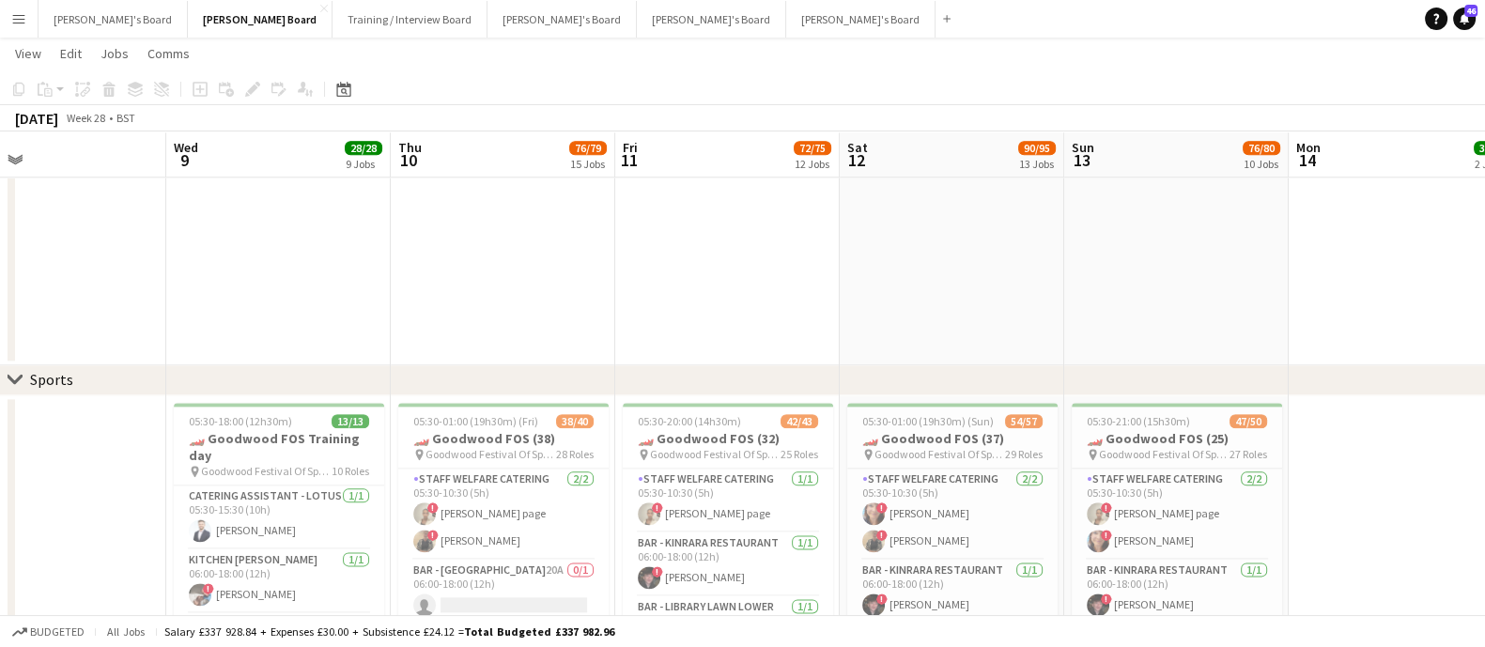
scroll to position [0, 506]
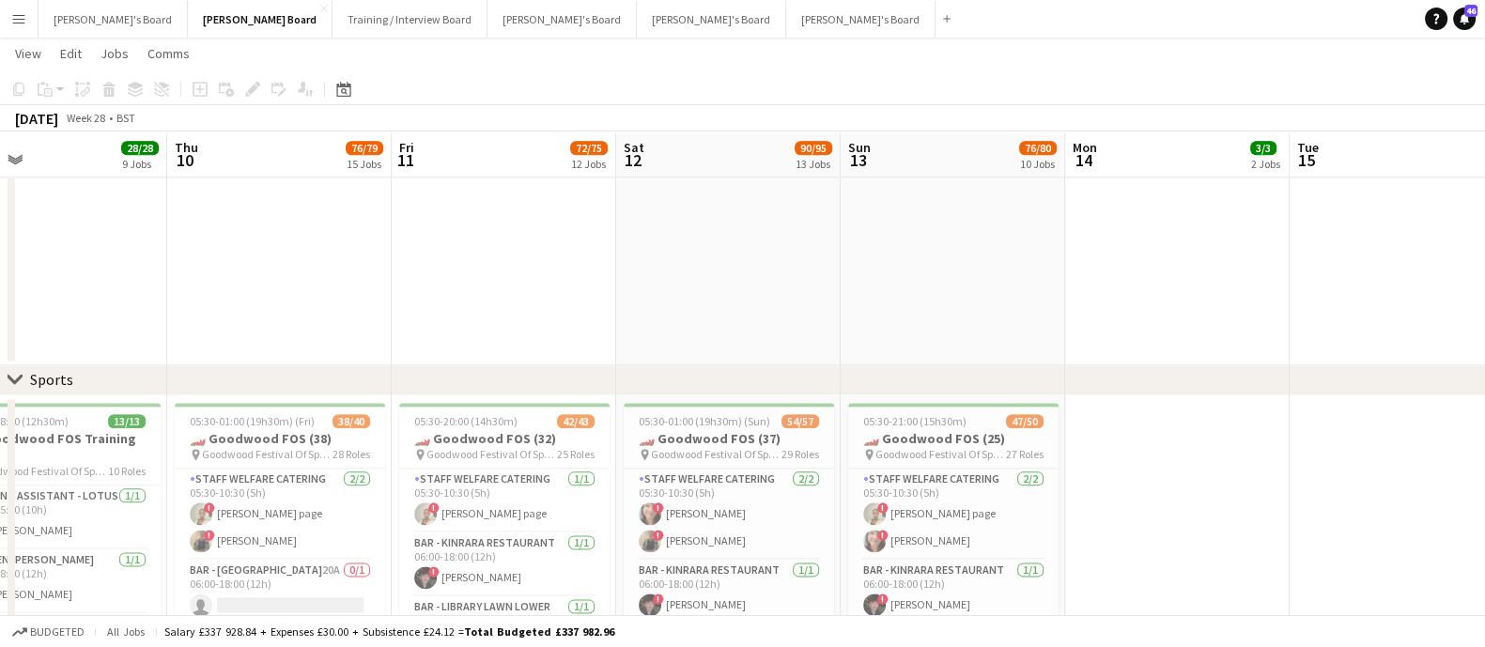
drag, startPoint x: 188, startPoint y: 466, endPoint x: 918, endPoint y: 443, distance: 730.9
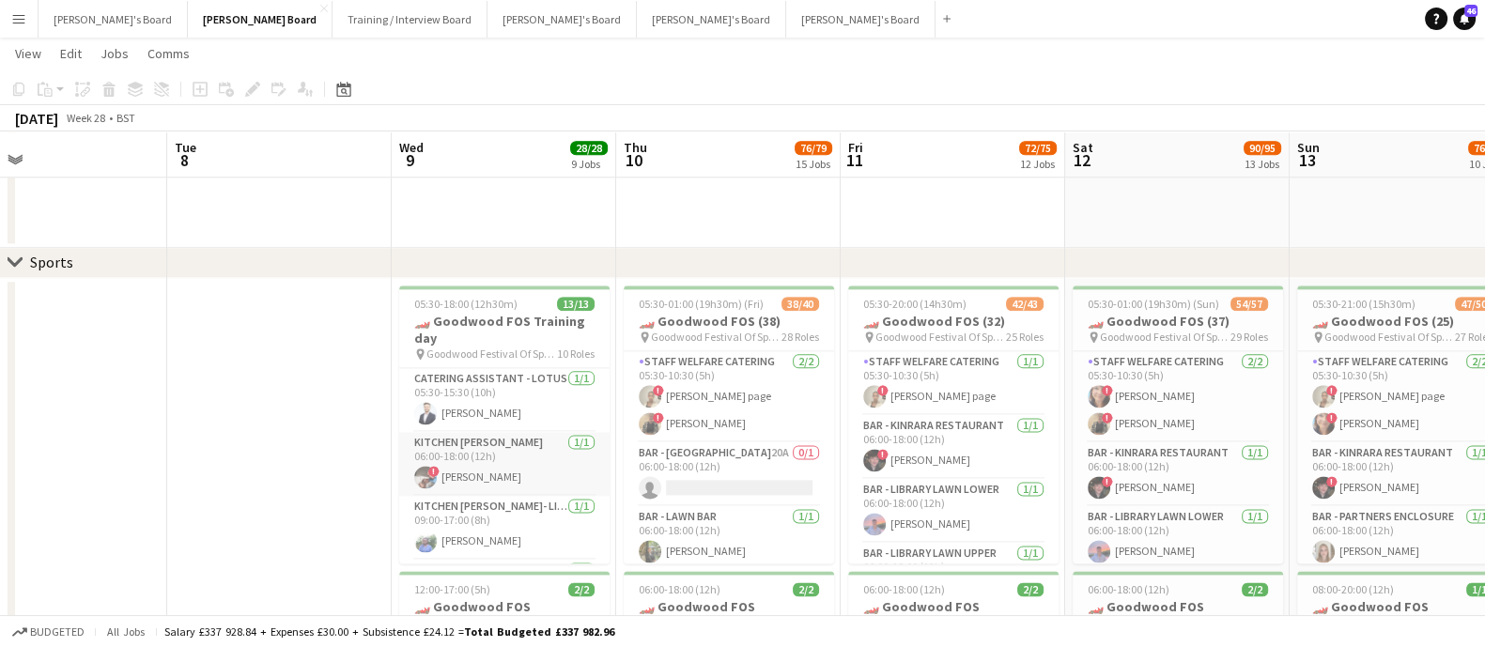
scroll to position [116, 0]
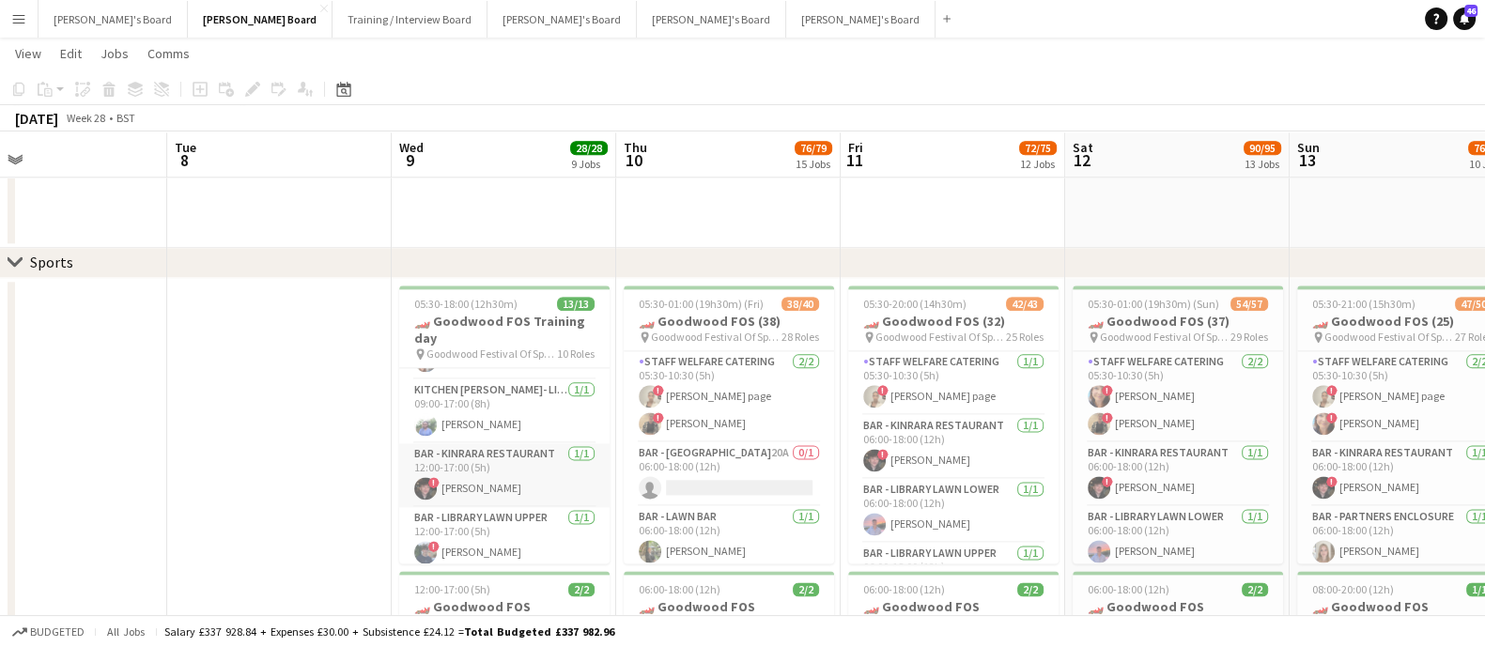
click at [525, 462] on app-card-role "Bar - Kinrara Restaurant [DATE] 12:00-17:00 (5h) ! [PERSON_NAME]" at bounding box center [504, 475] width 210 height 64
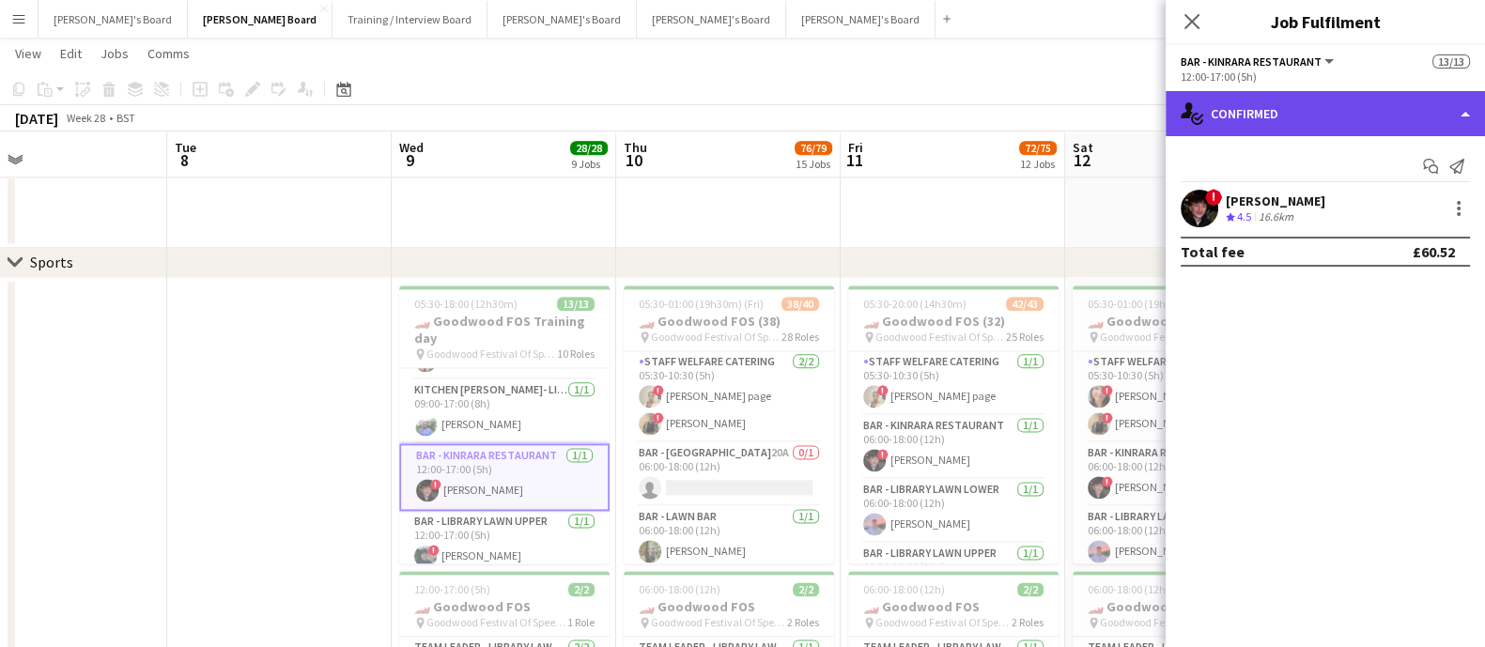
click at [1299, 118] on div "single-neutral-actions-check-2 Confirmed" at bounding box center [1324, 113] width 319 height 45
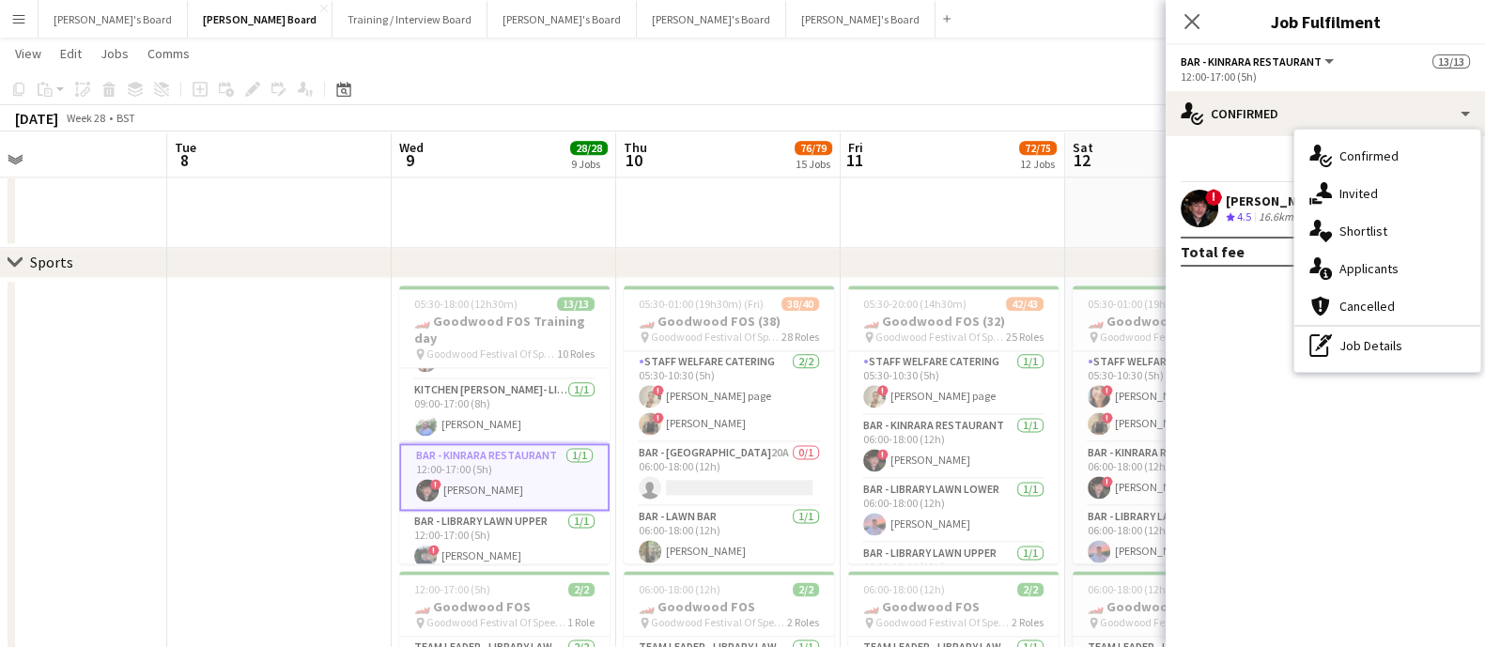
drag, startPoint x: 1348, startPoint y: 340, endPoint x: 1356, endPoint y: 321, distance: 20.6
click at [1348, 340] on div "pen-write Job Details" at bounding box center [1387, 346] width 186 height 38
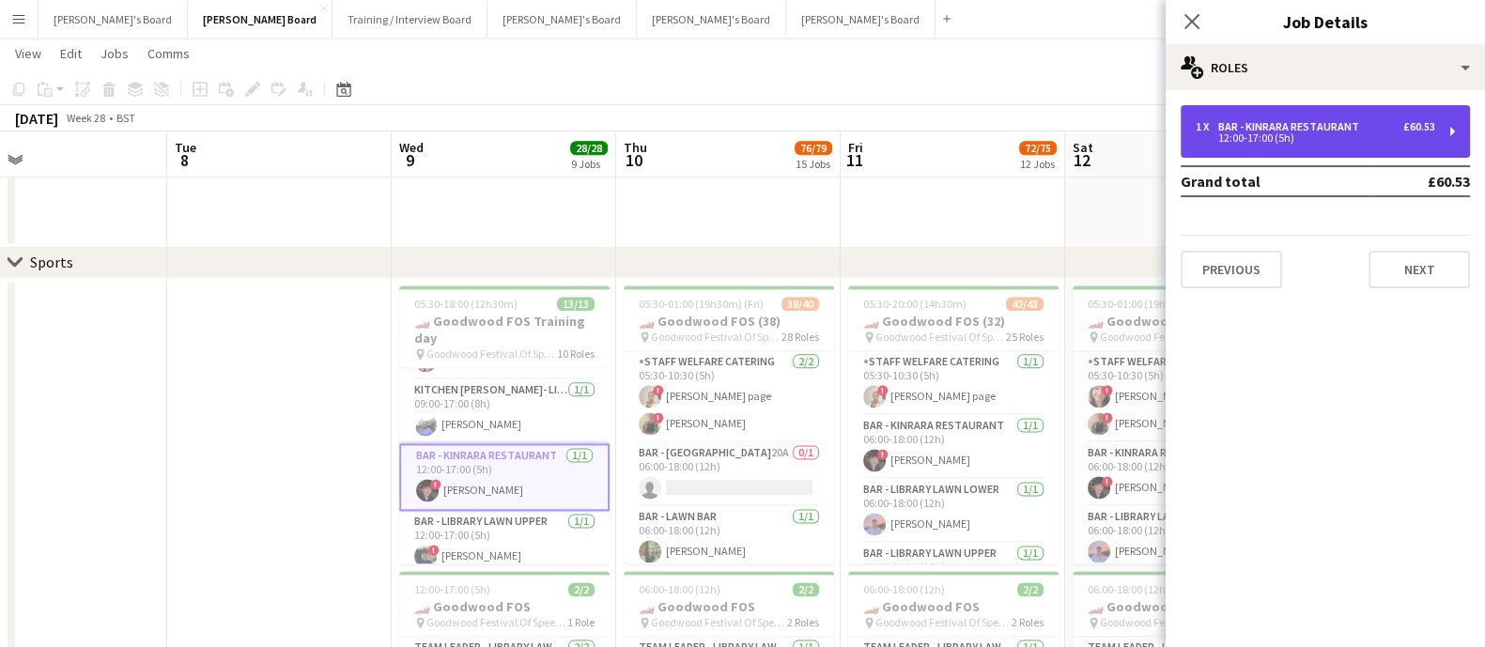
click at [1346, 105] on div "1 x Bar - Kinrara Restaurant £60.53 12:00-17:00 (5h)" at bounding box center [1324, 131] width 289 height 53
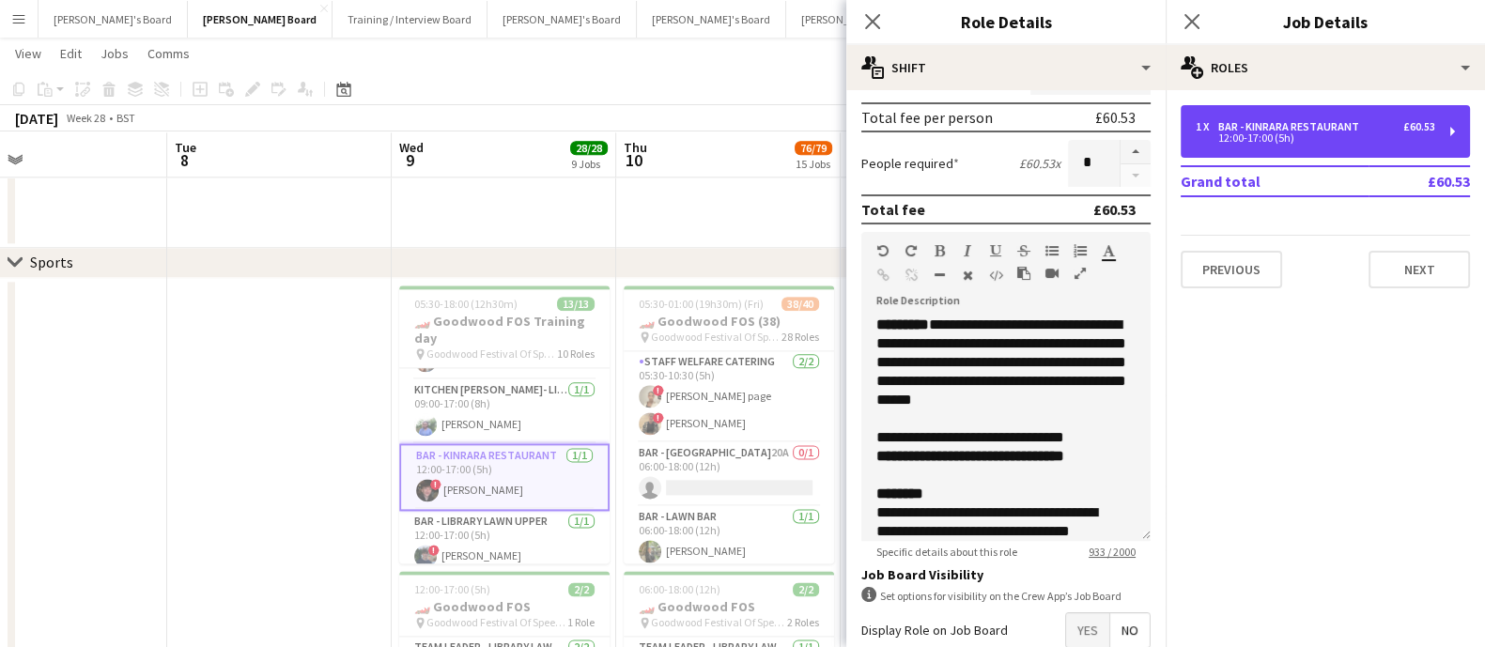
scroll to position [469, 0]
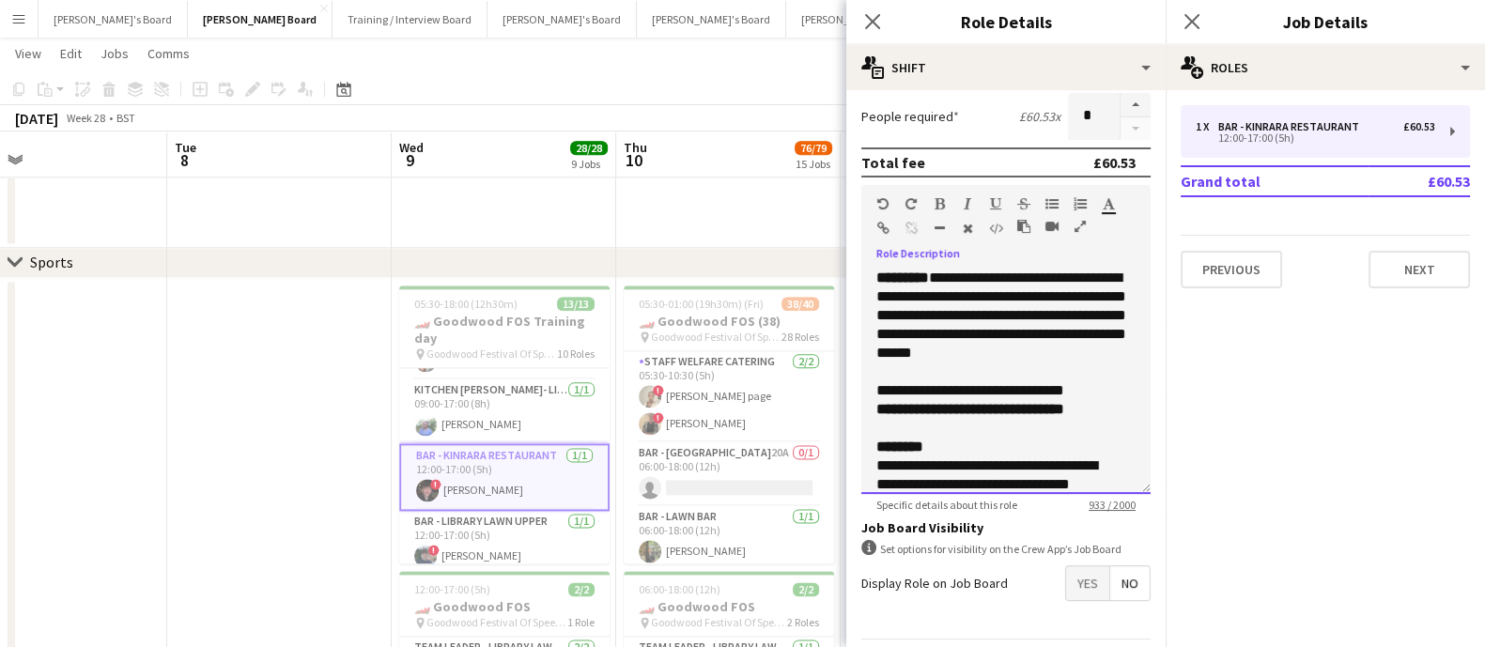
drag, startPoint x: 959, startPoint y: 447, endPoint x: 859, endPoint y: 429, distance: 101.1
click at [859, 429] on form "**********" at bounding box center [1005, 172] width 319 height 1071
click at [986, 438] on div at bounding box center [1005, 428] width 259 height 19
drag, startPoint x: 1088, startPoint y: 412, endPoint x: 861, endPoint y: 410, distance: 227.3
click at [861, 410] on div "**********" at bounding box center [1005, 381] width 289 height 225
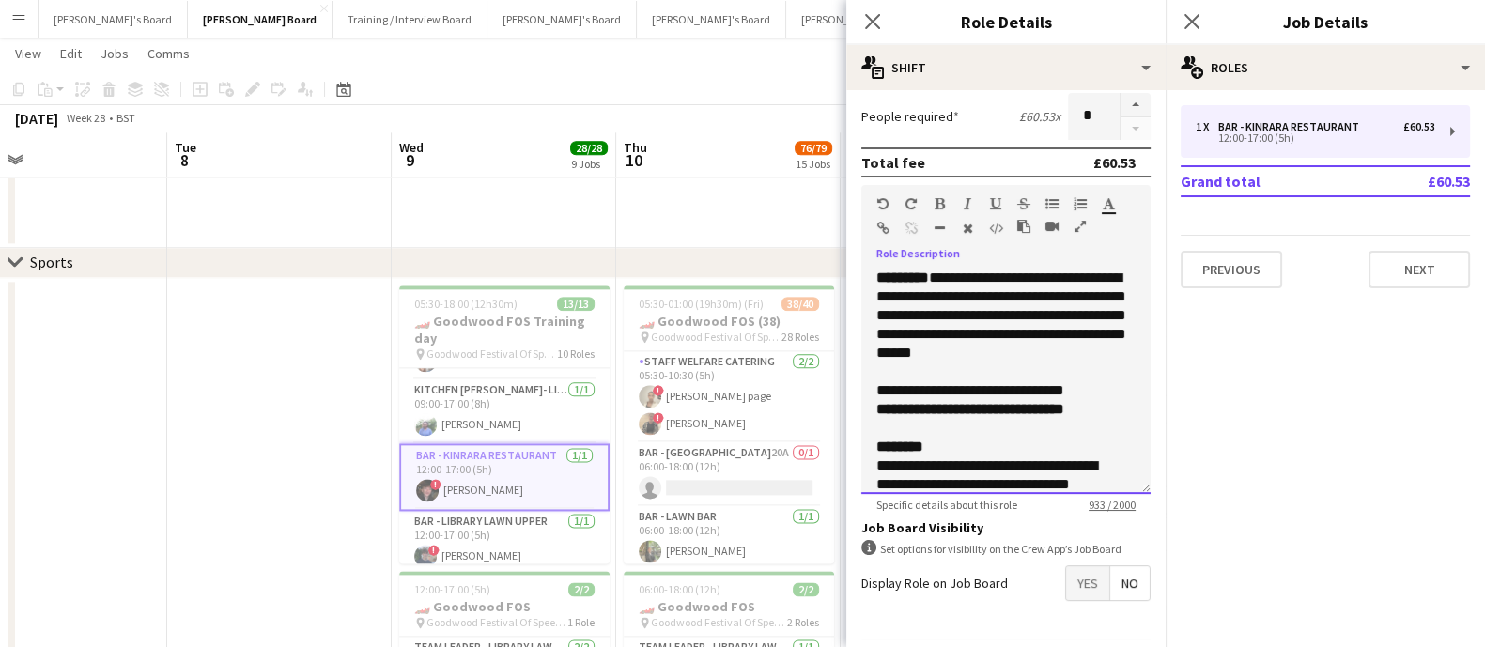
copy div "**********"
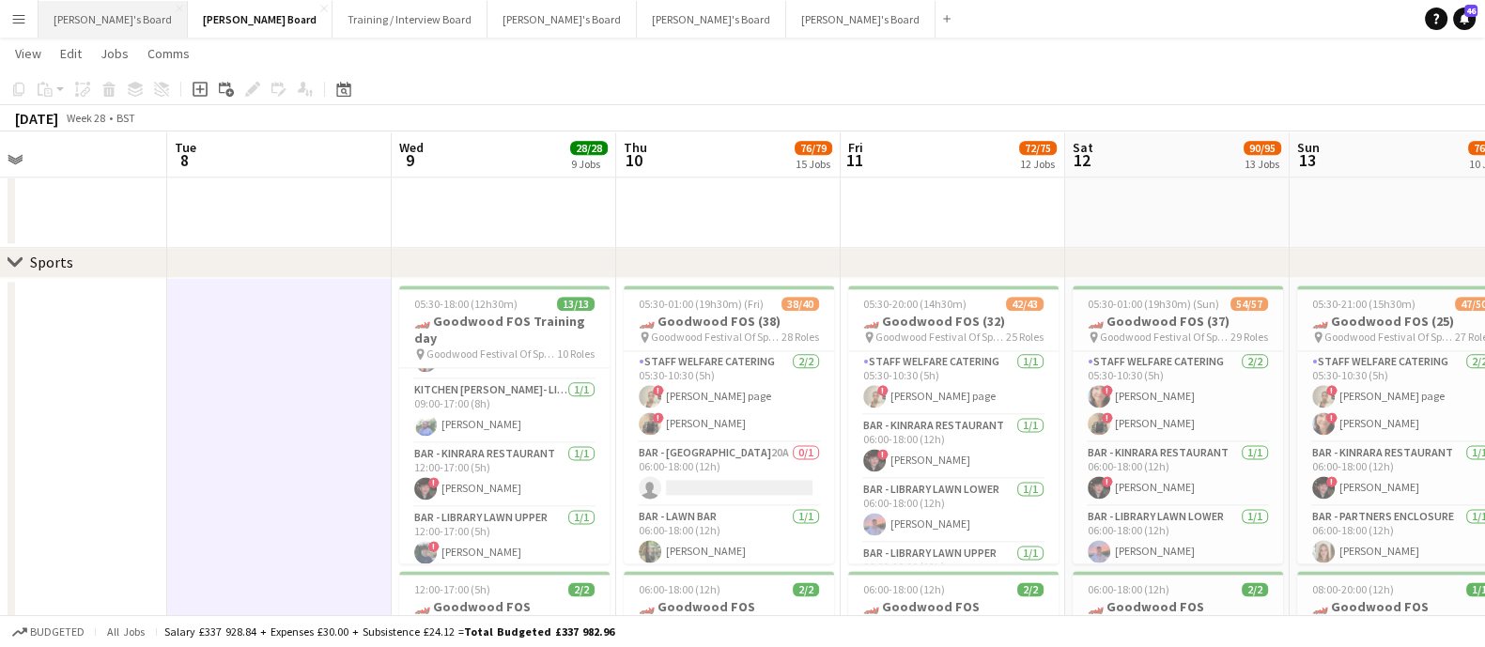
click at [79, 21] on button "[PERSON_NAME]'s Board Close" at bounding box center [113, 19] width 149 height 37
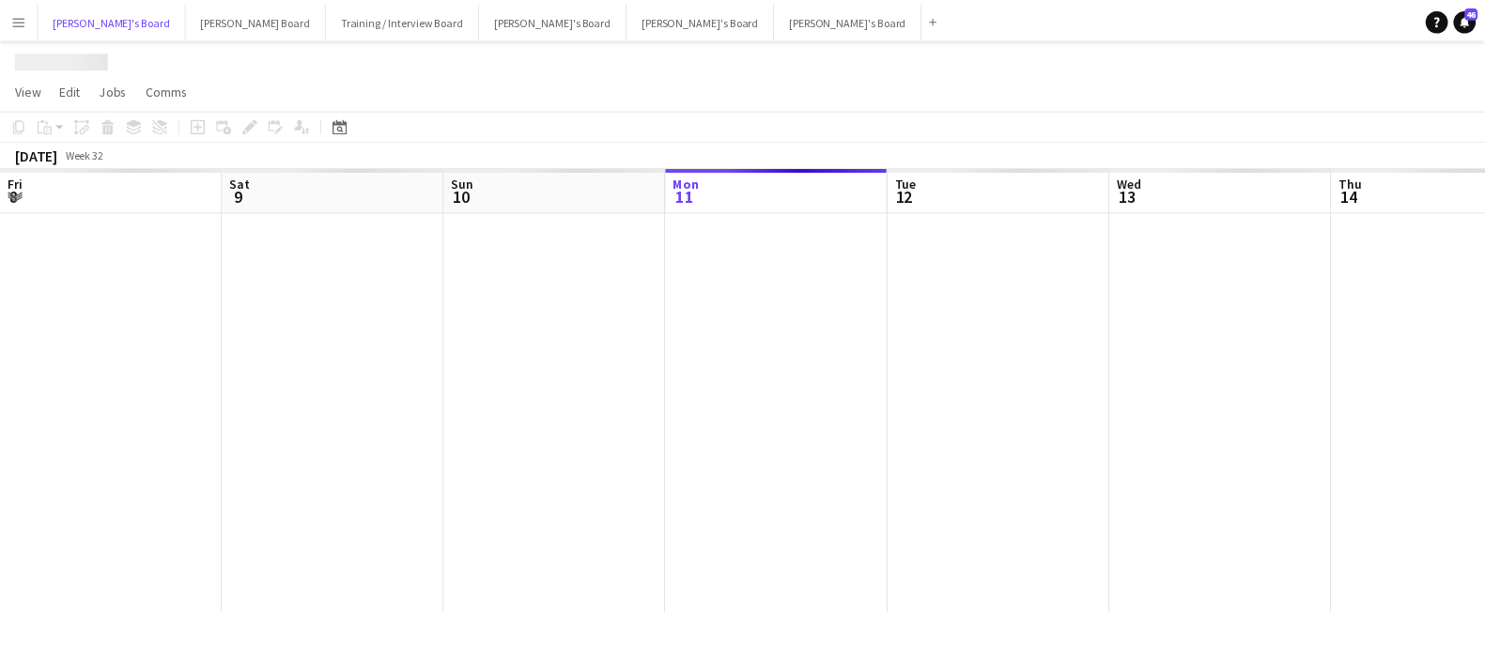
scroll to position [0, 449]
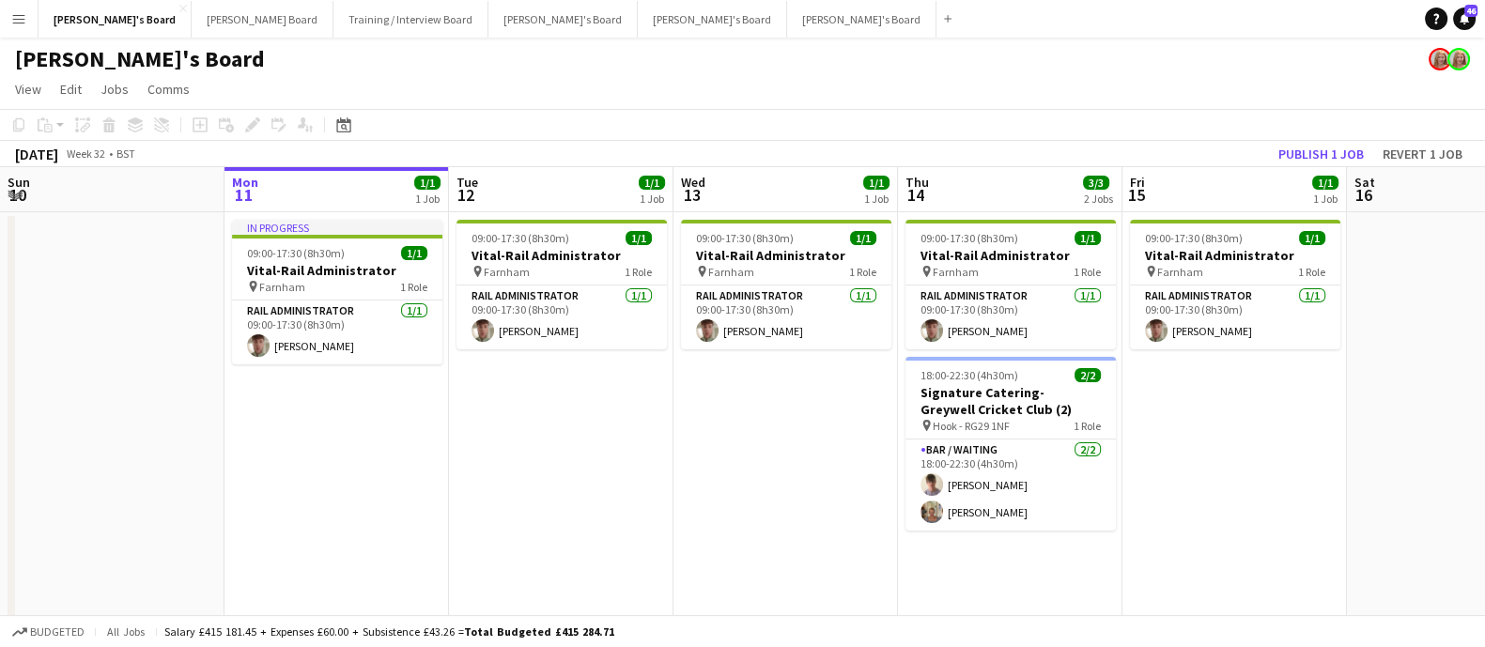
drag, startPoint x: 369, startPoint y: 492, endPoint x: 331, endPoint y: 415, distance: 85.7
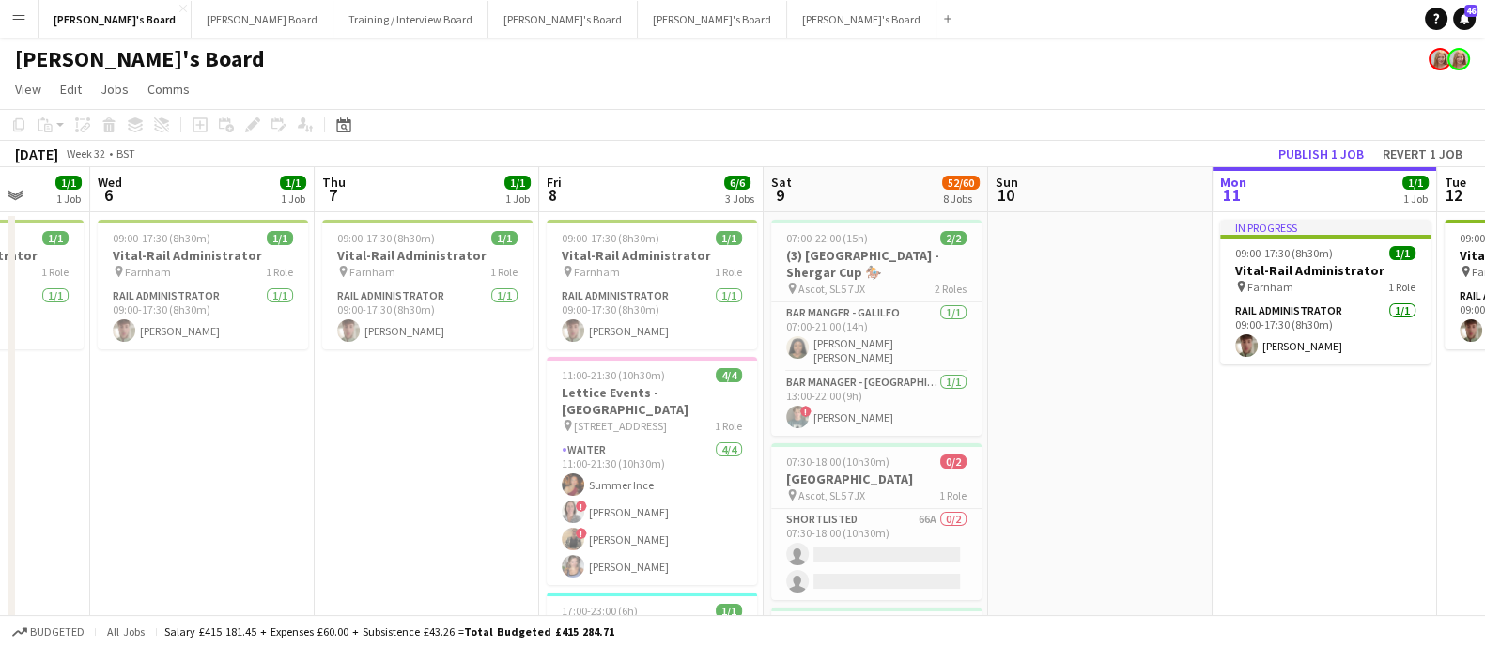
scroll to position [0, 583]
click at [19, 77] on link "View" at bounding box center [28, 89] width 41 height 24
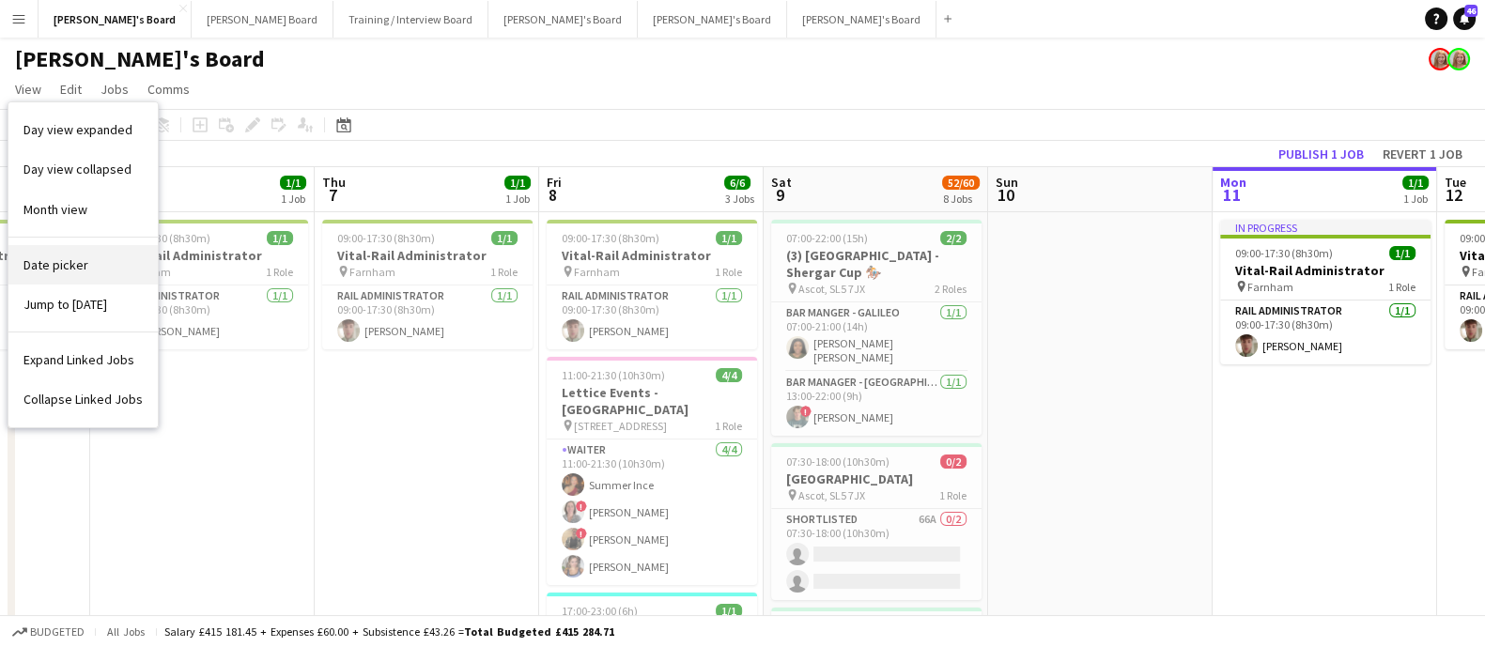
click at [53, 248] on link "Date picker" at bounding box center [82, 264] width 149 height 39
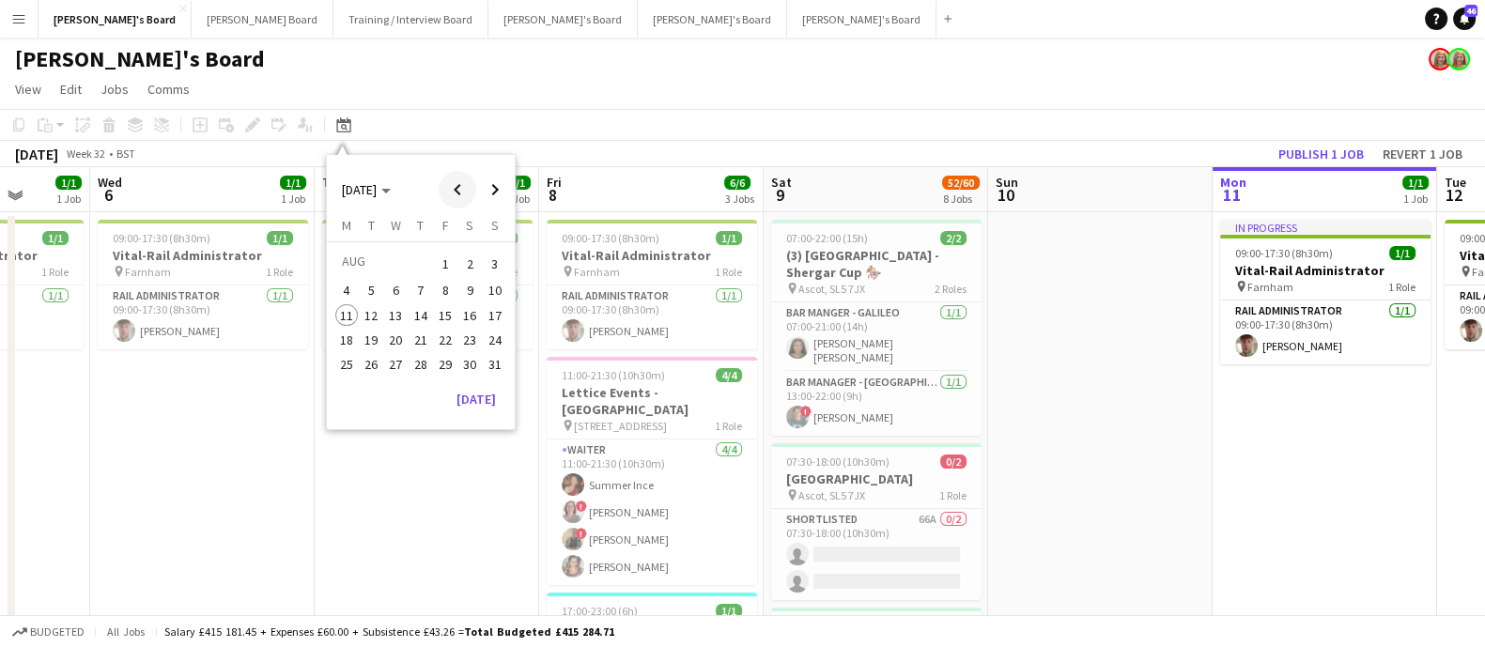
click at [442, 191] on span "Previous month" at bounding box center [458, 190] width 38 height 38
click at [462, 331] on span "19" at bounding box center [469, 335] width 23 height 23
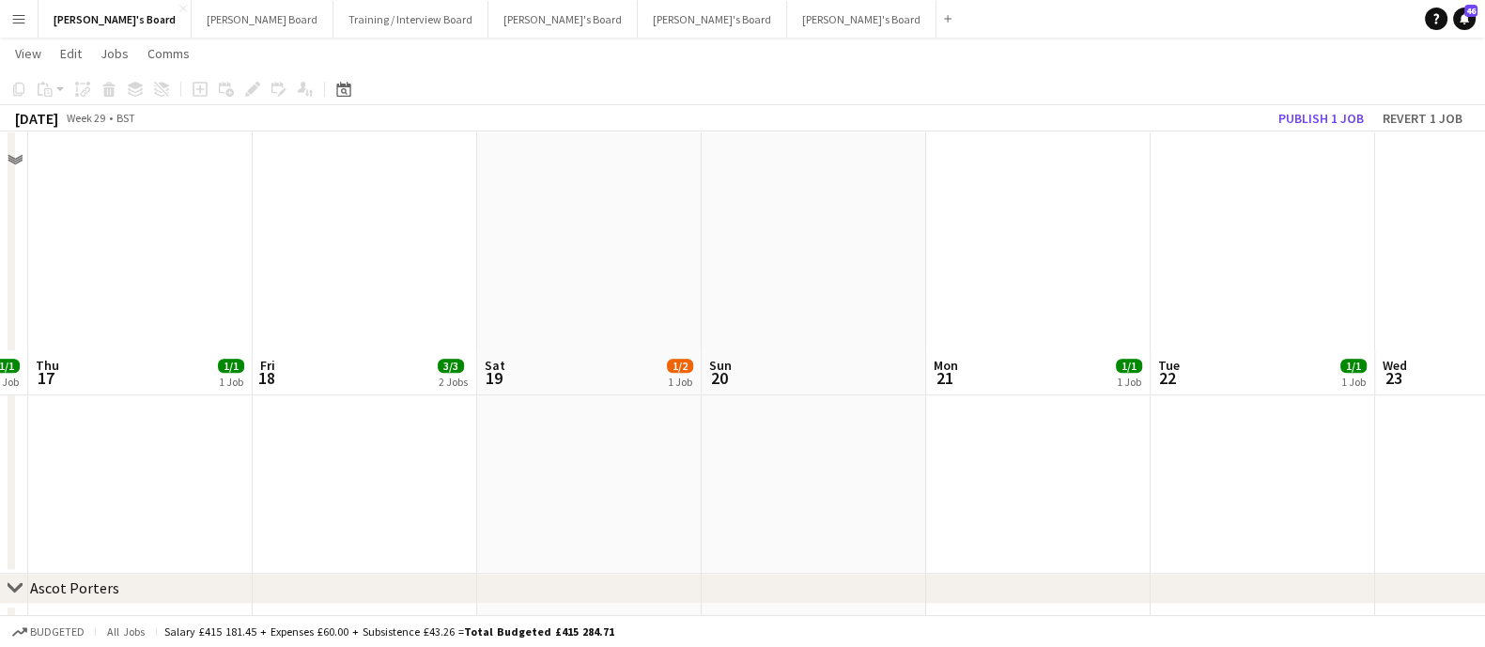
scroll to position [1973, 0]
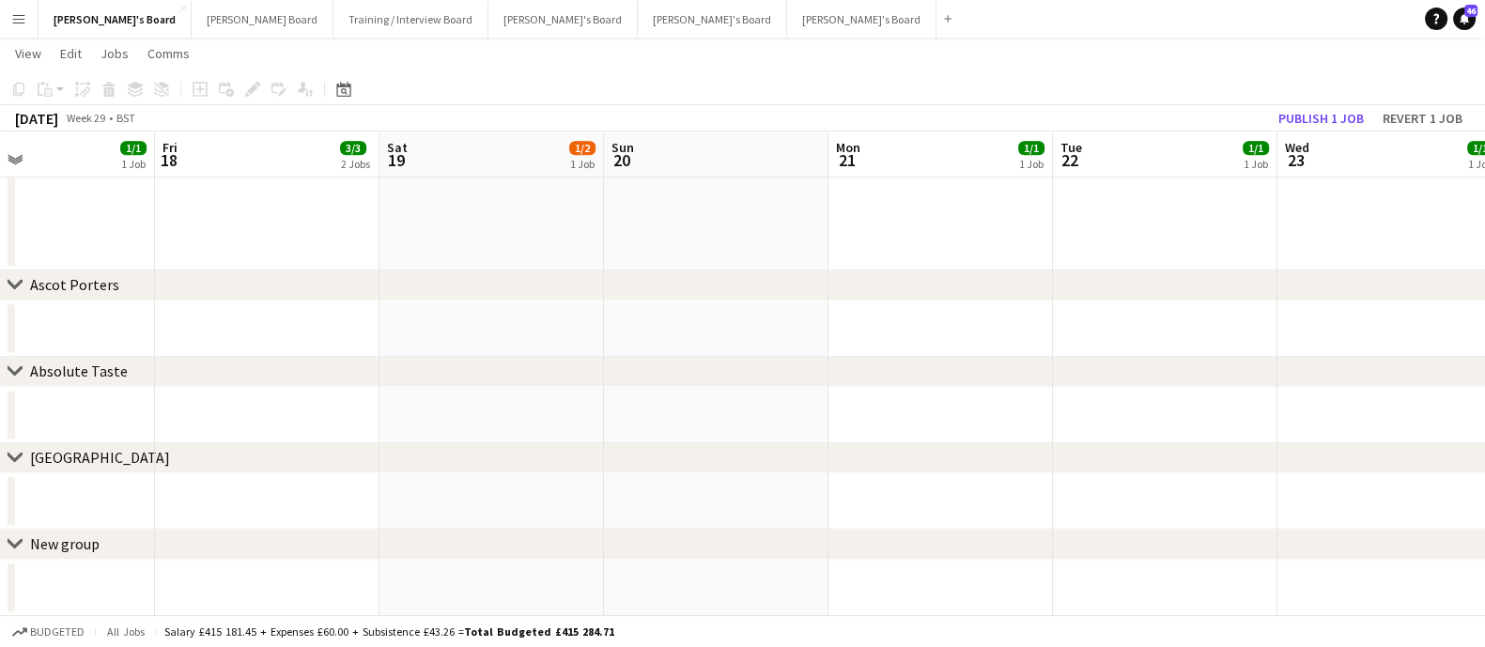
drag, startPoint x: 712, startPoint y: 438, endPoint x: 329, endPoint y: 479, distance: 385.4
drag, startPoint x: 619, startPoint y: 471, endPoint x: 1020, endPoint y: 497, distance: 401.8
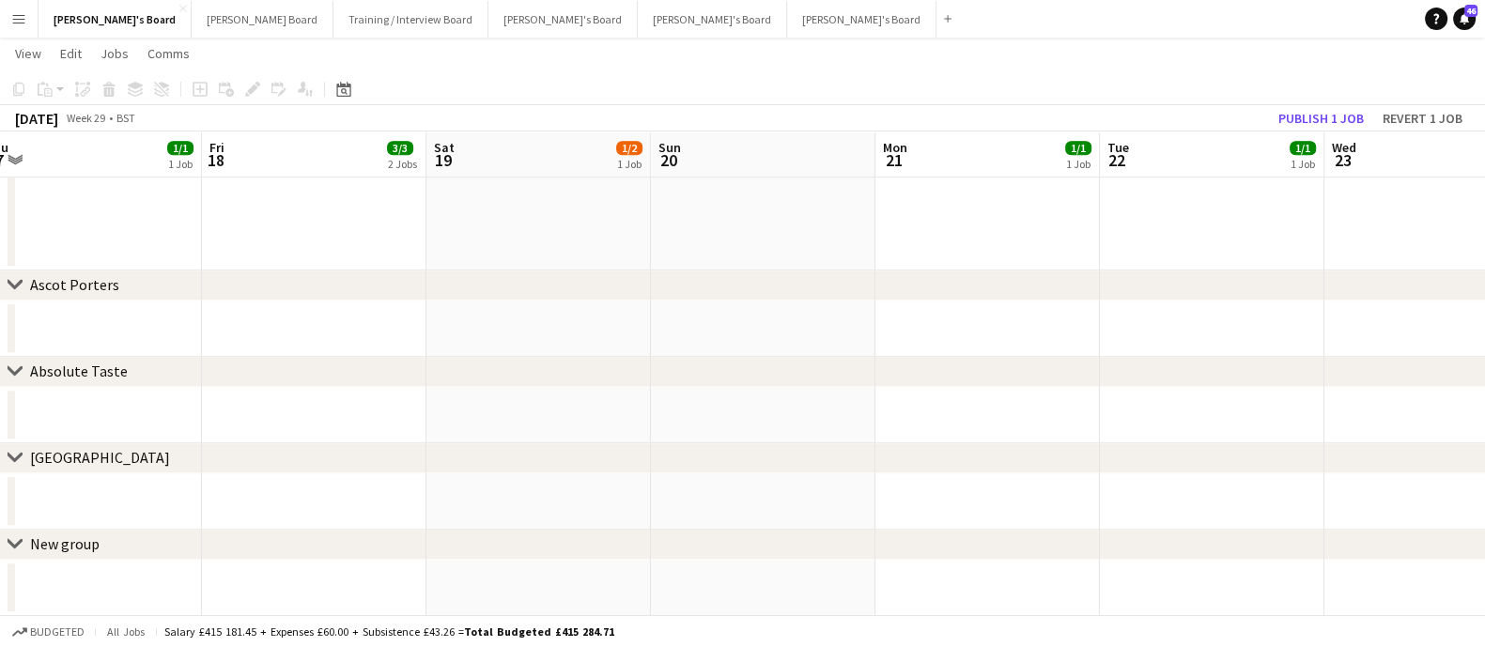
drag, startPoint x: 330, startPoint y: 500, endPoint x: 426, endPoint y: 504, distance: 96.8
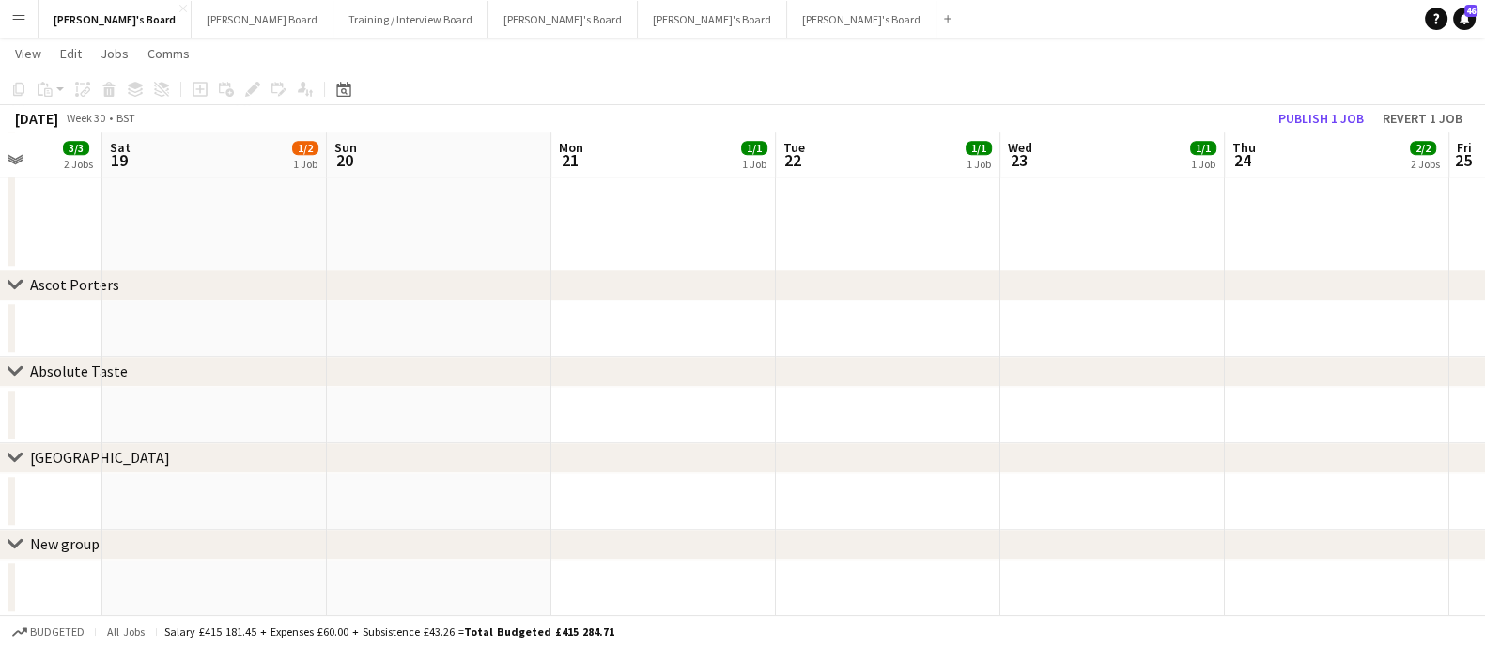
drag, startPoint x: 865, startPoint y: 477, endPoint x: 460, endPoint y: 461, distance: 405.1
drag, startPoint x: 312, startPoint y: 439, endPoint x: 919, endPoint y: 439, distance: 607.6
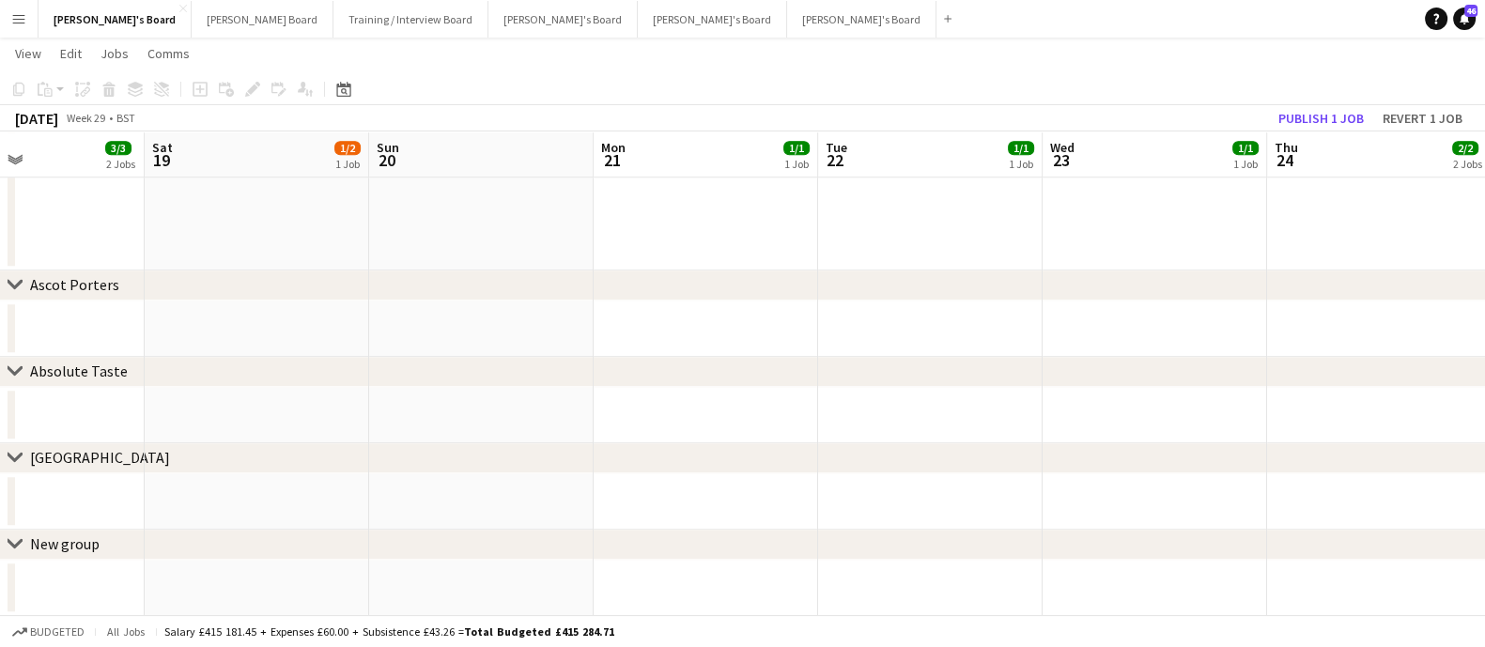
drag, startPoint x: 465, startPoint y: 448, endPoint x: 865, endPoint y: 454, distance: 400.1
drag, startPoint x: 289, startPoint y: 453, endPoint x: 779, endPoint y: 453, distance: 490.2
click at [801, 456] on div "chevron-right [GEOGRAPHIC_DATA]" at bounding box center [742, 458] width 1485 height 30
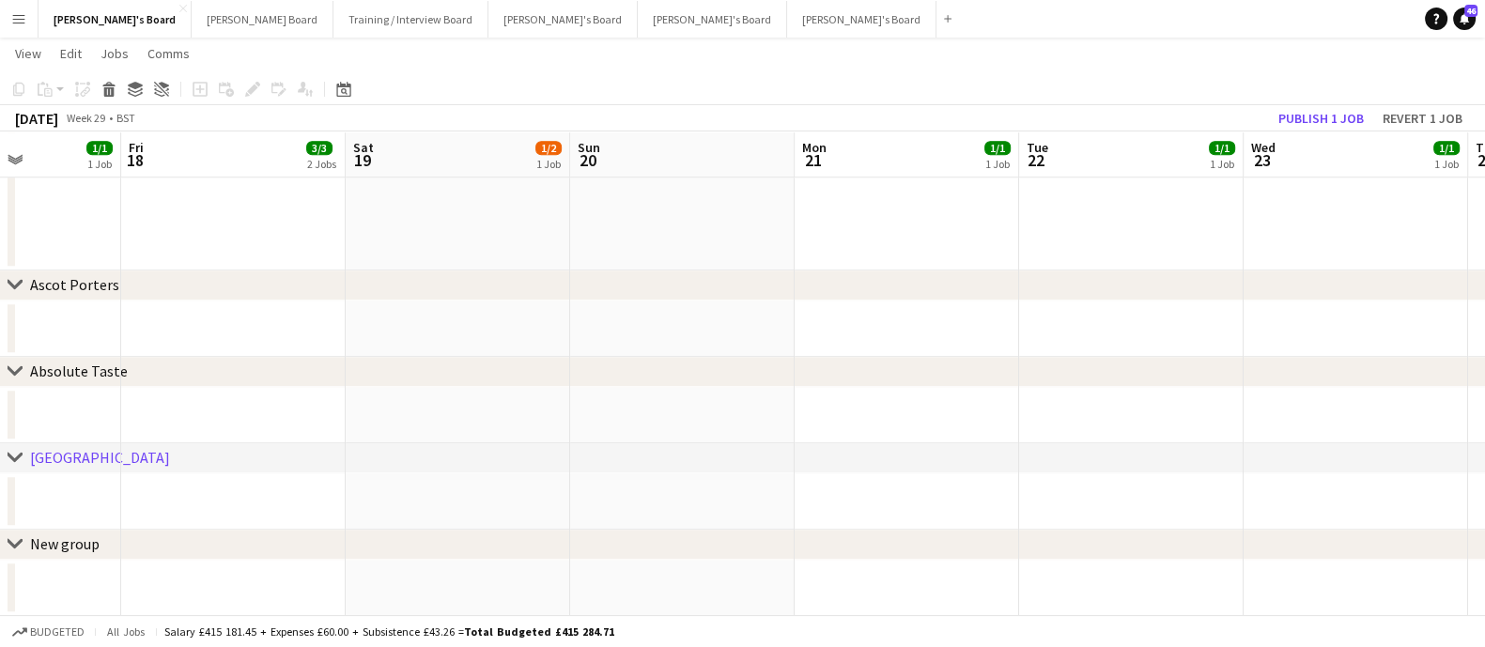
drag, startPoint x: 561, startPoint y: 406, endPoint x: 802, endPoint y: 386, distance: 242.1
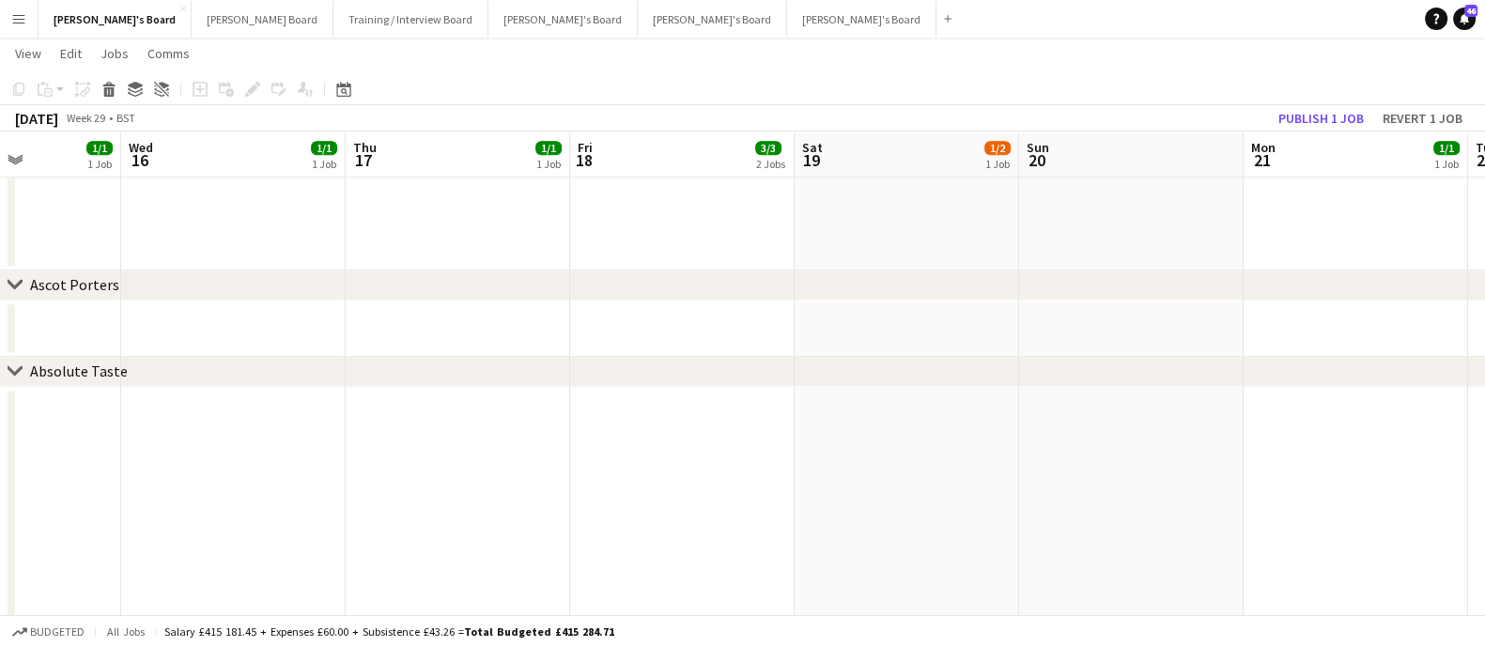
scroll to position [0, 550]
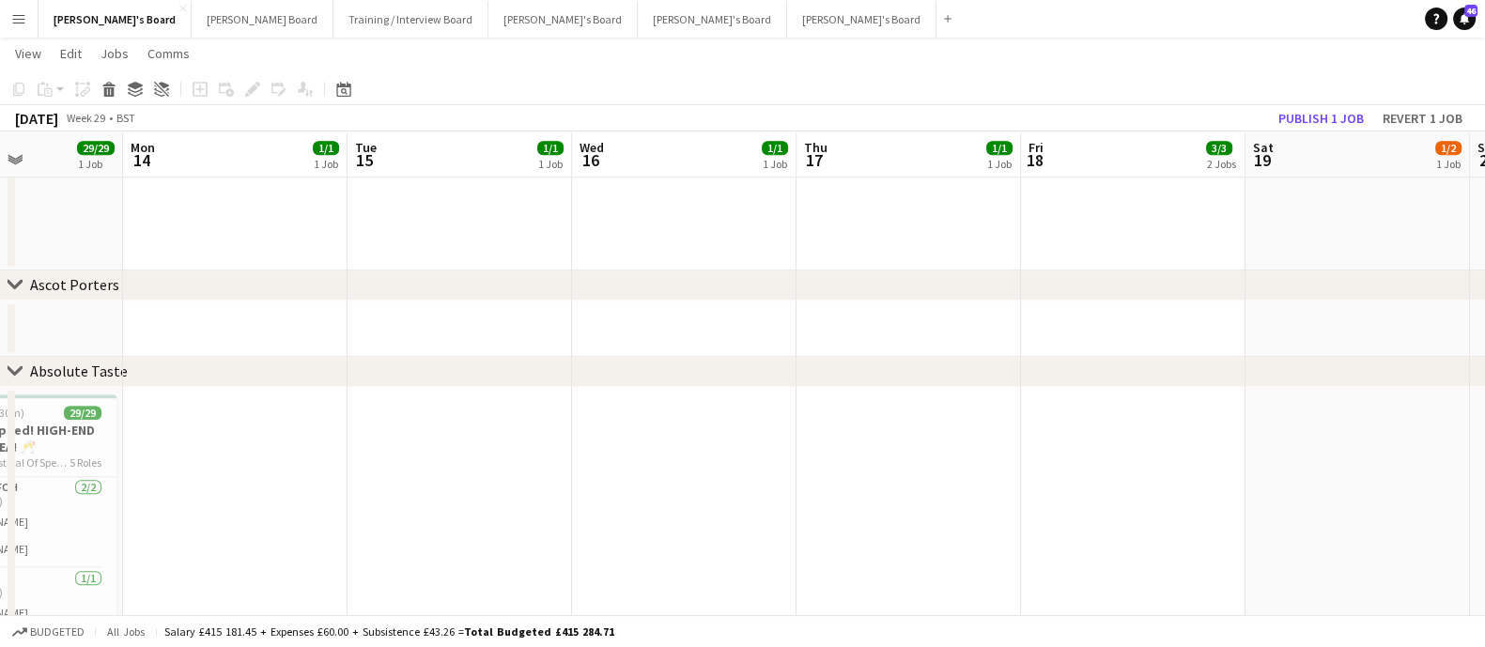
drag, startPoint x: 120, startPoint y: 428, endPoint x: 956, endPoint y: 424, distance: 835.8
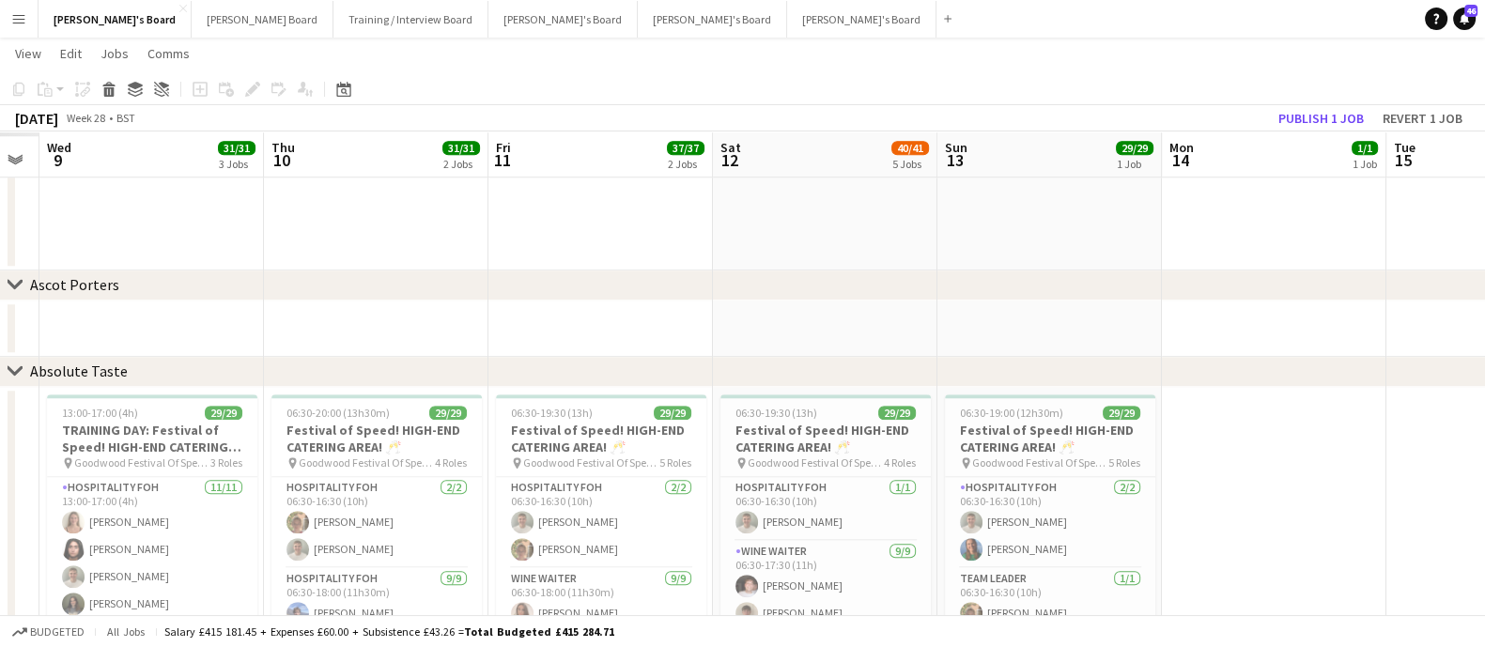
scroll to position [0, 408]
drag, startPoint x: 441, startPoint y: 448, endPoint x: 1061, endPoint y: 465, distance: 620.0
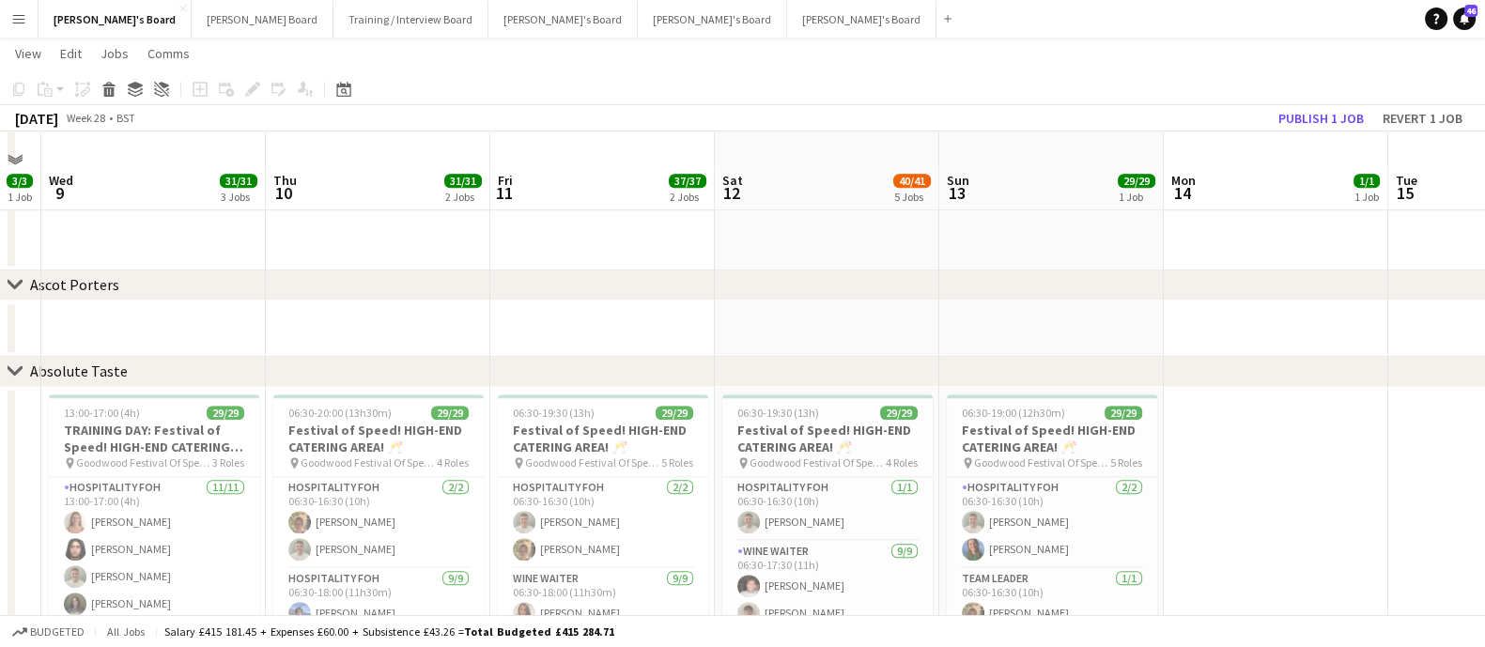
scroll to position [2090, 0]
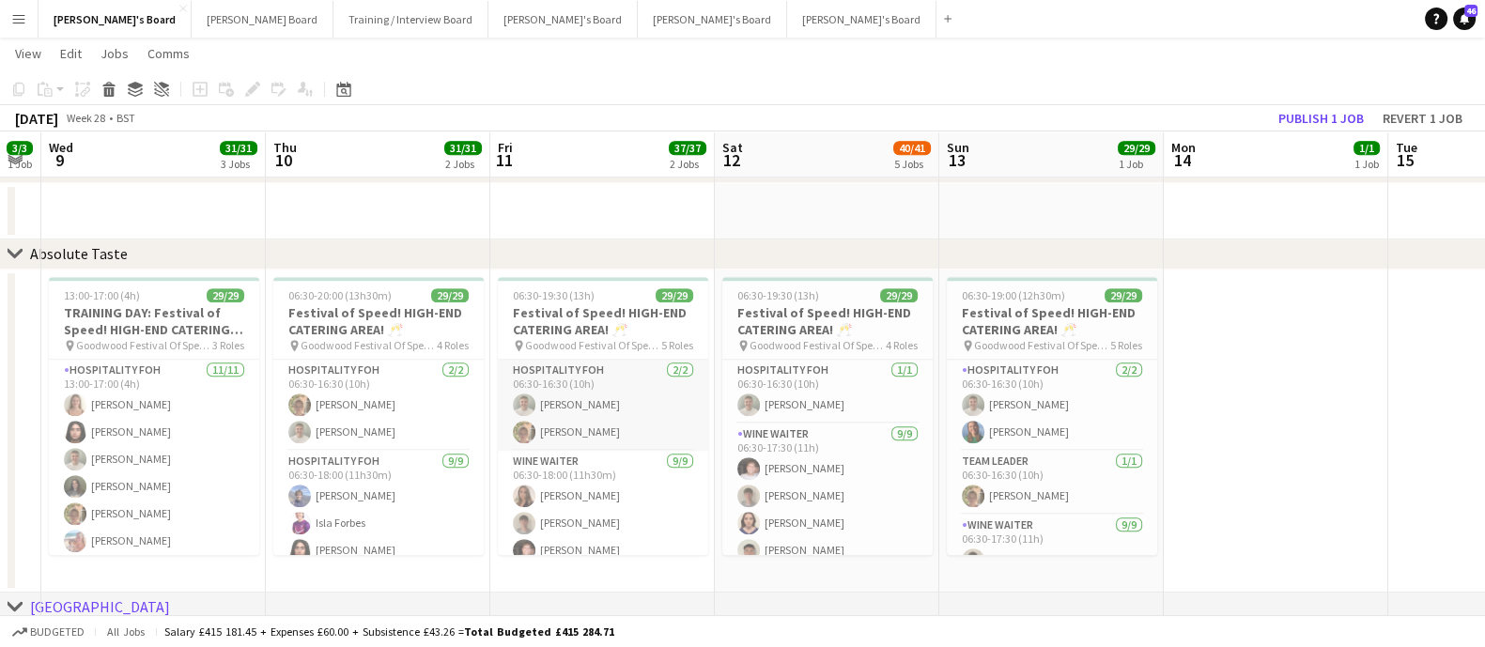
click at [540, 396] on app-card-role "Hospitality FOH [DATE] 06:30-16:30 (10h) [PERSON_NAME] [PERSON_NAME]" at bounding box center [603, 405] width 210 height 91
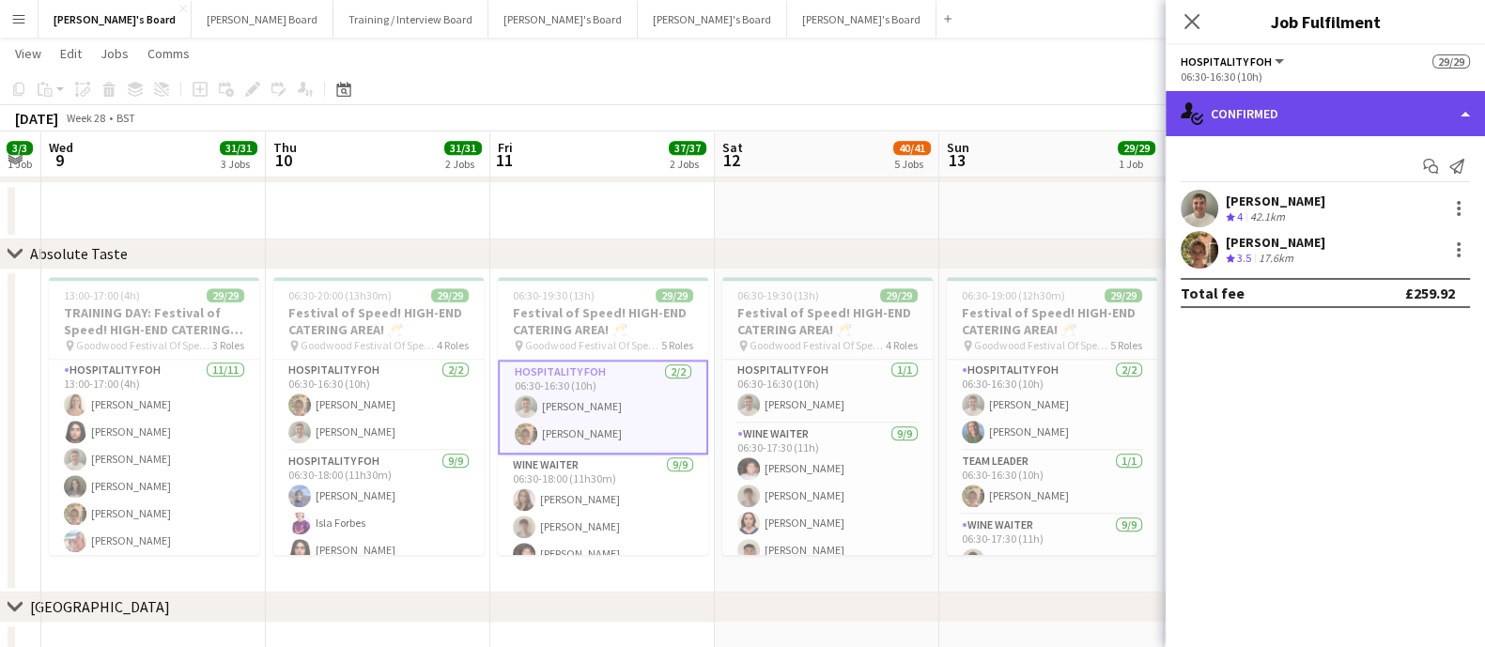
click at [1272, 132] on div "single-neutral-actions-check-2 Confirmed" at bounding box center [1324, 113] width 319 height 45
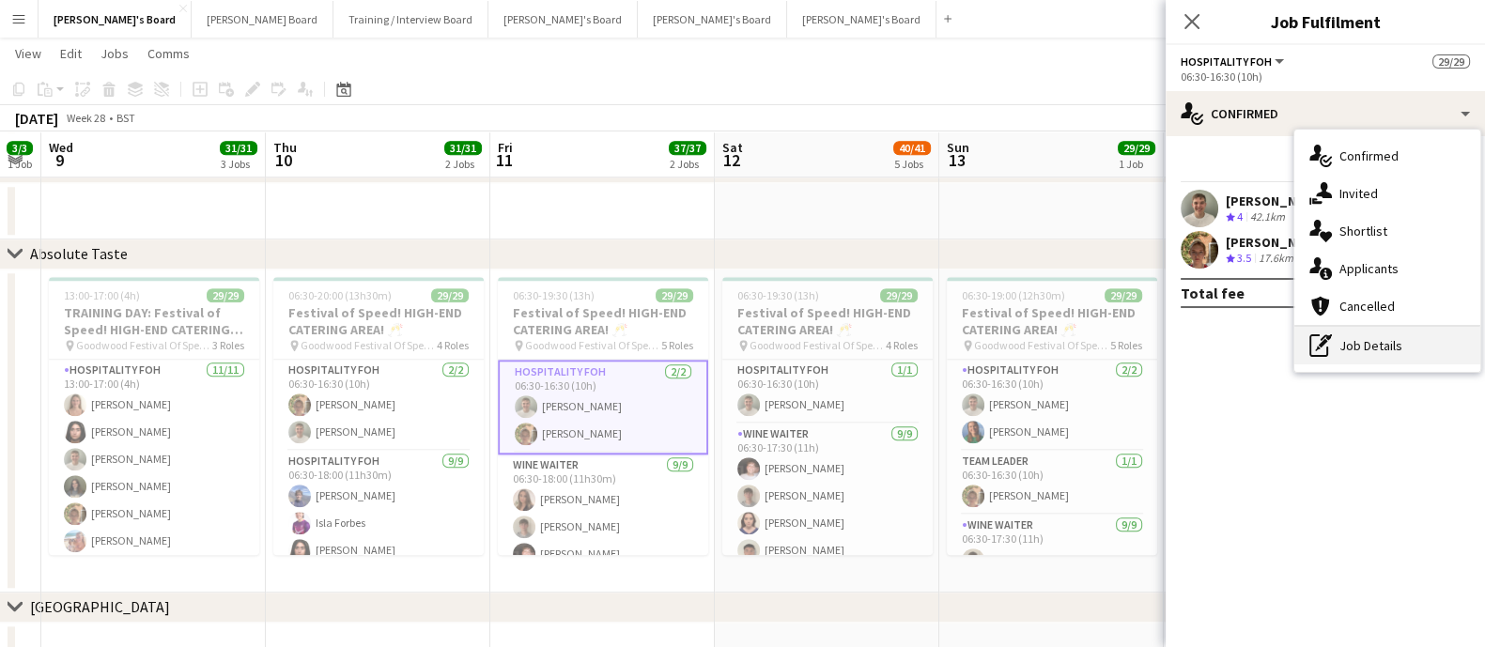
click at [1371, 353] on div "pen-write Job Details" at bounding box center [1387, 346] width 186 height 38
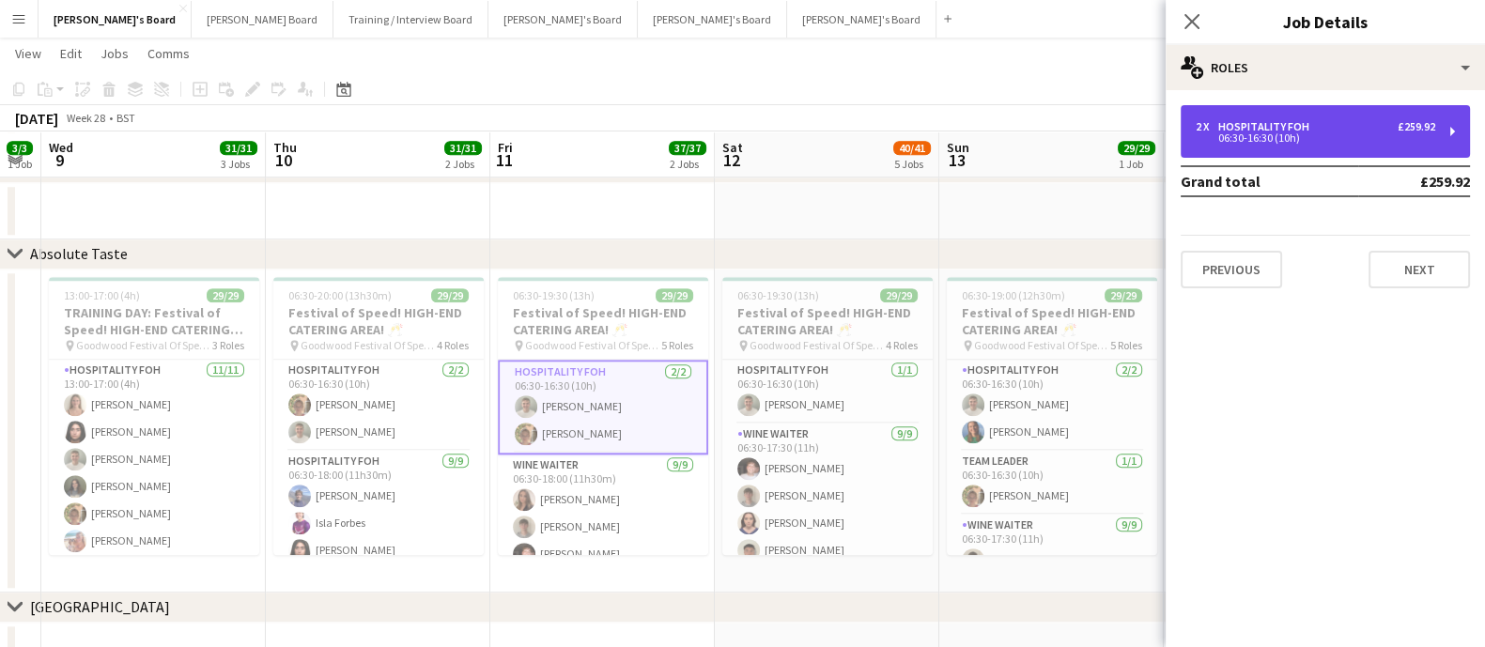
click at [1333, 125] on div "2 x Hospitality FOH £259.92" at bounding box center [1314, 126] width 239 height 13
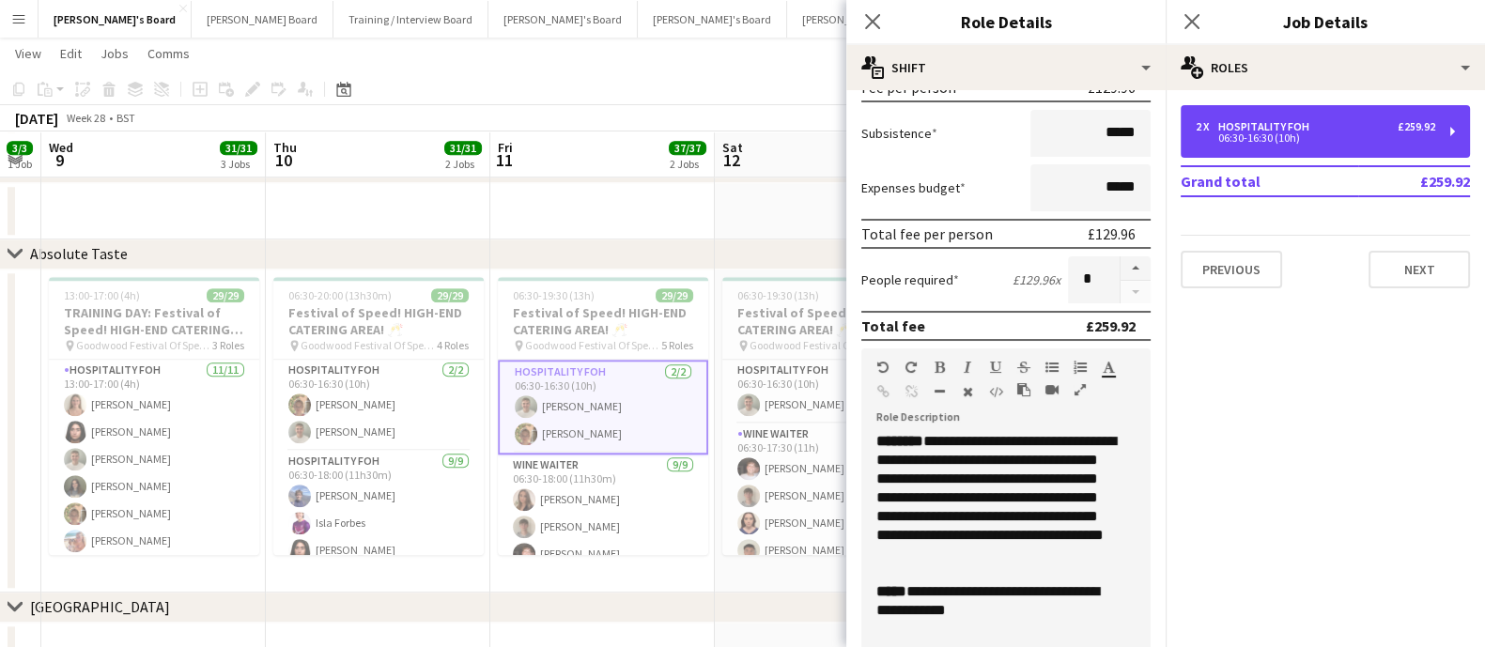
scroll to position [352, 0]
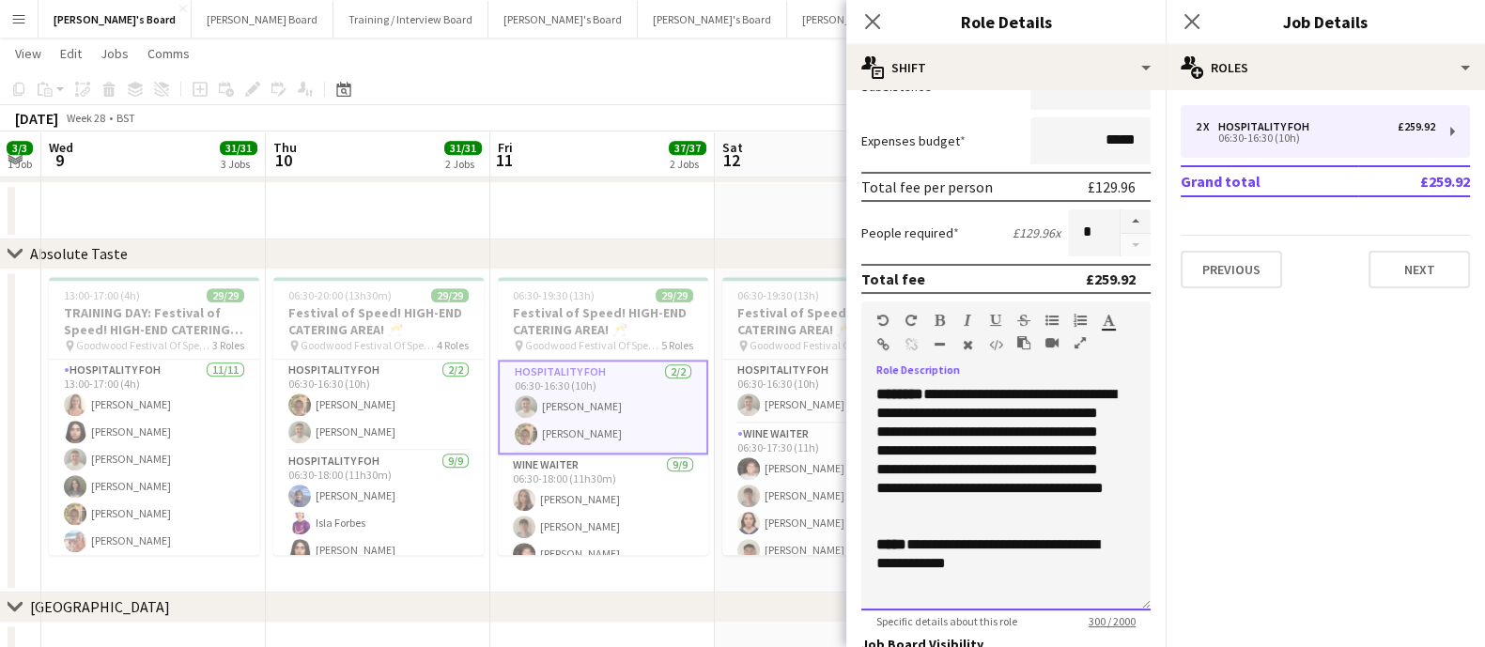
drag, startPoint x: 876, startPoint y: 387, endPoint x: 1109, endPoint y: 566, distance: 294.0
click at [1109, 566] on div "**********" at bounding box center [1005, 497] width 289 height 225
copy div "**********"
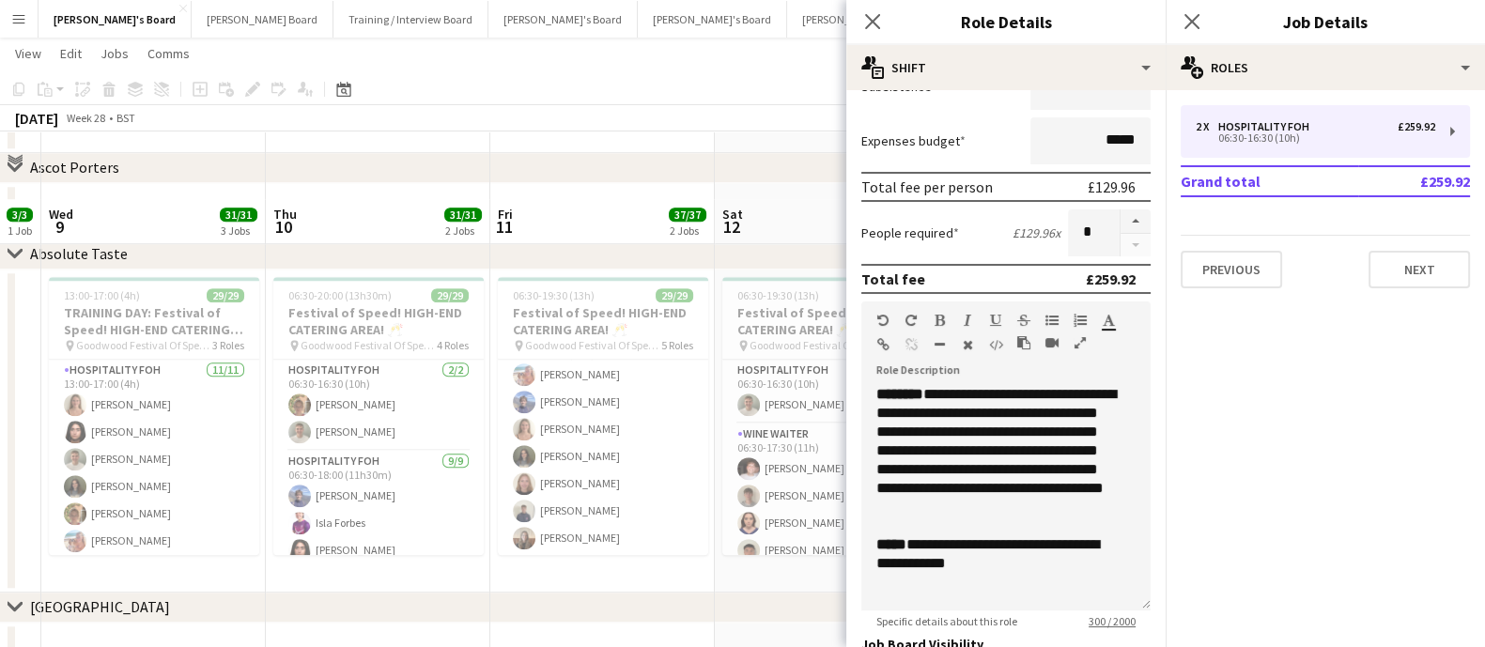
scroll to position [2240, 0]
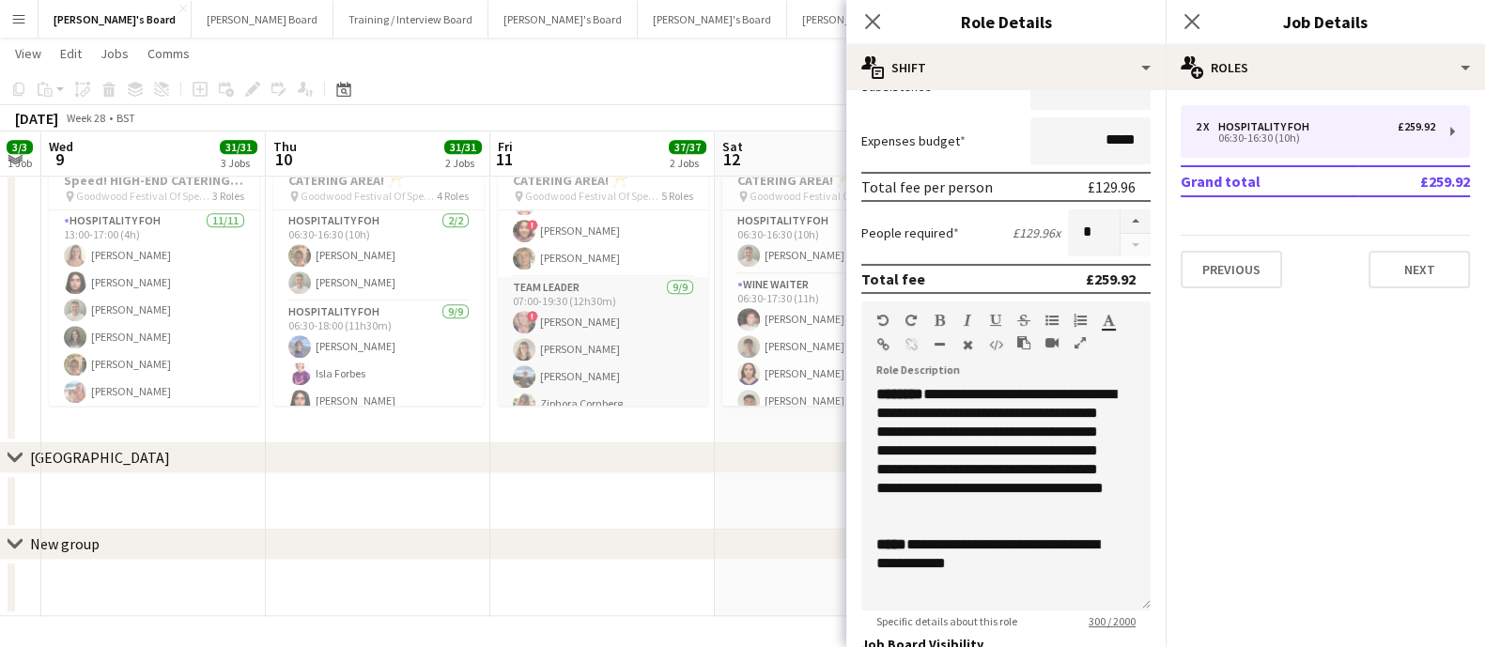
drag, startPoint x: 578, startPoint y: 339, endPoint x: 587, endPoint y: 338, distance: 9.4
click at [578, 340] on app-card-role "TEAM LEADER [DATE] 07:00-19:30 (12h30m) ! [PERSON_NAME] [PERSON_NAME] [PERSON_N…" at bounding box center [603, 418] width 210 height 282
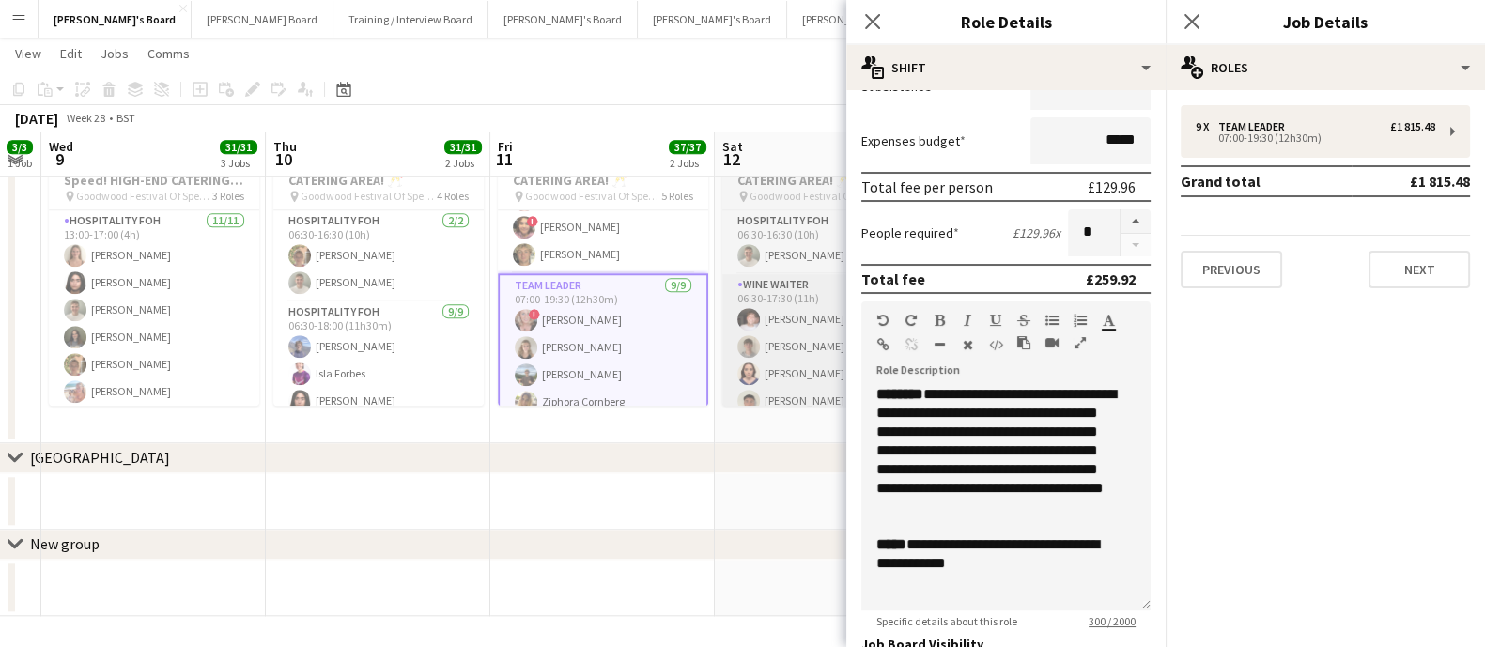
scroll to position [307, 0]
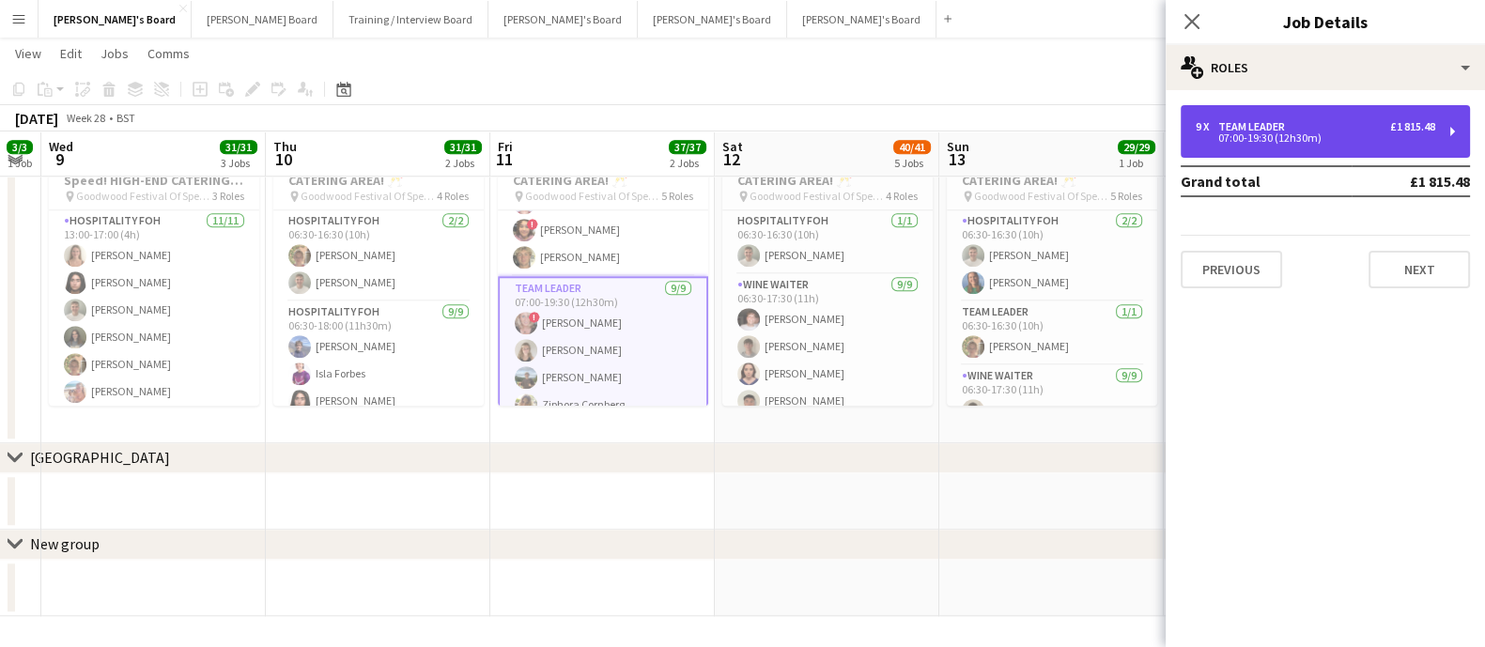
click at [1254, 133] on div "07:00-19:30 (12h30m)" at bounding box center [1314, 137] width 239 height 9
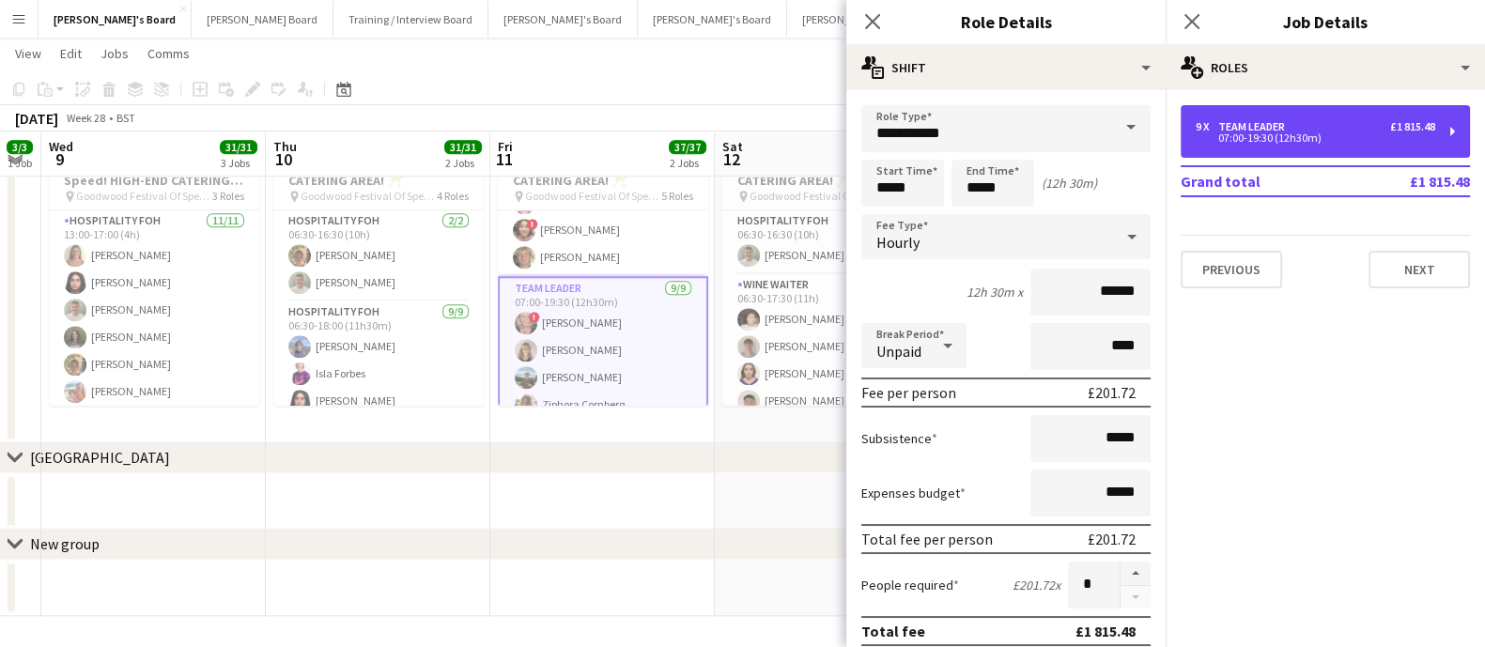
scroll to position [469, 0]
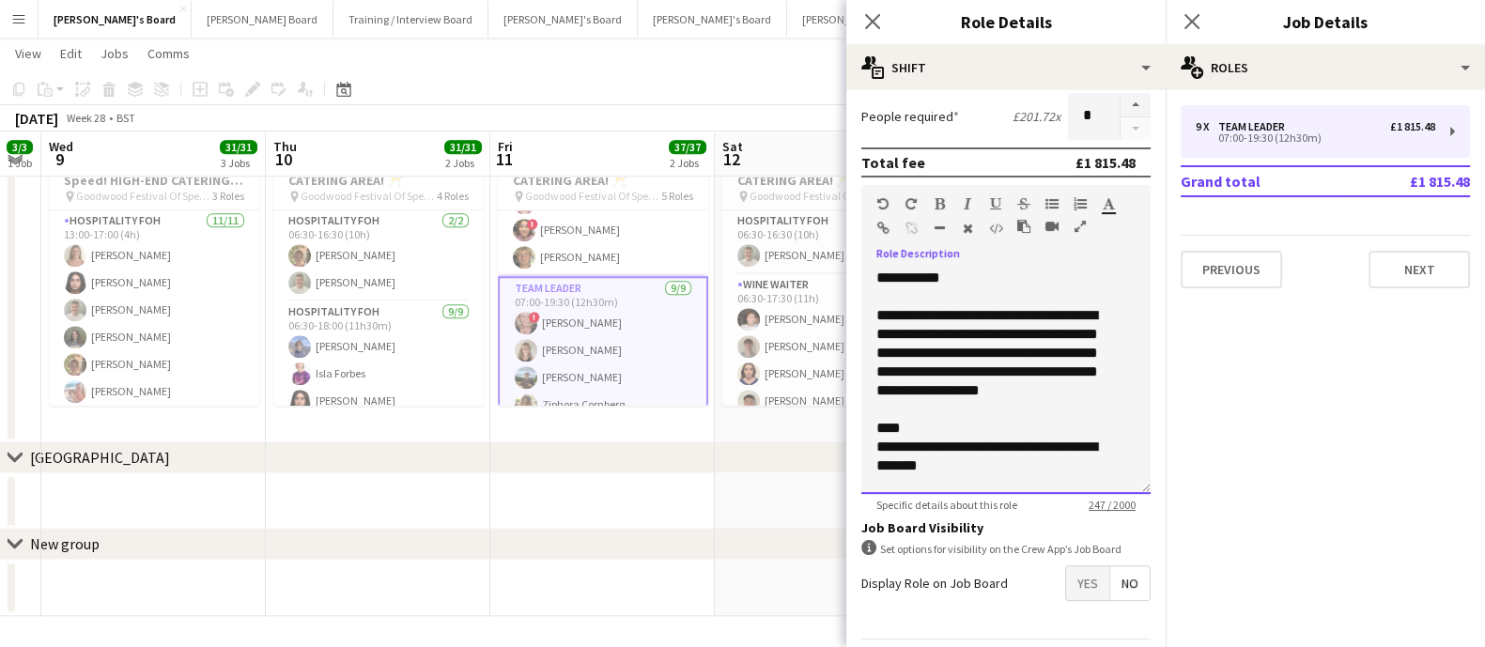
drag, startPoint x: 876, startPoint y: 272, endPoint x: 1089, endPoint y: 499, distance: 310.9
click at [1089, 499] on app-form-group "**********" at bounding box center [1005, 348] width 289 height 327
copy div "**********"
click at [192, 28] on button "[PERSON_NAME] Board Close" at bounding box center [263, 19] width 142 height 37
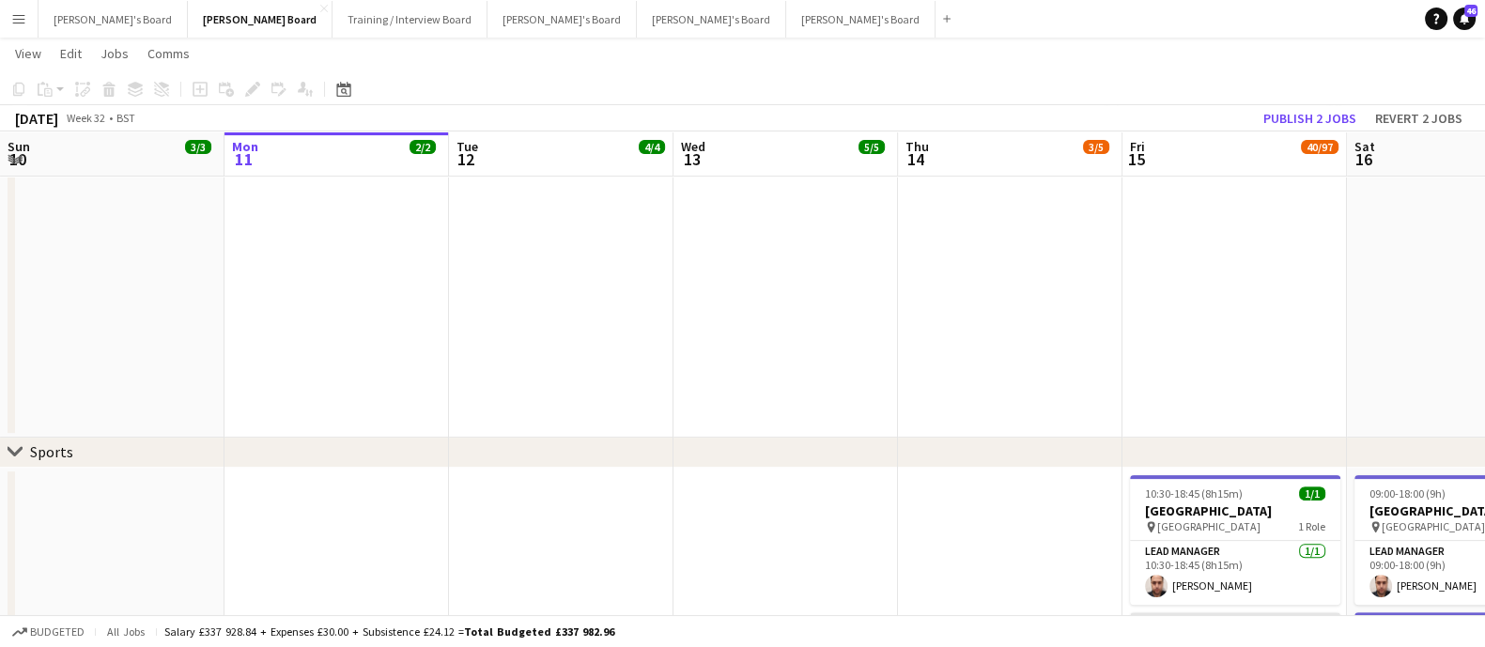
scroll to position [0, 464]
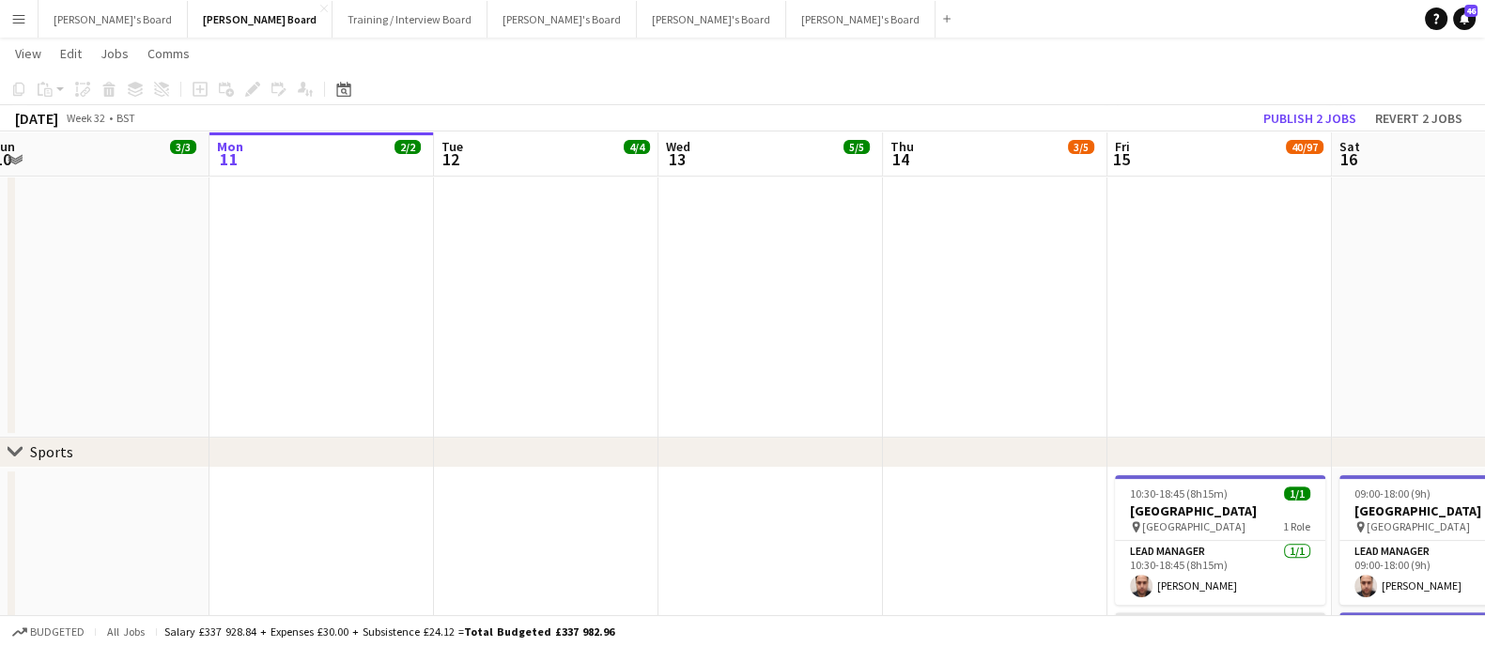
drag, startPoint x: 299, startPoint y: 331, endPoint x: 731, endPoint y: 299, distance: 433.2
click at [731, 299] on app-calendar-viewport "Fri 8 8/8 5 Jobs Sat 9 45/48 8 Jobs Sun 10 3/3 3 Jobs Mon 11 2/2 2 Jobs Tue 12 …" at bounding box center [742, 547] width 1485 height 2356
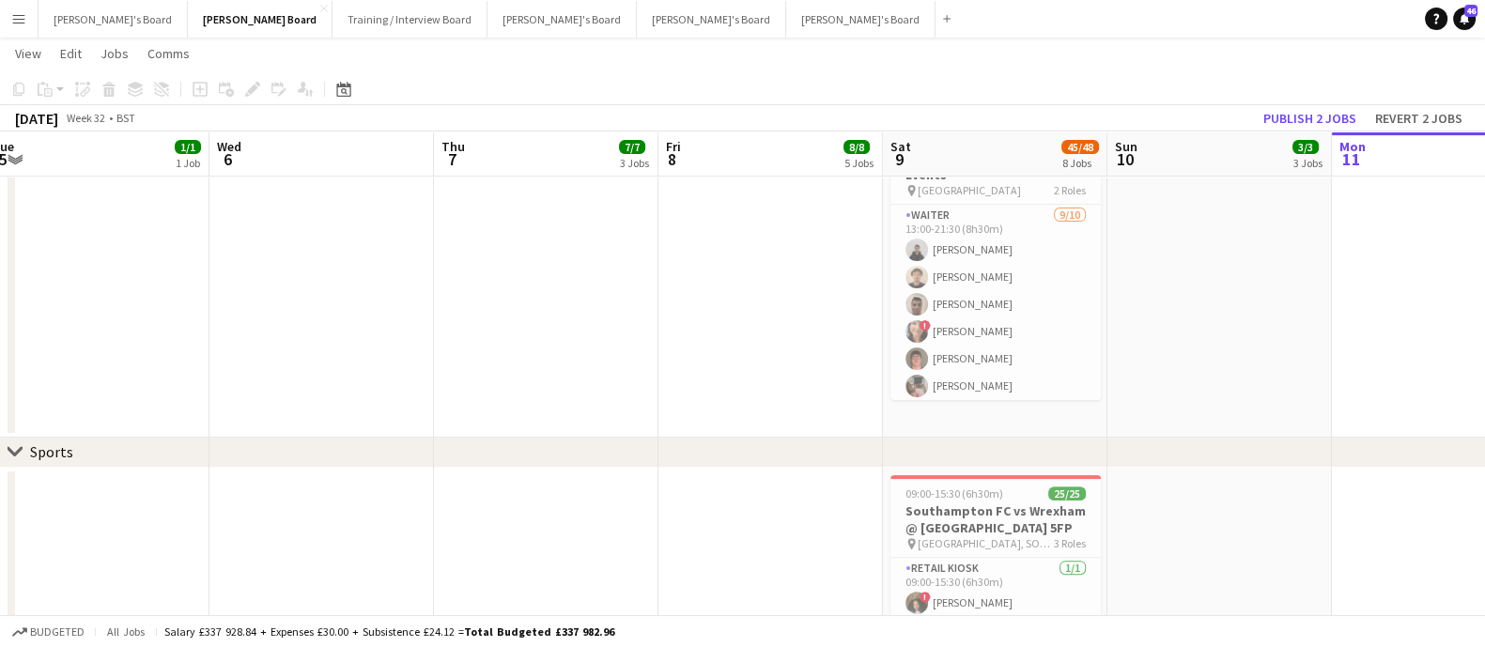
scroll to position [0, 417]
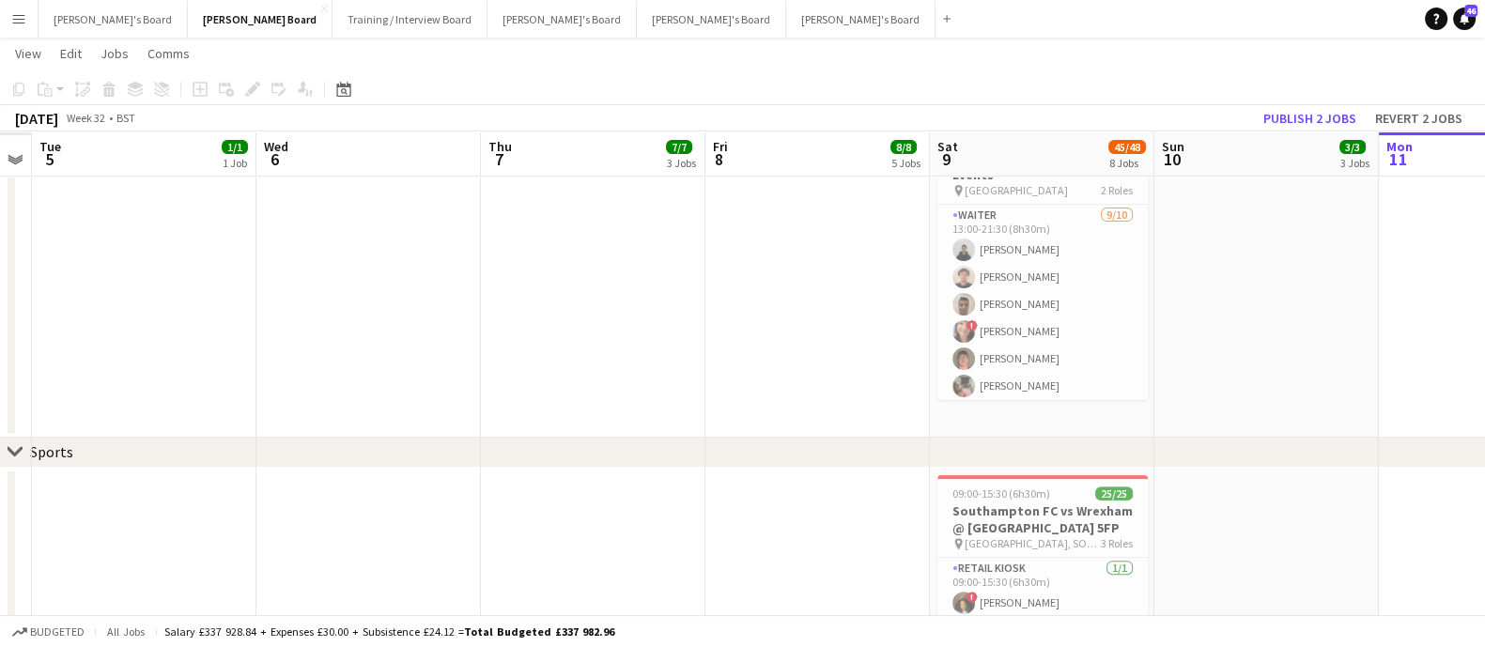
drag, startPoint x: 167, startPoint y: 292, endPoint x: 888, endPoint y: 340, distance: 722.8
click at [888, 340] on app-calendar-viewport "Sun 3 Mon 4 Tue 5 1/1 1 Job Wed 6 Thu 7 7/7 3 Jobs Fri 8 8/8 5 Jobs Sat 9 45/48…" at bounding box center [742, 547] width 1485 height 2356
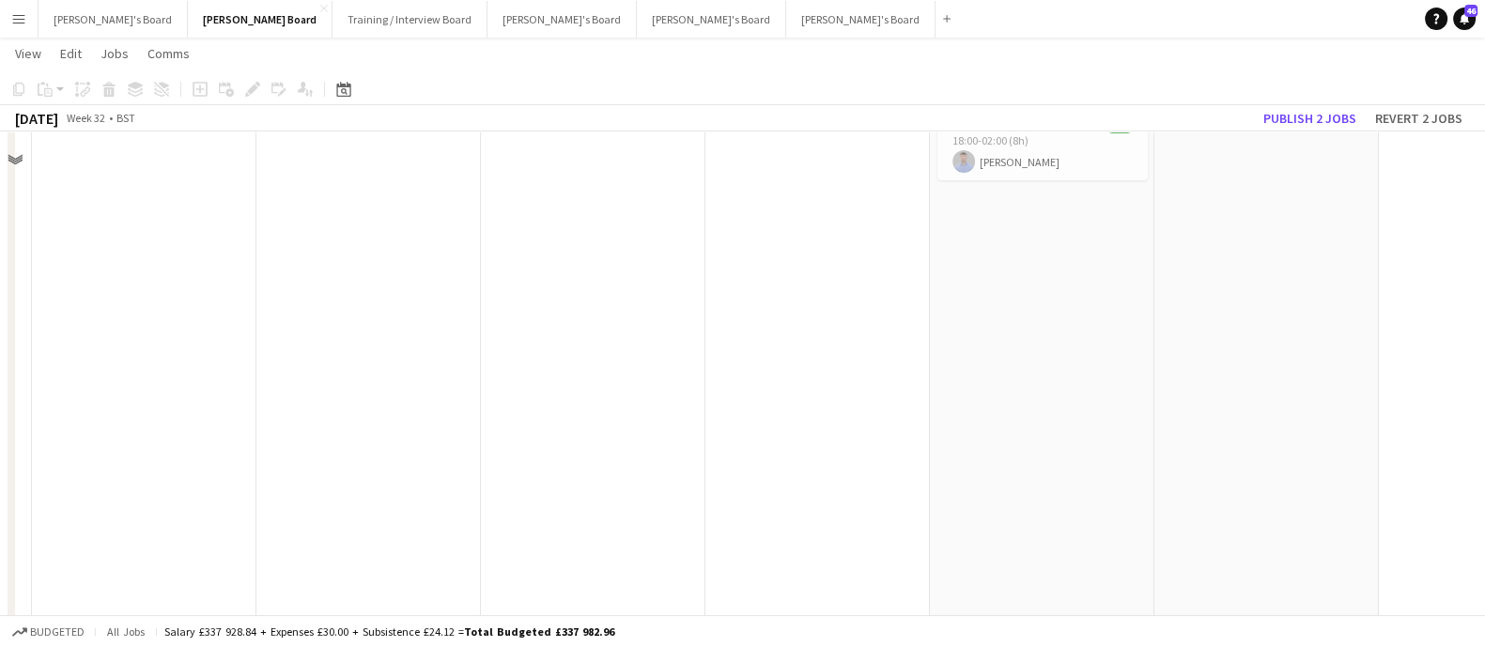
scroll to position [469, 0]
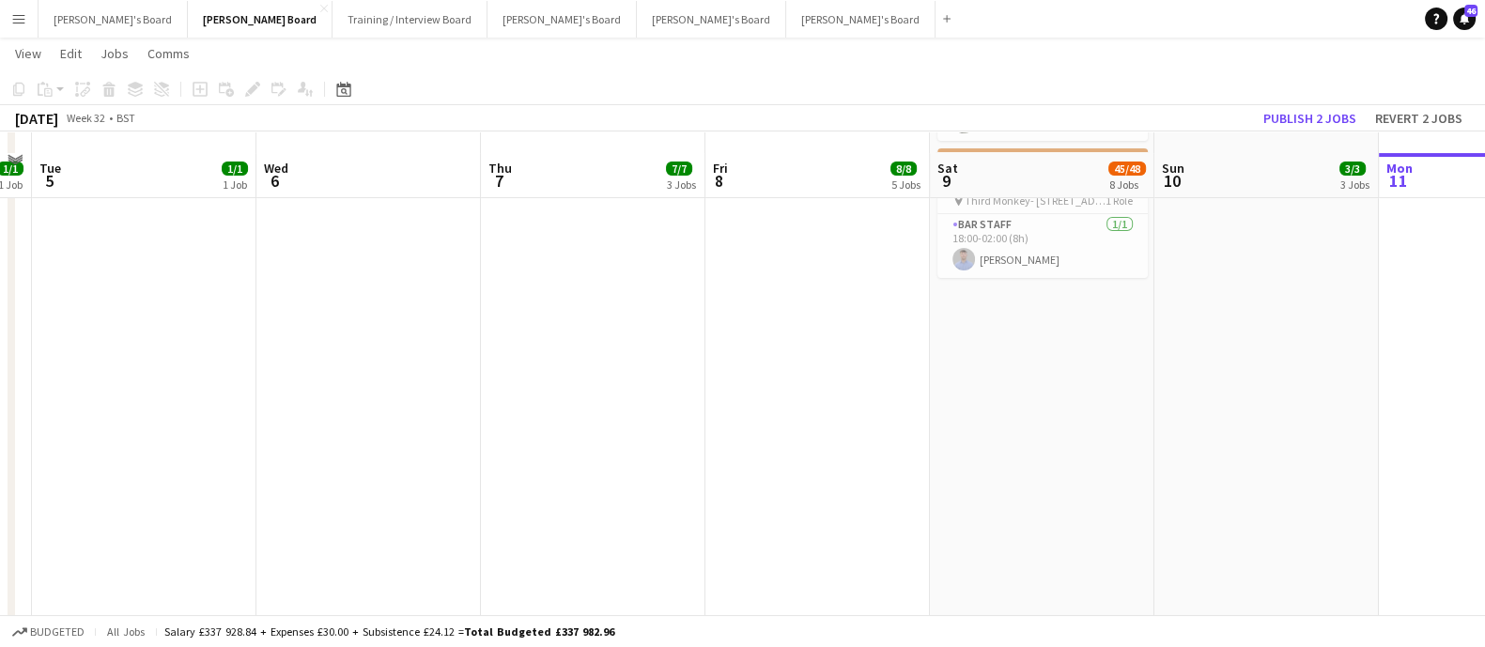
drag, startPoint x: 276, startPoint y: 362, endPoint x: 320, endPoint y: 409, distance: 65.1
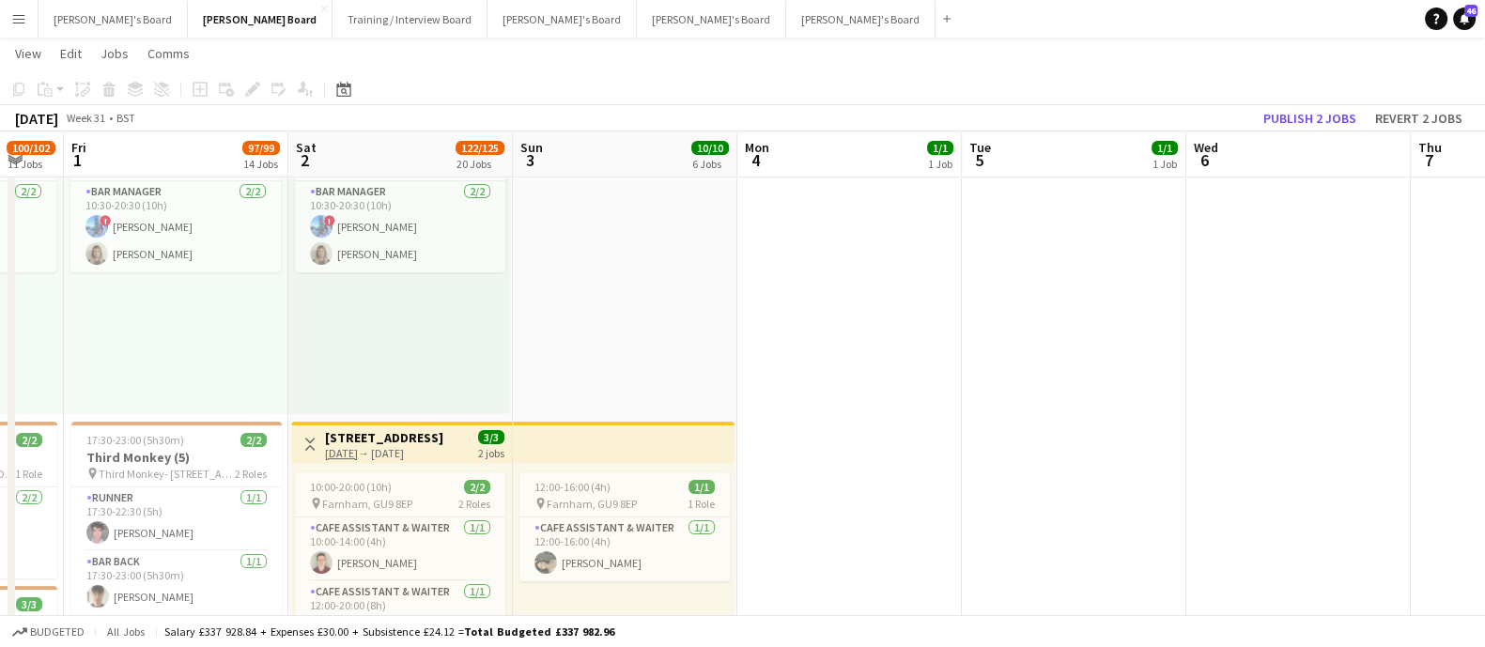
drag, startPoint x: 456, startPoint y: 412, endPoint x: 234, endPoint y: 415, distance: 222.6
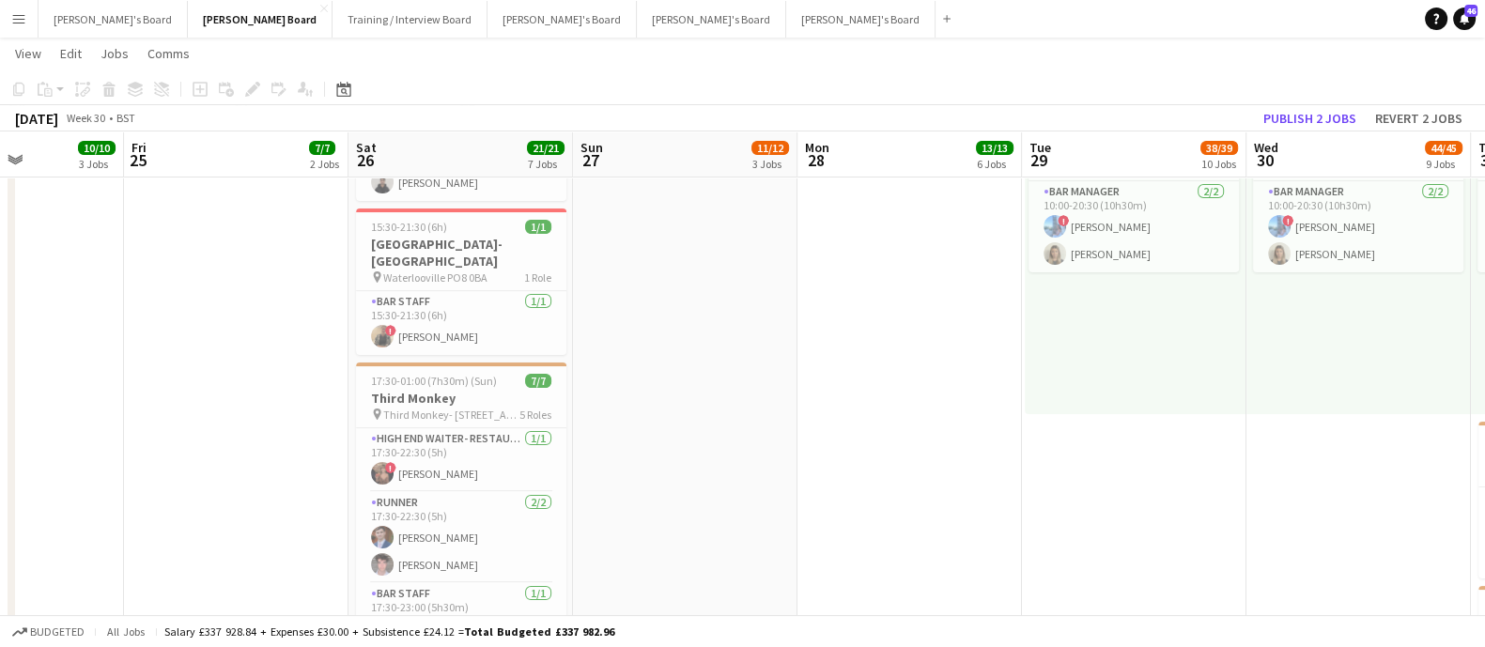
drag, startPoint x: 323, startPoint y: 408, endPoint x: 544, endPoint y: 388, distance: 221.6
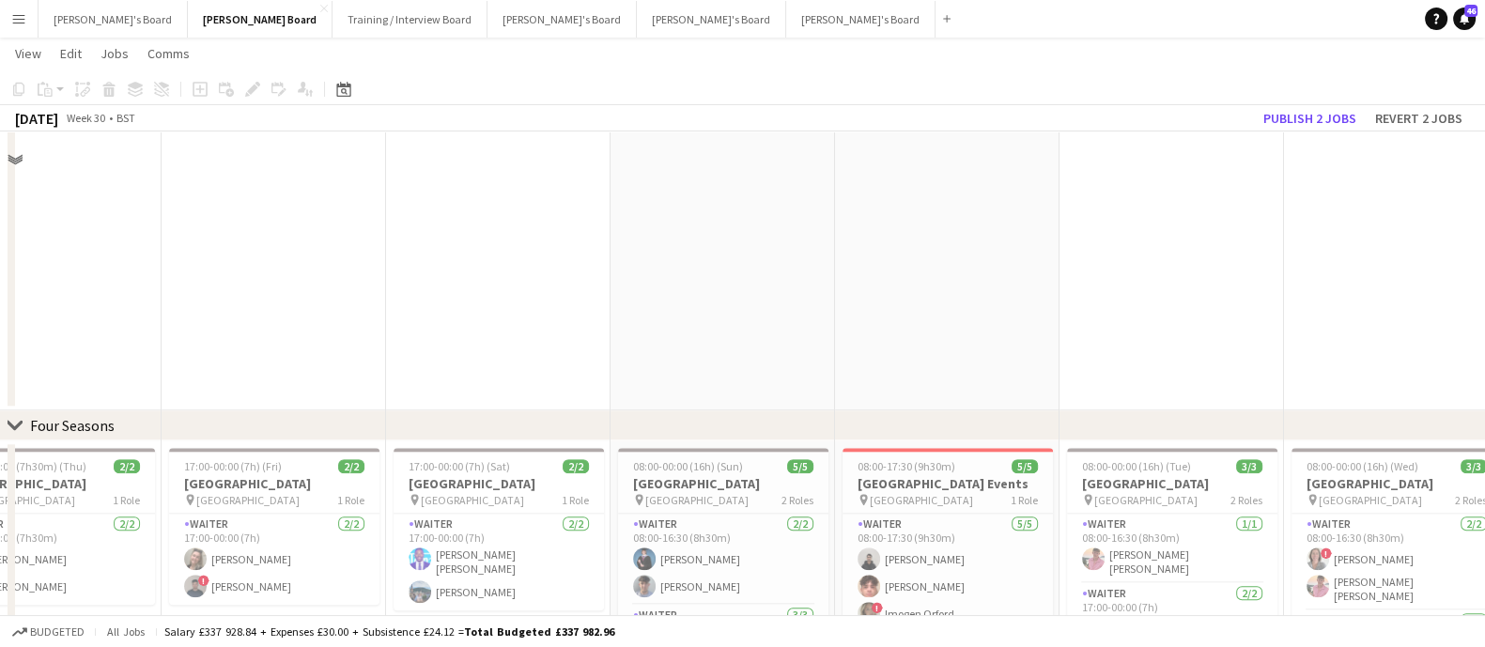
scroll to position [2465, 0]
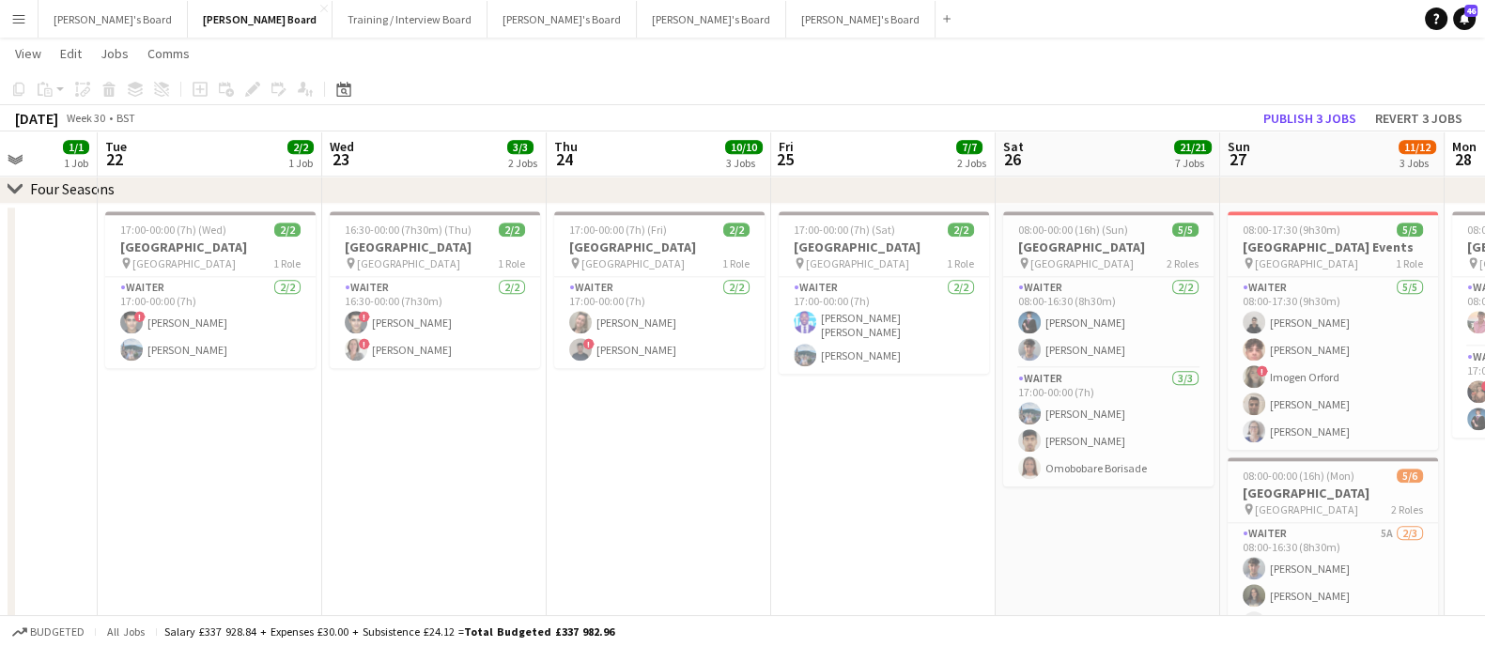
drag, startPoint x: 1021, startPoint y: 433, endPoint x: 1406, endPoint y: 432, distance: 385.0
click at [1406, 432] on app-calendar-viewport "Mon 21 1/1 1 Job Tue 22 2/2 1 Job Wed 23 3/3 2 Jobs Thu 24 10/10 3 Jobs Fri 25 …" at bounding box center [742, 389] width 1485 height 5562
drag, startPoint x: 979, startPoint y: 433, endPoint x: 1137, endPoint y: 432, distance: 158.7
click at [1137, 432] on app-calendar-viewport "Sat 19 78/86 11 Jobs Sun 20 4/5 4 Jobs Mon 21 1/1 1 Job Tue 22 2/2 1 Job Wed 23…" at bounding box center [742, 389] width 1485 height 5562
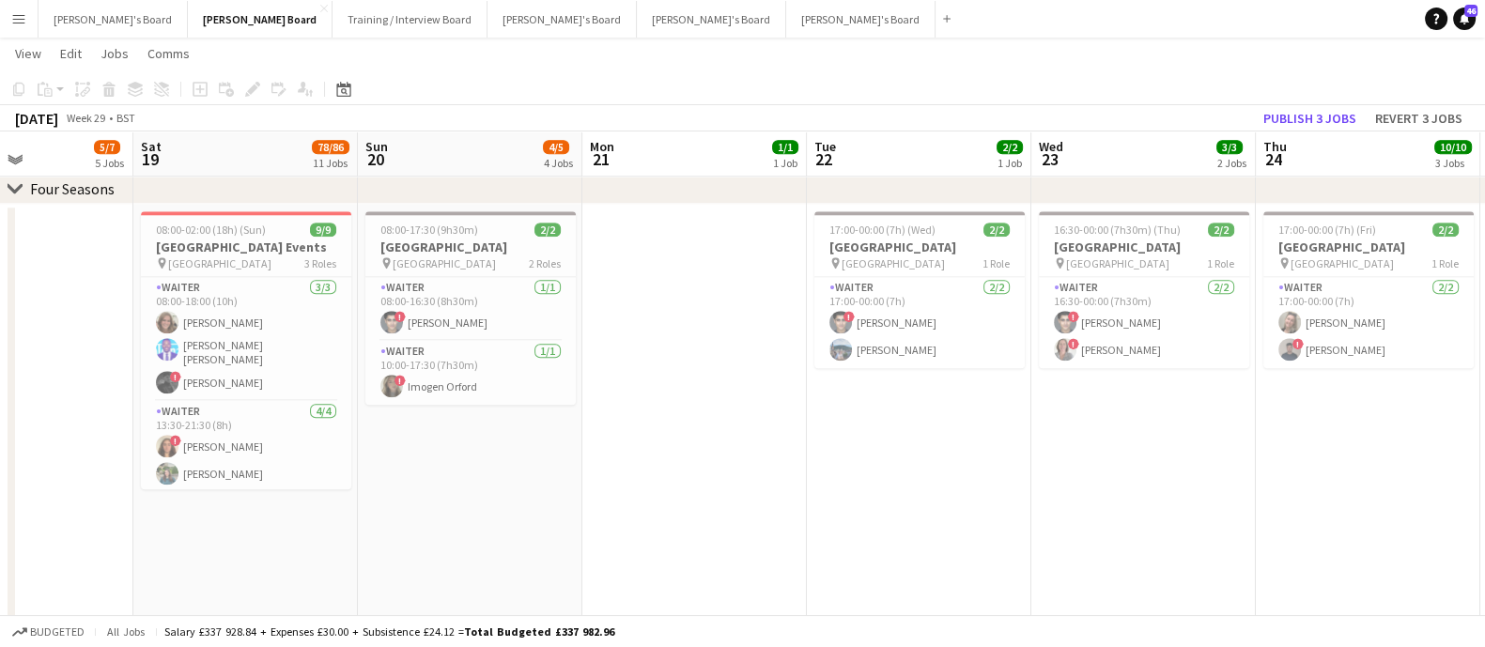
drag, startPoint x: 573, startPoint y: 430, endPoint x: 963, endPoint y: 424, distance: 389.8
click at [964, 424] on app-calendar-viewport "Thu 17 2/3 3 Jobs Fri 18 5/7 5 Jobs Sat 19 78/86 11 Jobs Sun 20 4/5 4 Jobs Mon …" at bounding box center [742, 389] width 1485 height 5562
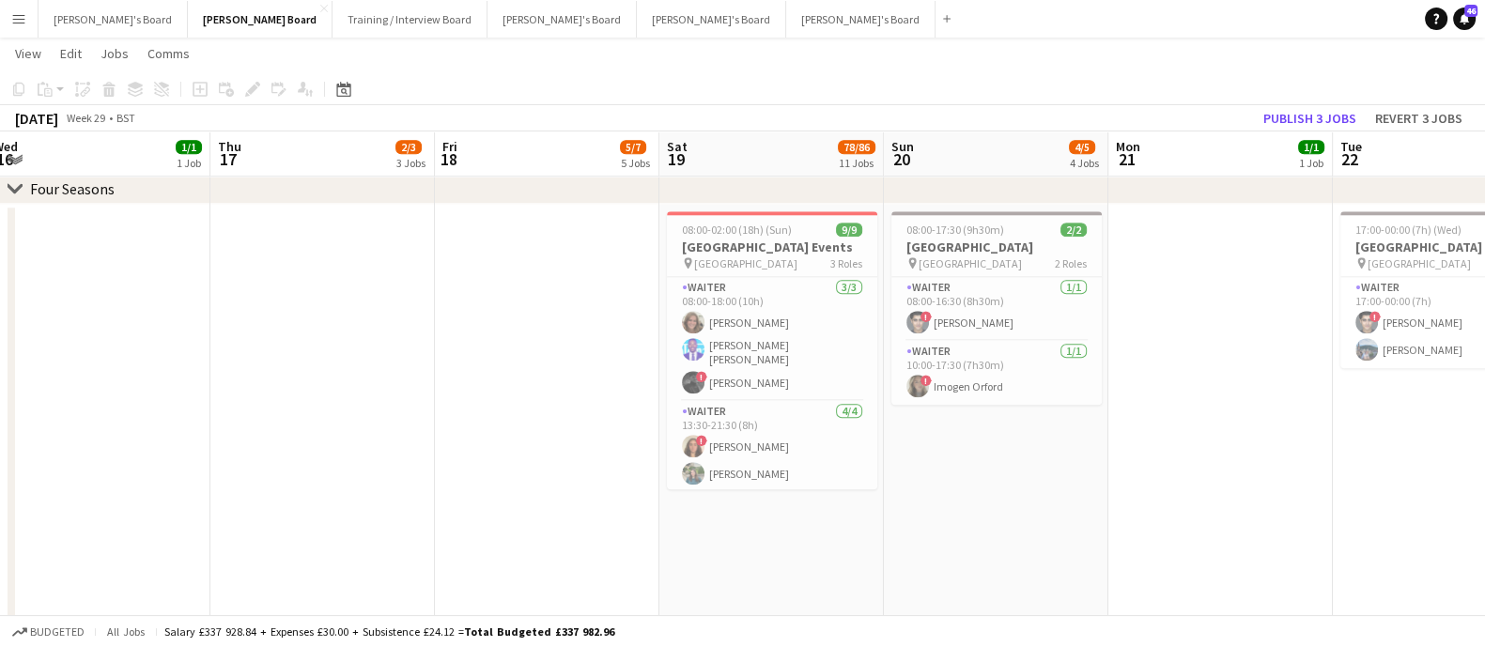
drag, startPoint x: 441, startPoint y: 394, endPoint x: 1225, endPoint y: 385, distance: 784.2
click at [1225, 385] on app-calendar-viewport "Mon 14 3/3 2 Jobs Tue 15 Wed 16 1/1 1 Job Thu 17 2/3 3 Jobs Fri 18 5/7 5 Jobs S…" at bounding box center [742, 389] width 1485 height 5562
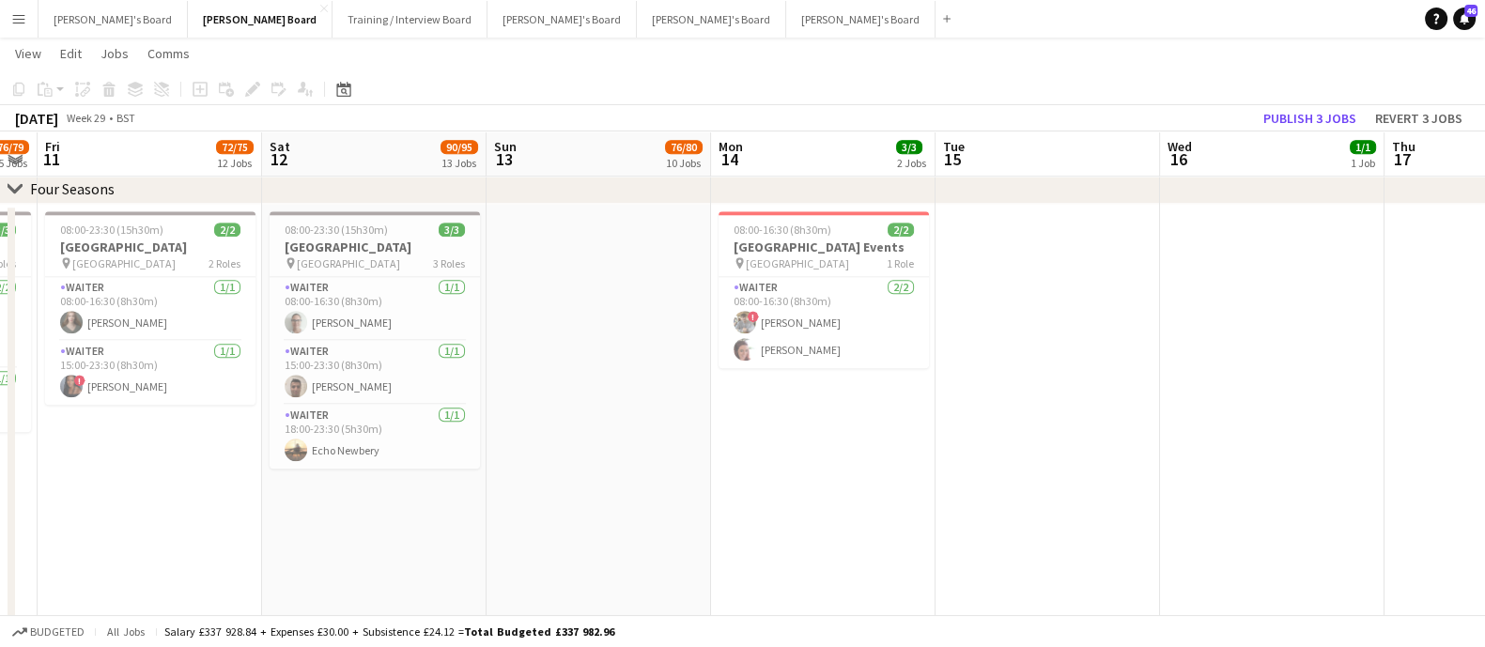
drag, startPoint x: 472, startPoint y: 387, endPoint x: 894, endPoint y: 391, distance: 421.7
click at [906, 390] on app-calendar-viewport "Thu 10 76/79 15 Jobs Fri 11 72/75 12 Jobs Sat 12 90/95 13 Jobs Sun 13 76/80 10 …" at bounding box center [742, 389] width 1485 height 5562
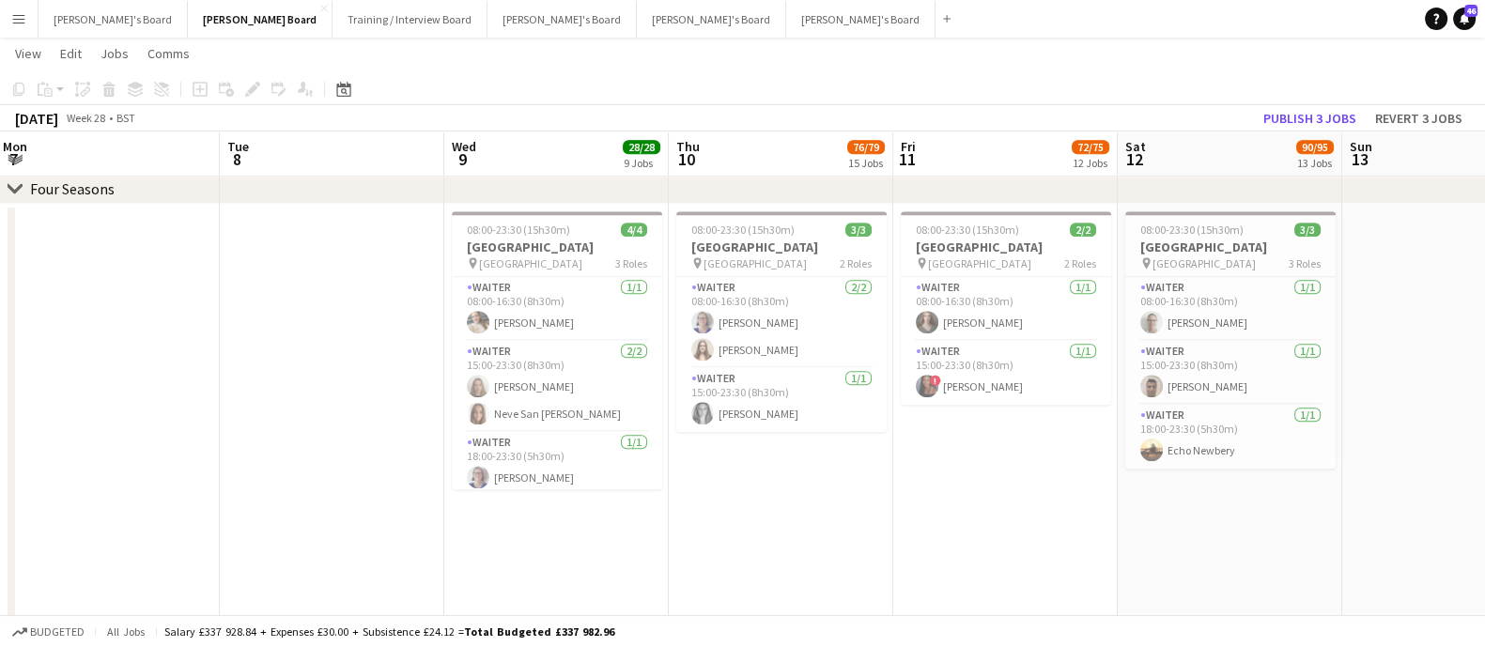
drag, startPoint x: 1131, startPoint y: 415, endPoint x: 338, endPoint y: 378, distance: 793.4
click at [1197, 408] on app-calendar-viewport "Mon 7 Tue 8 Wed 9 28/28 9 Jobs Thu 10 76/79 15 Jobs Fri 11 72/75 12 Jobs Sat 12…" at bounding box center [742, 389] width 1485 height 5562
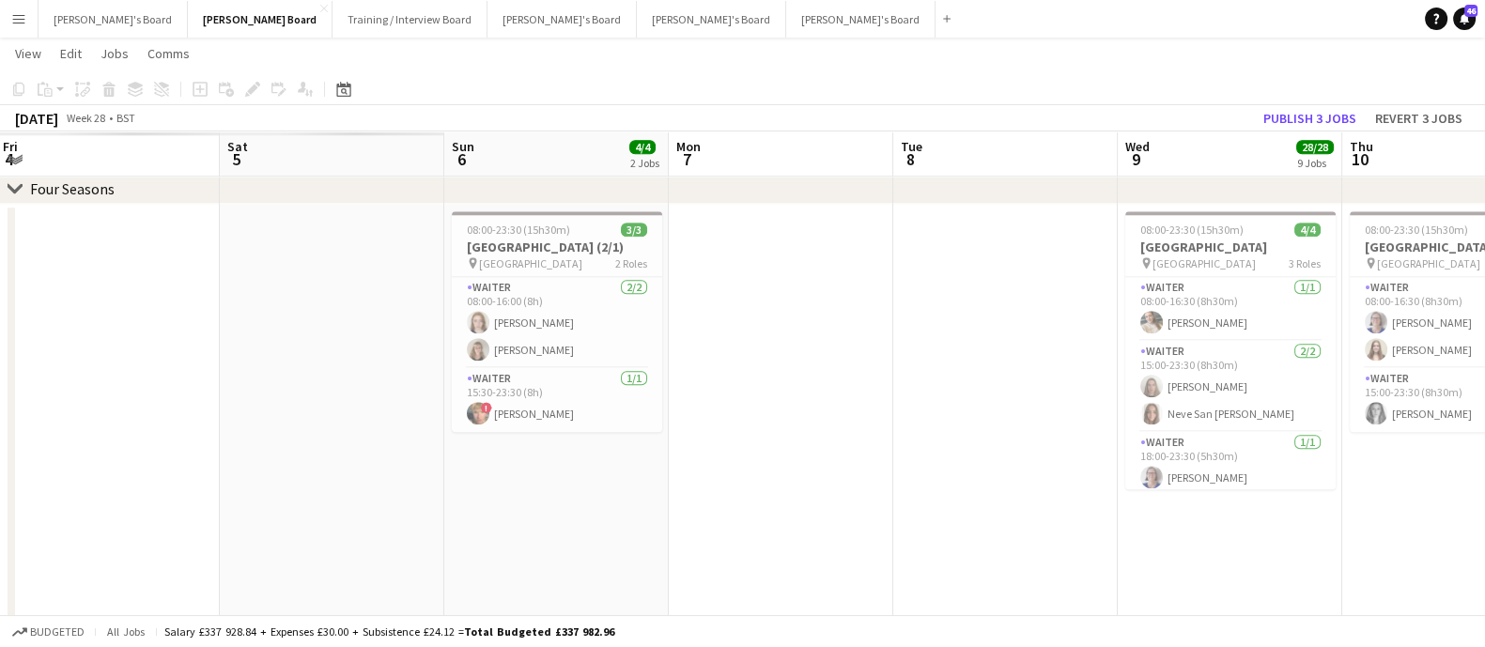
scroll to position [0, 449]
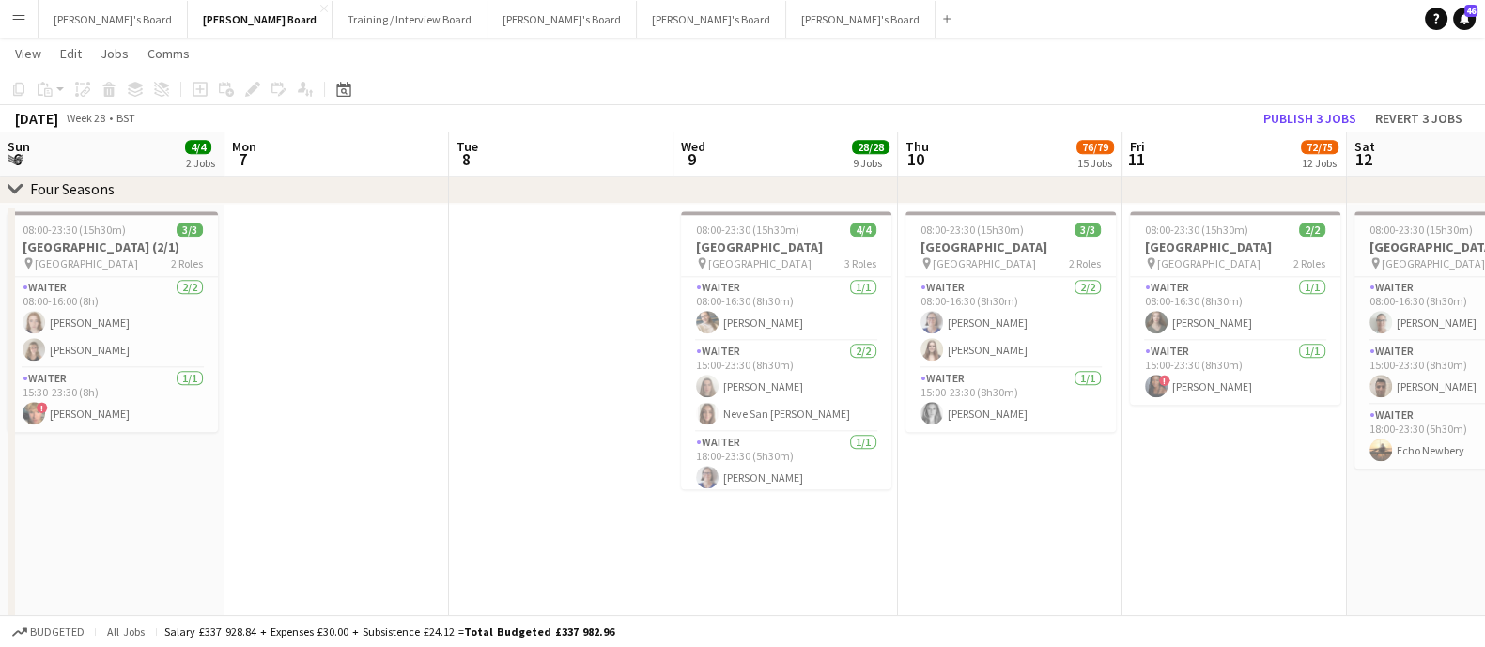
drag, startPoint x: 244, startPoint y: 397, endPoint x: 1122, endPoint y: 469, distance: 880.9
click at [1101, 473] on app-calendar-viewport "Fri 4 Sat 5 Sun 6 4/4 2 Jobs Mon 7 Tue 8 Wed 9 28/28 9 Jobs Thu 10 76/79 15 Job…" at bounding box center [742, 389] width 1485 height 5562
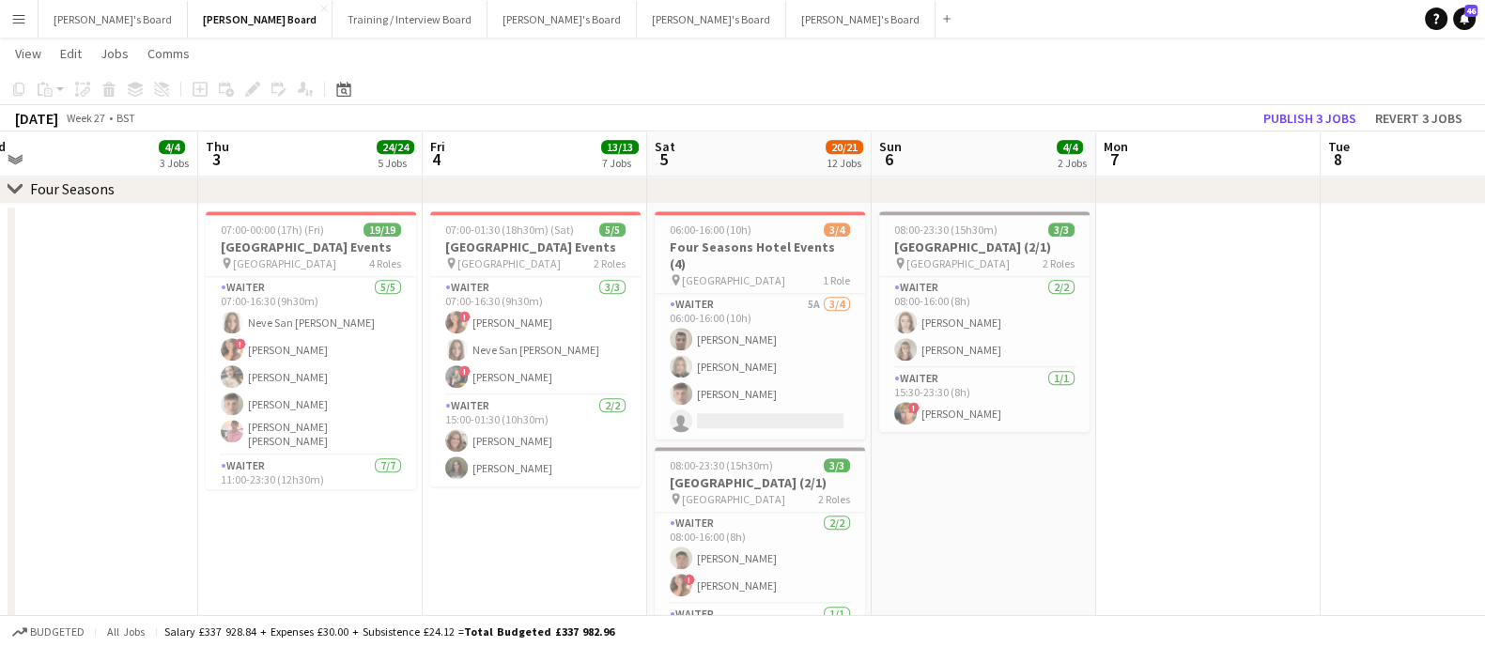
drag, startPoint x: 310, startPoint y: 411, endPoint x: 957, endPoint y: 424, distance: 647.1
click at [957, 424] on app-calendar-viewport "Mon 30 Tue 1 Wed 2 4/4 3 Jobs Thu 3 24/24 5 Jobs Fri 4 13/13 7 Jobs Sat 5 20/21…" at bounding box center [742, 537] width 1485 height 5858
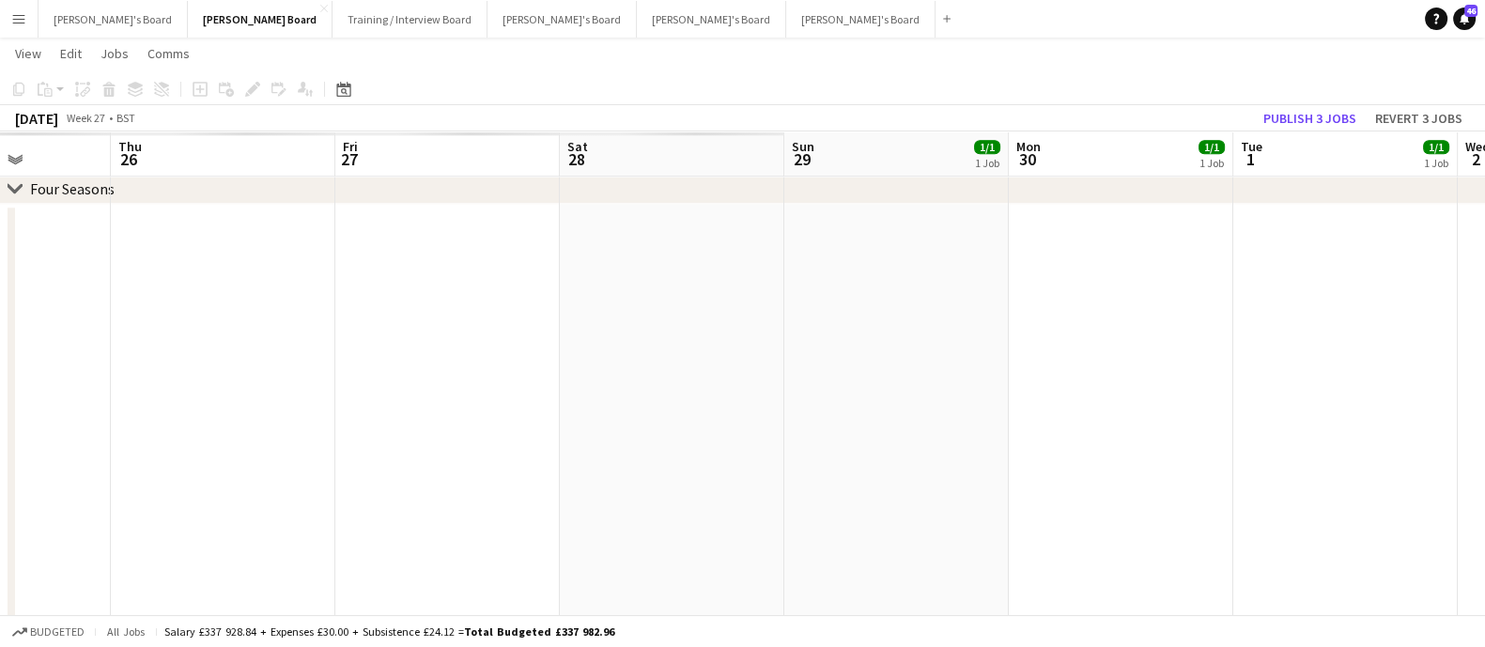
drag, startPoint x: 363, startPoint y: 467, endPoint x: 1351, endPoint y: 464, distance: 987.9
click at [1351, 464] on app-calendar-viewport "Wed 25 Thu 26 Fri 27 Sat 28 Sun 29 1/1 1 Job Mon 30 1/1 1 Job Tue 1 1/1 1 Job W…" at bounding box center [742, 537] width 1485 height 5858
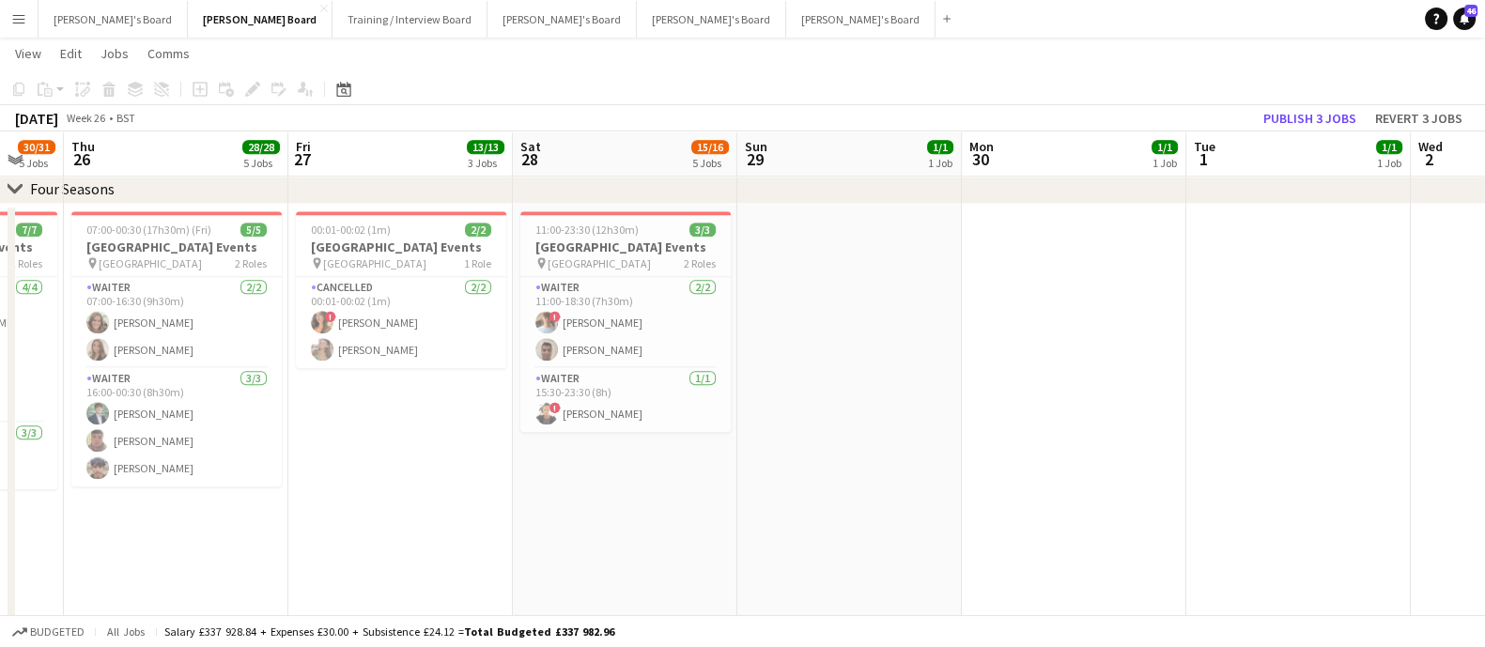
drag, startPoint x: 408, startPoint y: 429, endPoint x: 1029, endPoint y: 418, distance: 620.8
click at [1394, 453] on app-calendar-viewport "Tue 24 Wed 25 30/31 5 Jobs Thu 26 28/28 5 Jobs Fri 27 13/13 3 Jobs Sat 28 15/16…" at bounding box center [742, 537] width 1485 height 5858
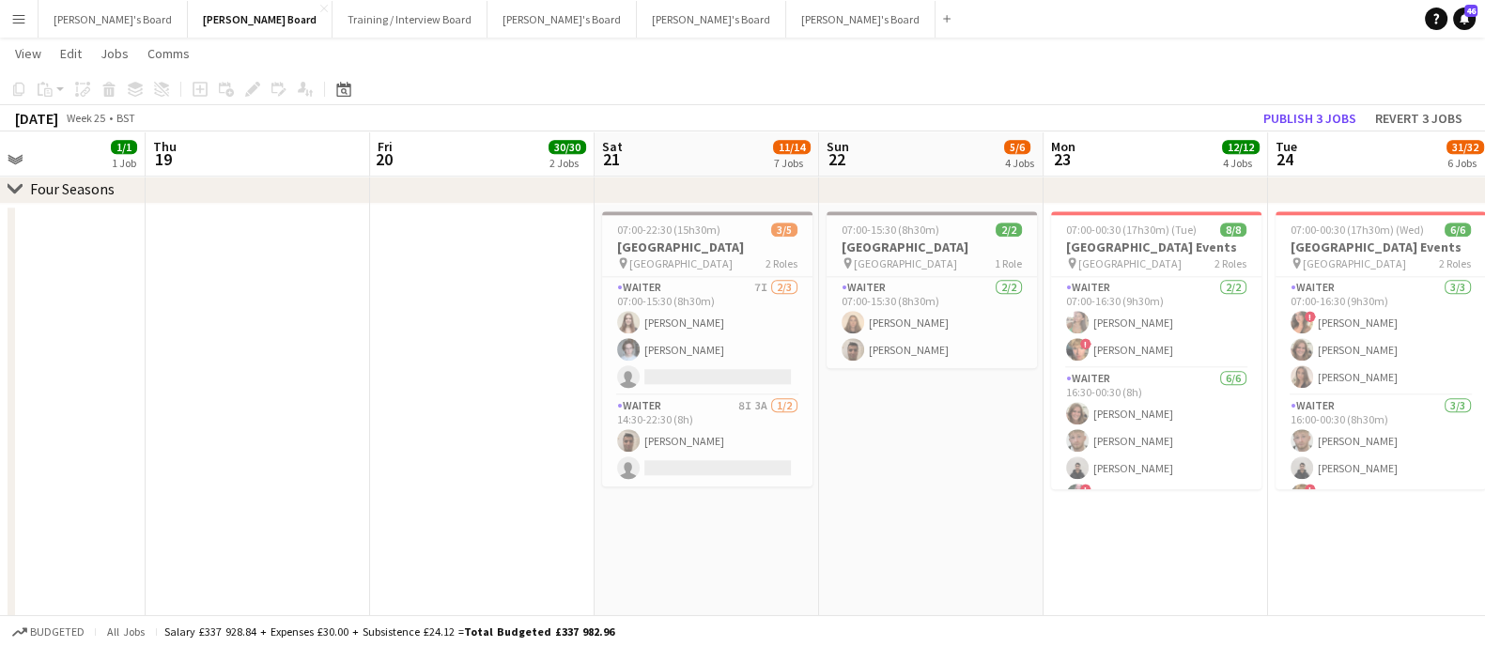
drag, startPoint x: 593, startPoint y: 415, endPoint x: 1414, endPoint y: 361, distance: 823.5
click at [1414, 361] on app-calendar-viewport "Tue 17 Wed 18 1/1 1 Job Thu 19 Fri 20 30/30 2 Jobs Sat 21 11/14 7 Jobs Sun 22 5…" at bounding box center [742, 537] width 1485 height 5858
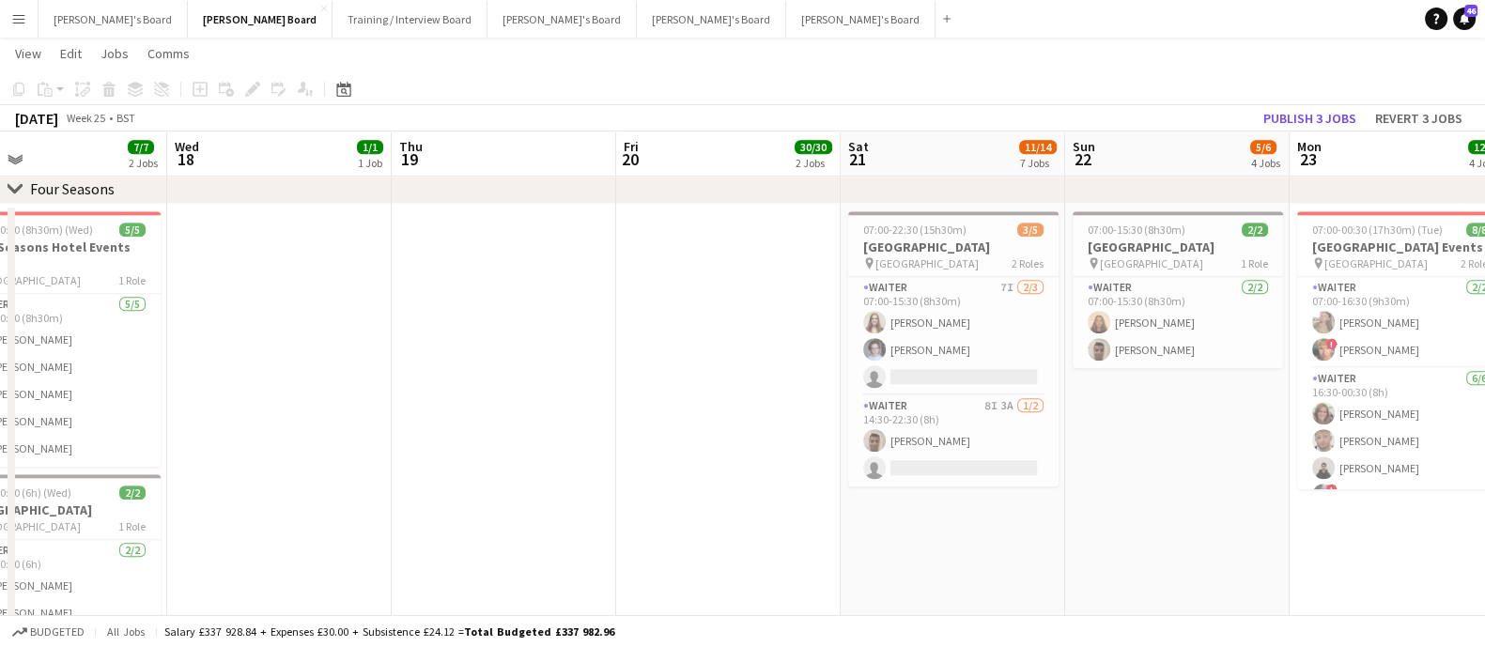
drag, startPoint x: 670, startPoint y: 401, endPoint x: 1029, endPoint y: 404, distance: 359.7
click at [1029, 404] on app-calendar-viewport "Mon 16 12/12 2 Jobs Tue 17 7/7 2 Jobs Wed 18 1/1 1 Job Thu 19 Fri 20 30/30 2 Jo…" at bounding box center [742, 537] width 1485 height 5858
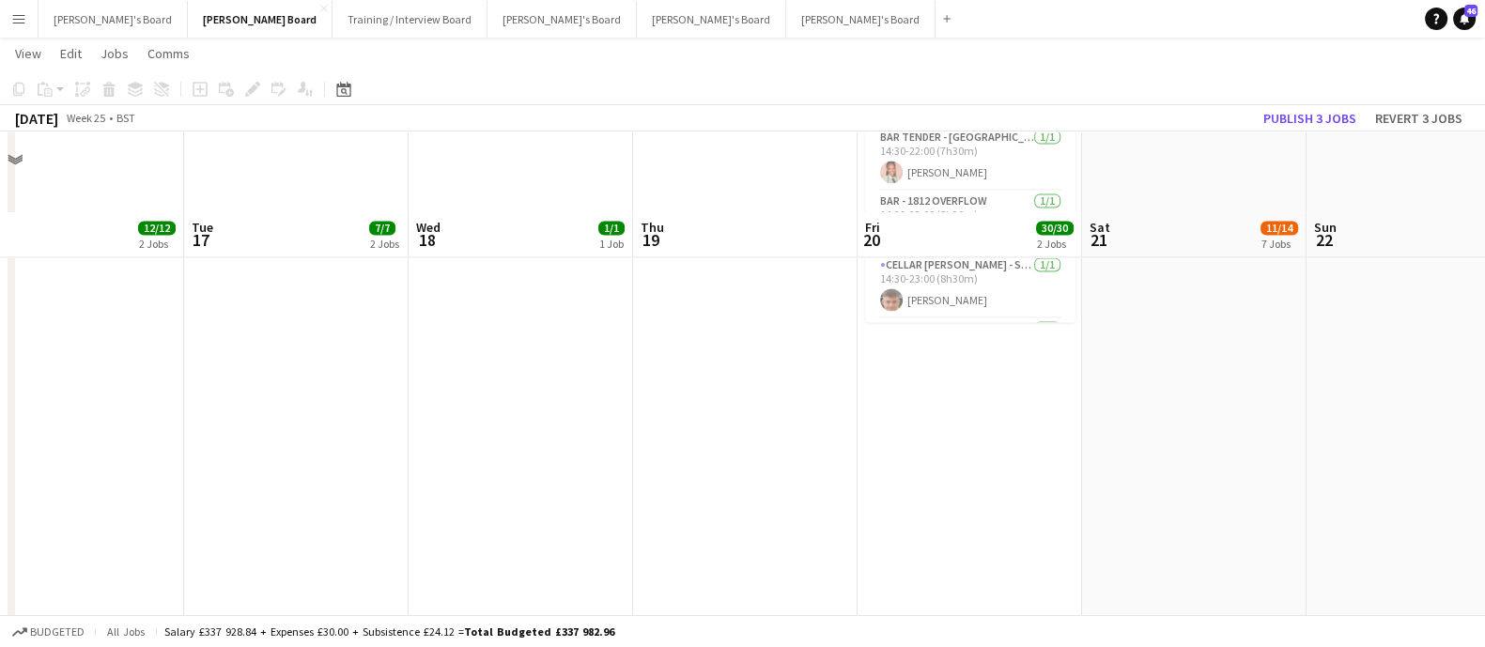
scroll to position [3403, 0]
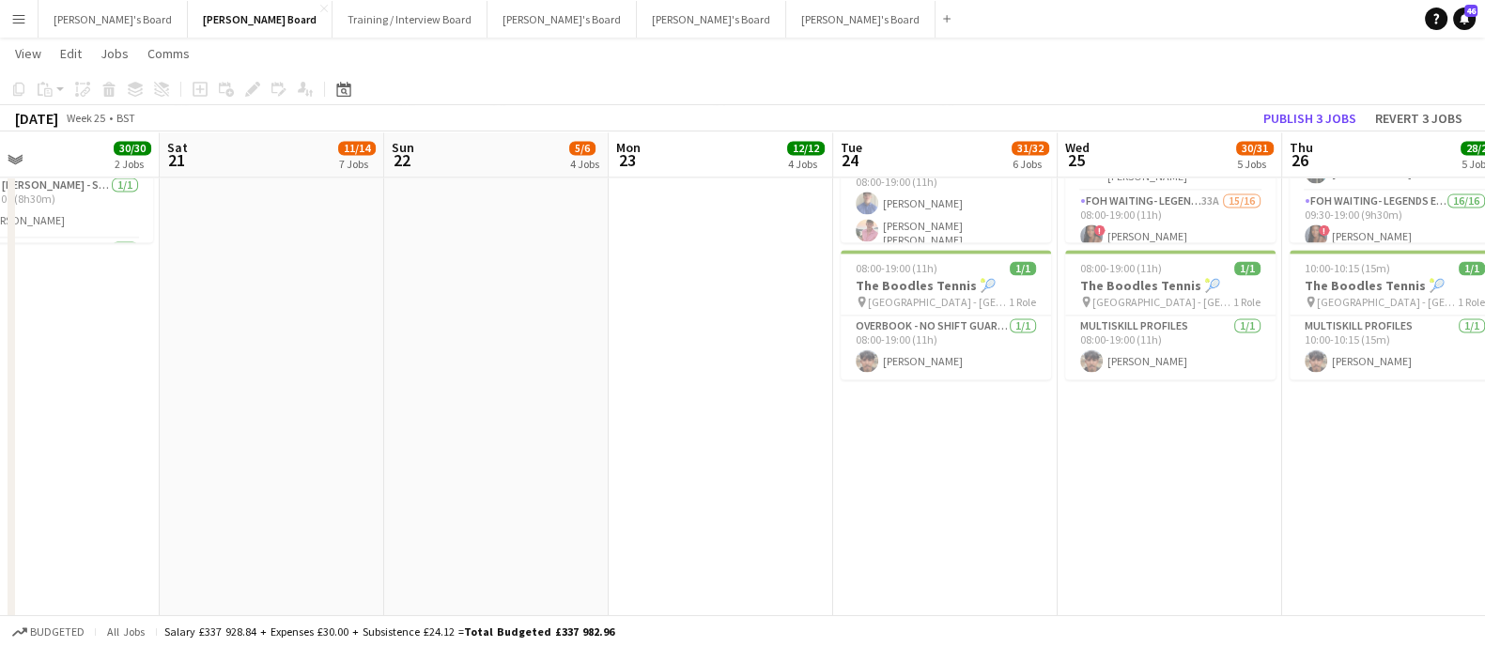
drag, startPoint x: 860, startPoint y: 386, endPoint x: 215, endPoint y: 429, distance: 646.6
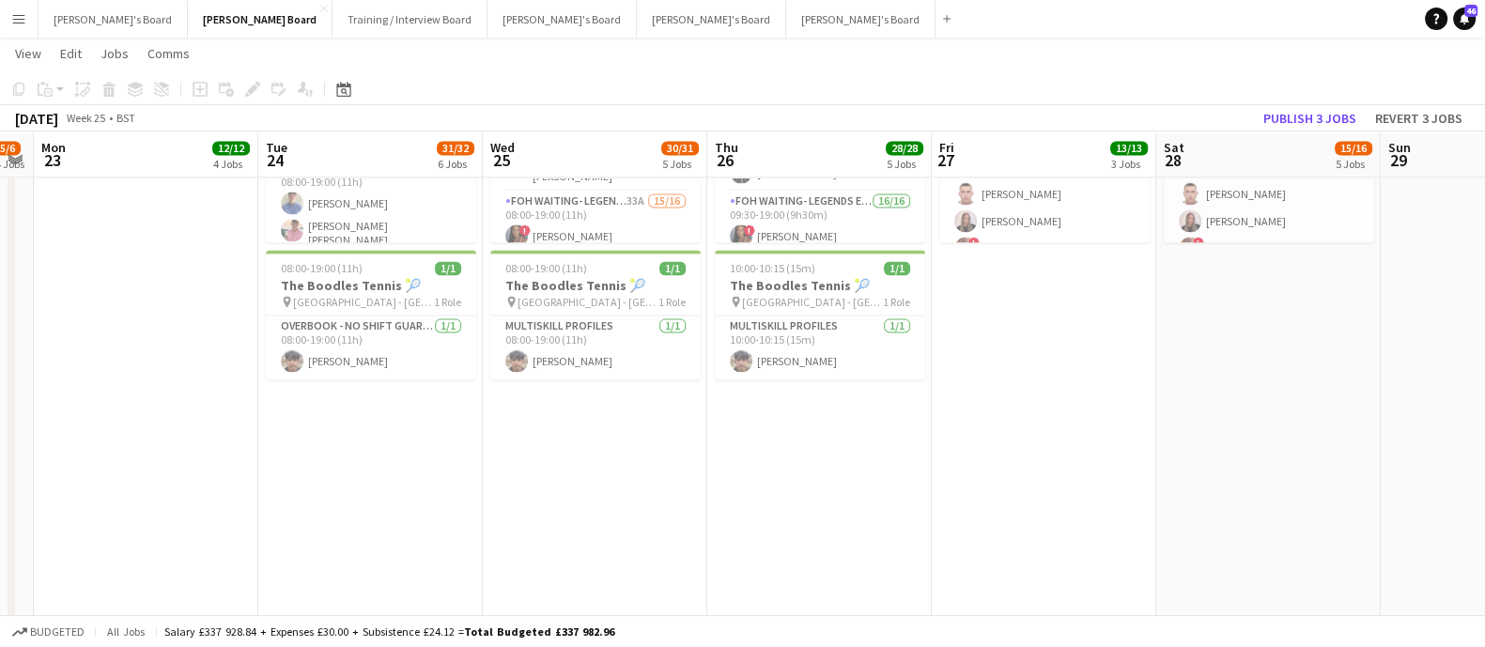
drag, startPoint x: 1080, startPoint y: 415, endPoint x: 413, endPoint y: 462, distance: 668.4
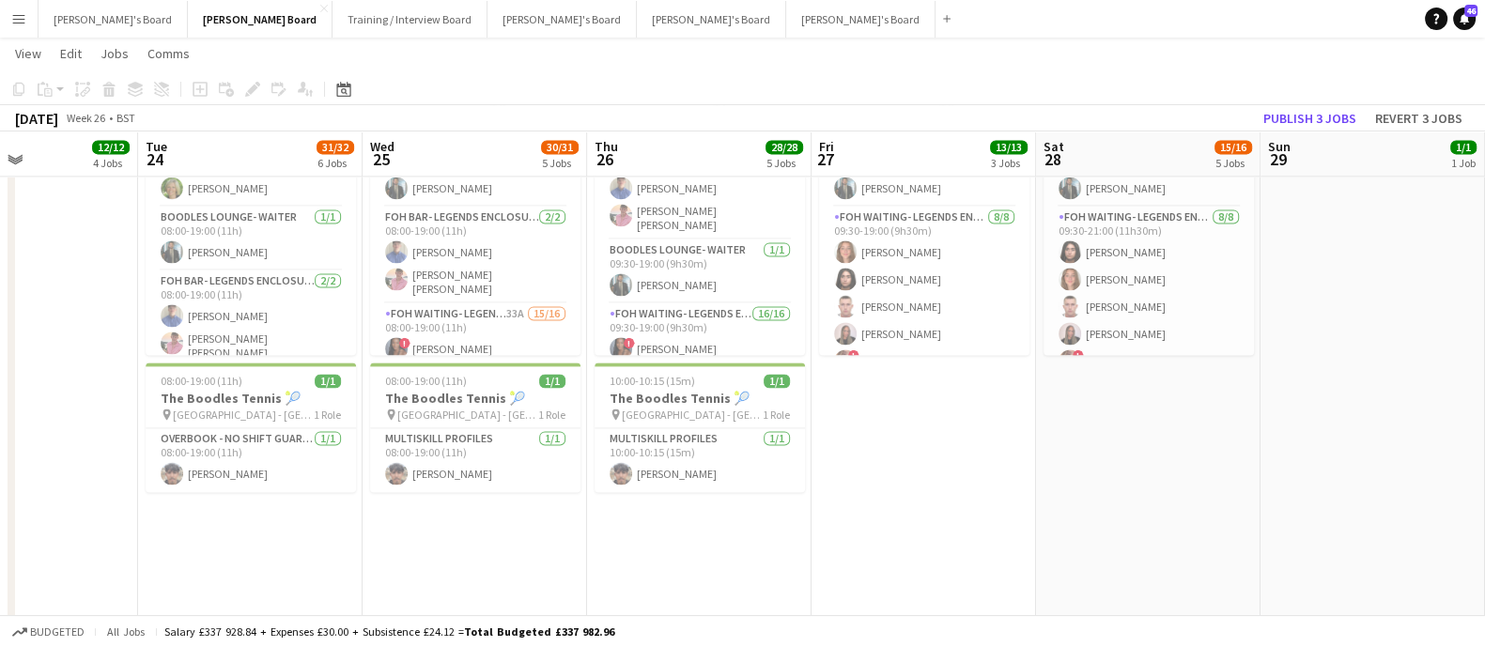
scroll to position [3168, 0]
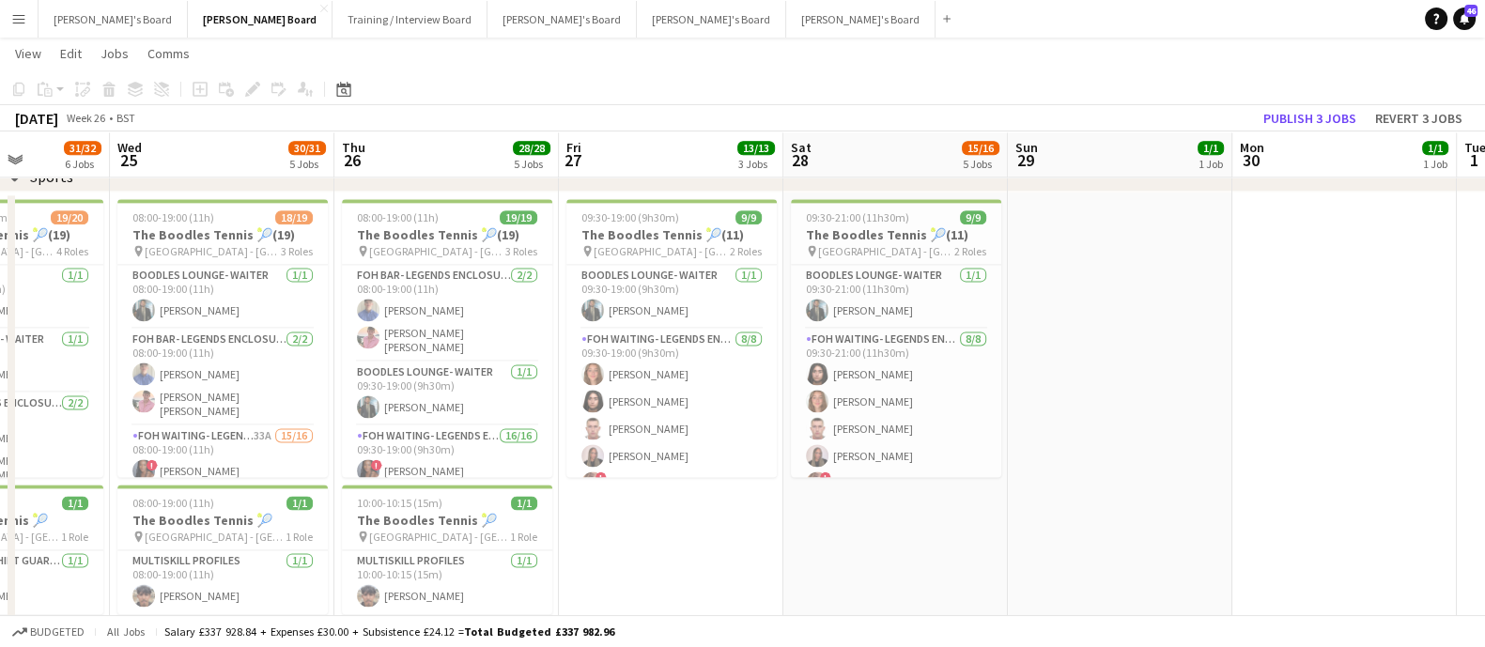
drag, startPoint x: 1078, startPoint y: 363, endPoint x: 421, endPoint y: 399, distance: 658.3
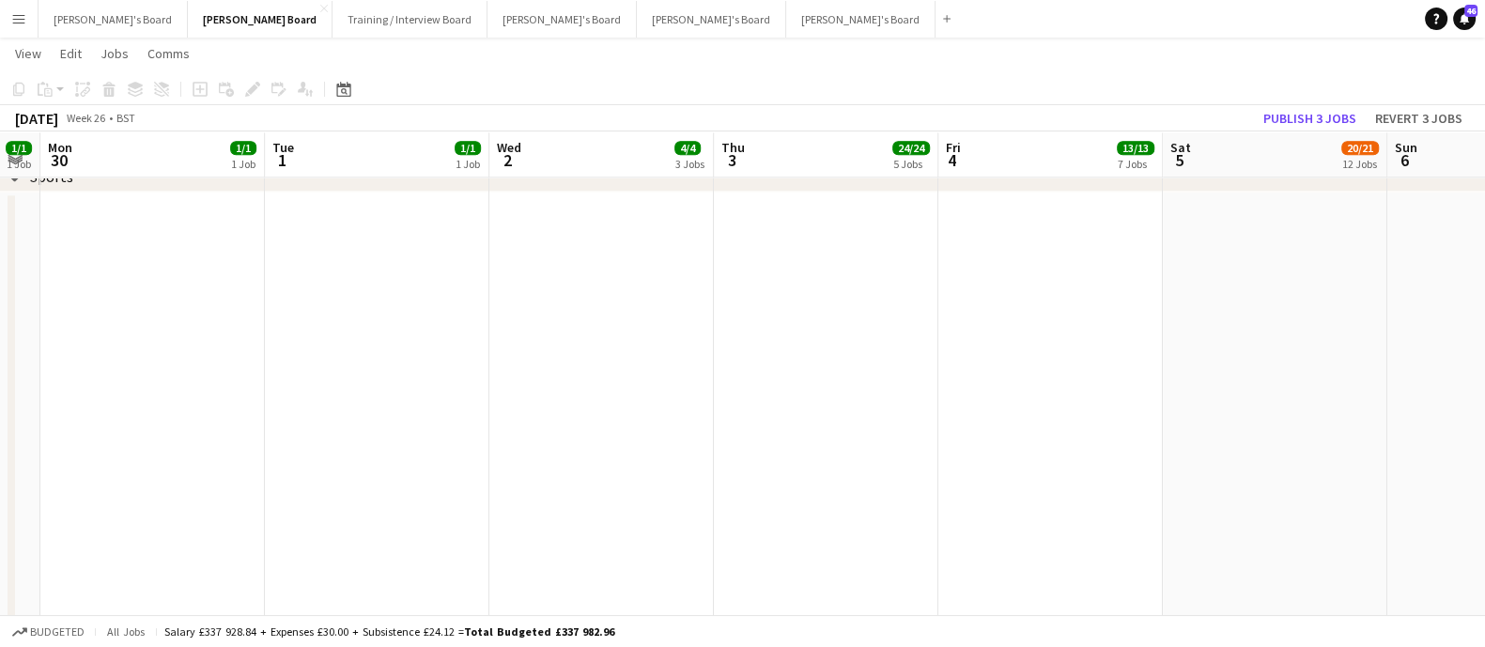
drag, startPoint x: 948, startPoint y: 402, endPoint x: 658, endPoint y: 402, distance: 290.2
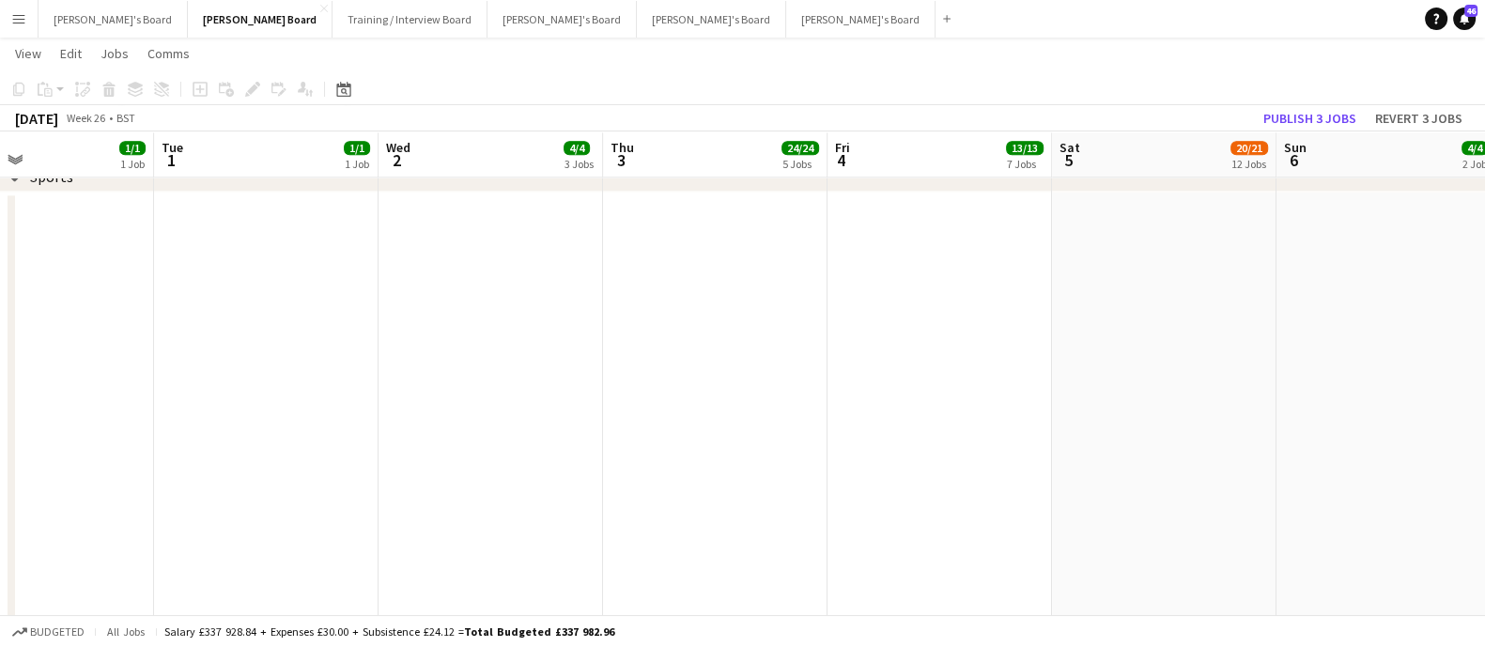
drag, startPoint x: 926, startPoint y: 392, endPoint x: 864, endPoint y: 396, distance: 62.2
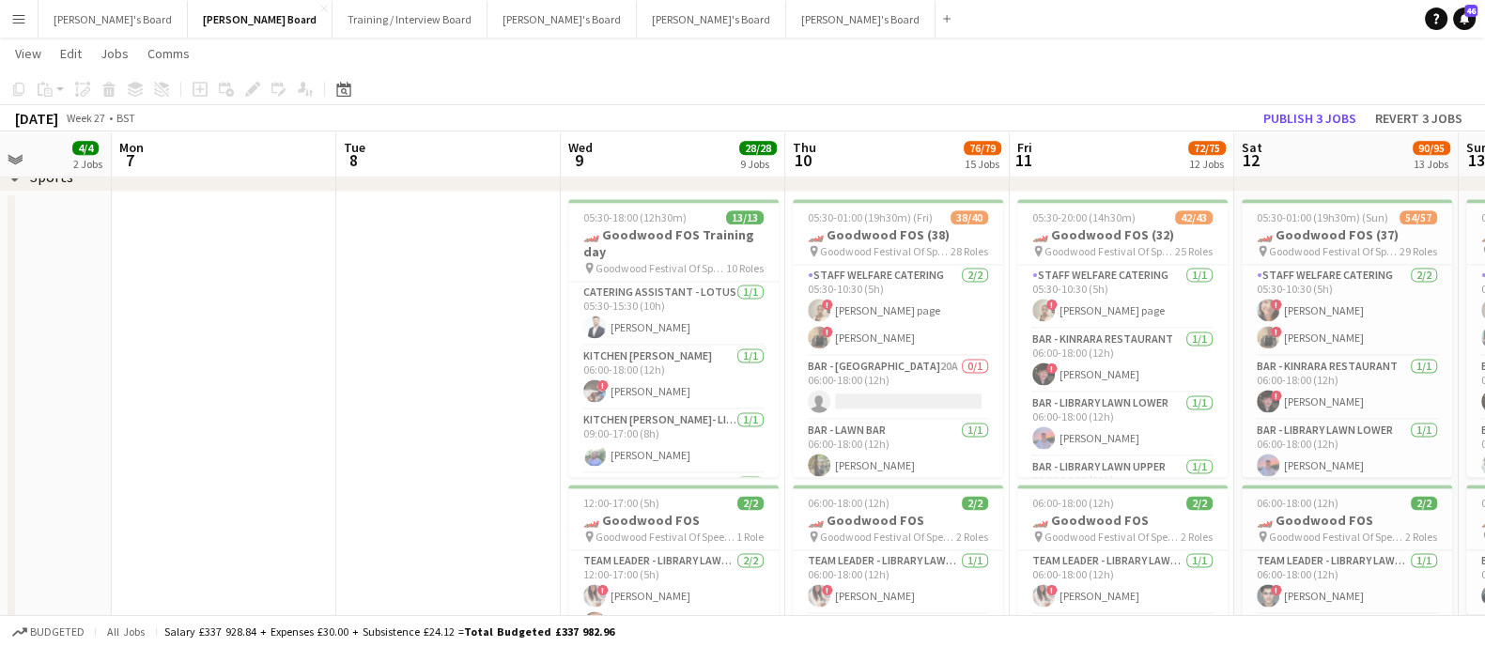
drag, startPoint x: 880, startPoint y: 403, endPoint x: 578, endPoint y: 417, distance: 301.8
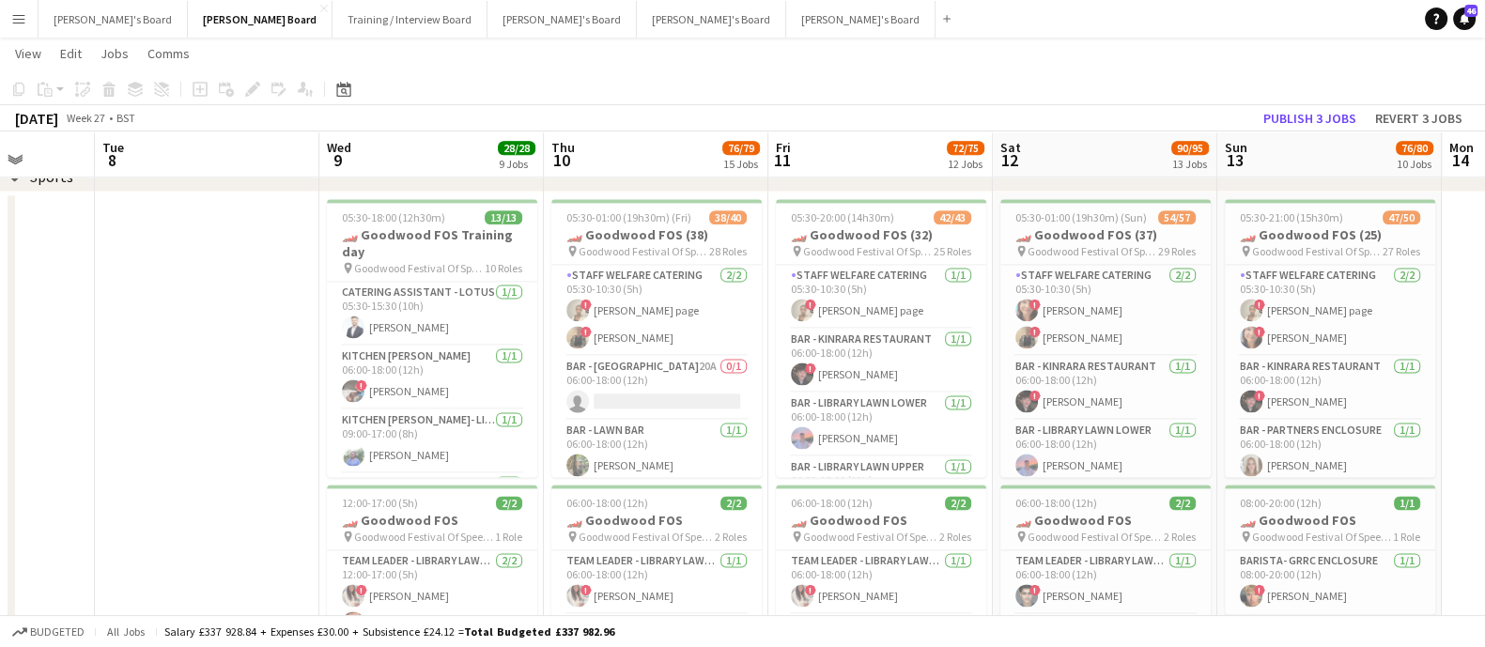
scroll to position [0, 680]
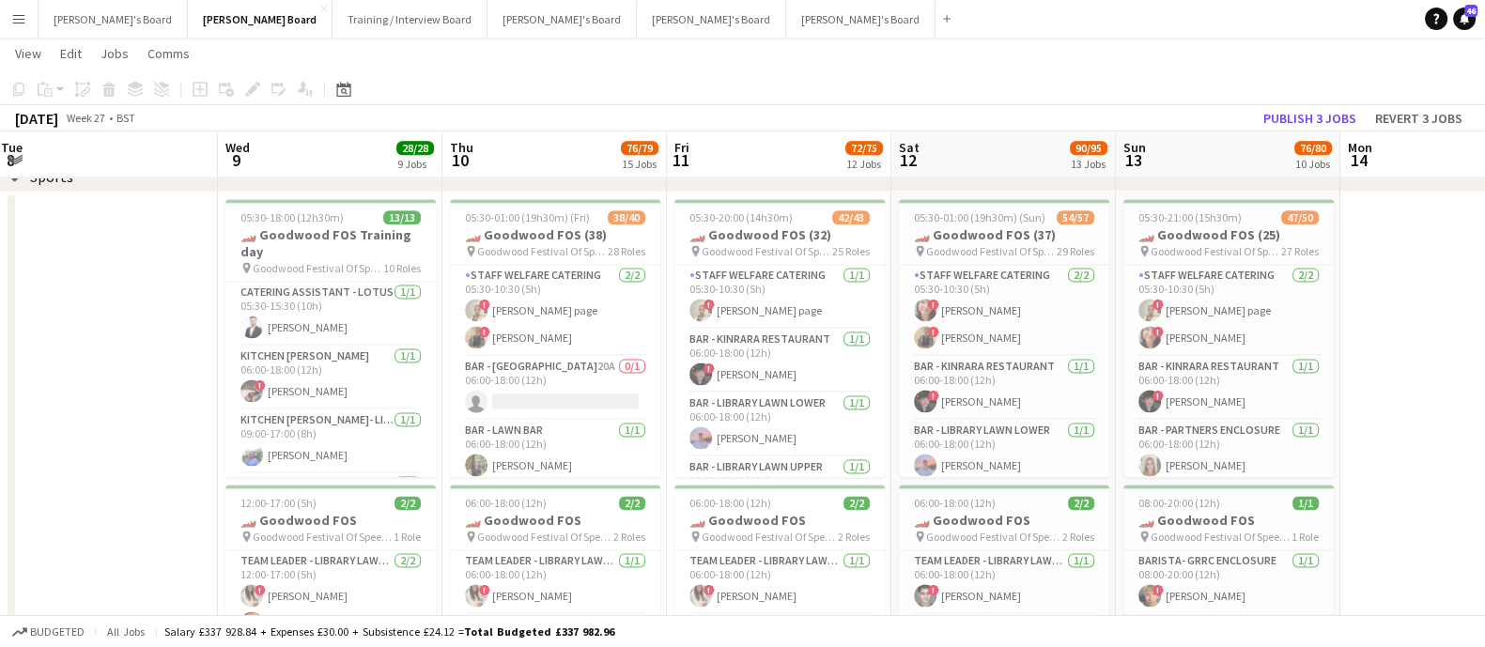
drag, startPoint x: 1310, startPoint y: 392, endPoint x: 967, endPoint y: 406, distance: 343.1
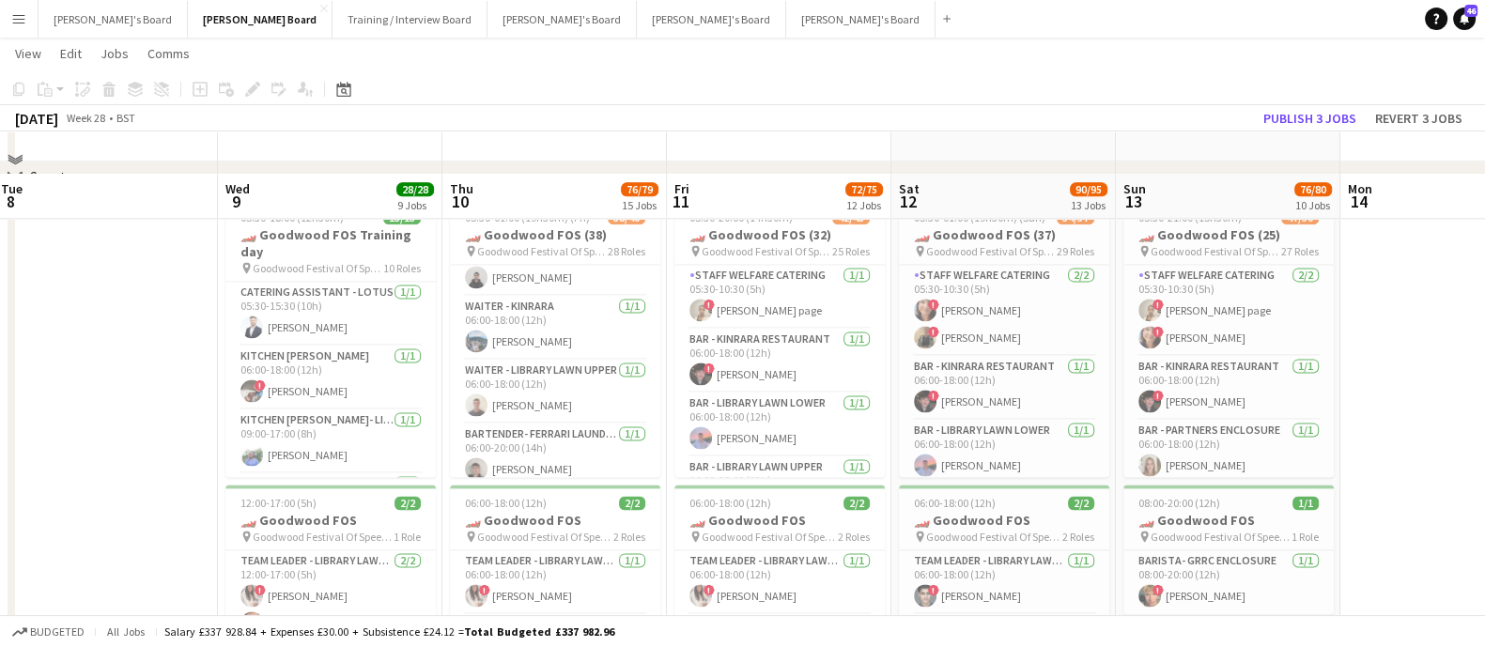
scroll to position [3286, 0]
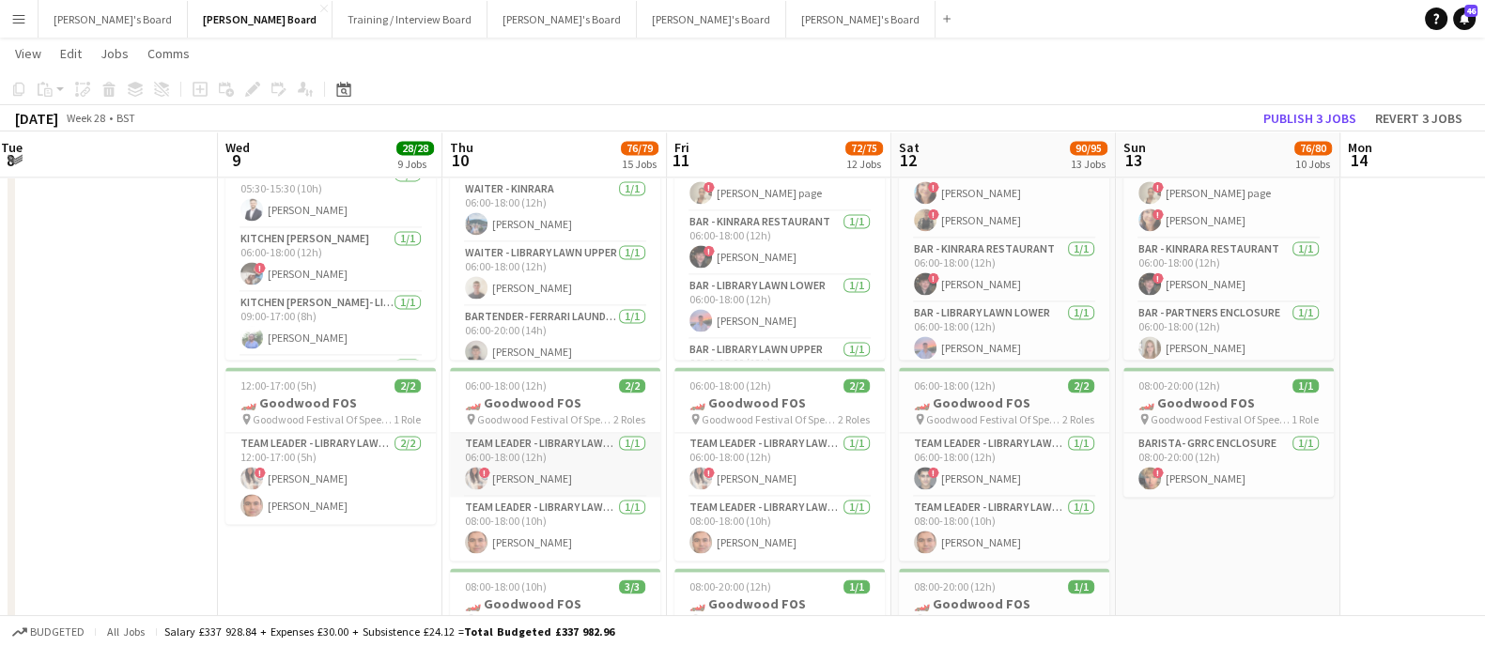
click at [577, 459] on app-card-role "Team Leader - Library Lawn Upper [DATE] 06:00-18:00 (12h) ! [PERSON_NAME]" at bounding box center [555, 465] width 210 height 64
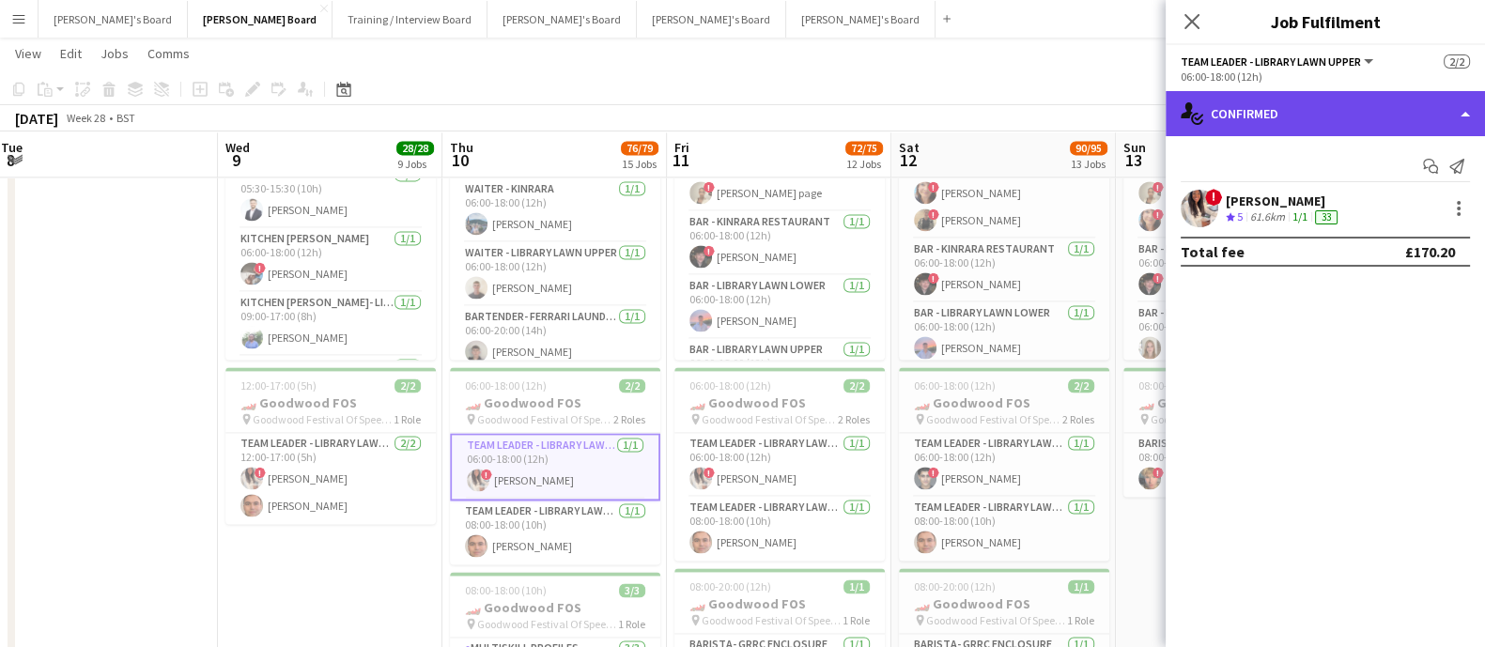
click at [1281, 96] on div "single-neutral-actions-check-2 Confirmed" at bounding box center [1324, 113] width 319 height 45
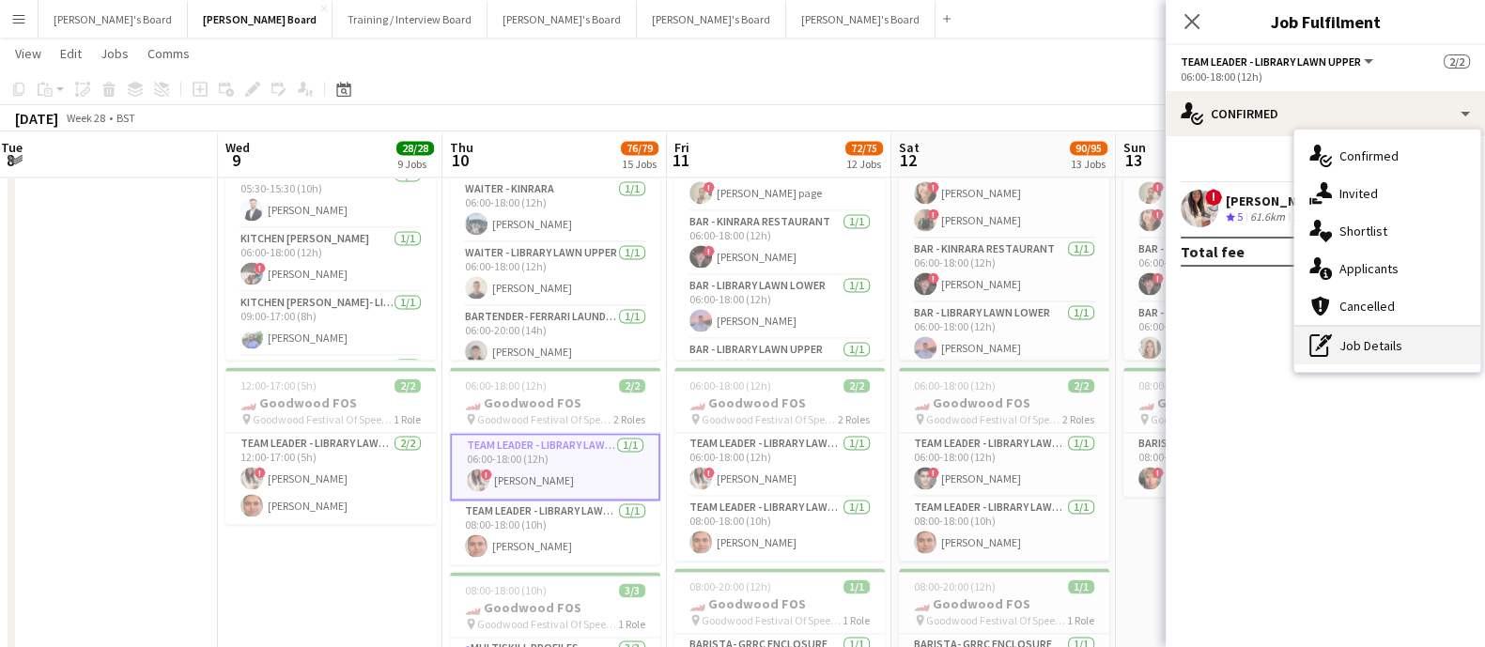
click at [1379, 352] on div "pen-write Job Details" at bounding box center [1387, 346] width 186 height 38
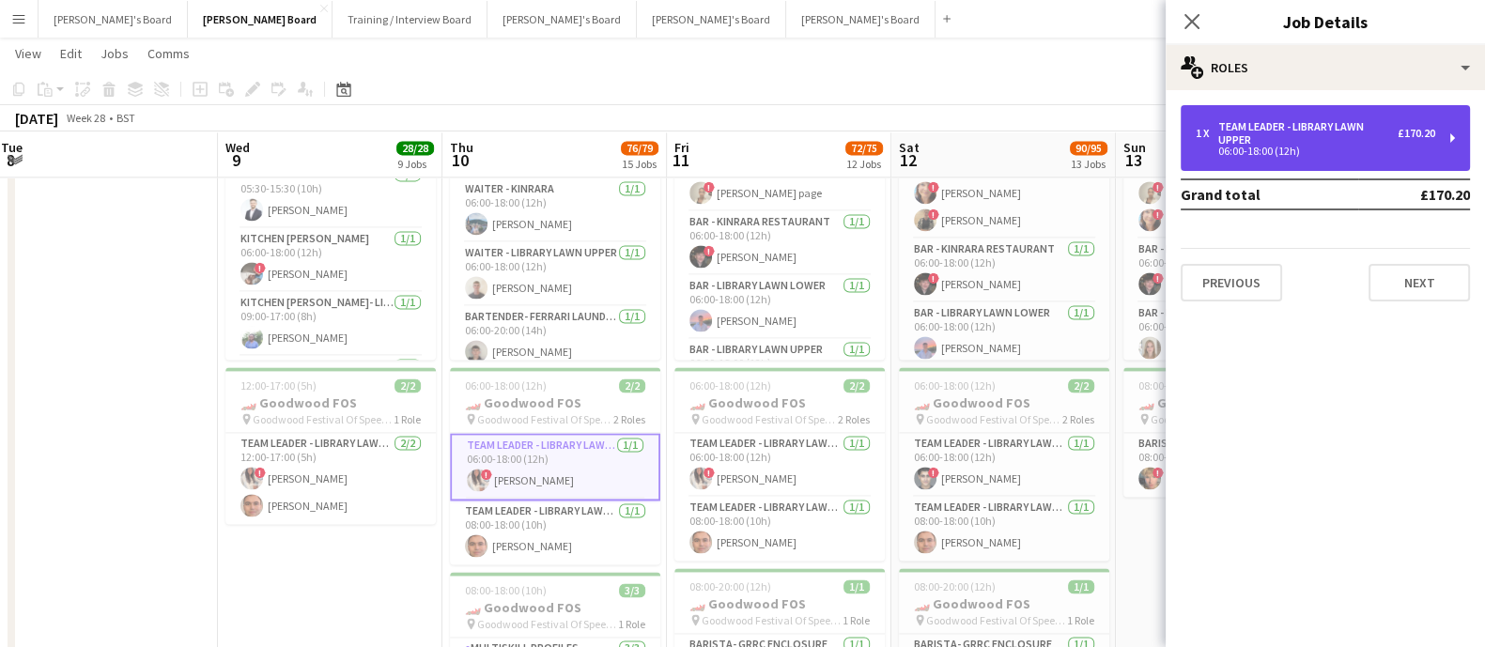
click at [1297, 128] on div "Team Leader - Library Lawn Upper" at bounding box center [1307, 133] width 179 height 26
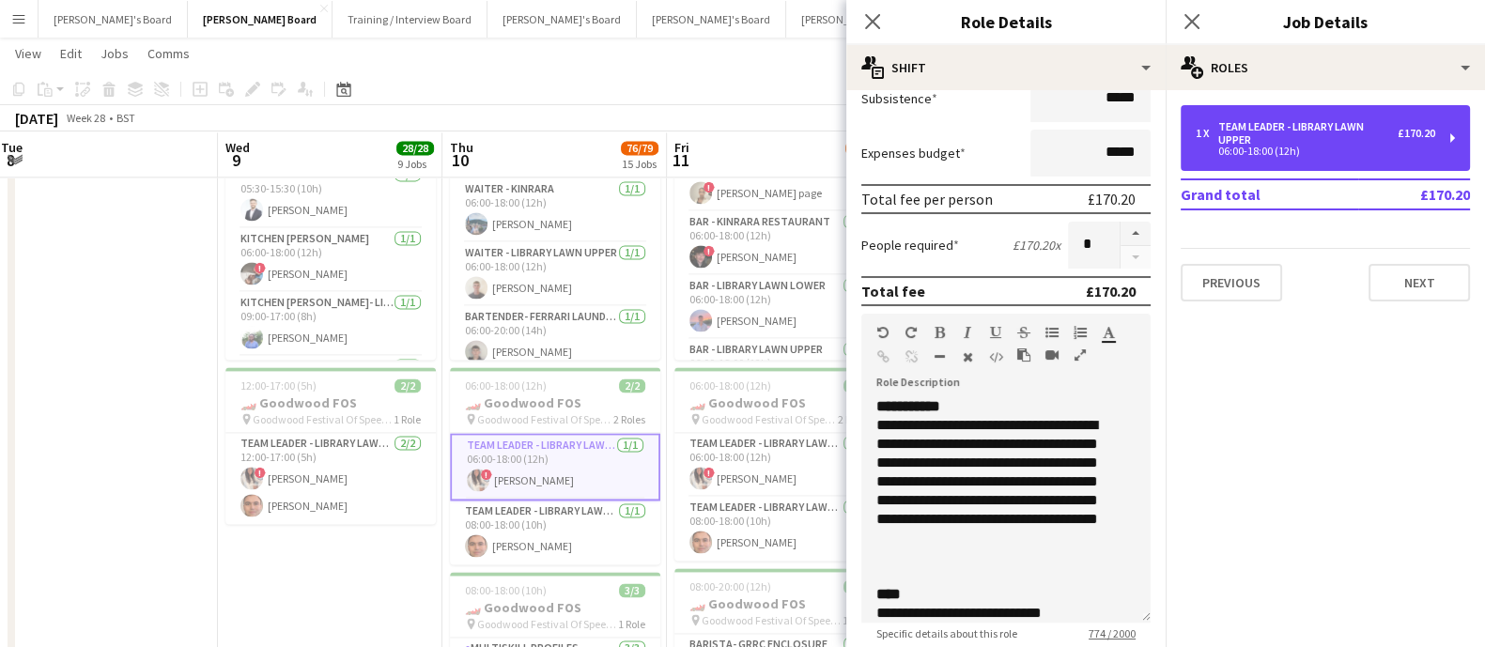
scroll to position [469, 0]
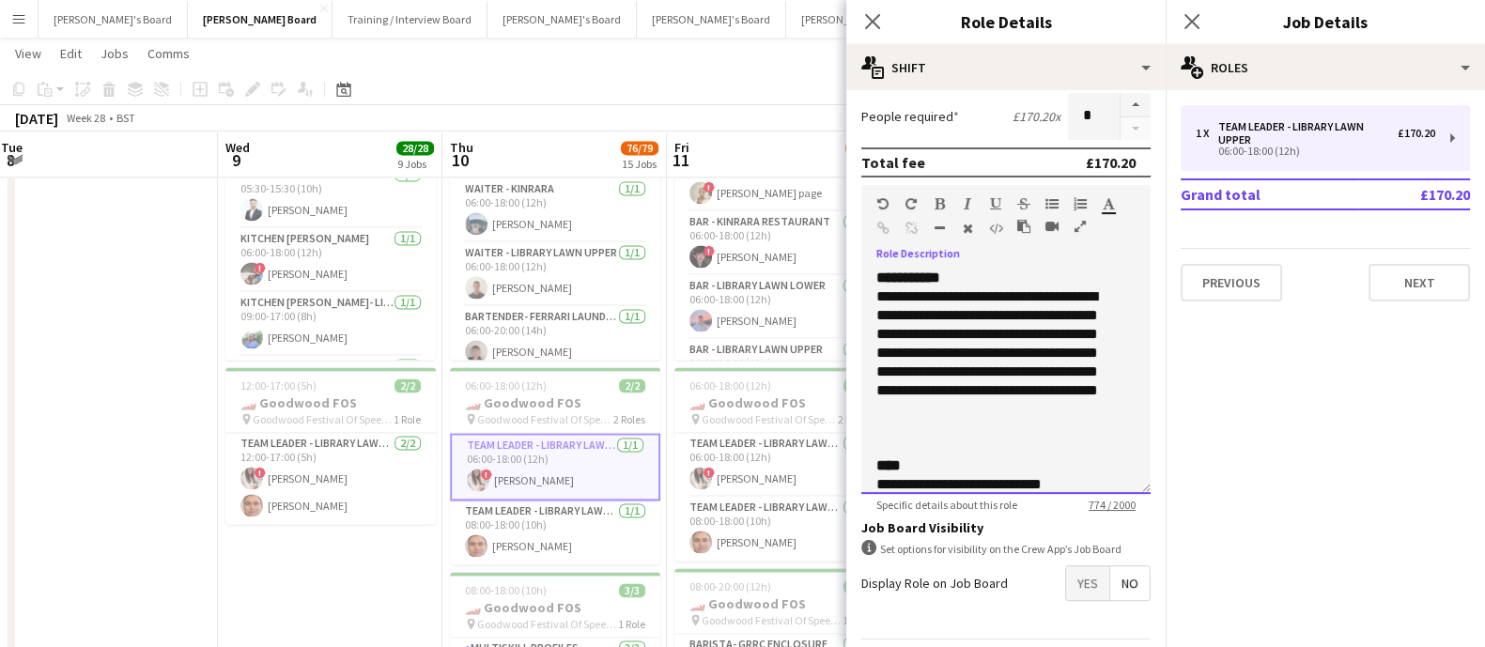
drag, startPoint x: 875, startPoint y: 271, endPoint x: 991, endPoint y: 413, distance: 182.9
click at [990, 413] on div "**********" at bounding box center [1005, 381] width 289 height 225
click at [977, 456] on div "****" at bounding box center [1005, 465] width 259 height 19
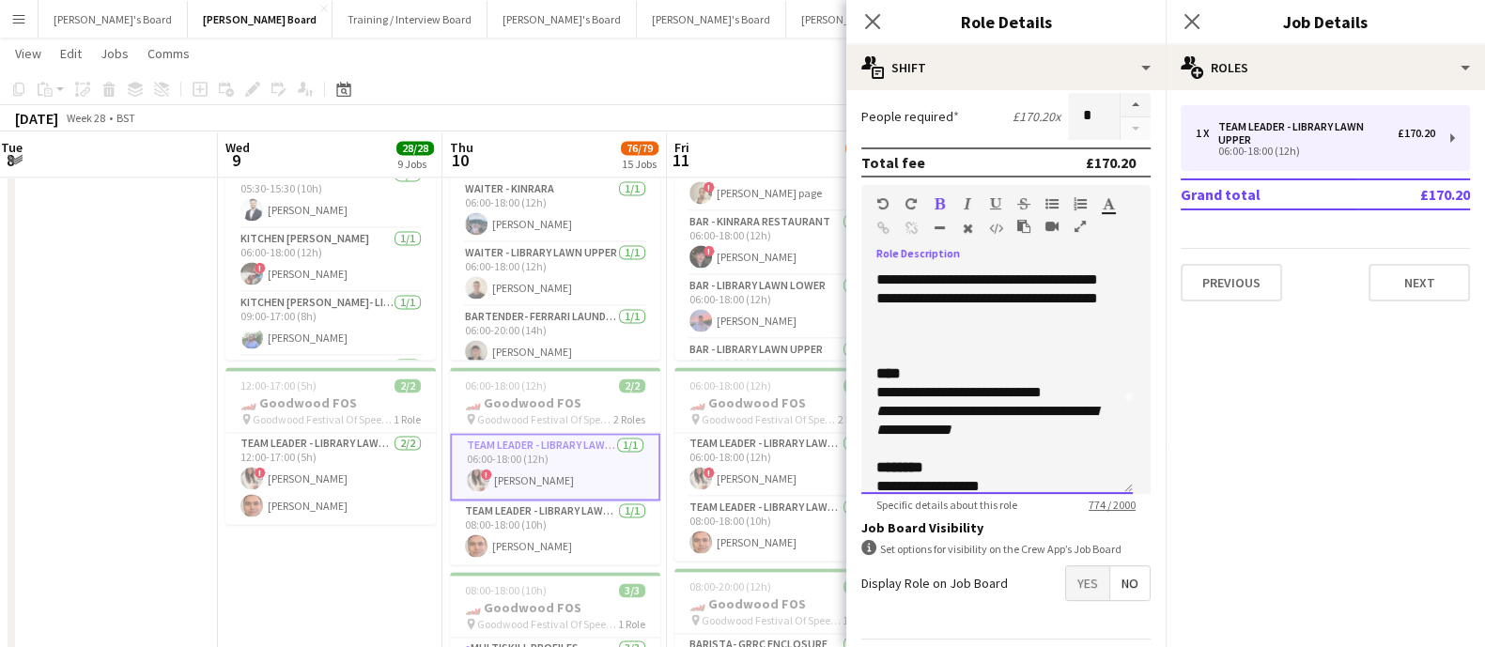
scroll to position [116, 0]
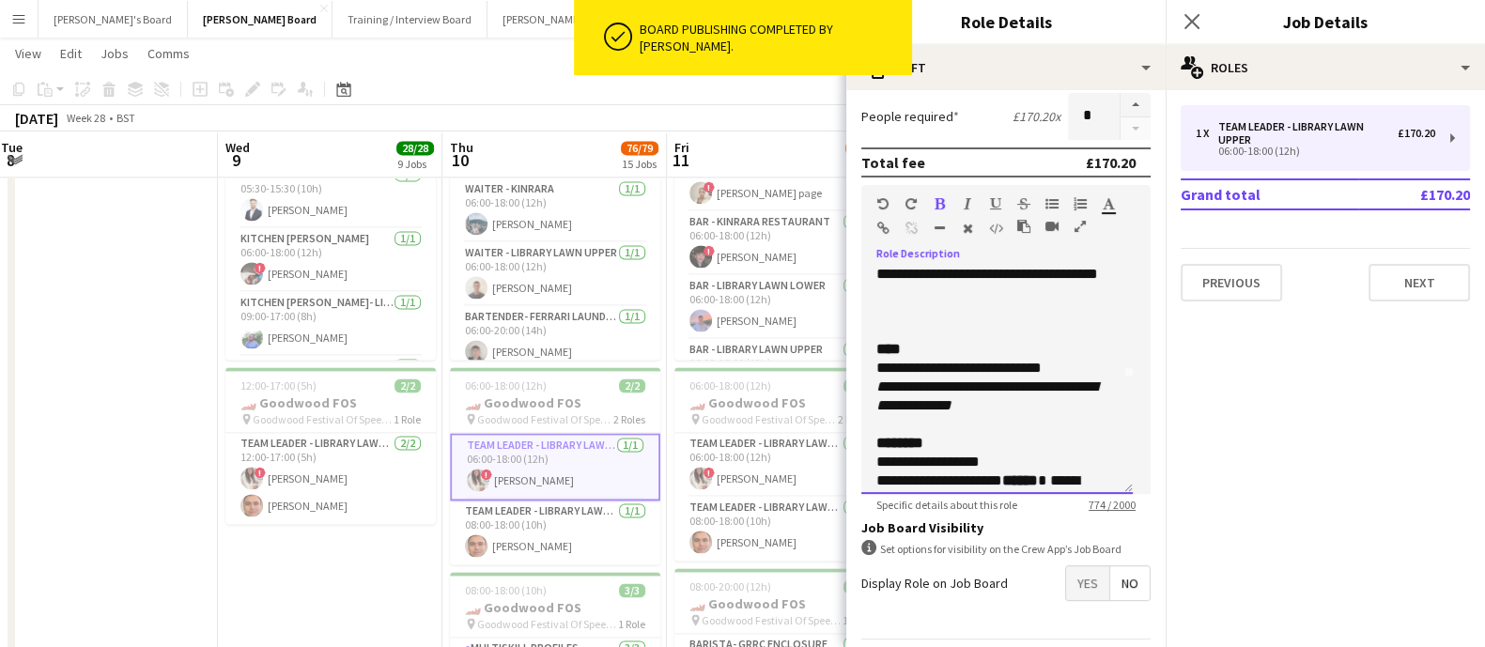
drag, startPoint x: 877, startPoint y: 349, endPoint x: 993, endPoint y: 405, distance: 128.1
click at [993, 405] on div "**********" at bounding box center [996, 381] width 271 height 225
copy div "**********"
click at [1030, 391] on icon "**********" at bounding box center [986, 395] width 221 height 33
drag, startPoint x: 1069, startPoint y: 366, endPoint x: 807, endPoint y: 341, distance: 263.2
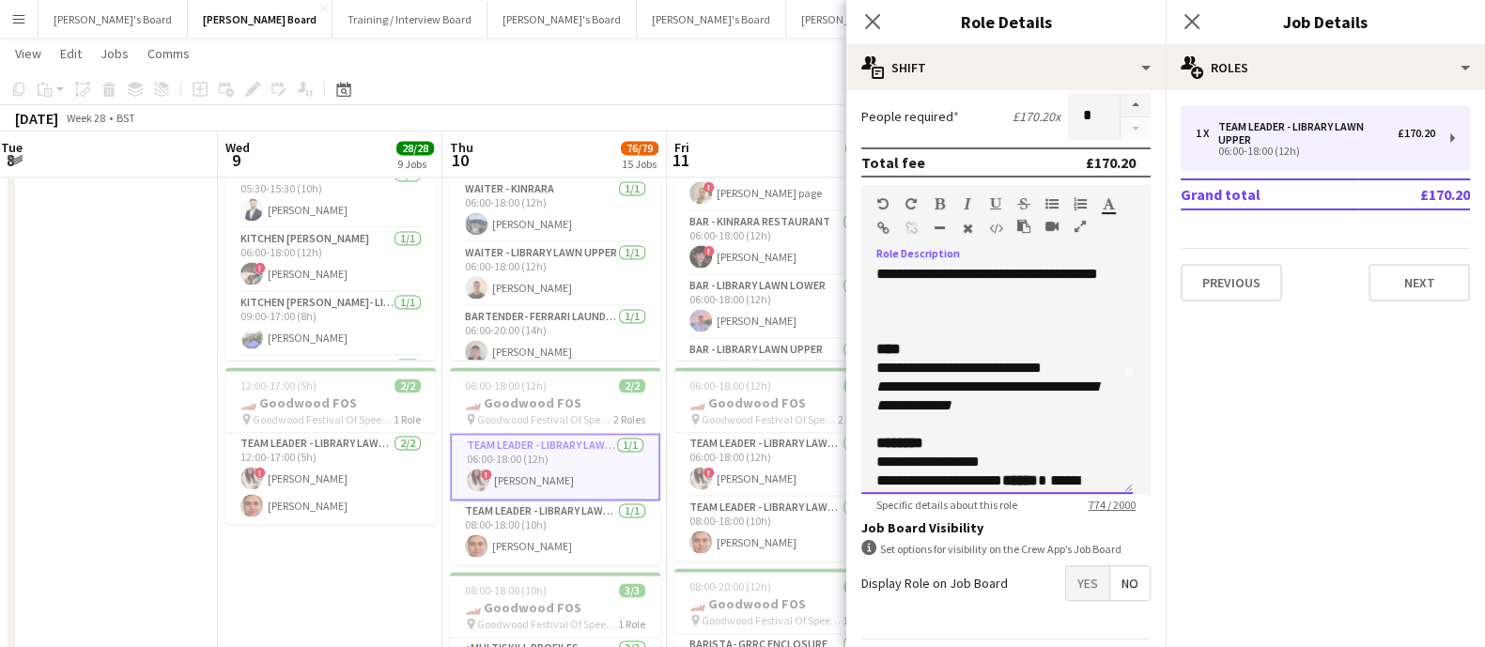
copy div "**********"
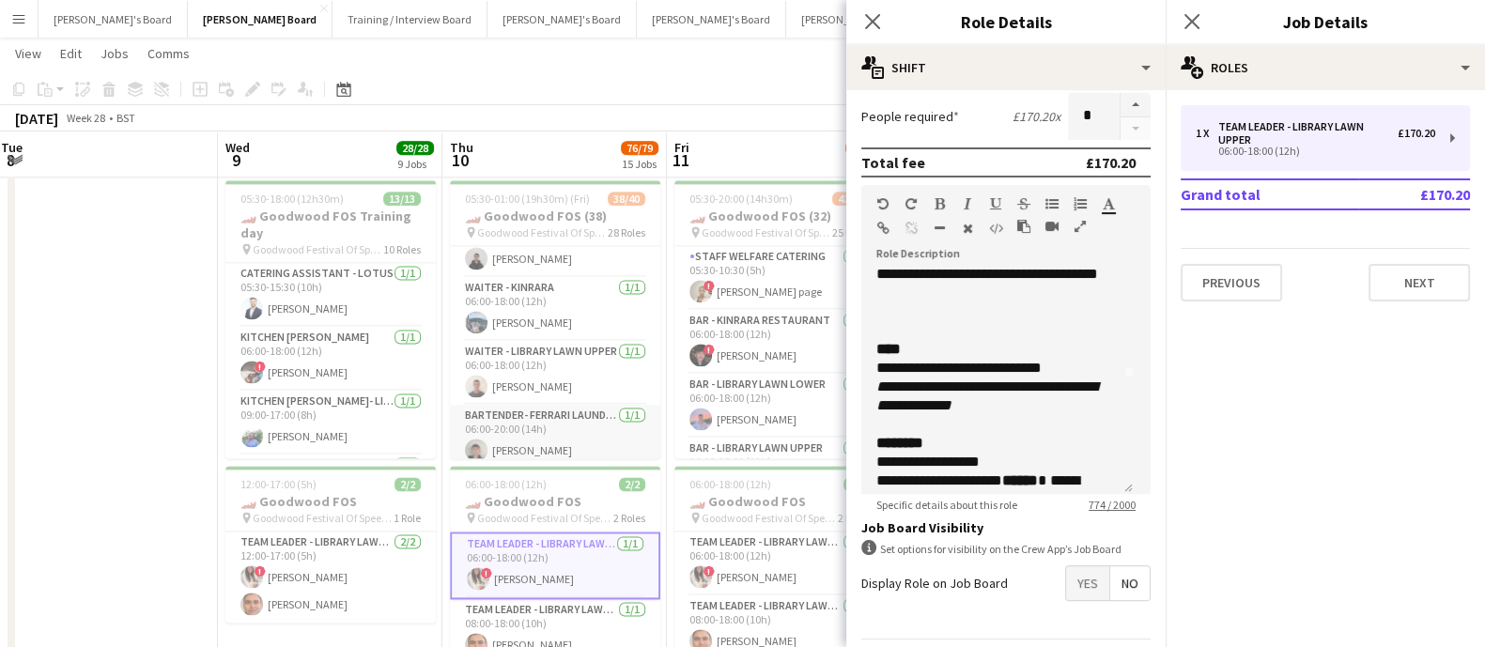
scroll to position [3168, 0]
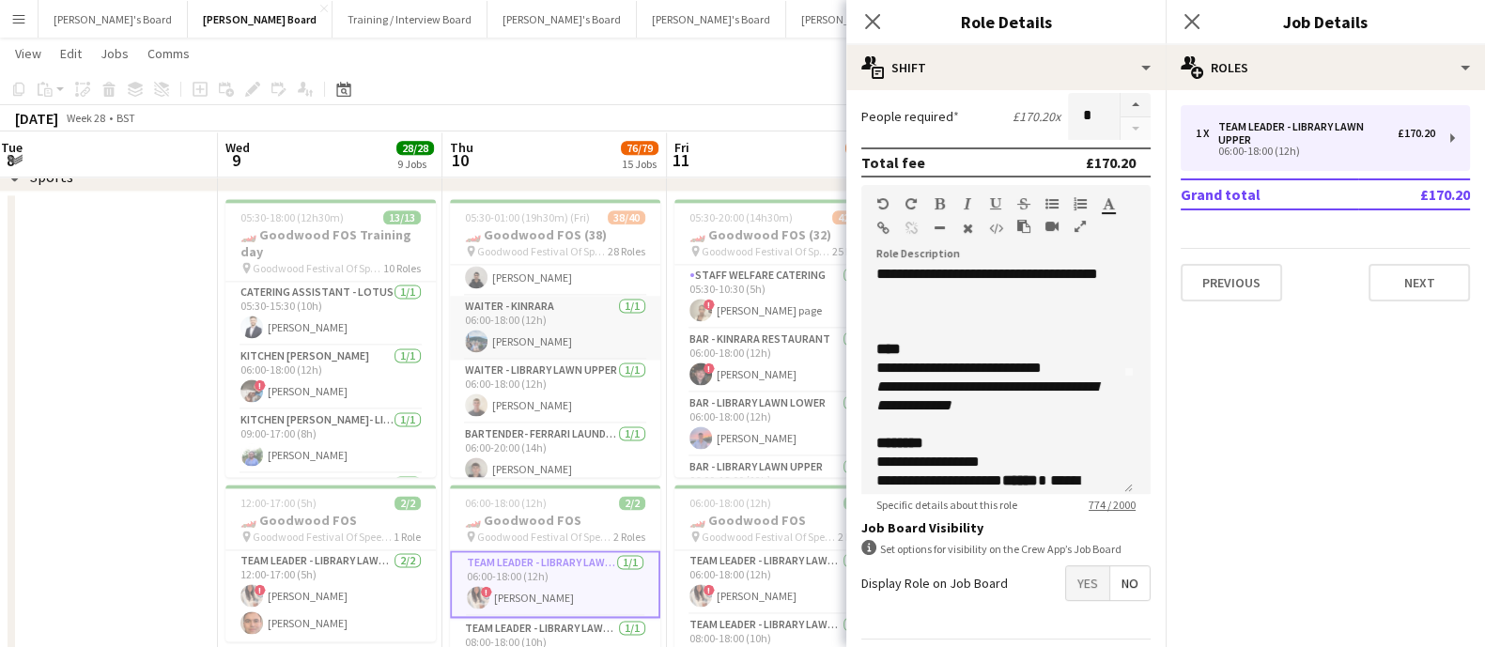
click at [547, 331] on app-card-role "Waiter - Kinrara [DATE] 06:00-18:00 (12h) [PERSON_NAME]" at bounding box center [555, 328] width 210 height 64
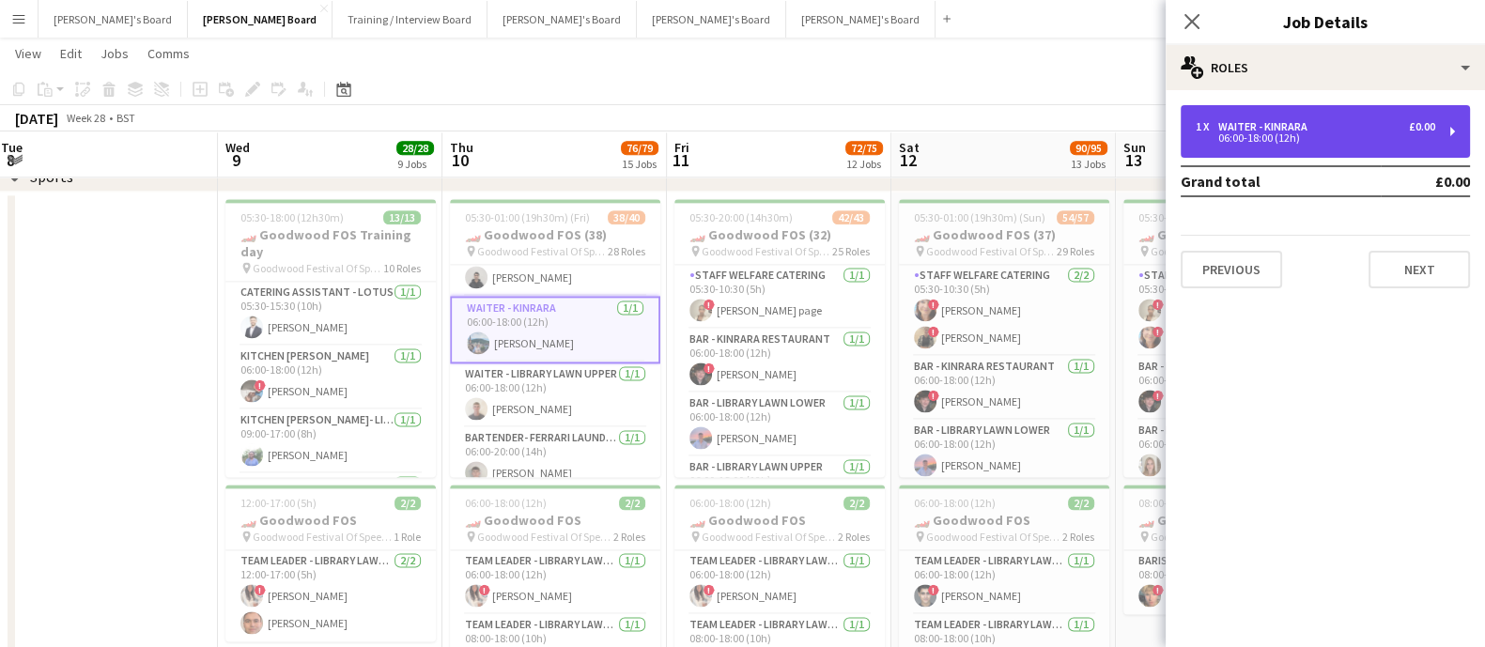
click at [1339, 114] on div "1 x Waiter - Kinrara £0.00 06:00-18:00 (12h)" at bounding box center [1324, 131] width 289 height 53
